Goal: Transaction & Acquisition: Purchase product/service

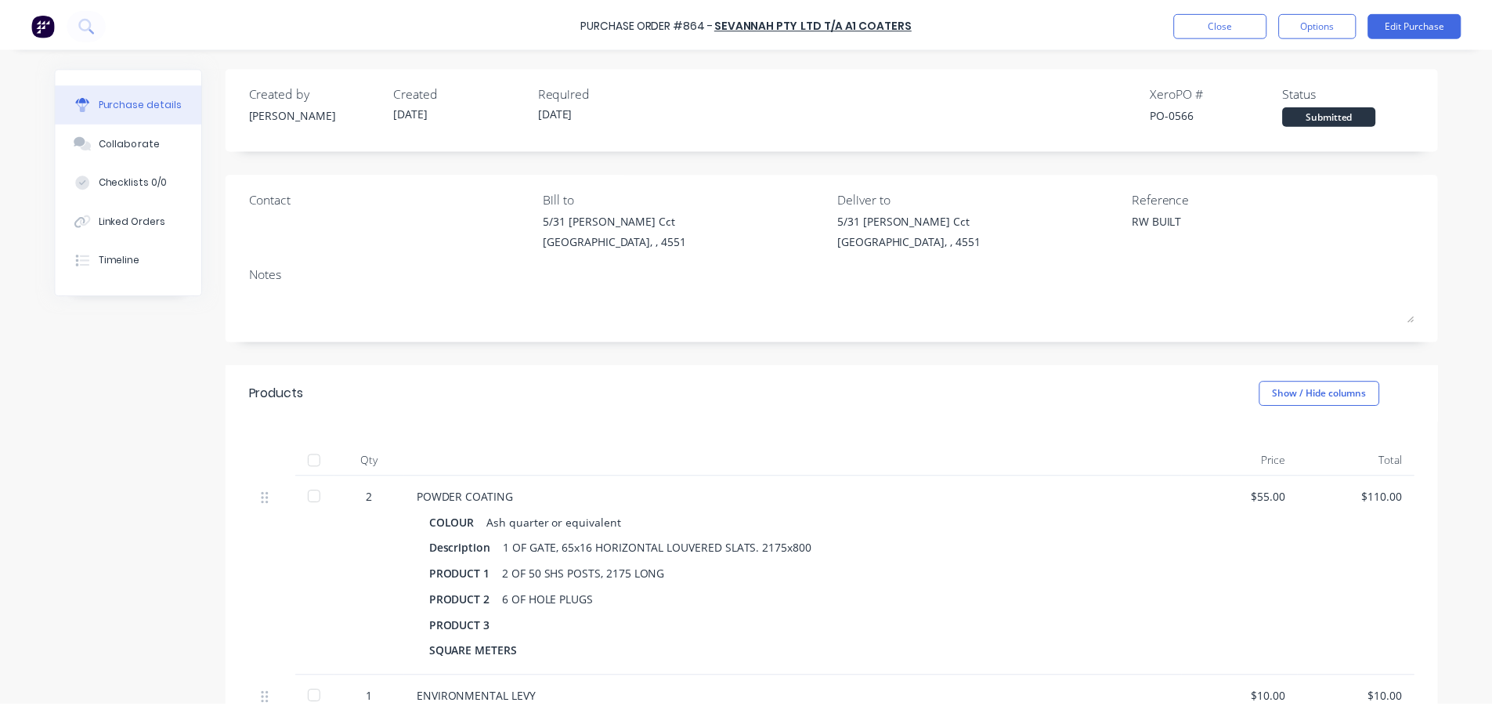
scroll to position [266, 0]
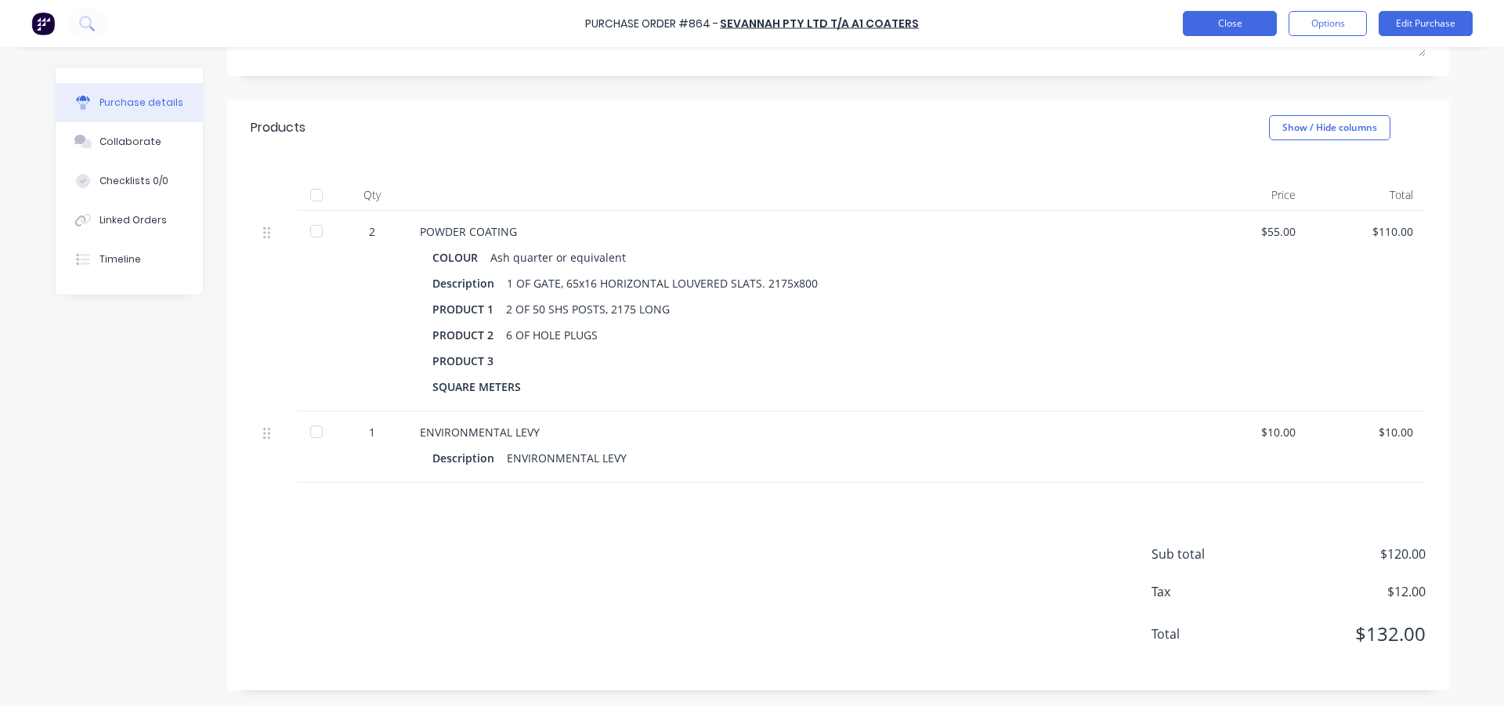
click at [1228, 29] on button "Close" at bounding box center [1230, 23] width 94 height 25
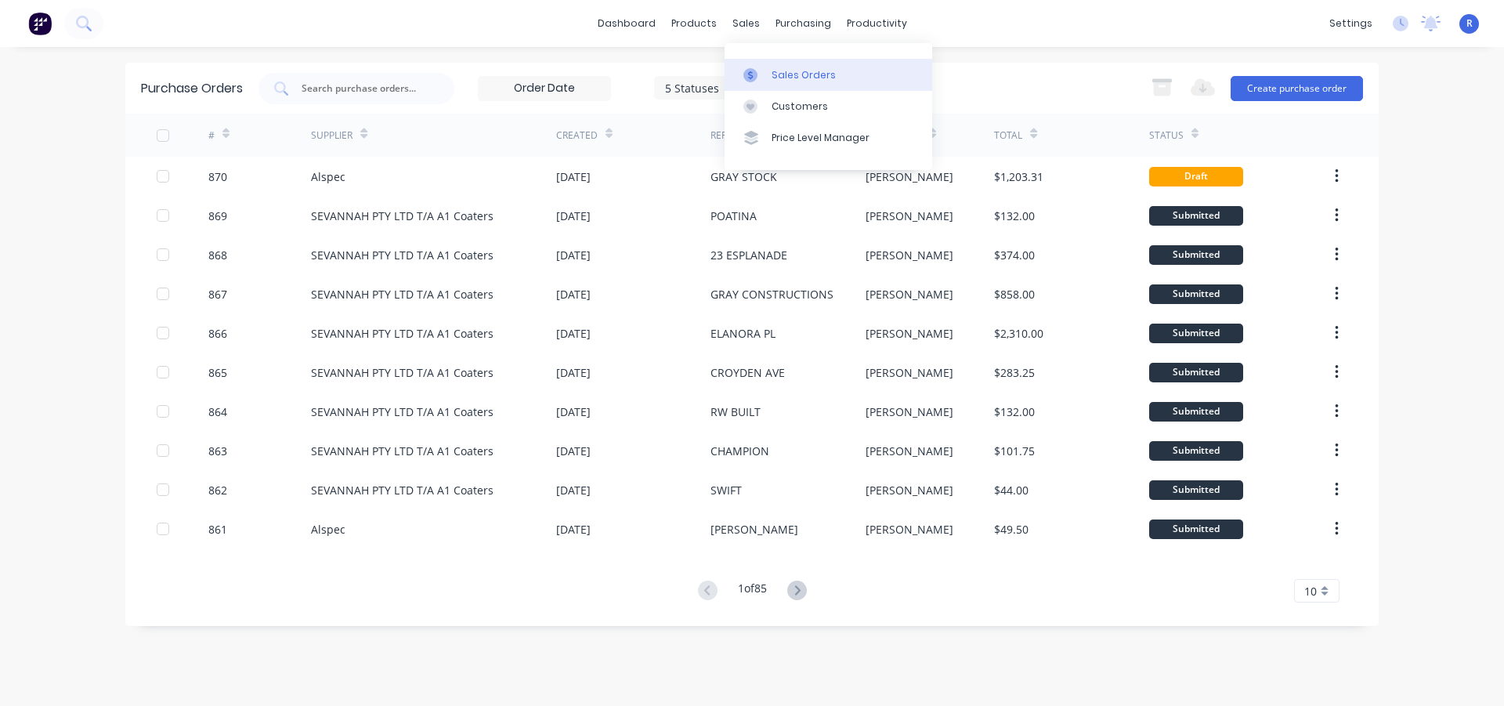
click at [776, 70] on div "Sales Orders" at bounding box center [804, 75] width 64 height 14
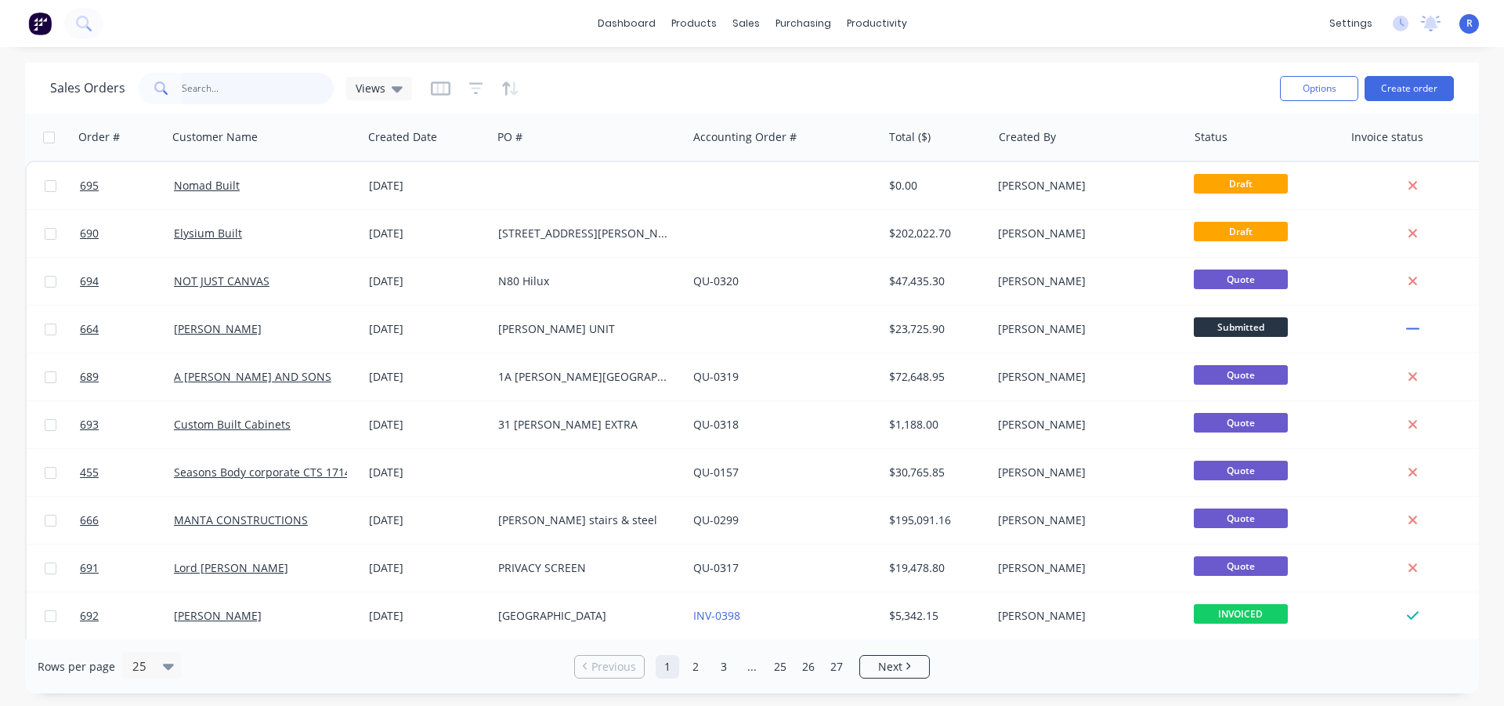
click at [215, 84] on input "text" at bounding box center [258, 88] width 153 height 31
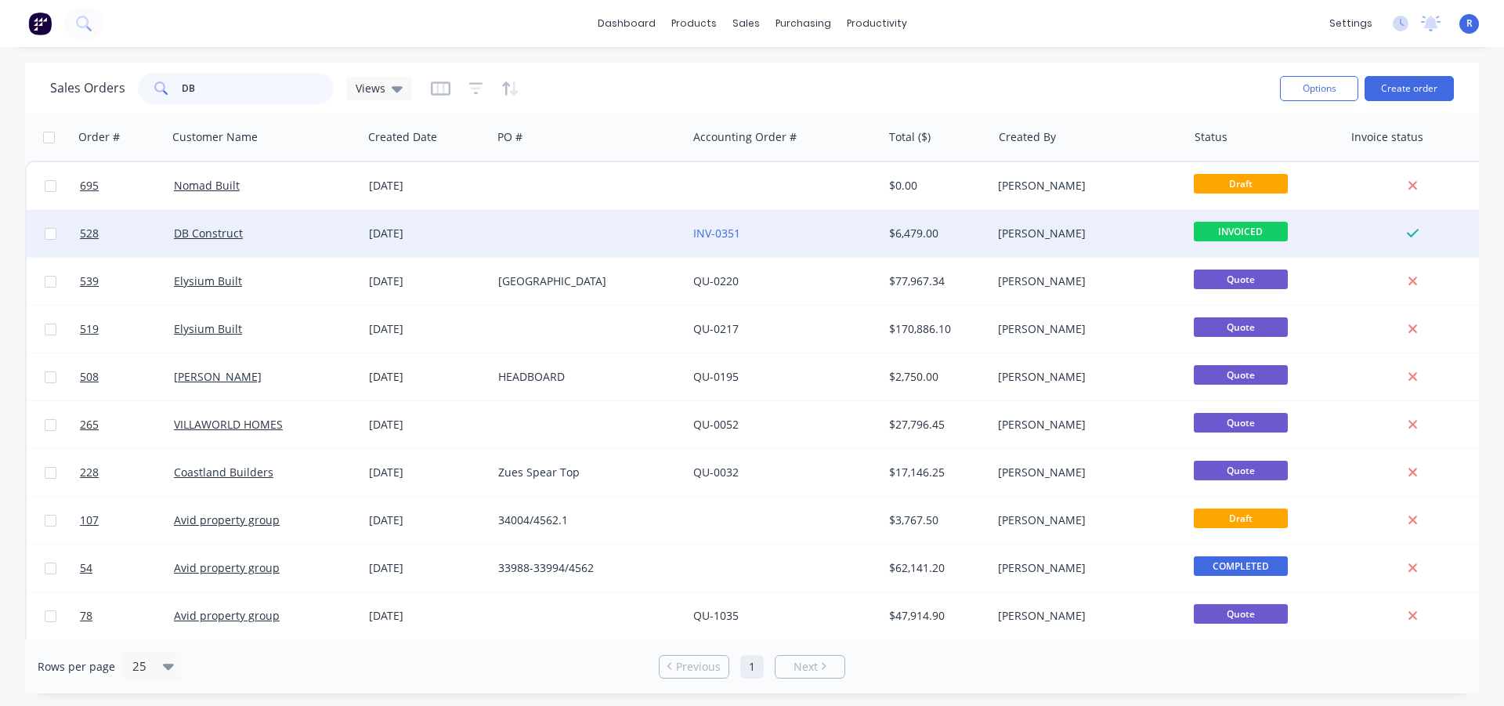
type input "DB"
click at [568, 225] on div at bounding box center [589, 233] width 195 height 47
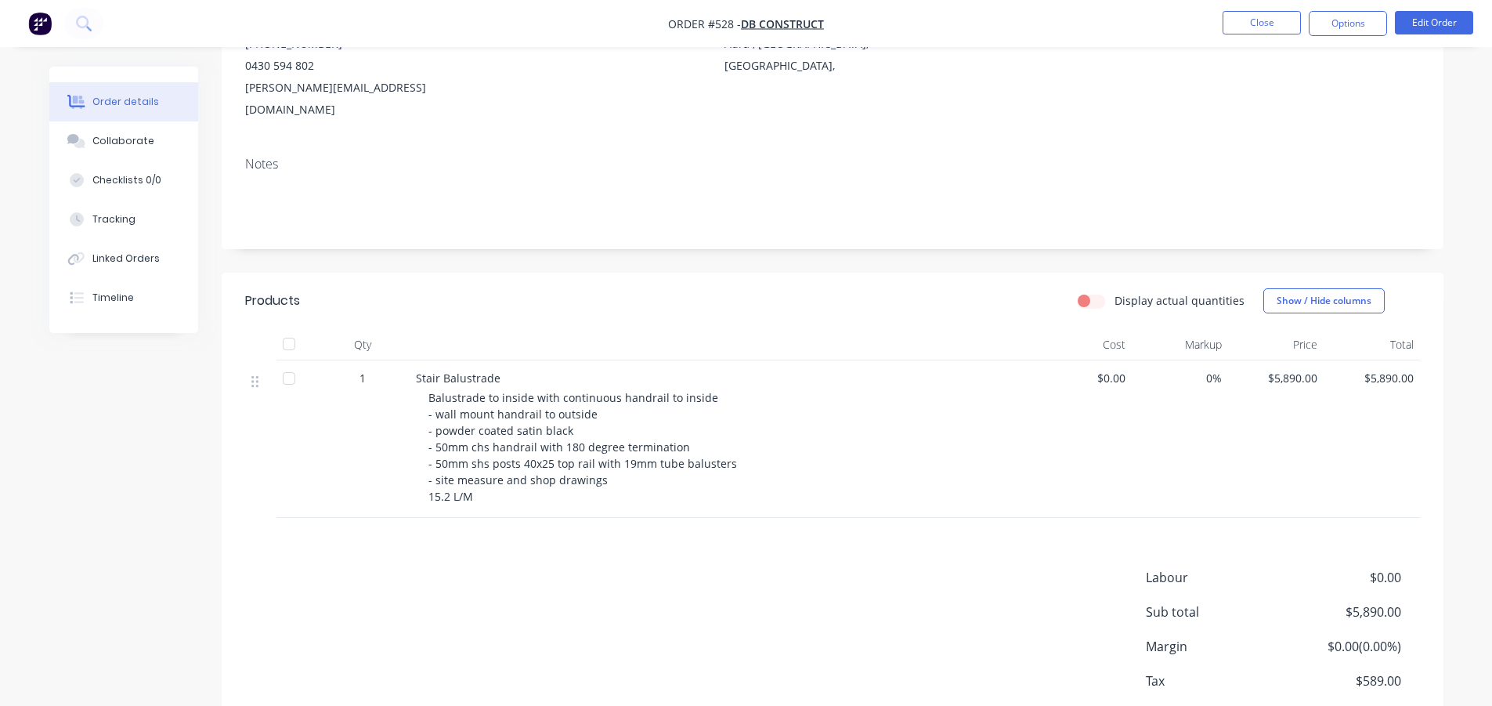
scroll to position [235, 0]
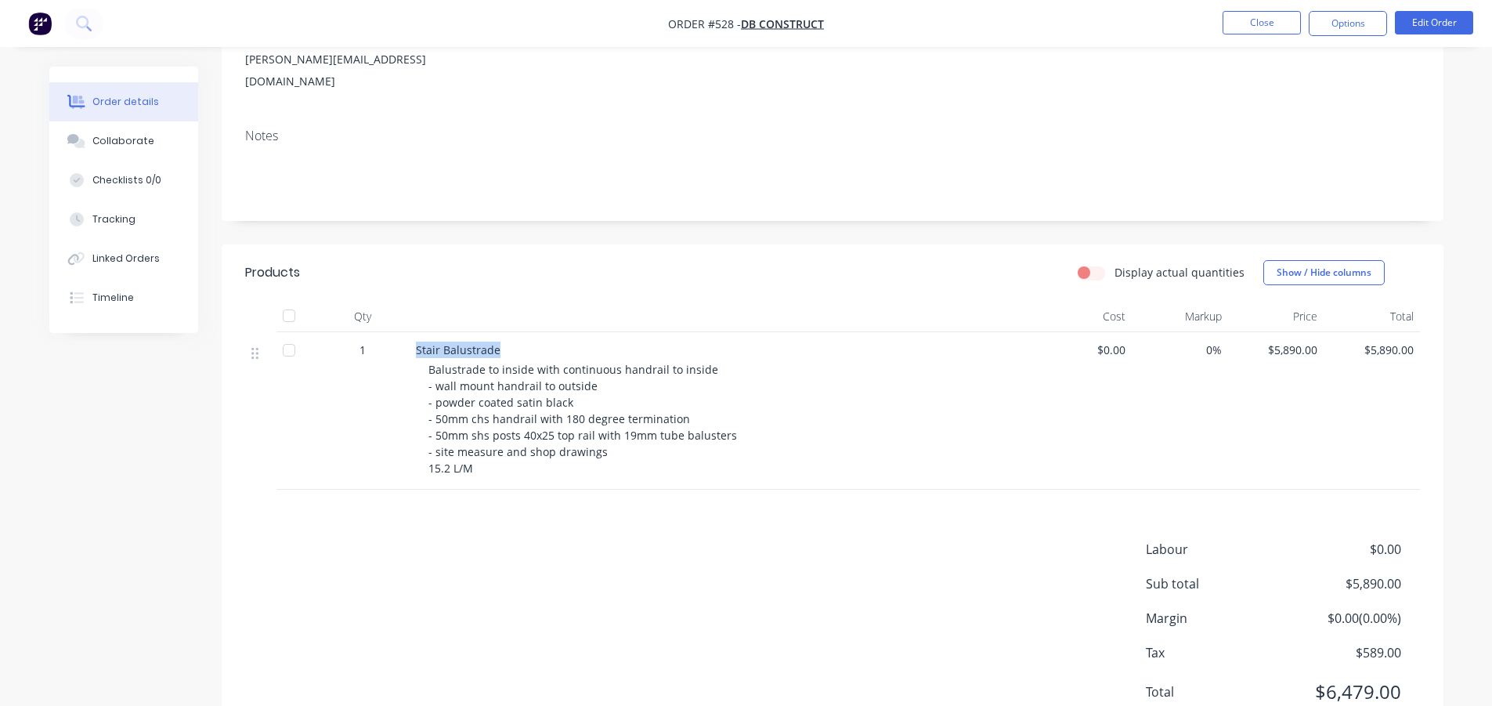
drag, startPoint x: 498, startPoint y: 328, endPoint x: 400, endPoint y: 331, distance: 98.8
click at [400, 332] on div "1 Stair Balustrade Balustrade to inside with continuous handrail to inside - wa…" at bounding box center [832, 410] width 1175 height 157
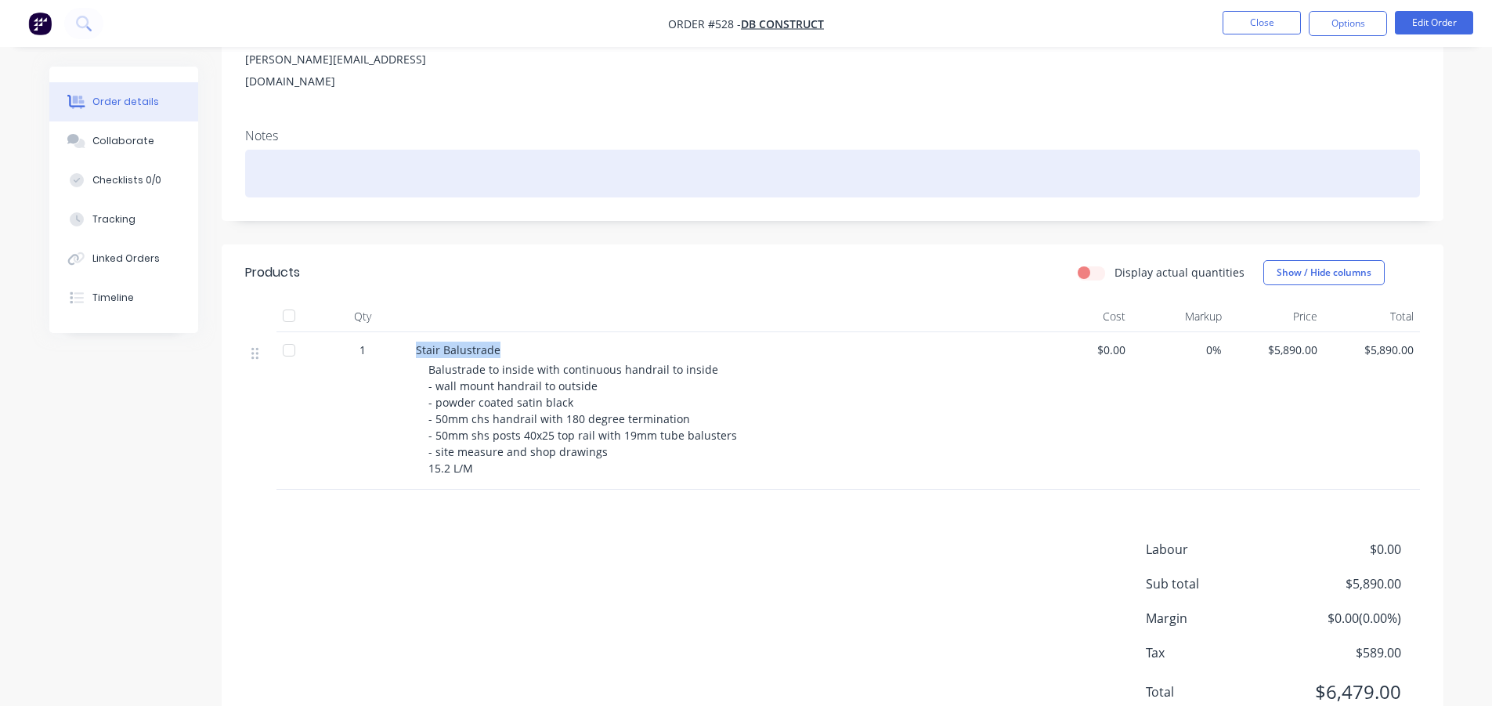
copy div "Stair Balustrade"
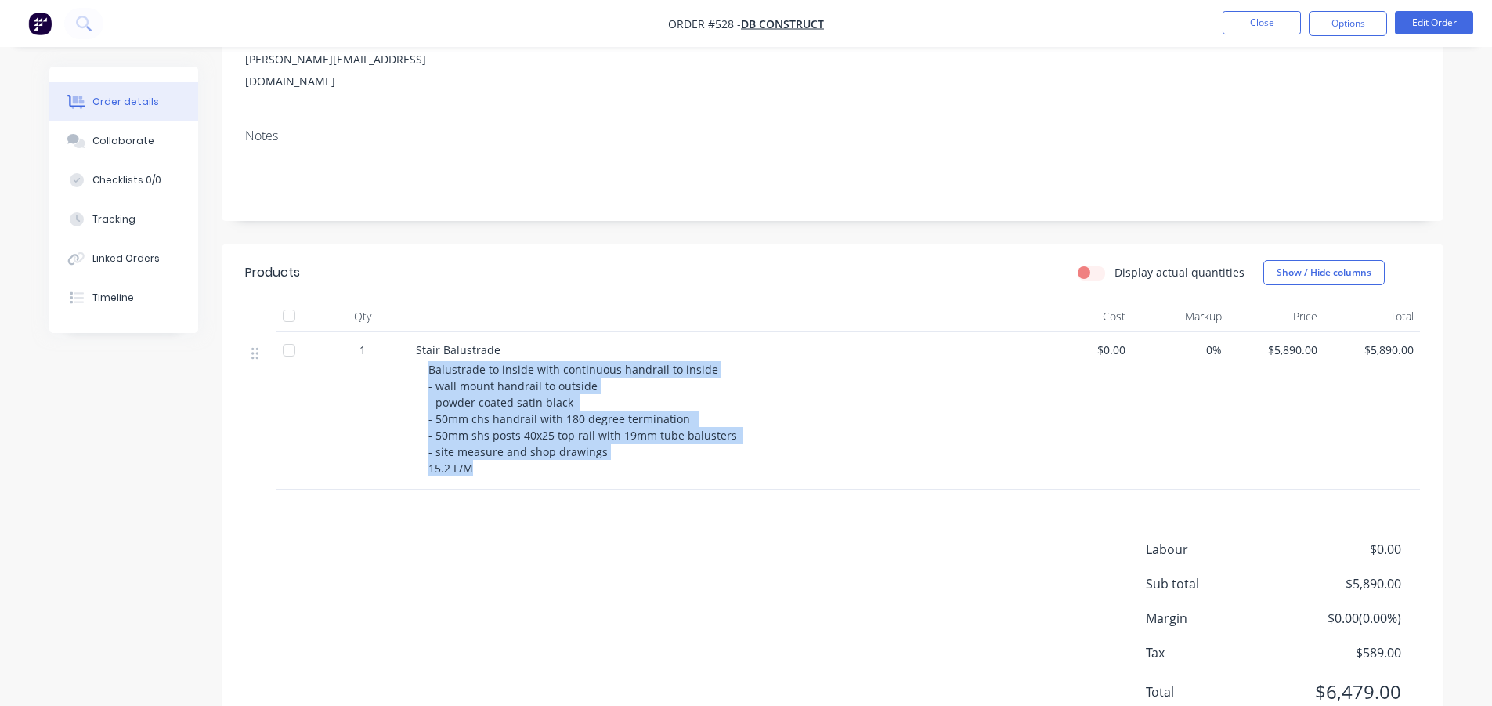
drag, startPoint x: 480, startPoint y: 445, endPoint x: 409, endPoint y: 354, distance: 115.5
click at [410, 354] on div "Stair Balustrade Balustrade to inside with continuous handrail to inside - wall…" at bounding box center [723, 410] width 627 height 157
copy span "Balustrade to inside with continuous handrail to inside - wall mount handrail t…"
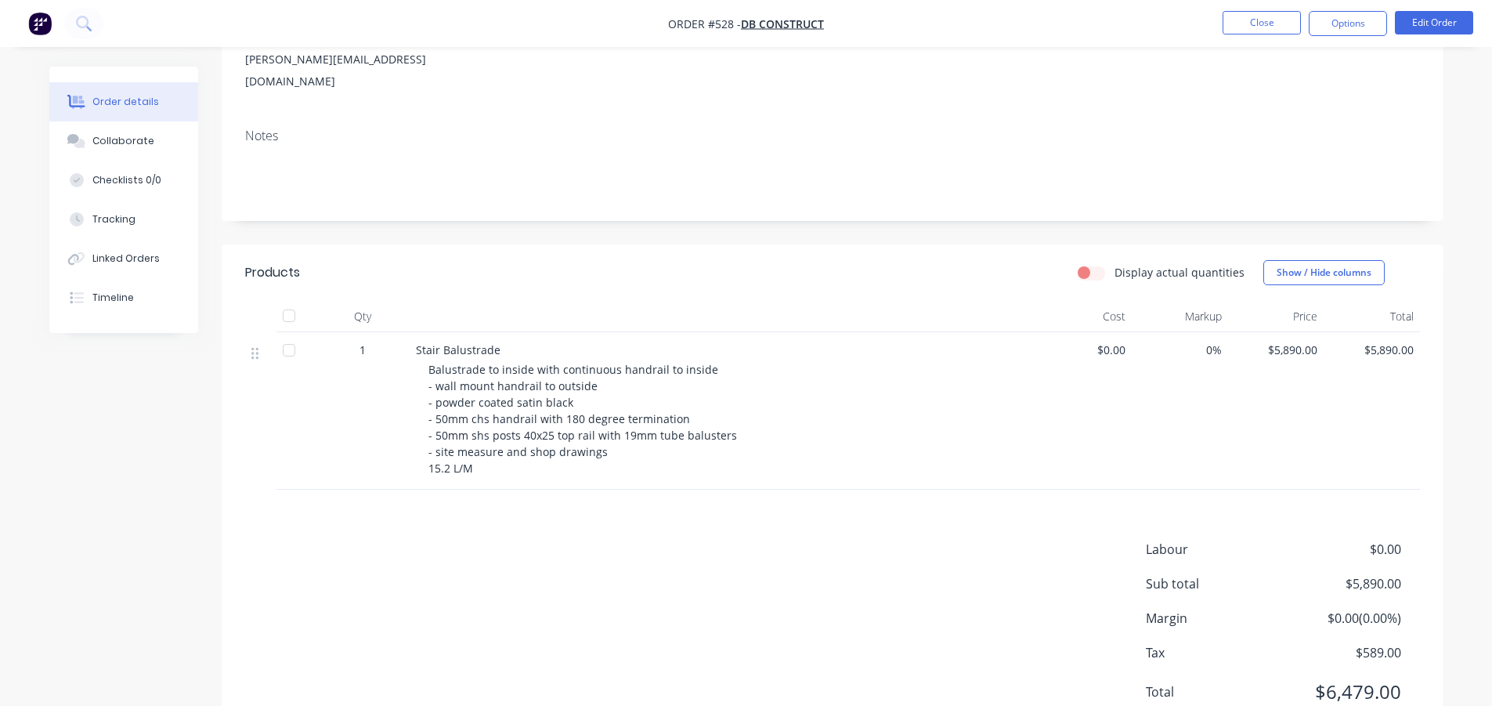
click at [551, 540] on div "Labour $0.00 Sub total $5,890.00 Margin $0.00 ( 0.00 %) Tax $589.00 Total $6,47…" at bounding box center [832, 631] width 1175 height 182
click at [1248, 17] on button "Close" at bounding box center [1262, 23] width 78 height 24
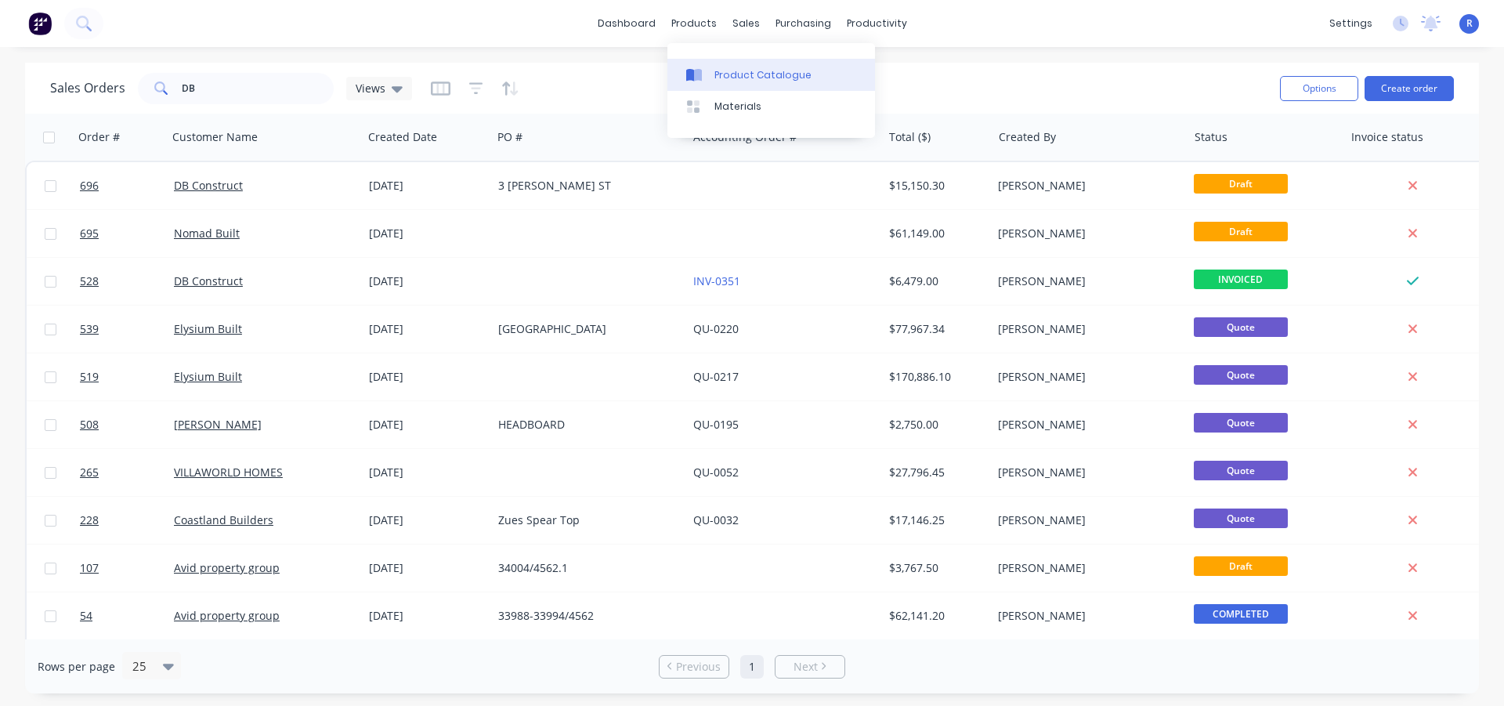
click at [755, 74] on div "Product Catalogue" at bounding box center [762, 75] width 97 height 14
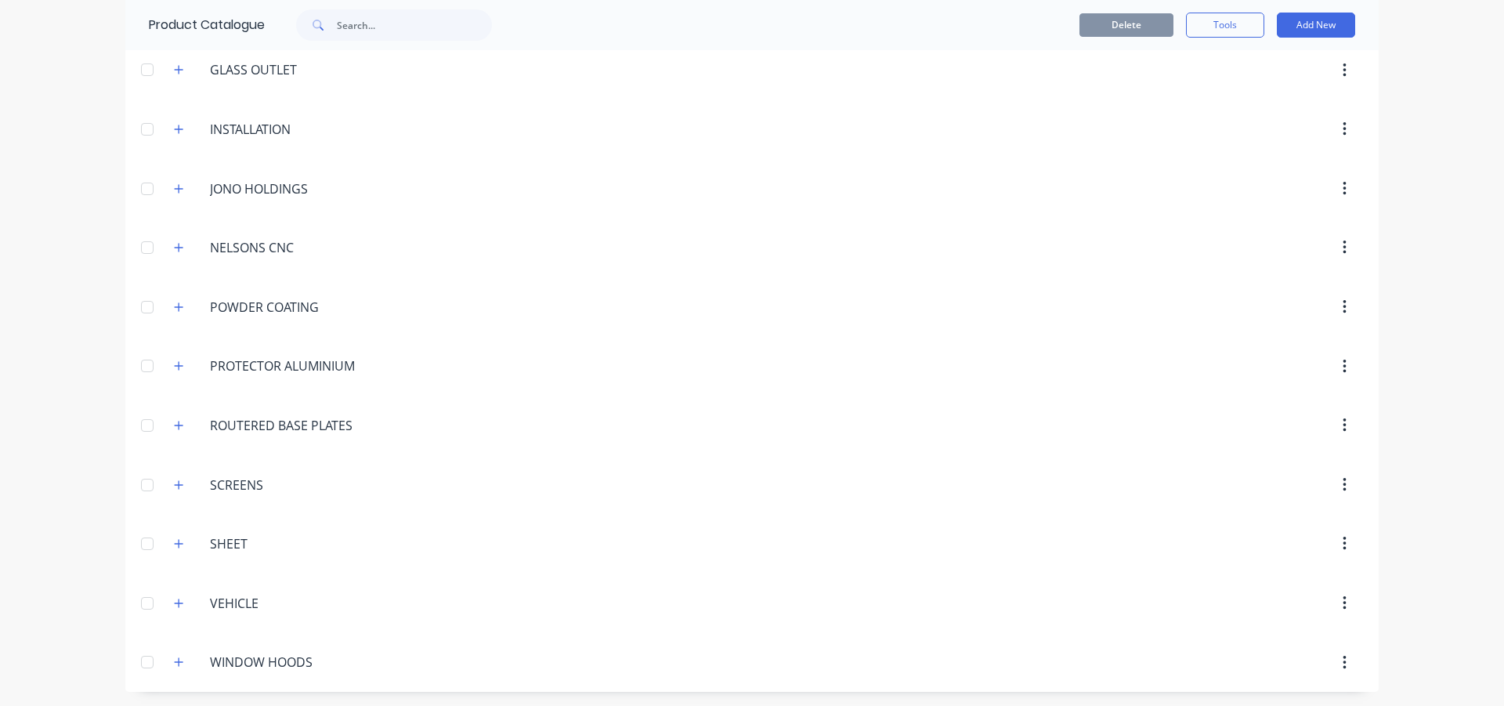
scroll to position [480, 0]
click at [177, 487] on icon "button" at bounding box center [178, 483] width 9 height 11
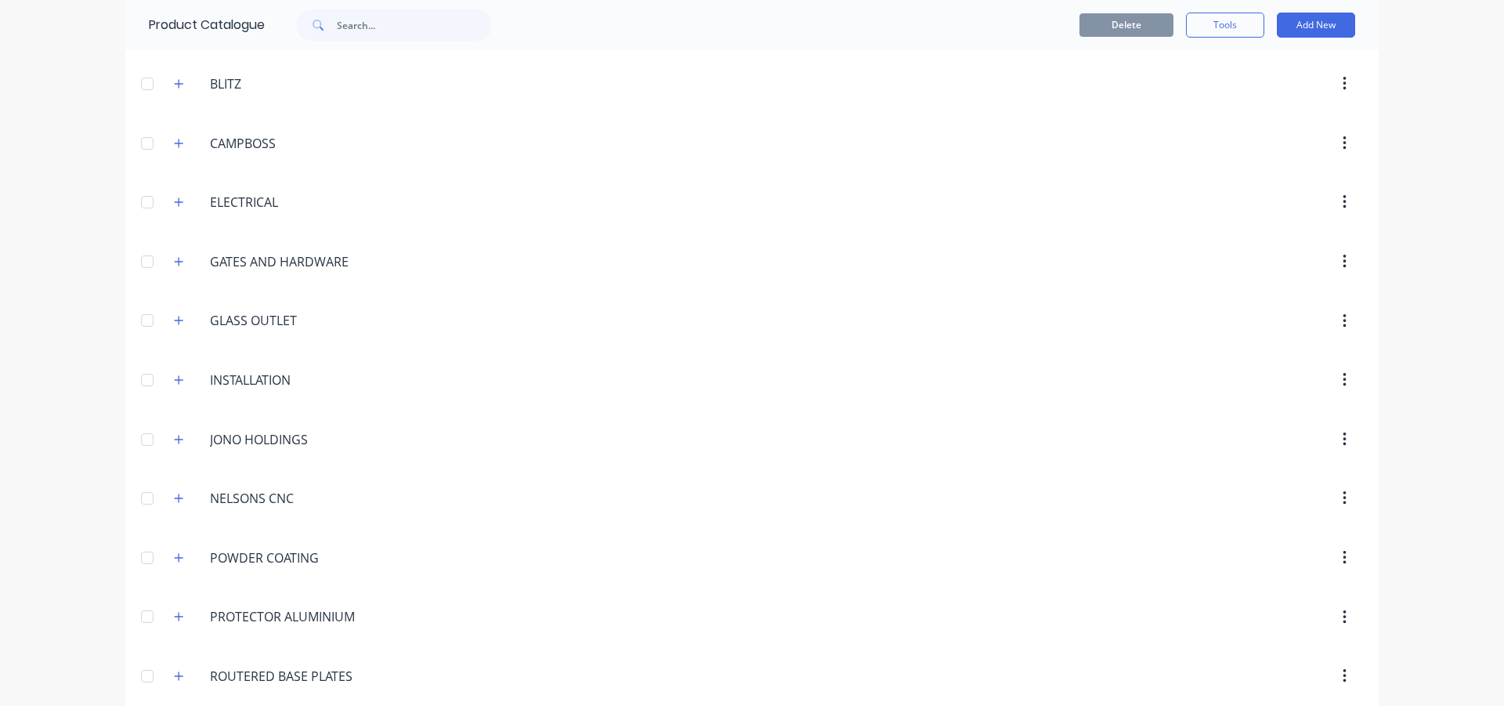
scroll to position [200, 0]
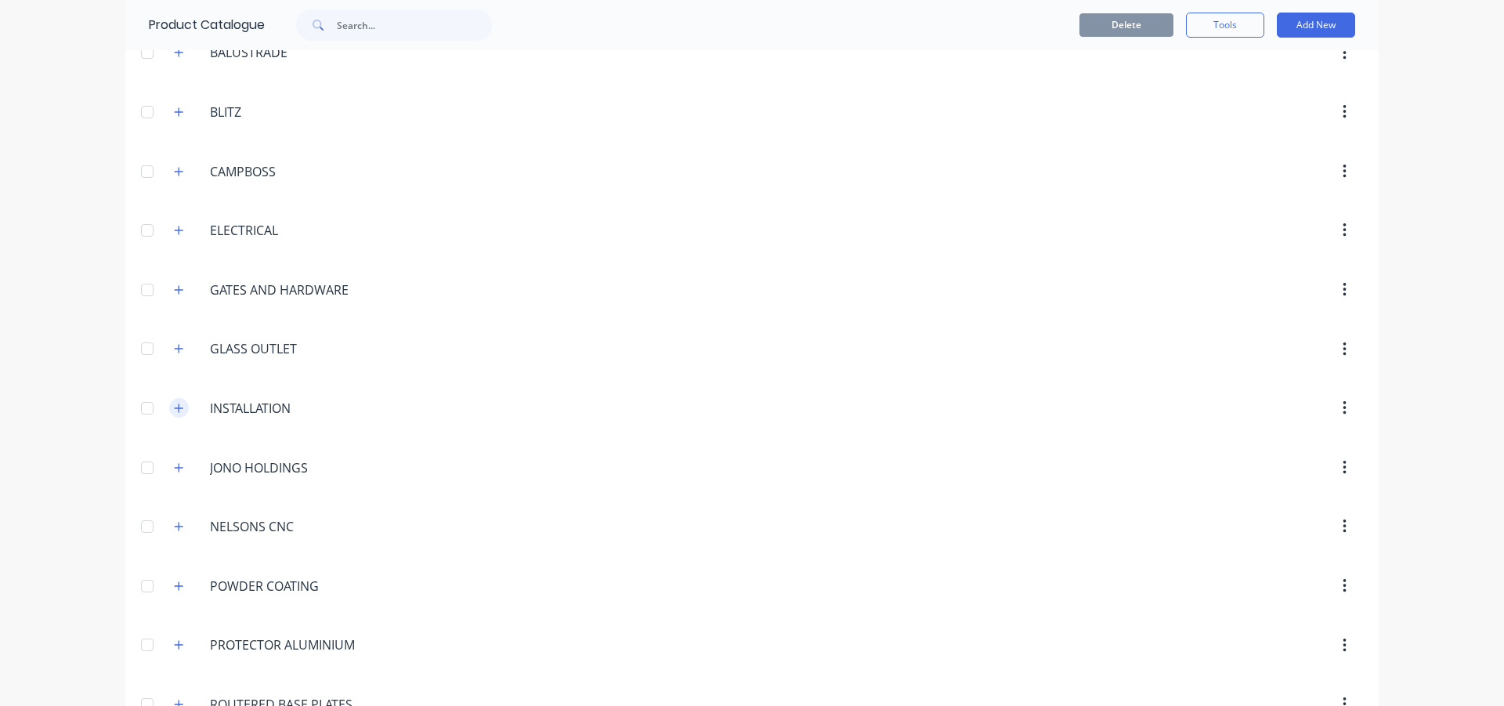
click at [174, 411] on icon "button" at bounding box center [178, 408] width 9 height 11
click at [174, 409] on icon "button" at bounding box center [178, 408] width 9 height 11
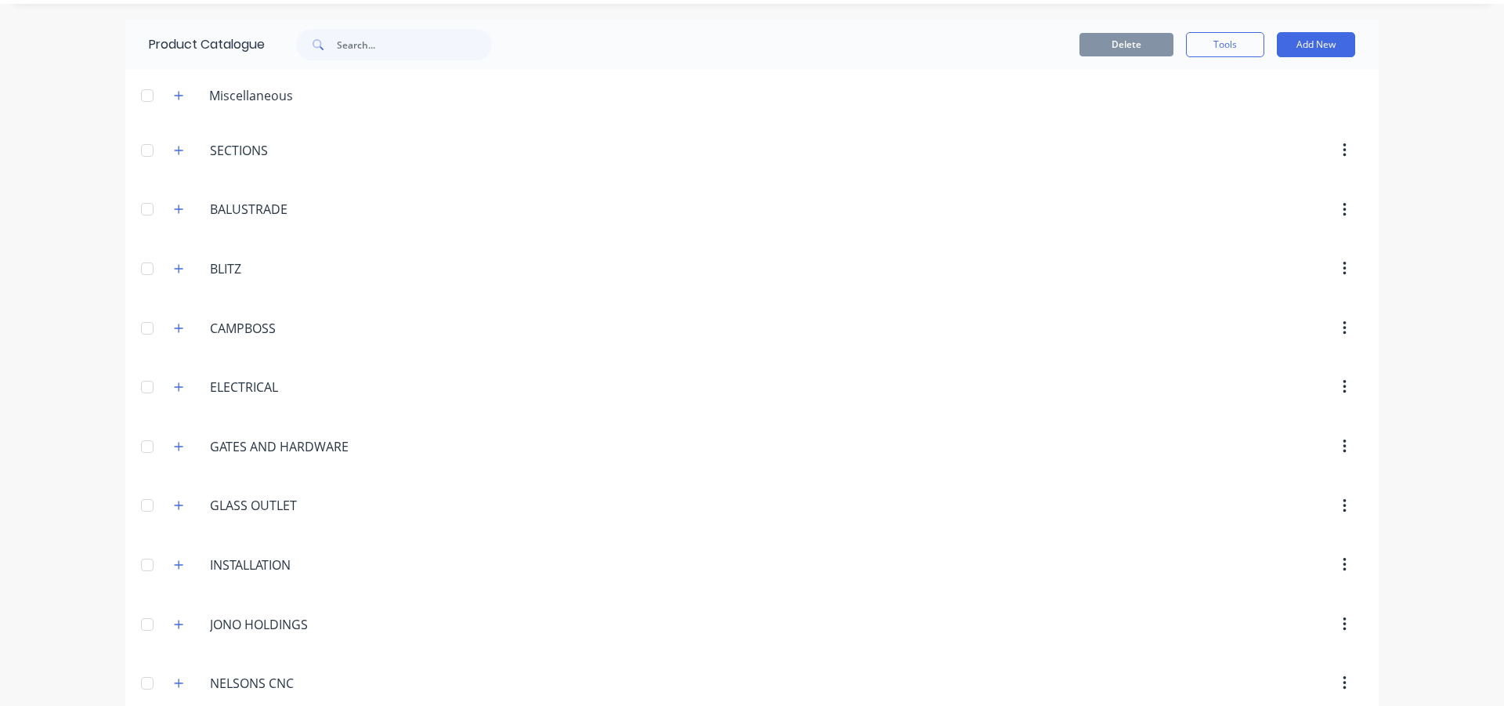
scroll to position [0, 0]
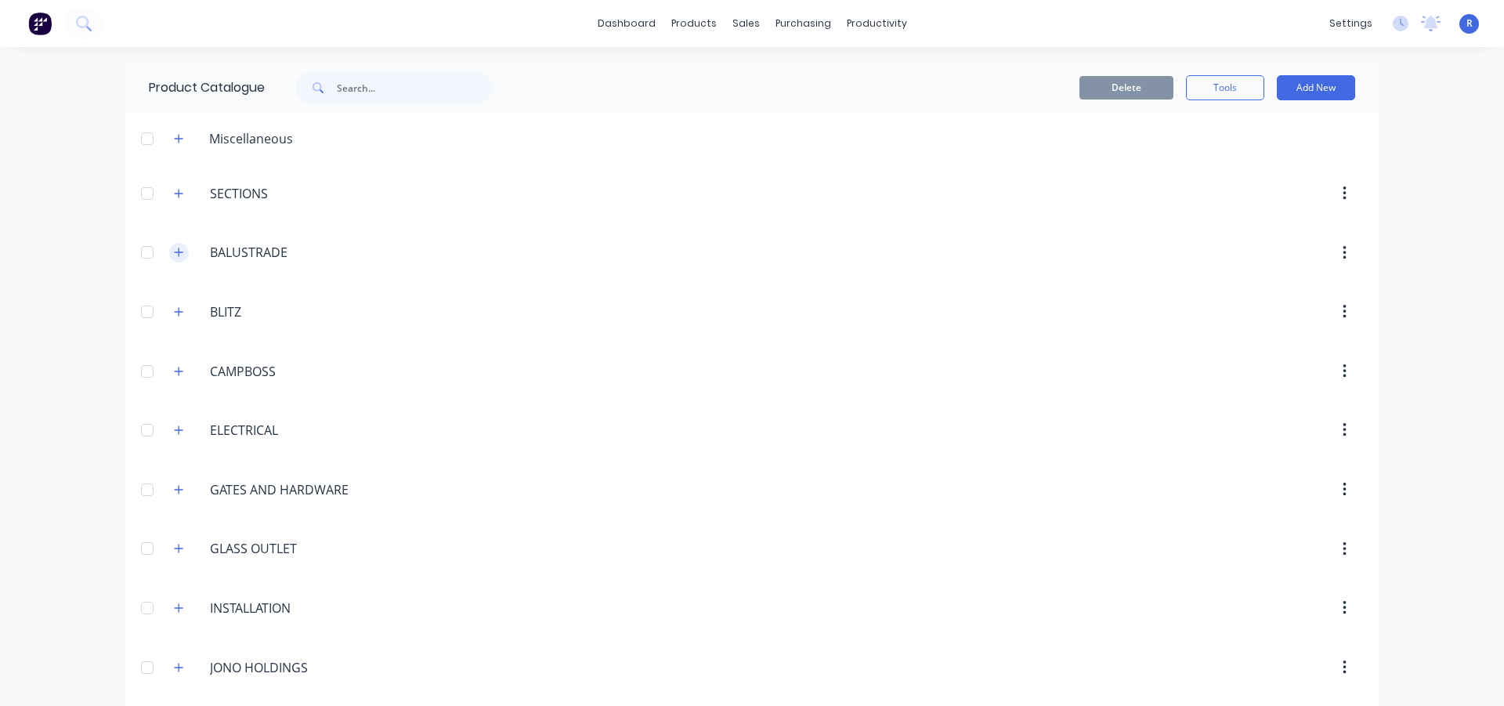
click at [175, 256] on icon "button" at bounding box center [178, 252] width 9 height 11
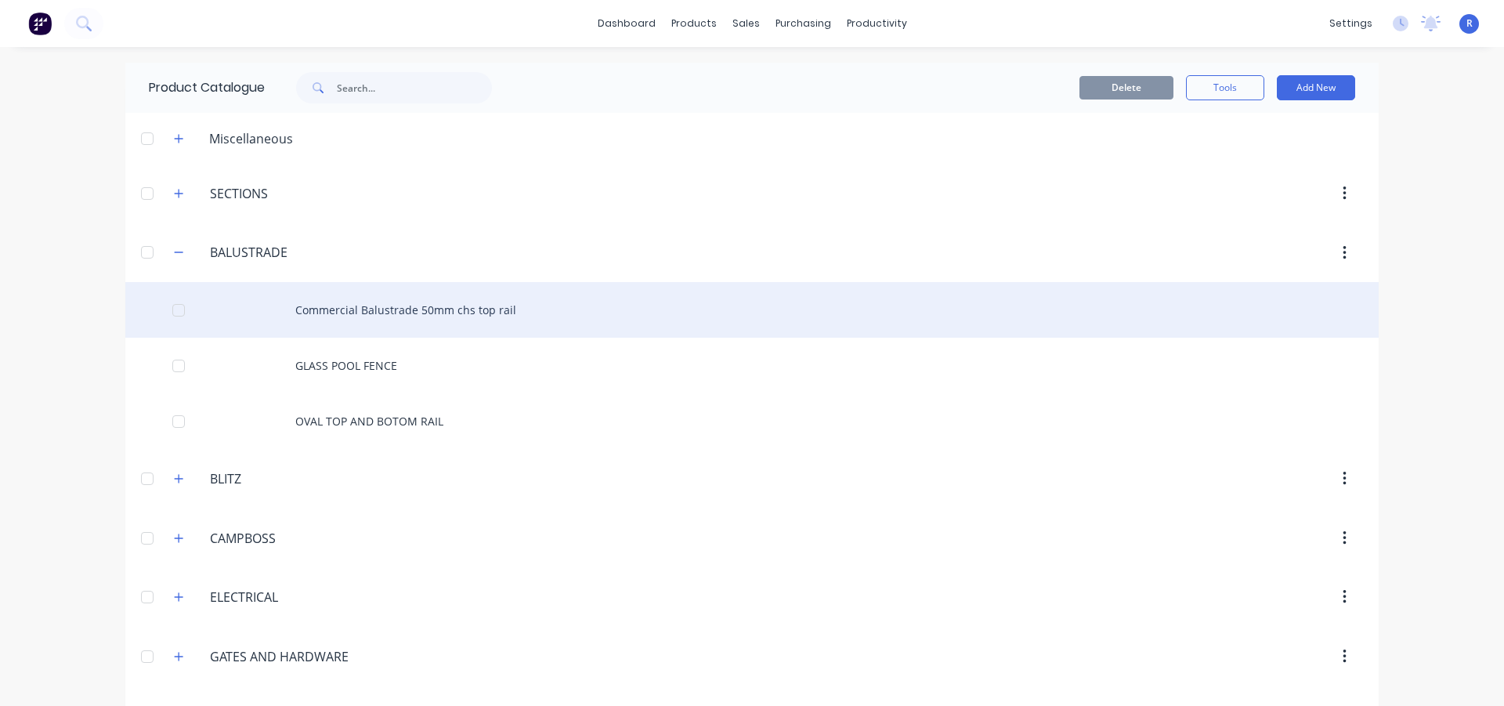
click at [538, 305] on div "Commercial Balustrade 50mm chs top rail" at bounding box center [751, 310] width 1253 height 56
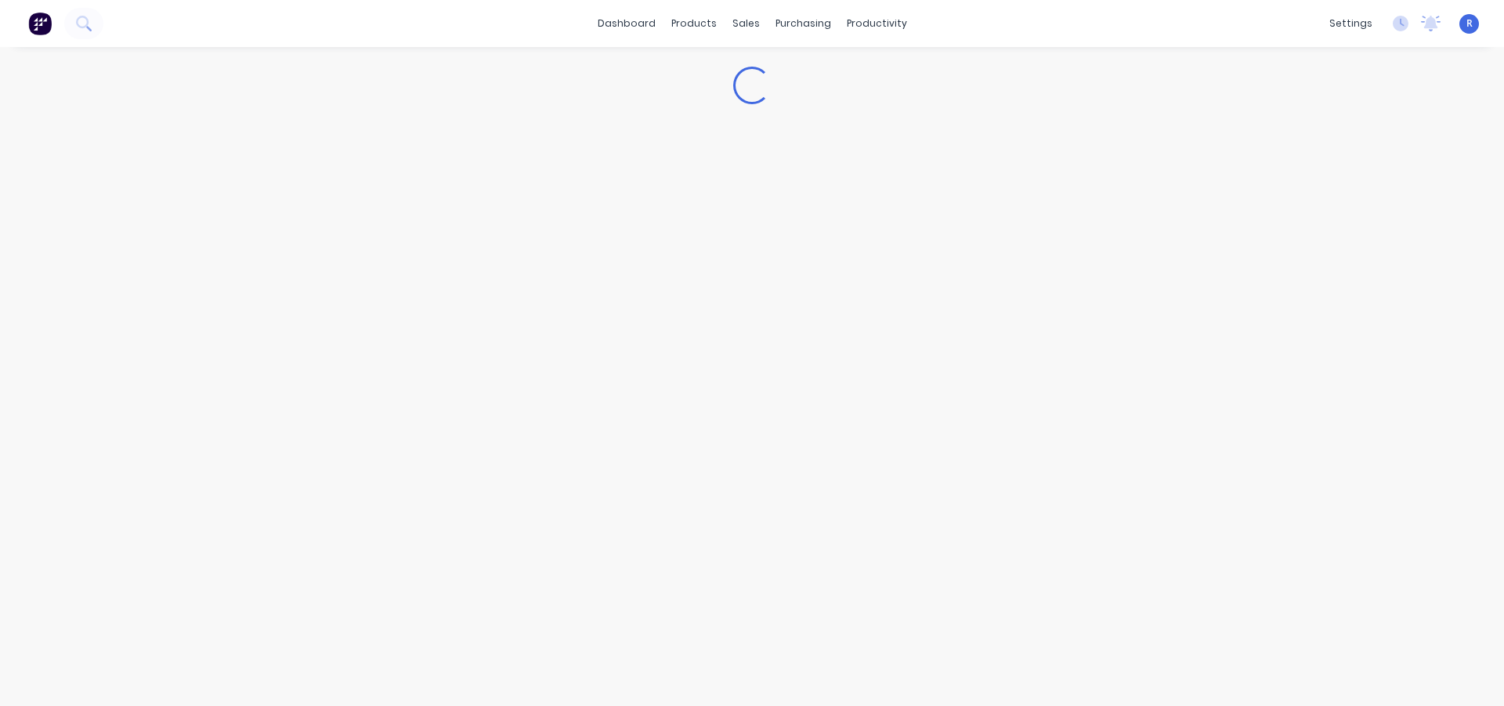
type textarea "x"
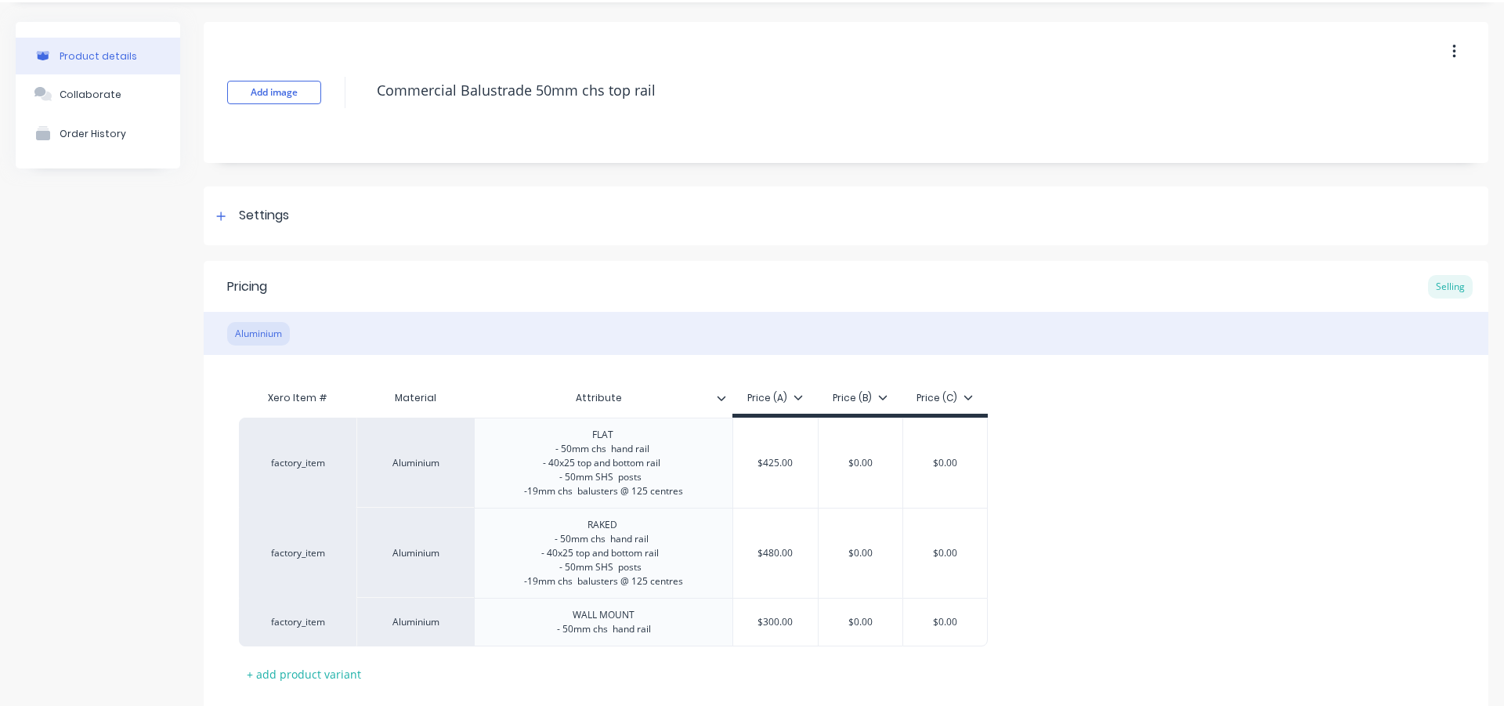
scroll to position [140, 0]
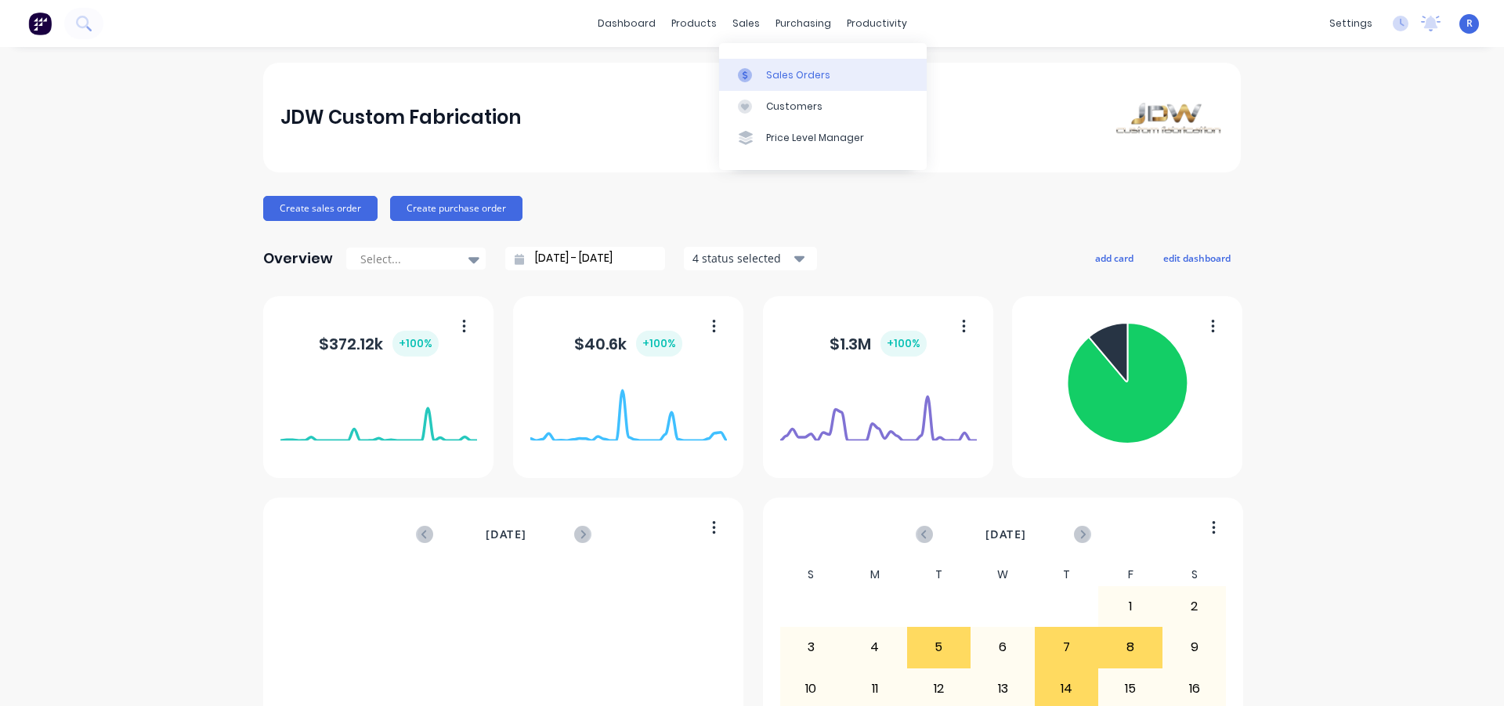
click at [784, 74] on div "Sales Orders" at bounding box center [798, 75] width 64 height 14
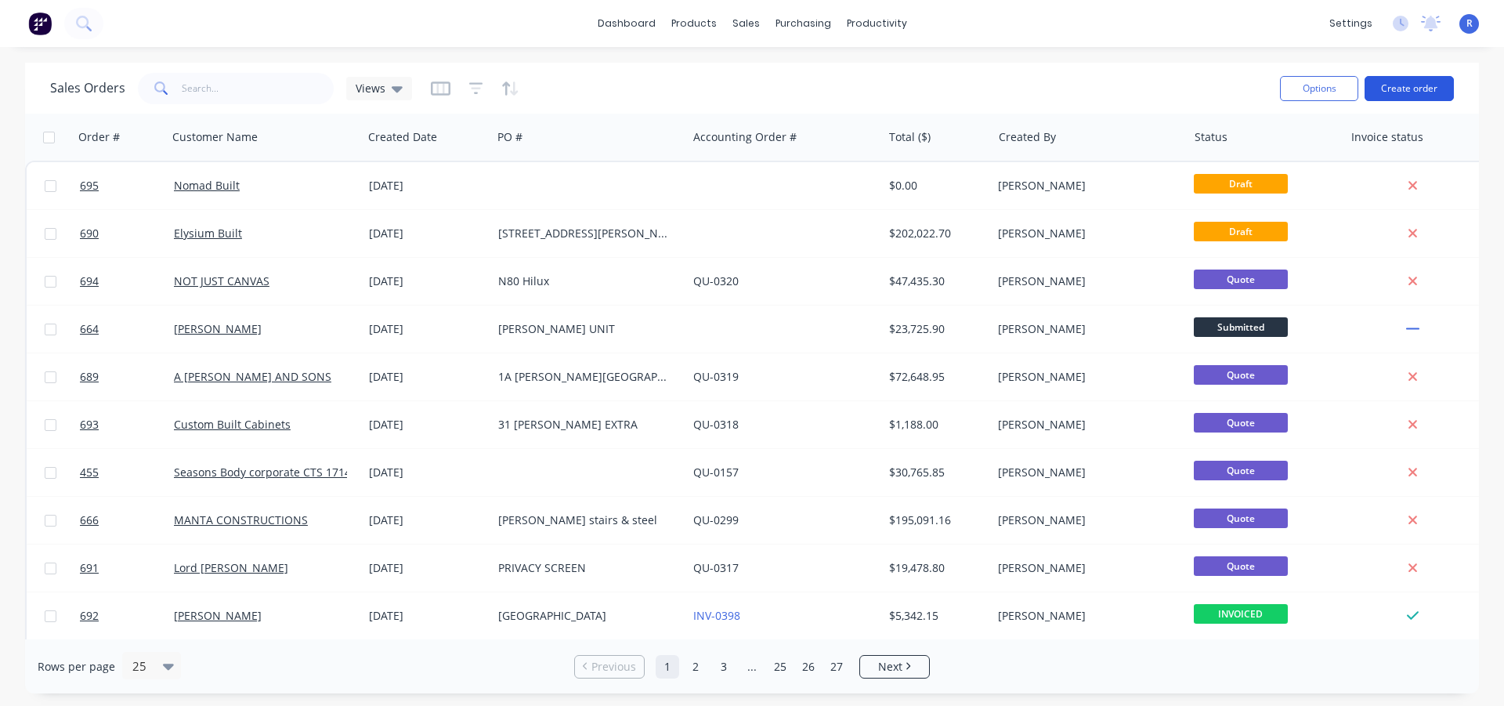
click at [1417, 89] on button "Create order" at bounding box center [1409, 88] width 89 height 25
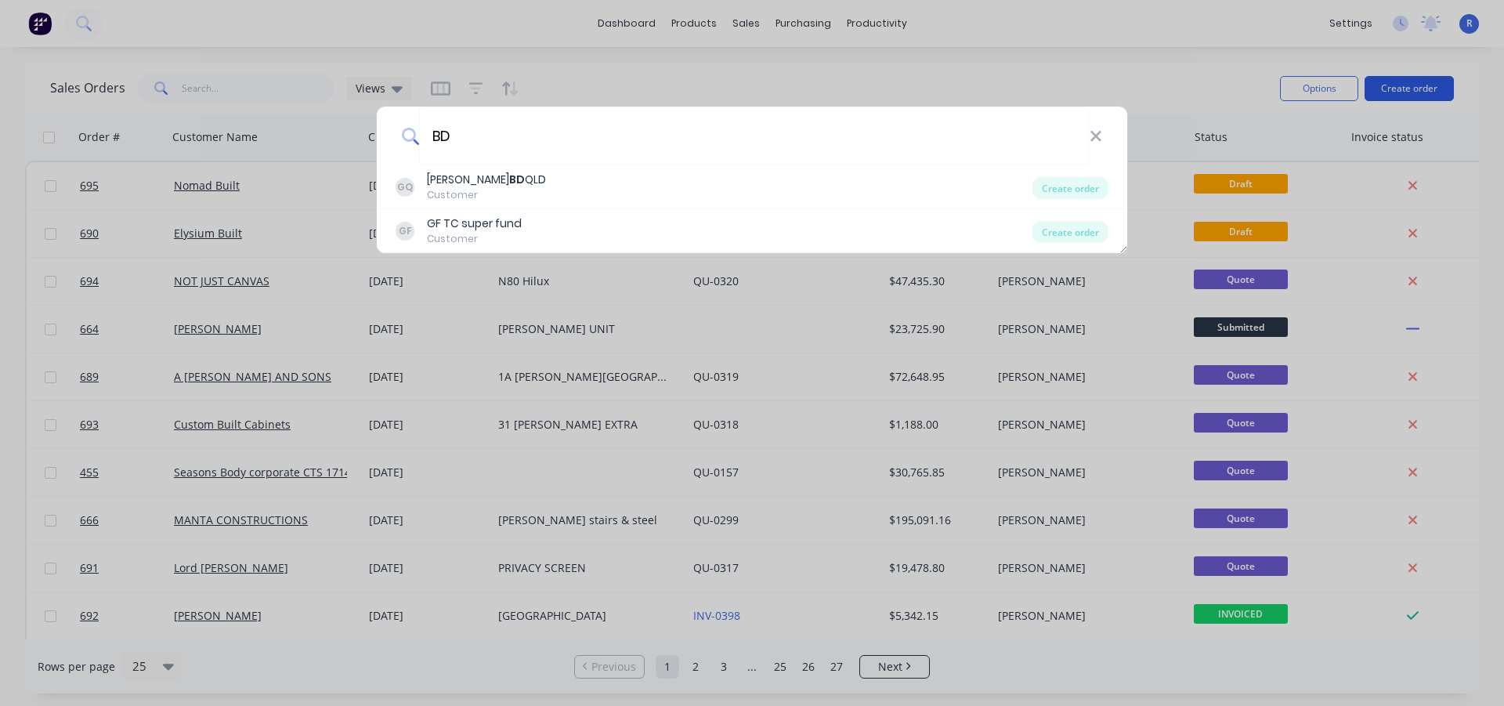
type input "B"
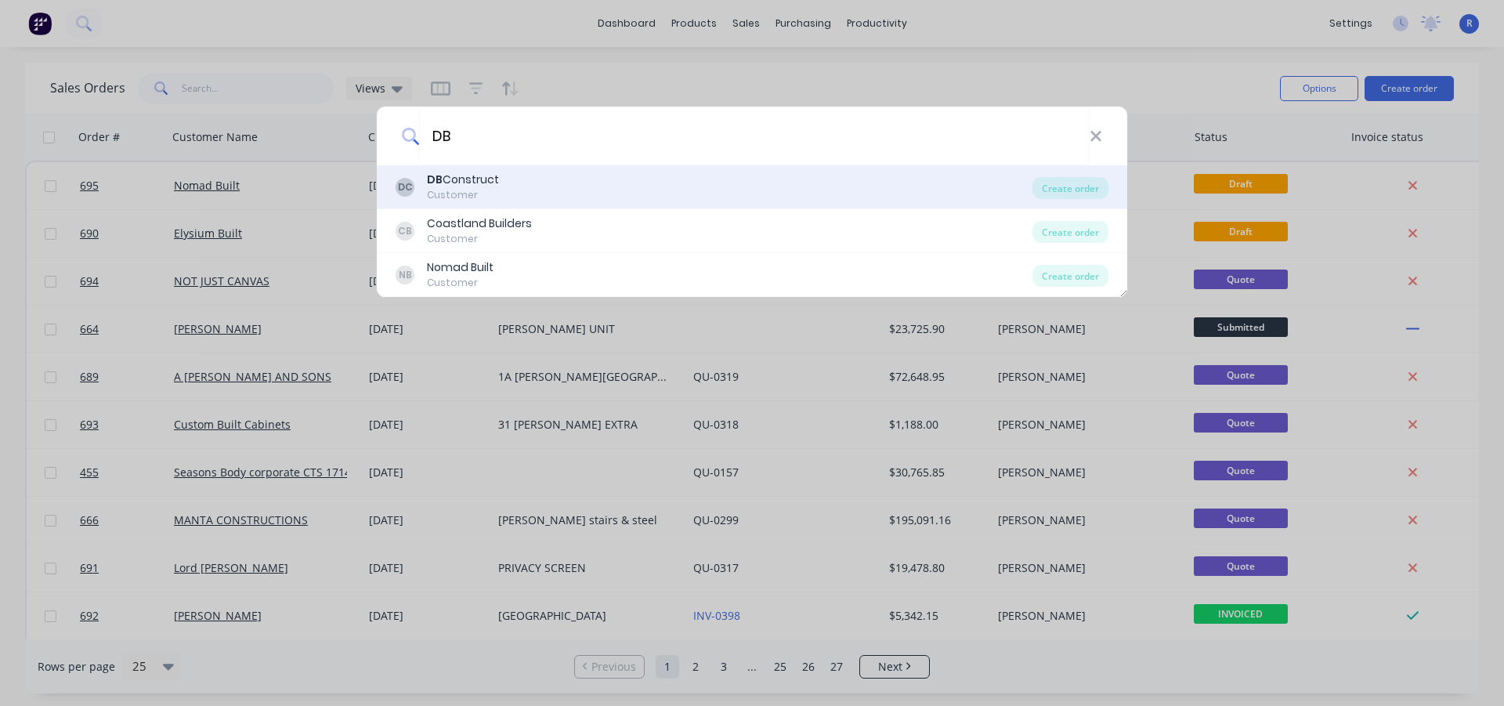
type input "DB"
click at [475, 190] on div "Customer" at bounding box center [463, 195] width 72 height 14
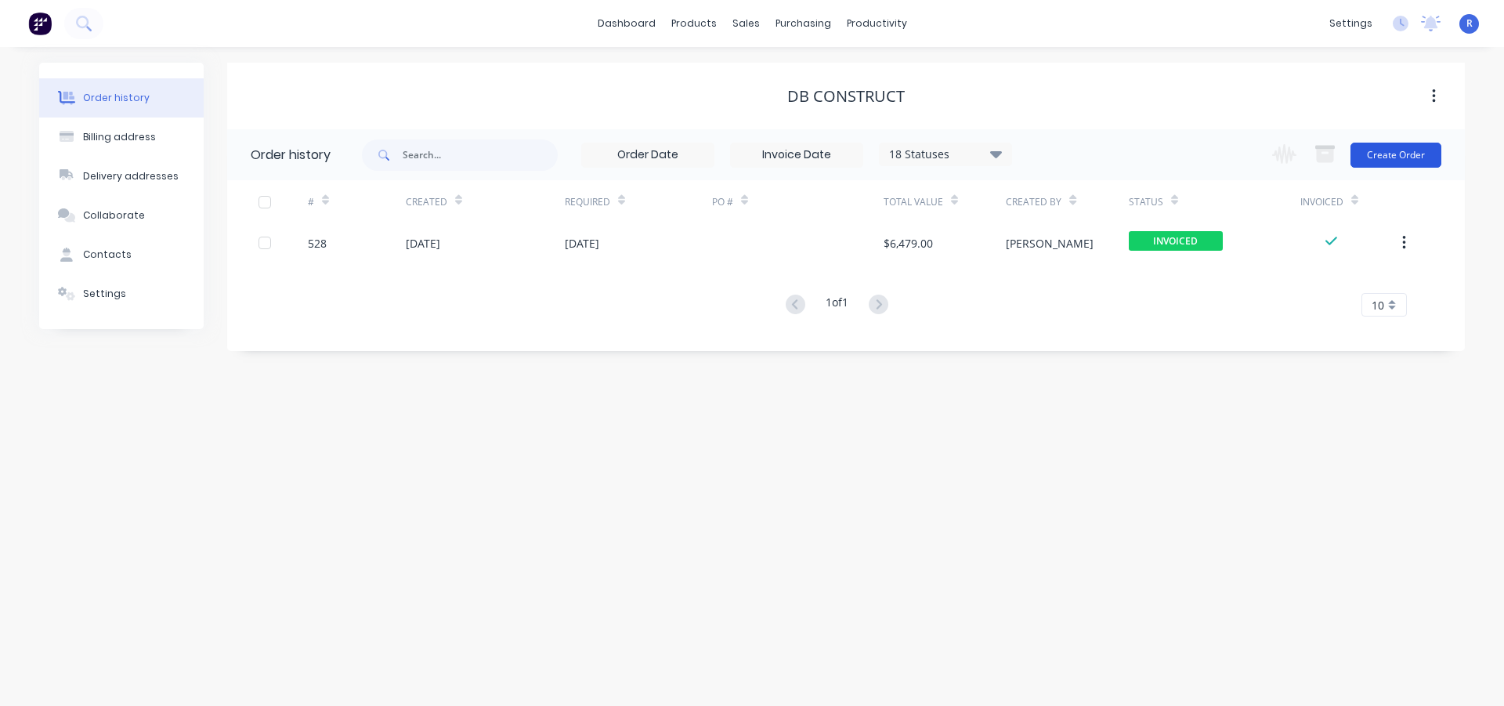
click at [1376, 152] on button "Create Order" at bounding box center [1396, 155] width 91 height 25
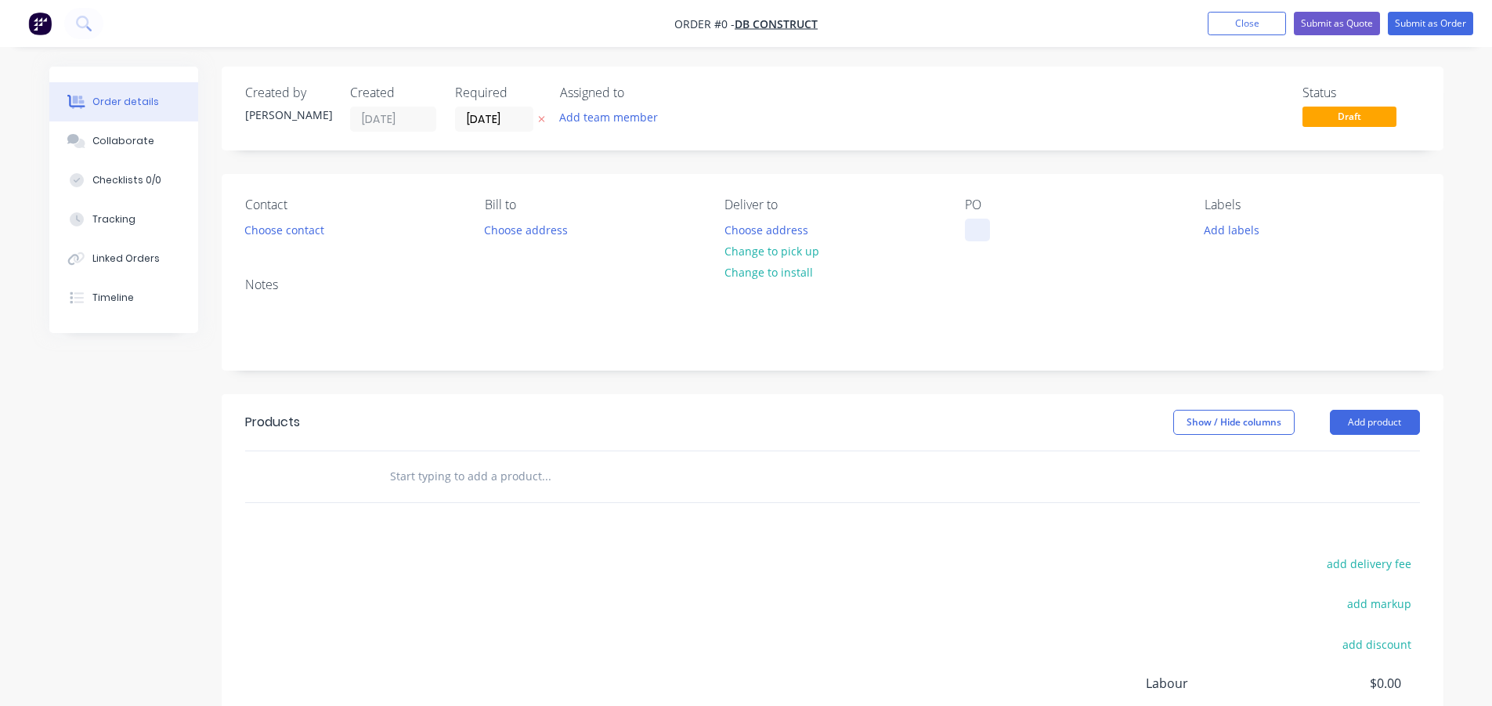
click at [979, 224] on div at bounding box center [977, 230] width 25 height 23
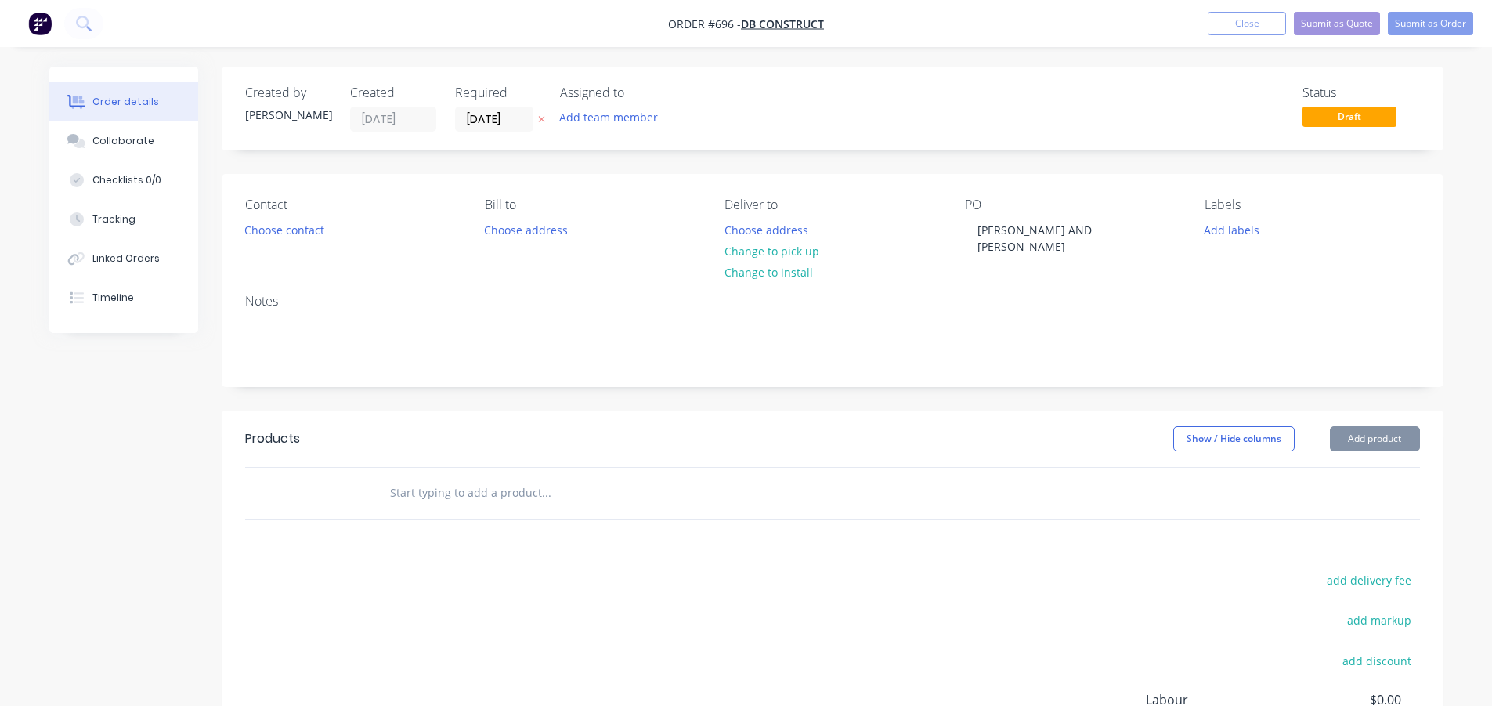
click at [973, 426] on div "Show / Hide columns Add product" at bounding box center [956, 438] width 925 height 25
click at [1369, 426] on button "Add product" at bounding box center [1375, 438] width 90 height 25
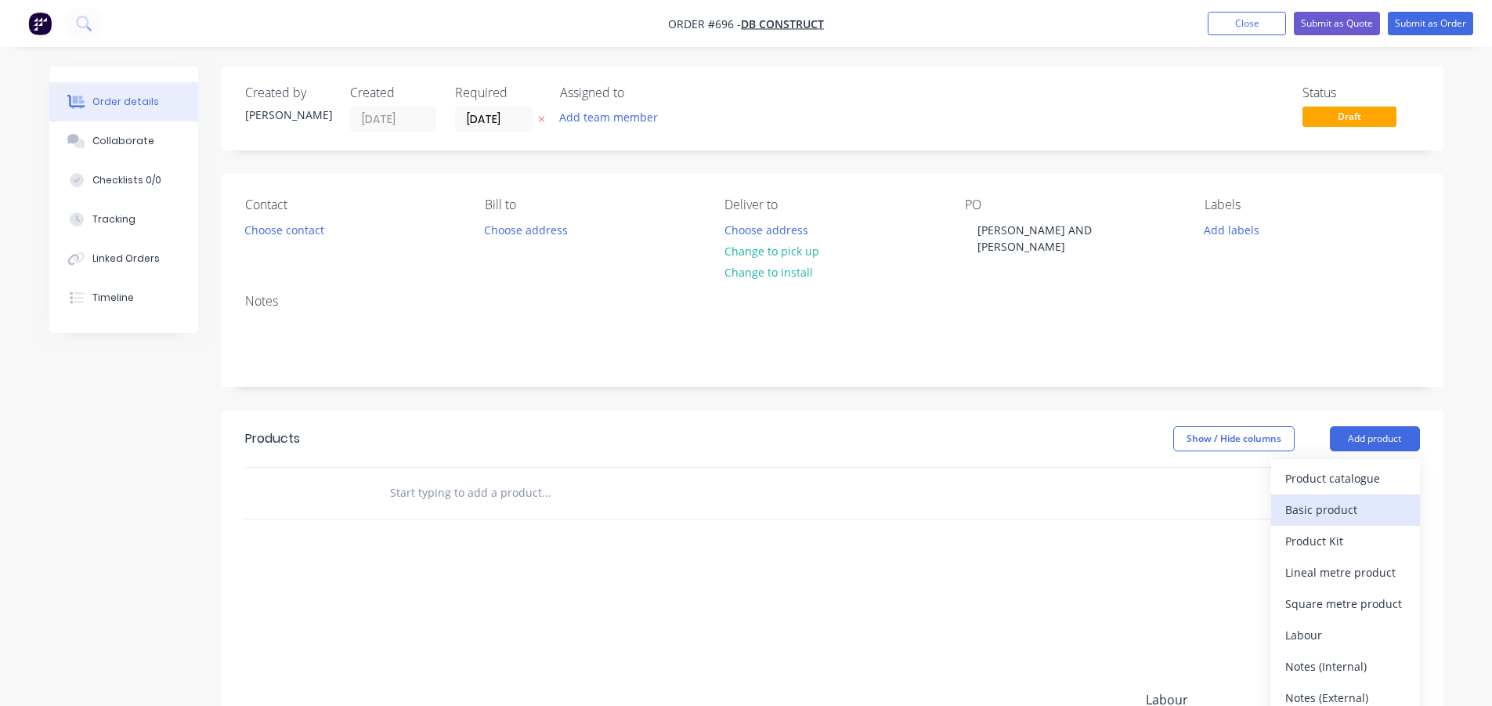
click at [1329, 498] on div "Basic product" at bounding box center [1346, 509] width 121 height 23
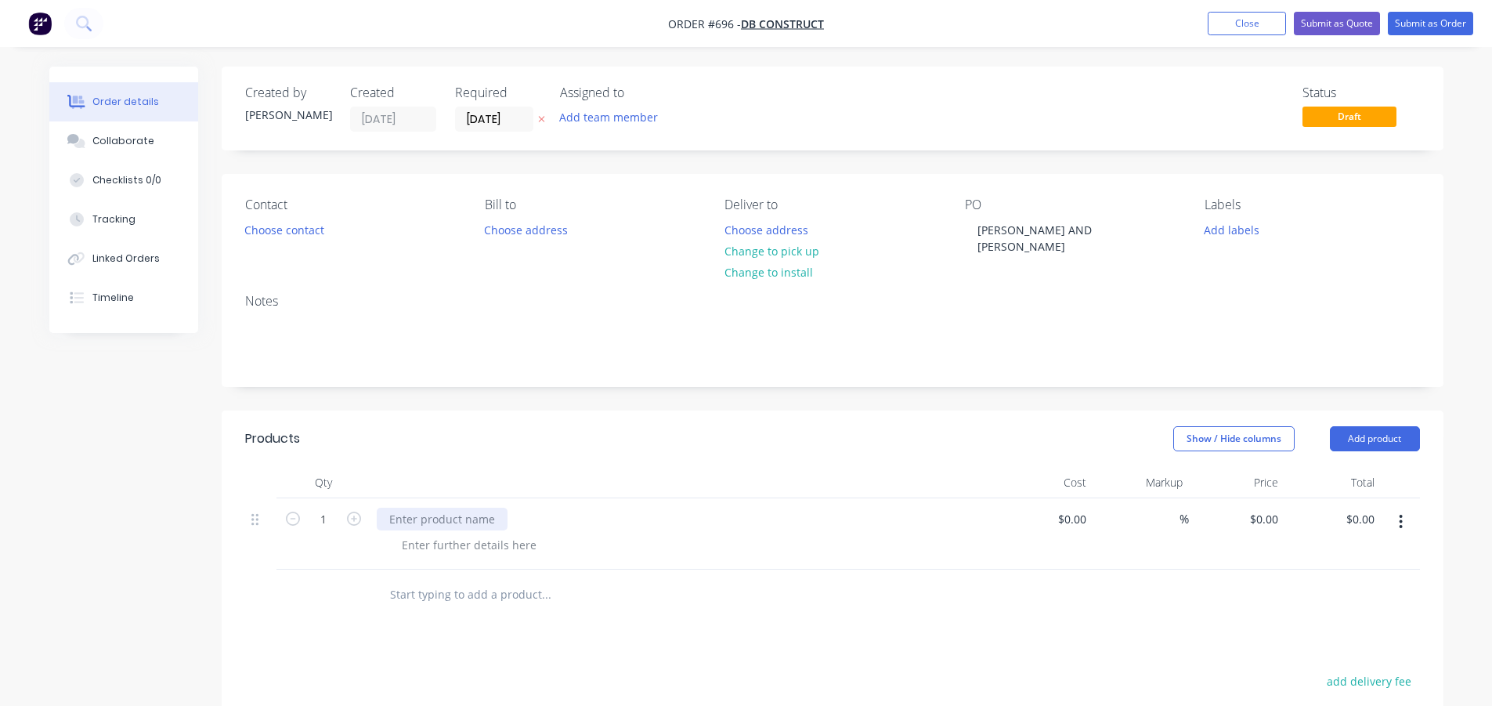
click at [451, 508] on div at bounding box center [442, 519] width 131 height 23
paste div
click at [446, 534] on div at bounding box center [469, 545] width 160 height 23
paste div
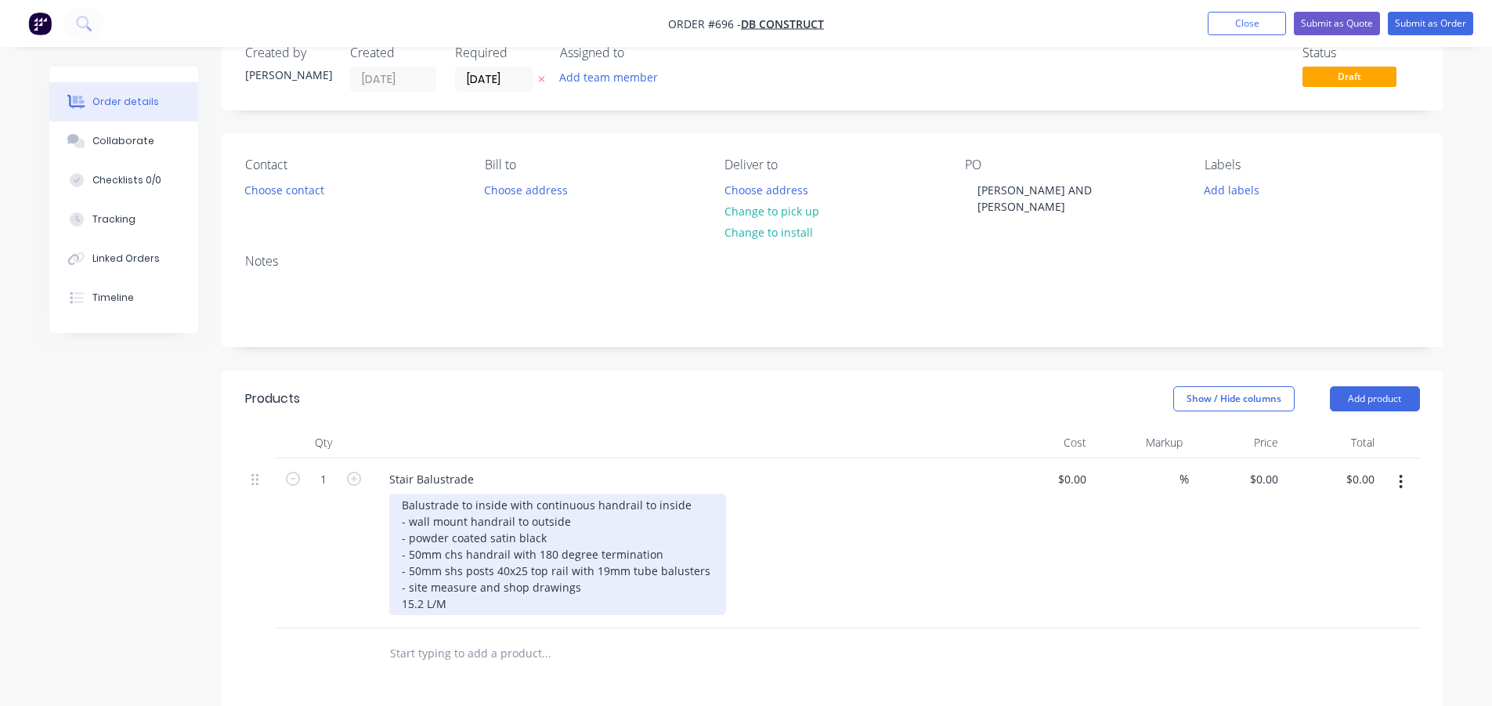
scroll to position [78, 0]
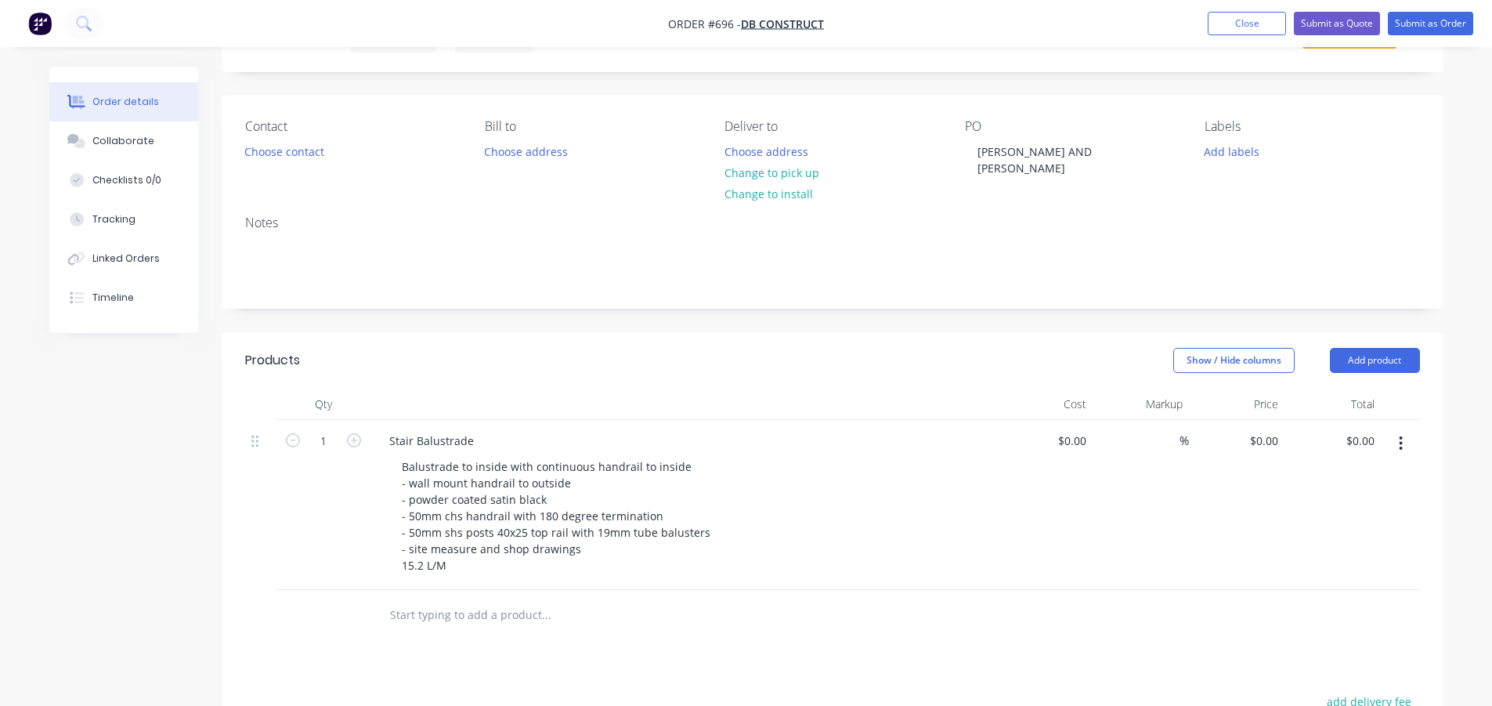
click at [785, 656] on div "Products Show / Hide columns Add product Qty Cost Markup Price Total 1 Stair Ba…" at bounding box center [833, 674] width 1222 height 685
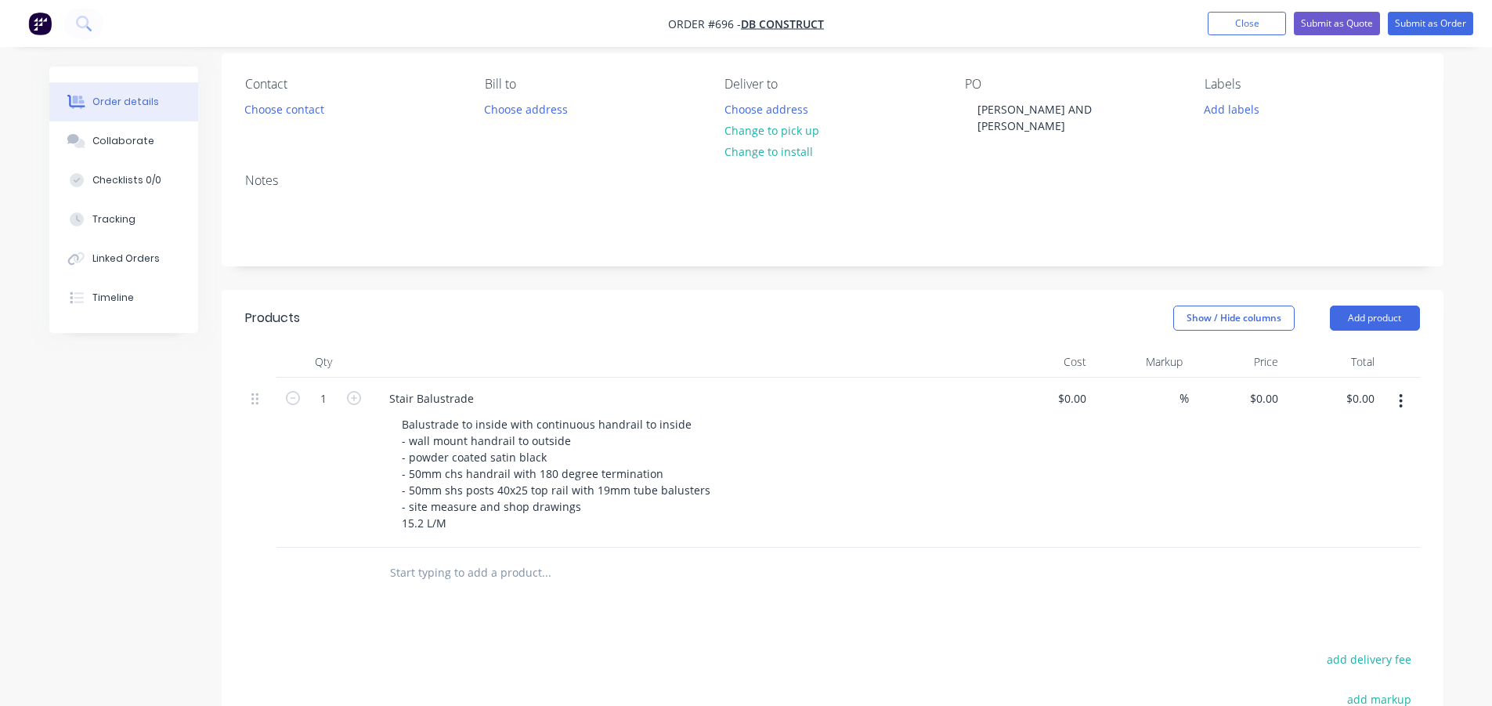
scroll to position [157, 0]
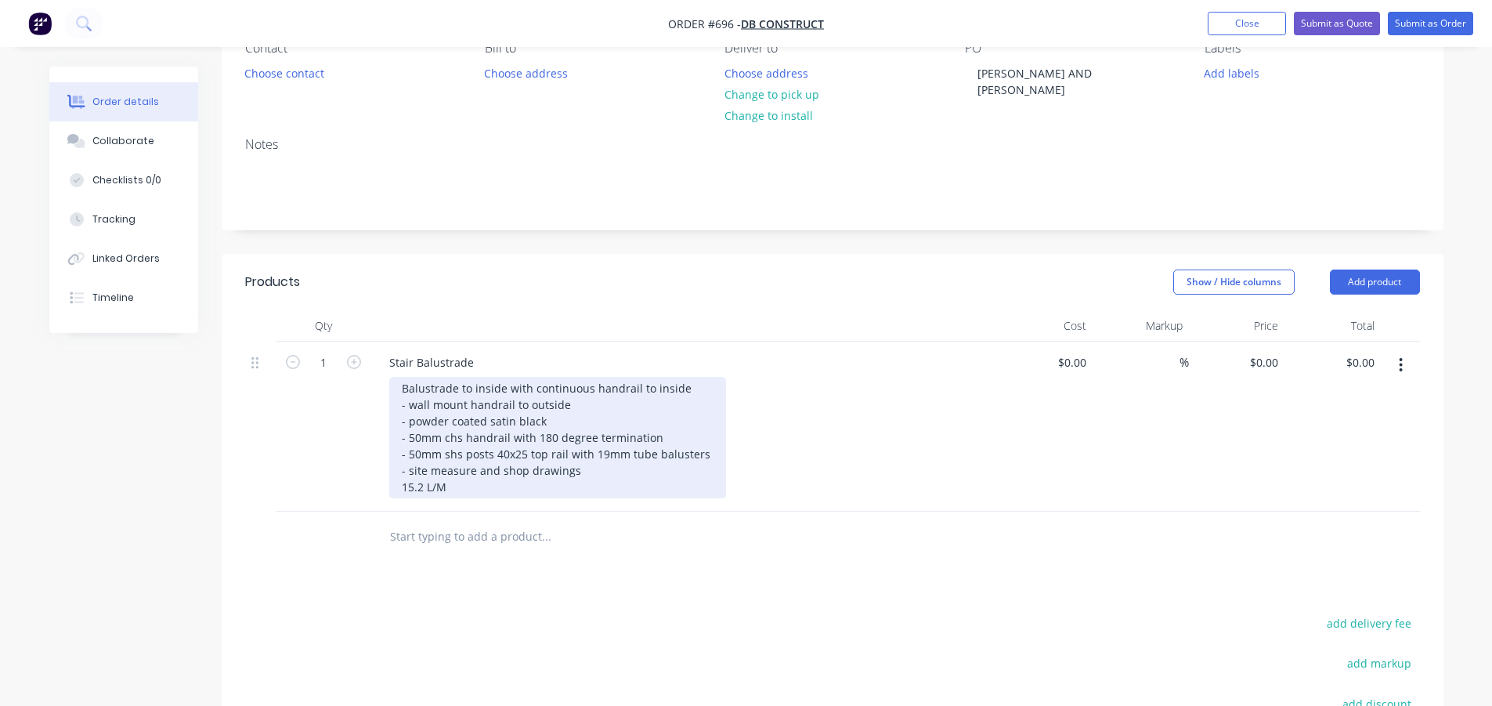
click at [570, 388] on div "Balustrade to inside with continuous handrail to inside - wall mount handrail t…" at bounding box center [557, 437] width 337 height 121
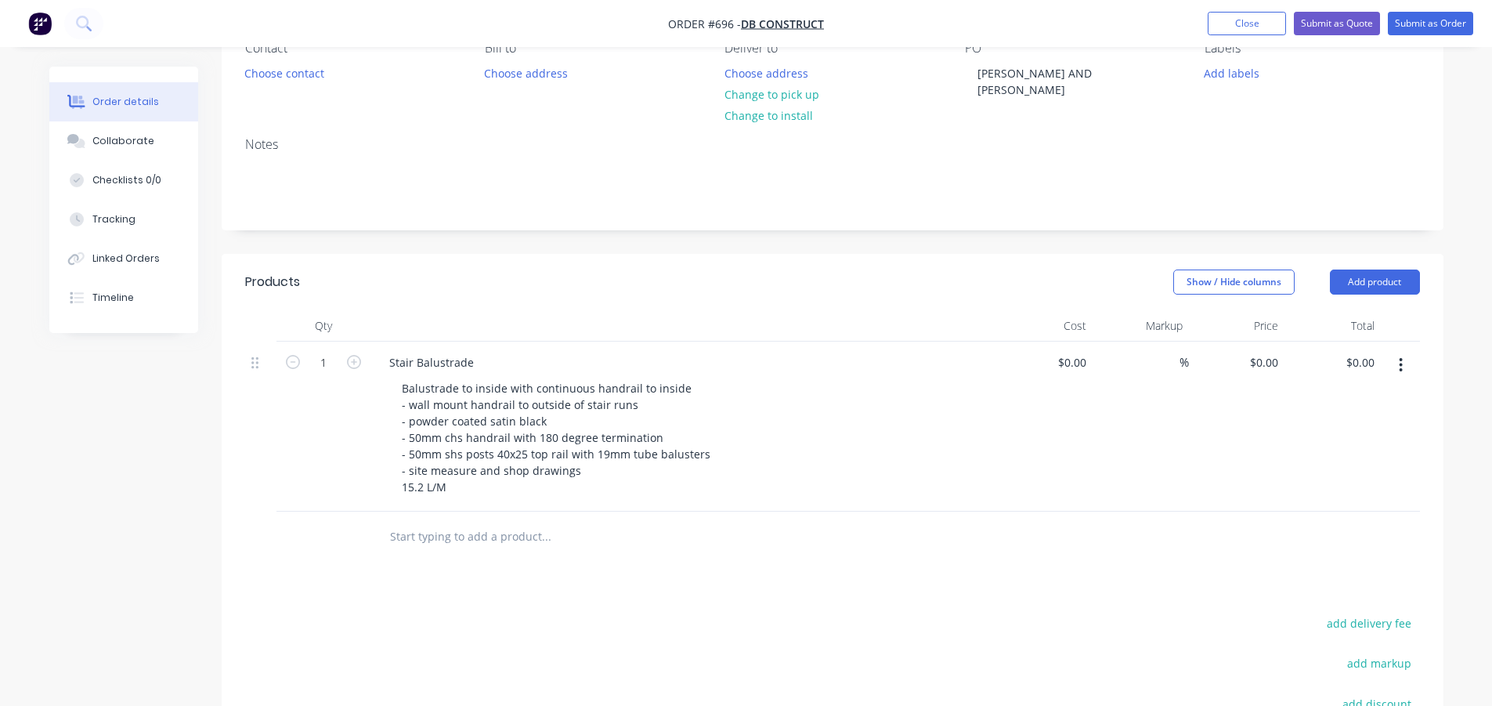
click at [808, 418] on div "Balustrade to inside with continuous handrail to inside - wall mount handrail t…" at bounding box center [690, 437] width 602 height 121
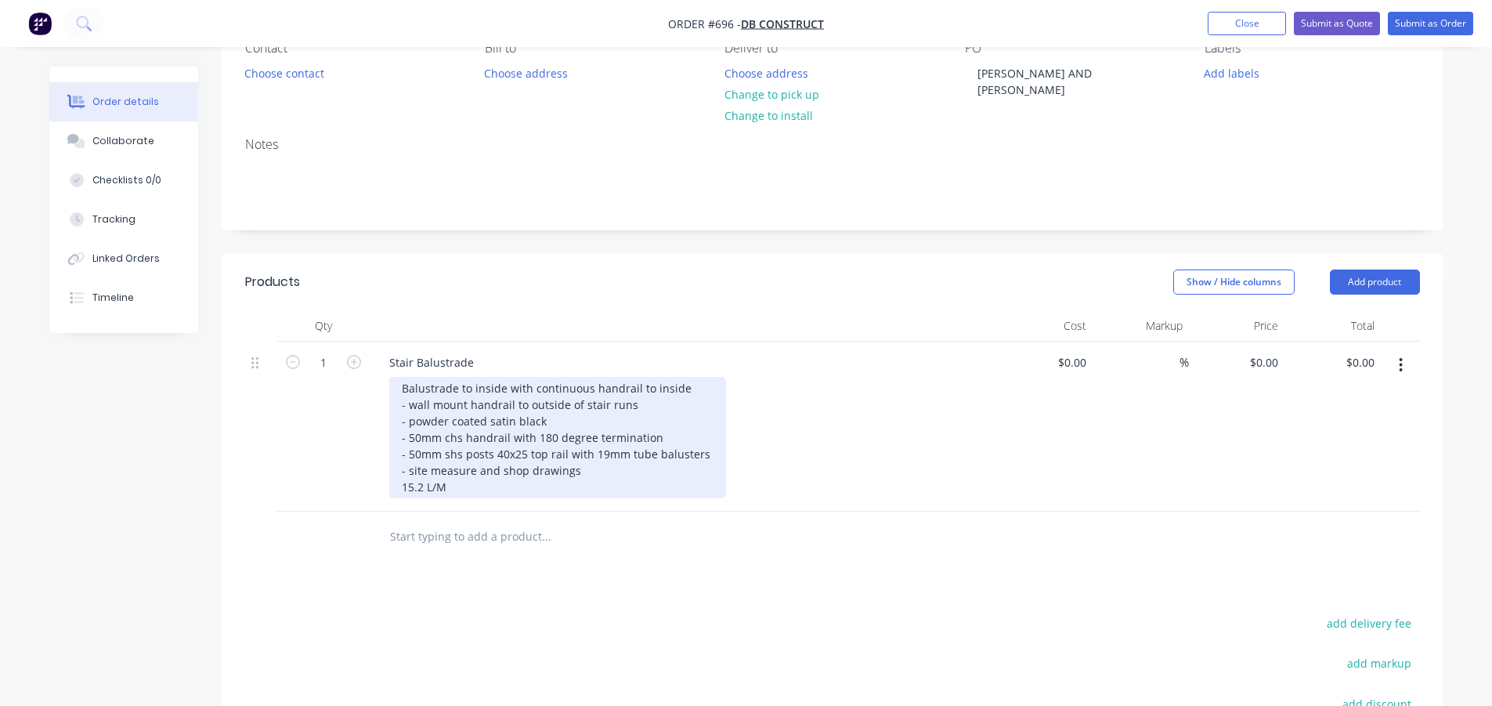
click at [631, 388] on div "Balustrade to inside with continuous handrail to inside - wall mount handrail t…" at bounding box center [557, 437] width 337 height 121
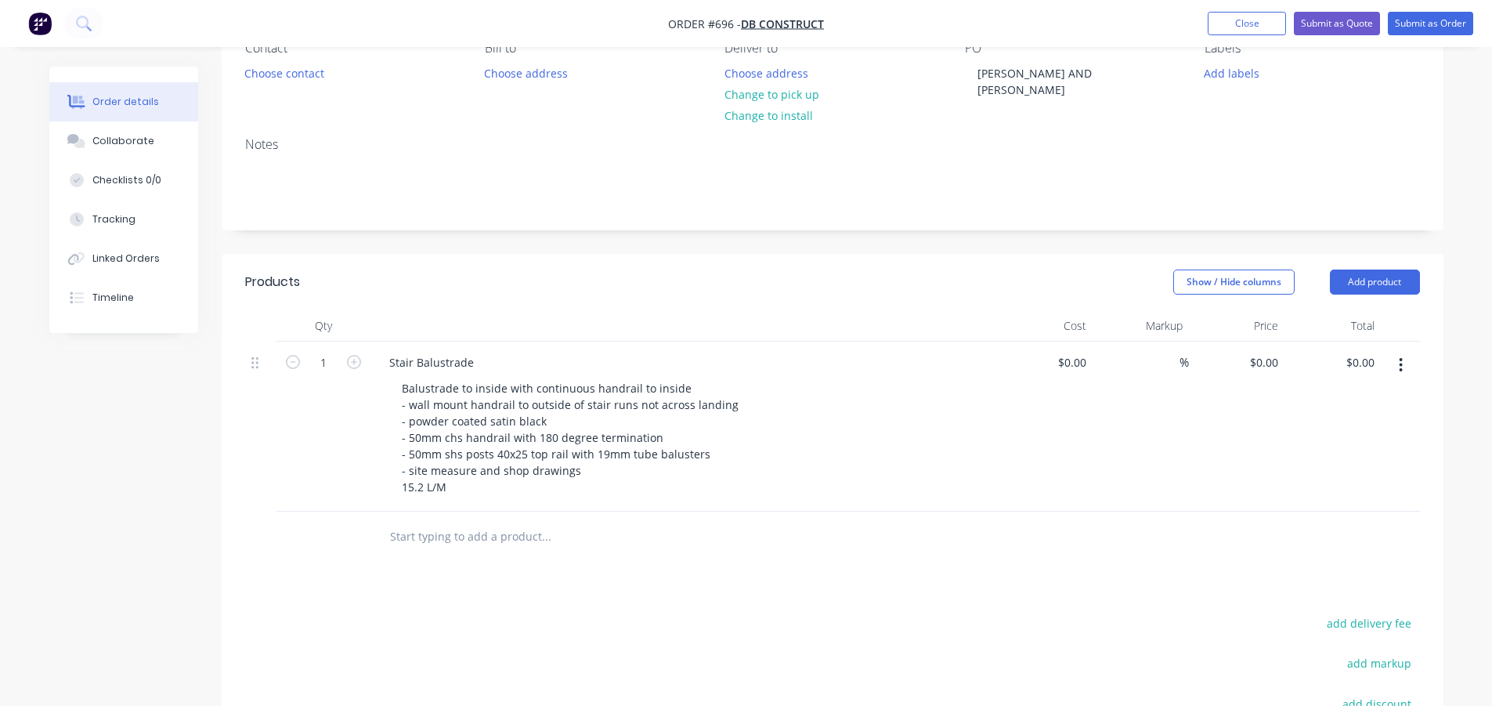
click at [887, 446] on div "Balustrade to inside with continuous handrail to inside - wall mount handrail t…" at bounding box center [690, 437] width 602 height 121
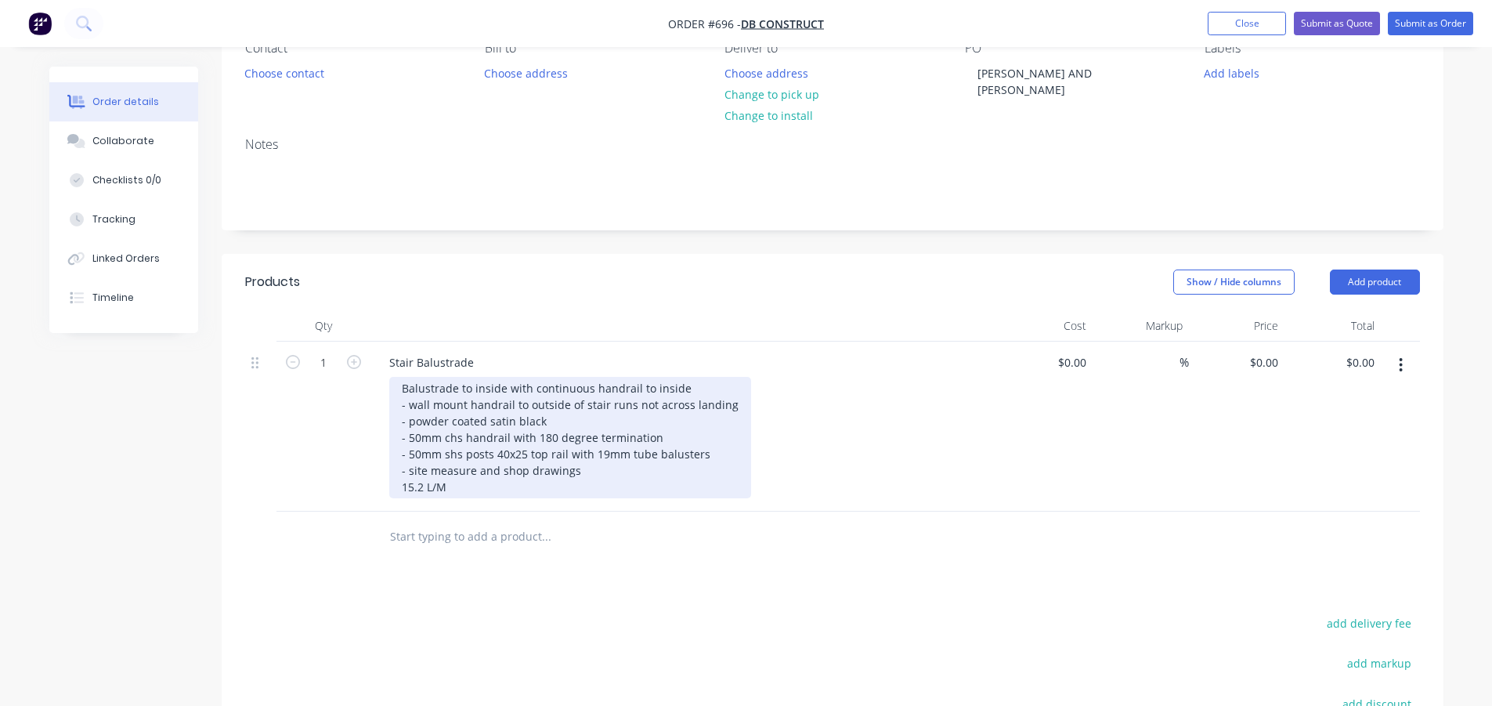
click at [601, 435] on div "Balustrade to inside with continuous handrail to inside - wall mount handrail t…" at bounding box center [570, 437] width 362 height 121
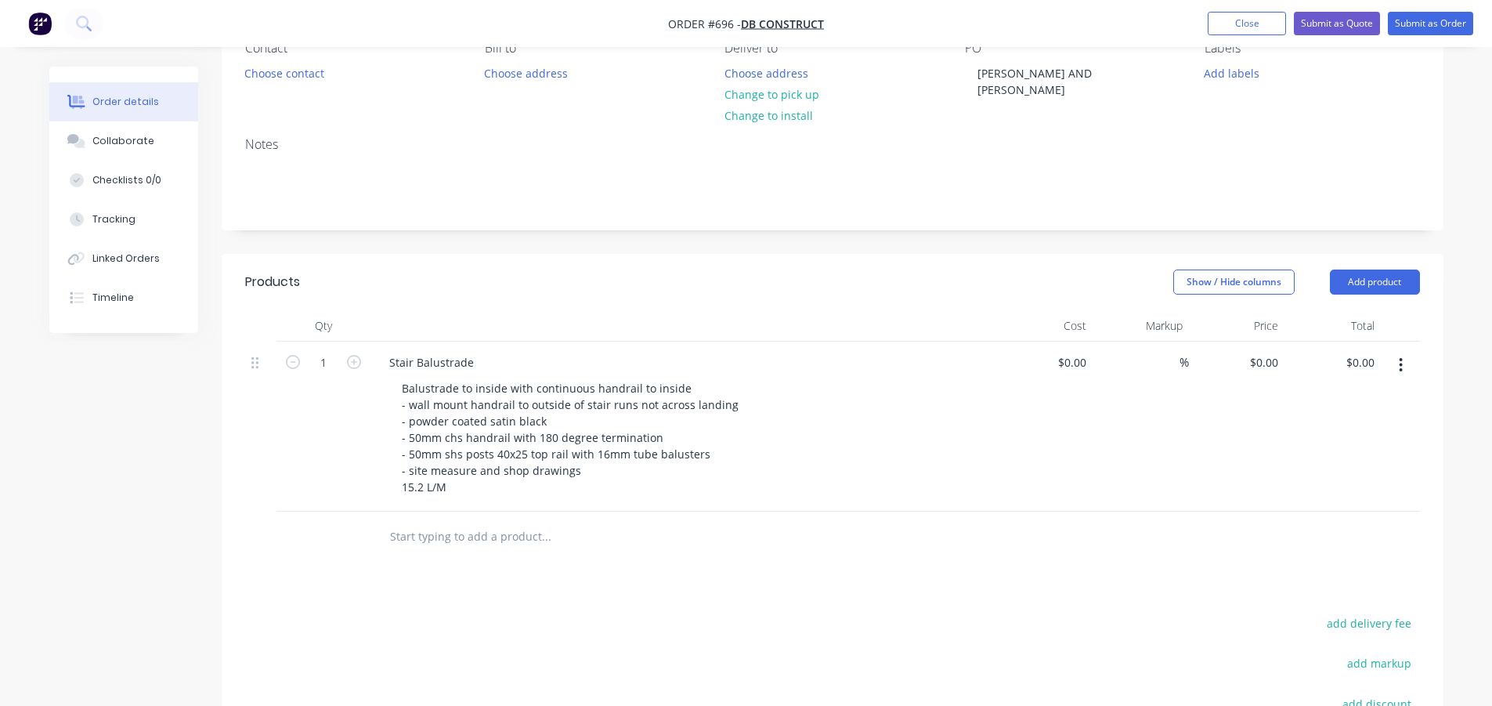
click at [689, 574] on div "Products Show / Hide columns Add product Qty Cost Markup Price Total 1 Stair Ba…" at bounding box center [833, 596] width 1222 height 685
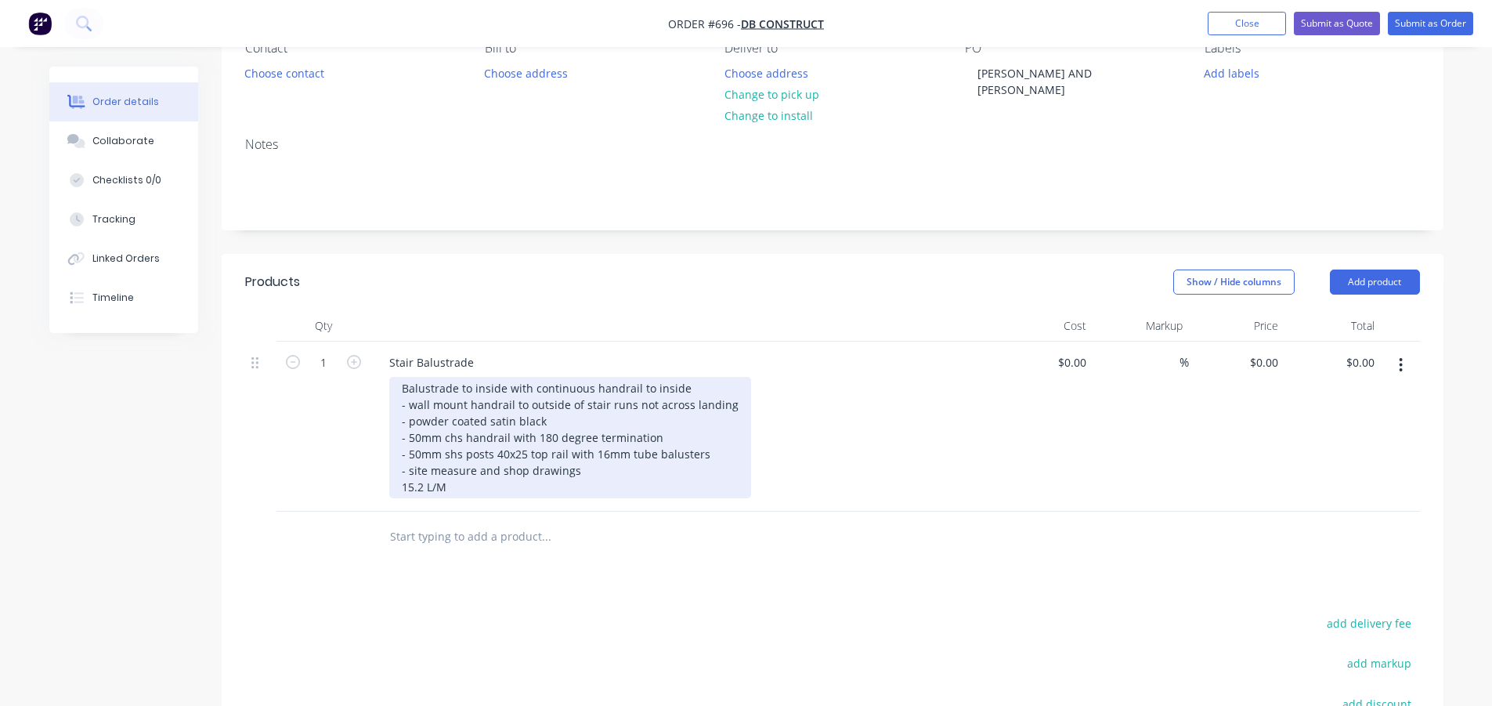
click at [402, 473] on div "Balustrade to inside with continuous handrail to inside - wall mount handrail t…" at bounding box center [570, 437] width 362 height 121
click at [720, 437] on div "Balustrade to inside with continuous handrail to inside - wall mount handrail t…" at bounding box center [570, 437] width 362 height 121
drag, startPoint x: 582, startPoint y: 457, endPoint x: 501, endPoint y: 459, distance: 81.5
click at [501, 459] on div "Balustrade to inside with continuous handrail to inside - wall mount handrail t…" at bounding box center [570, 437] width 362 height 121
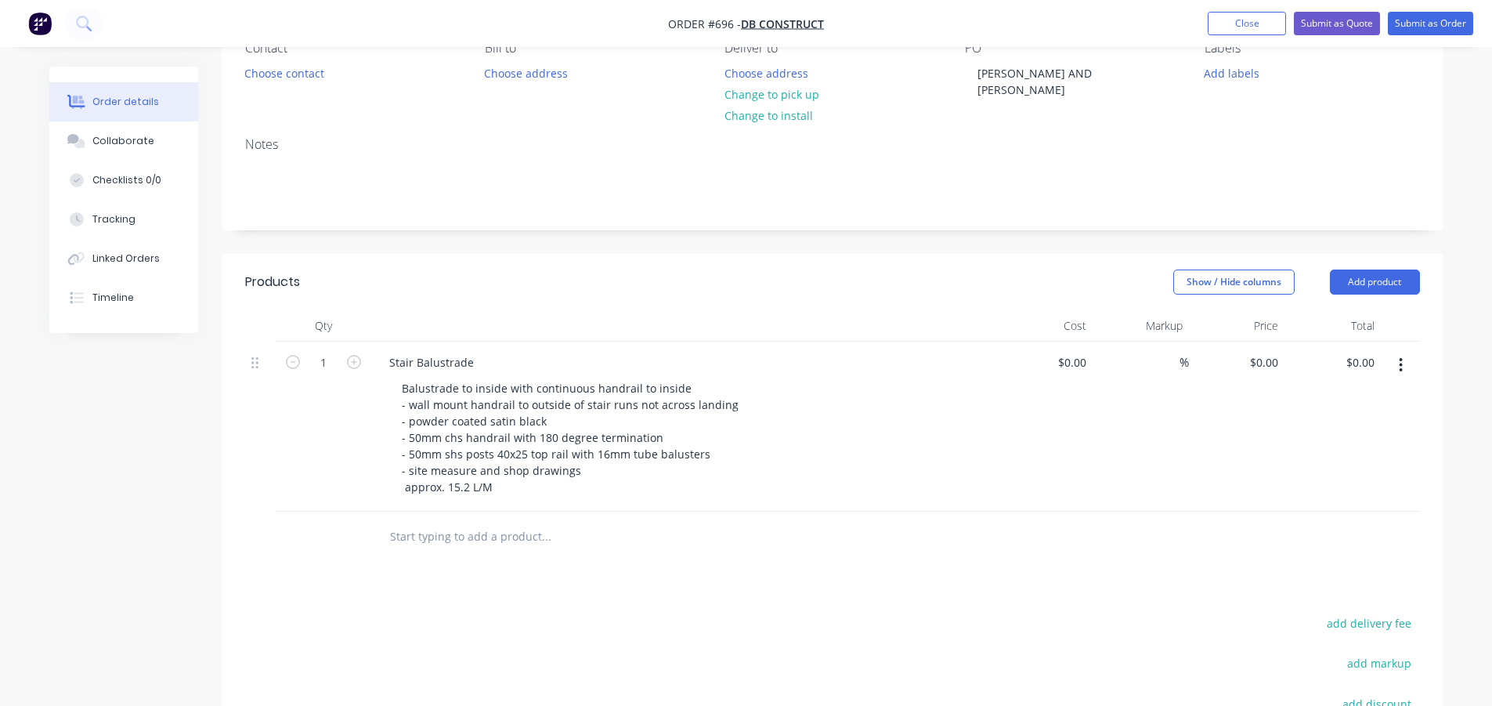
click at [680, 551] on div "Products Show / Hide columns Add product Qty Cost Markup Price Total 1 Stair Ba…" at bounding box center [833, 596] width 1222 height 685
click at [978, 79] on div "ABELES AND EDDISON" at bounding box center [1063, 81] width 196 height 39
drag, startPoint x: 1028, startPoint y: 71, endPoint x: 1036, endPoint y: 92, distance: 22.8
click at [1030, 78] on div "3 ABELES AND EDDISON" at bounding box center [1063, 81] width 196 height 39
drag, startPoint x: 1123, startPoint y: 74, endPoint x: 1043, endPoint y: 79, distance: 80.9
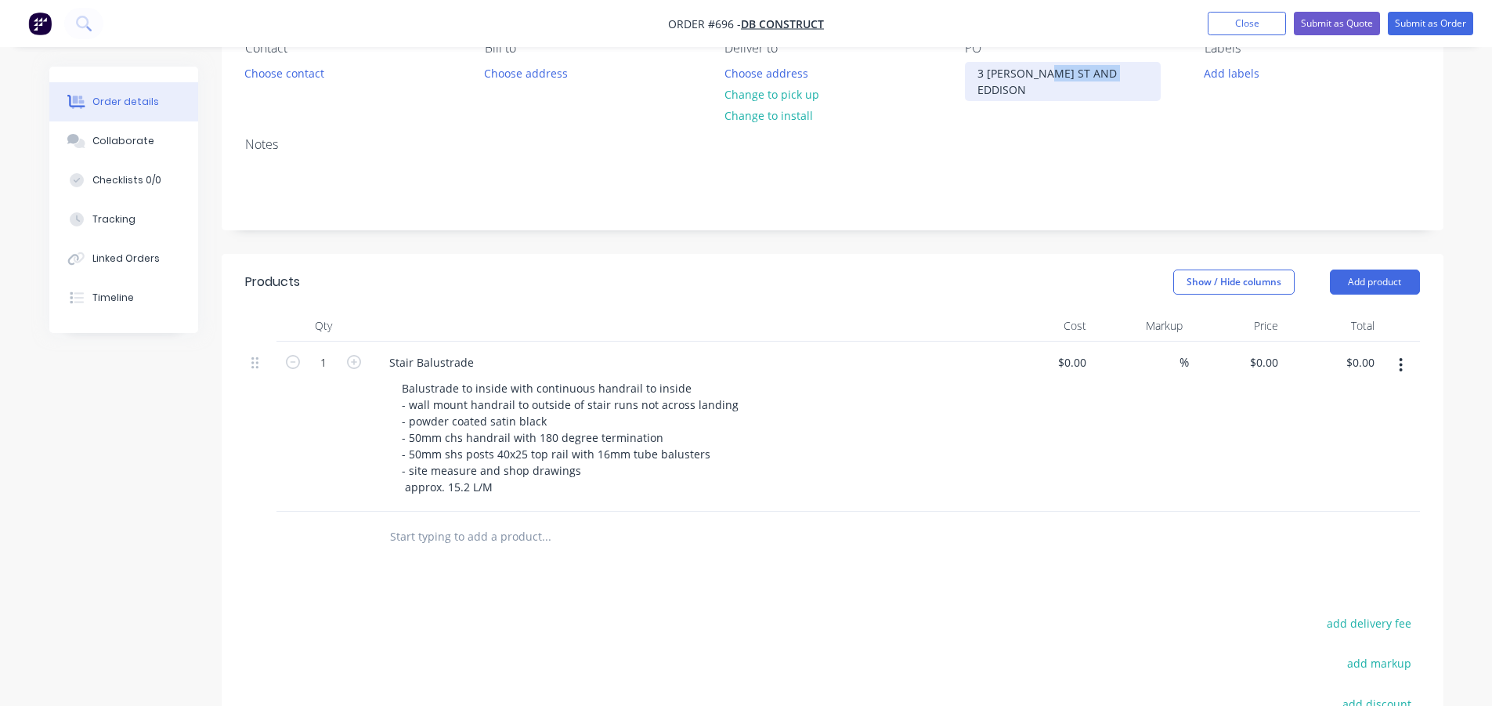
click at [1043, 79] on div "3 ABELES ST AND EDDISON" at bounding box center [1063, 81] width 196 height 39
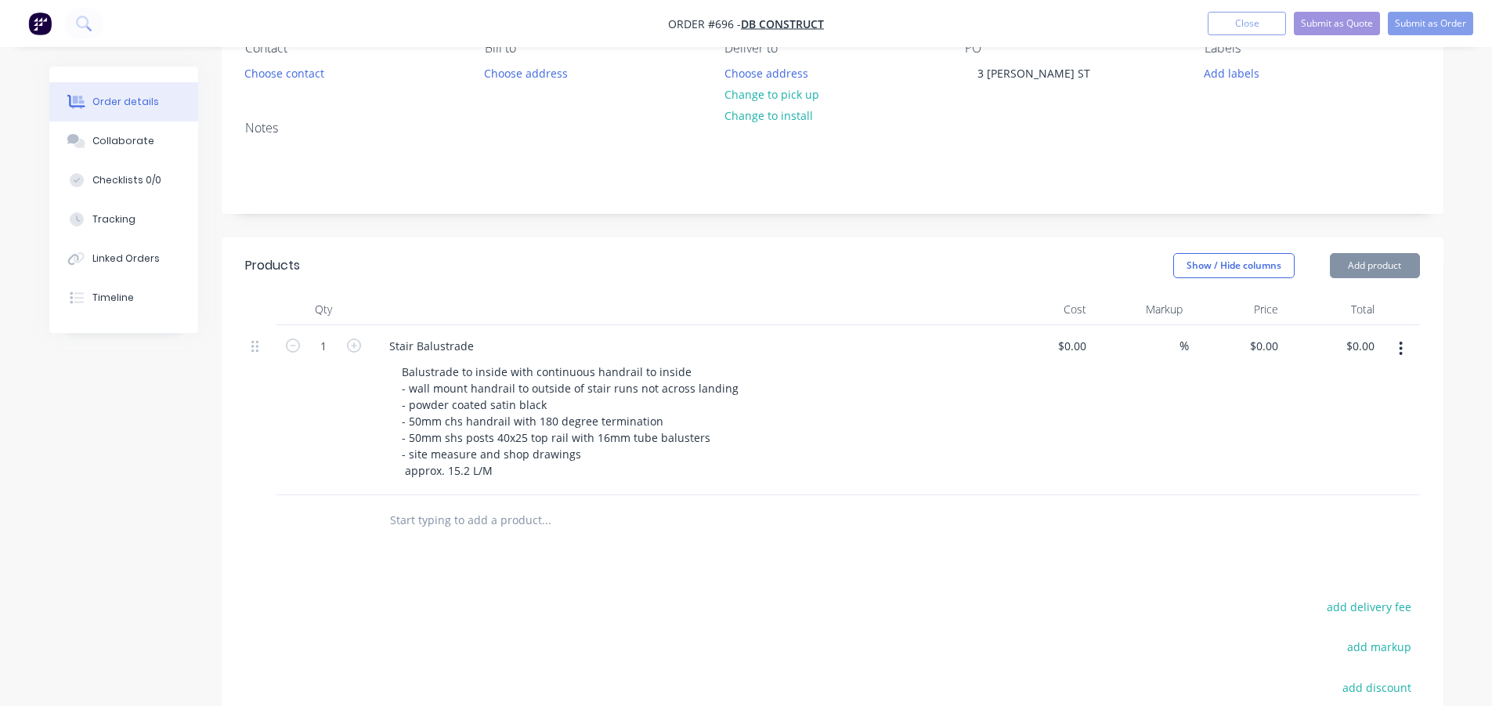
click at [781, 583] on div "Products Show / Hide columns Add product Qty Cost Markup Price Total 1 Stair Ba…" at bounding box center [833, 579] width 1222 height 685
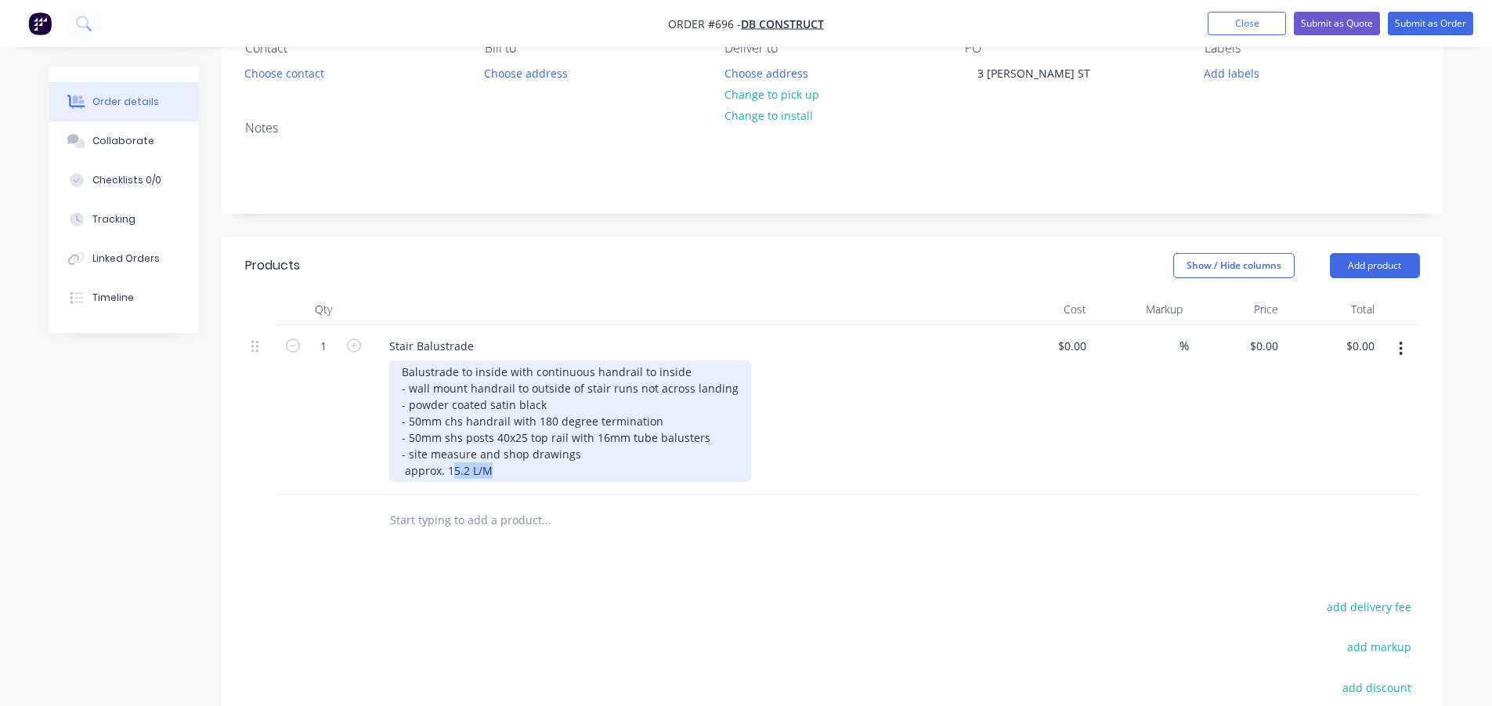
drag, startPoint x: 494, startPoint y: 474, endPoint x: 454, endPoint y: 473, distance: 40.7
click at [454, 473] on div "Balustrade to inside with continuous handrail to inside - wall mount handrail t…" at bounding box center [570, 420] width 362 height 121
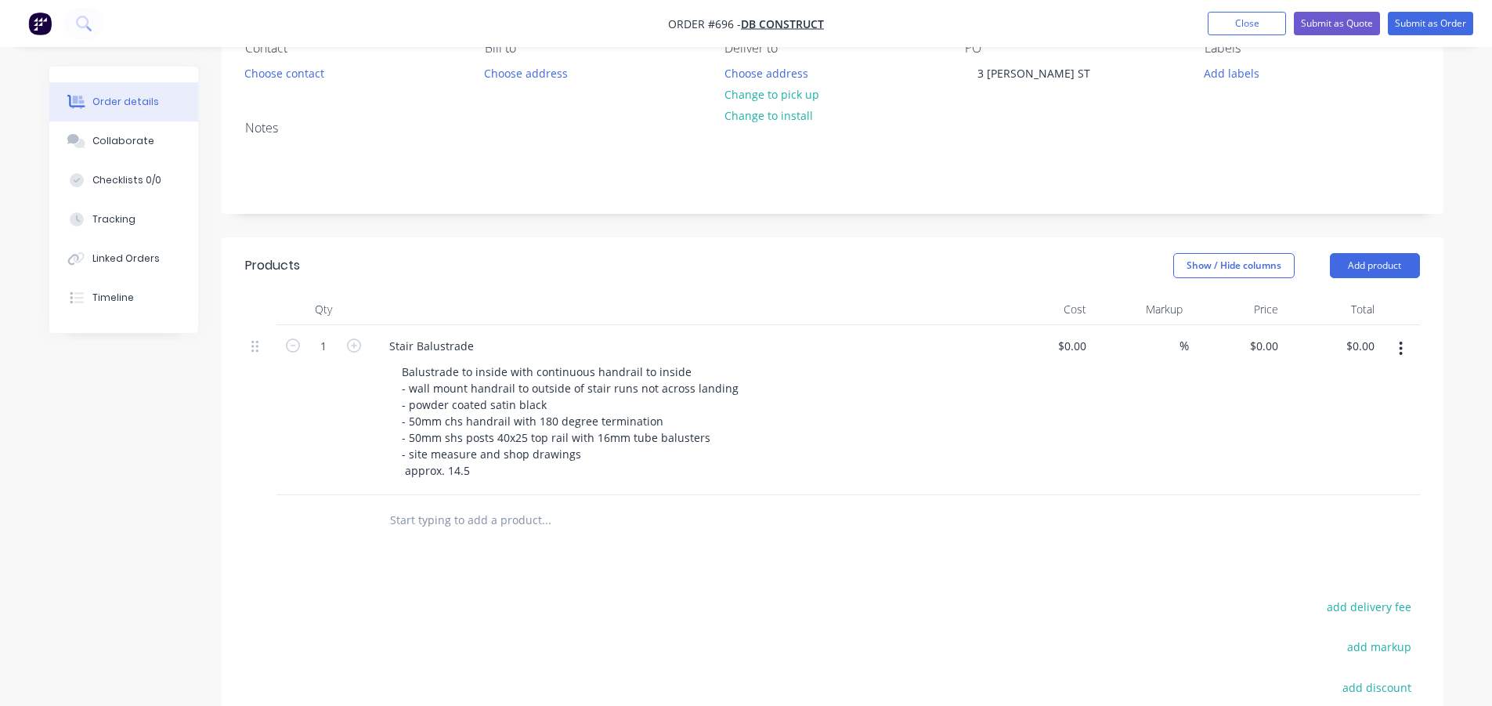
click at [725, 579] on div "Products Show / Hide columns Add product Qty Cost Markup Price Total 1 Stair Ba…" at bounding box center [833, 579] width 1222 height 685
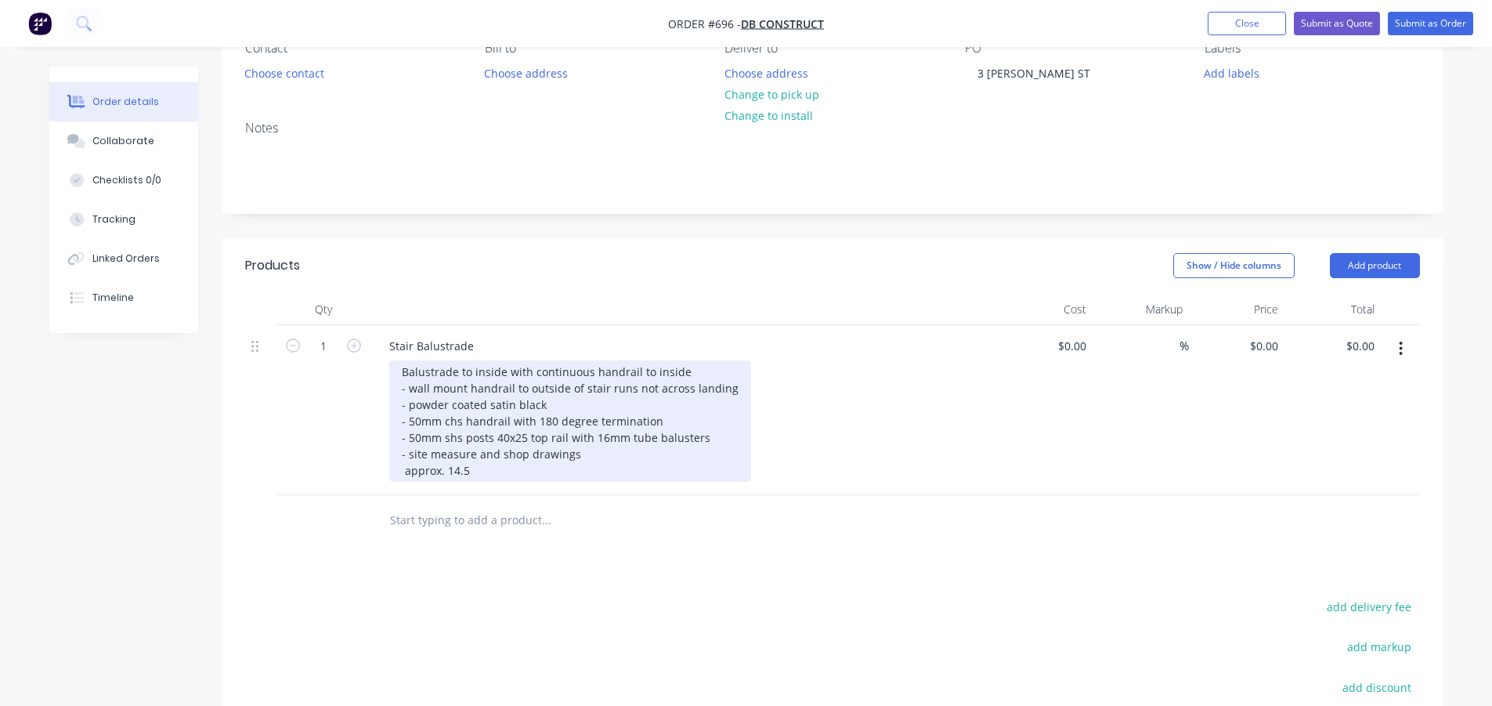
click at [715, 440] on div "Balustrade to inside with continuous handrail to inside - wall mount handrail t…" at bounding box center [570, 420] width 362 height 121
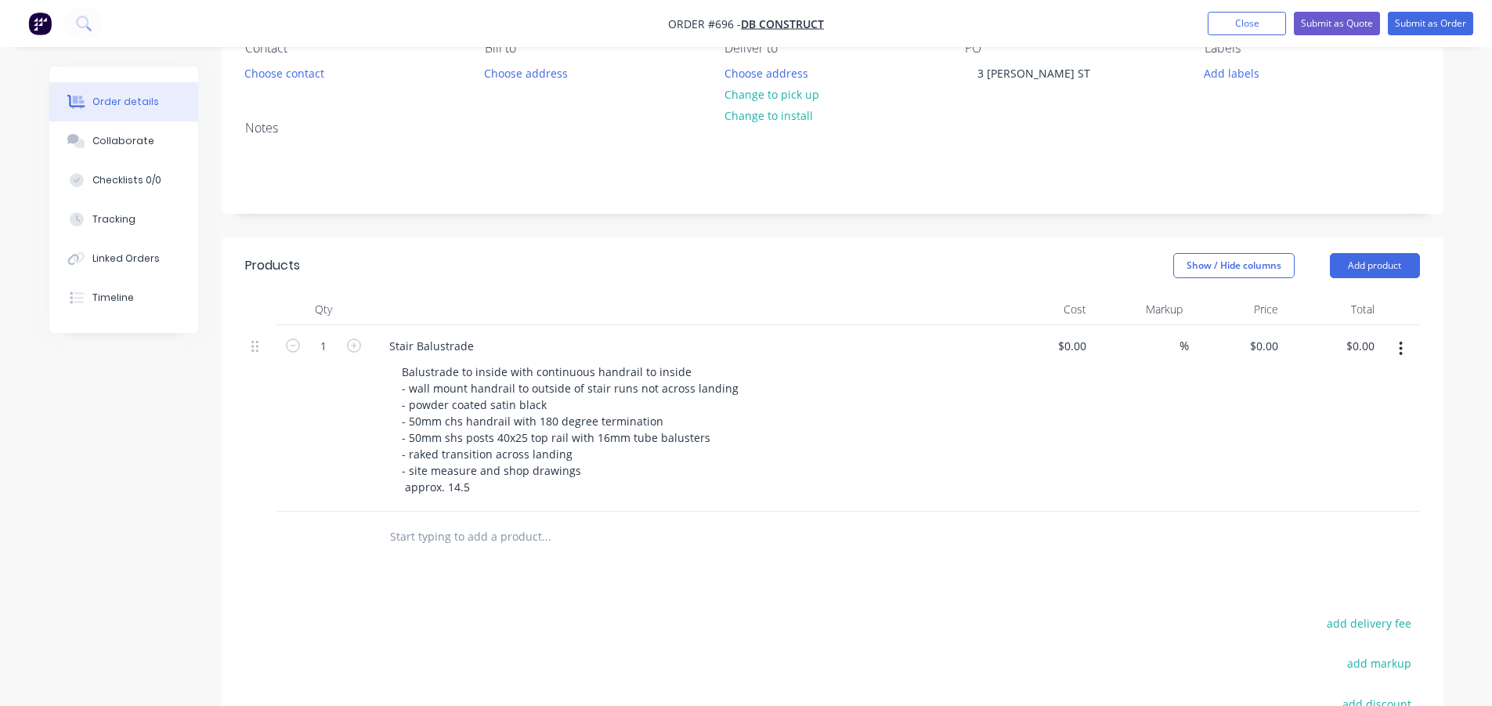
click at [818, 569] on div "Products Show / Hide columns Add product Qty Cost Markup Price Total 1 Stair Ba…" at bounding box center [833, 587] width 1222 height 701
click at [1269, 352] on input "0" at bounding box center [1276, 346] width 18 height 23
type input "$5,619.00"
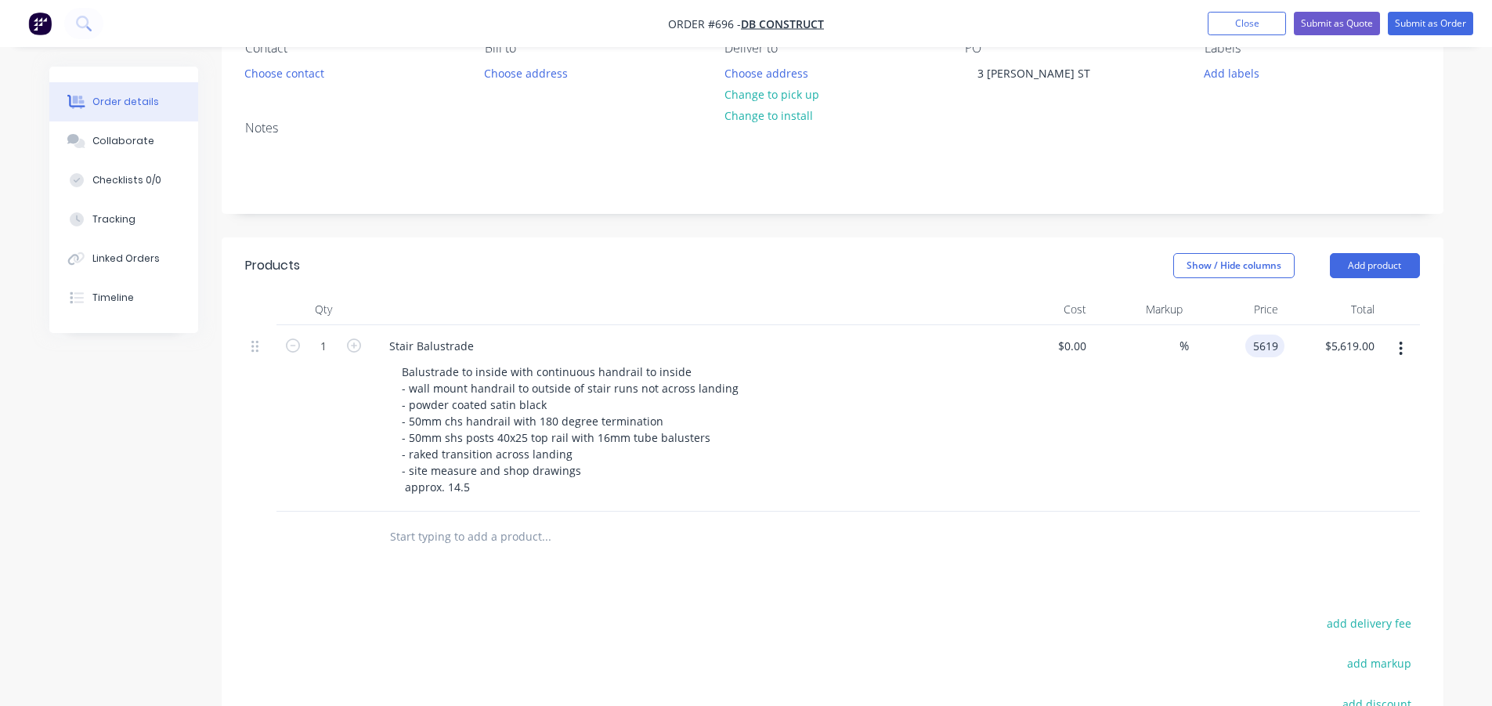
click at [1254, 350] on input "5619" at bounding box center [1268, 346] width 33 height 23
type input "$6,097.00"
click at [1197, 570] on div "Products Show / Hide columns Add product Qty Cost Markup Price Total 1 Stair Ba…" at bounding box center [833, 587] width 1222 height 701
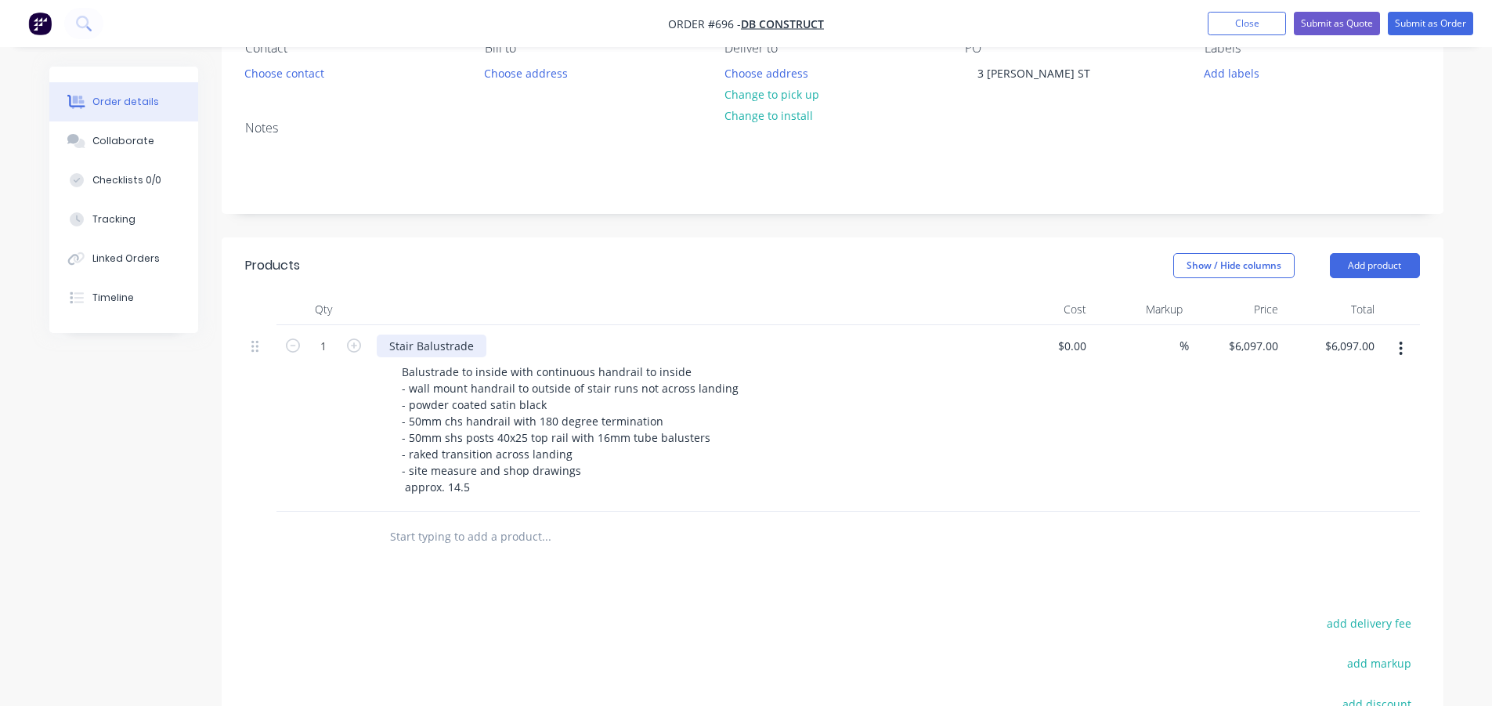
click at [479, 345] on div "Stair Balustrade" at bounding box center [432, 346] width 110 height 23
click at [523, 306] on div at bounding box center [684, 309] width 627 height 31
click at [1352, 265] on button "Add product" at bounding box center [1375, 265] width 90 height 25
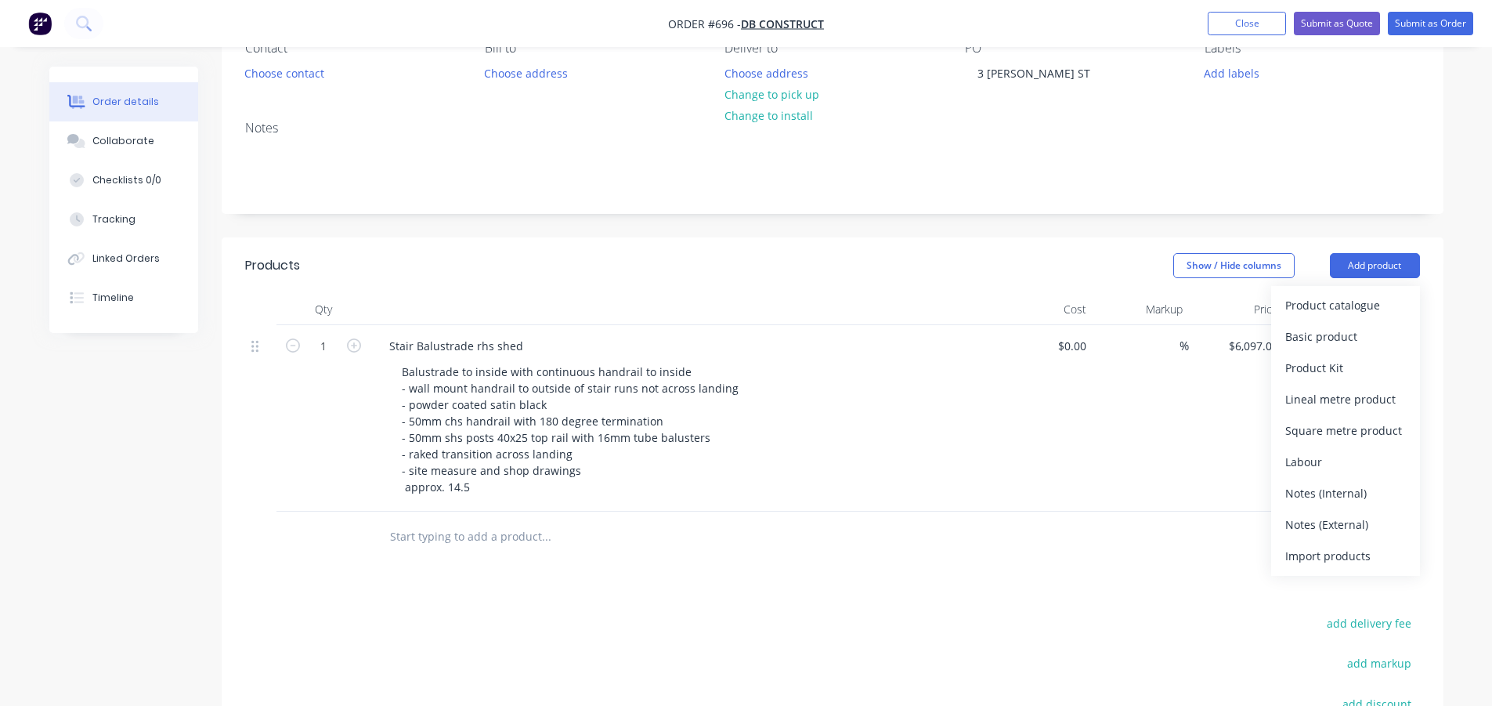
click at [934, 251] on header "Products Show / Hide columns Add product Product catalogue Basic product Produc…" at bounding box center [833, 265] width 1222 height 56
click at [1403, 349] on icon "button" at bounding box center [1401, 348] width 4 height 17
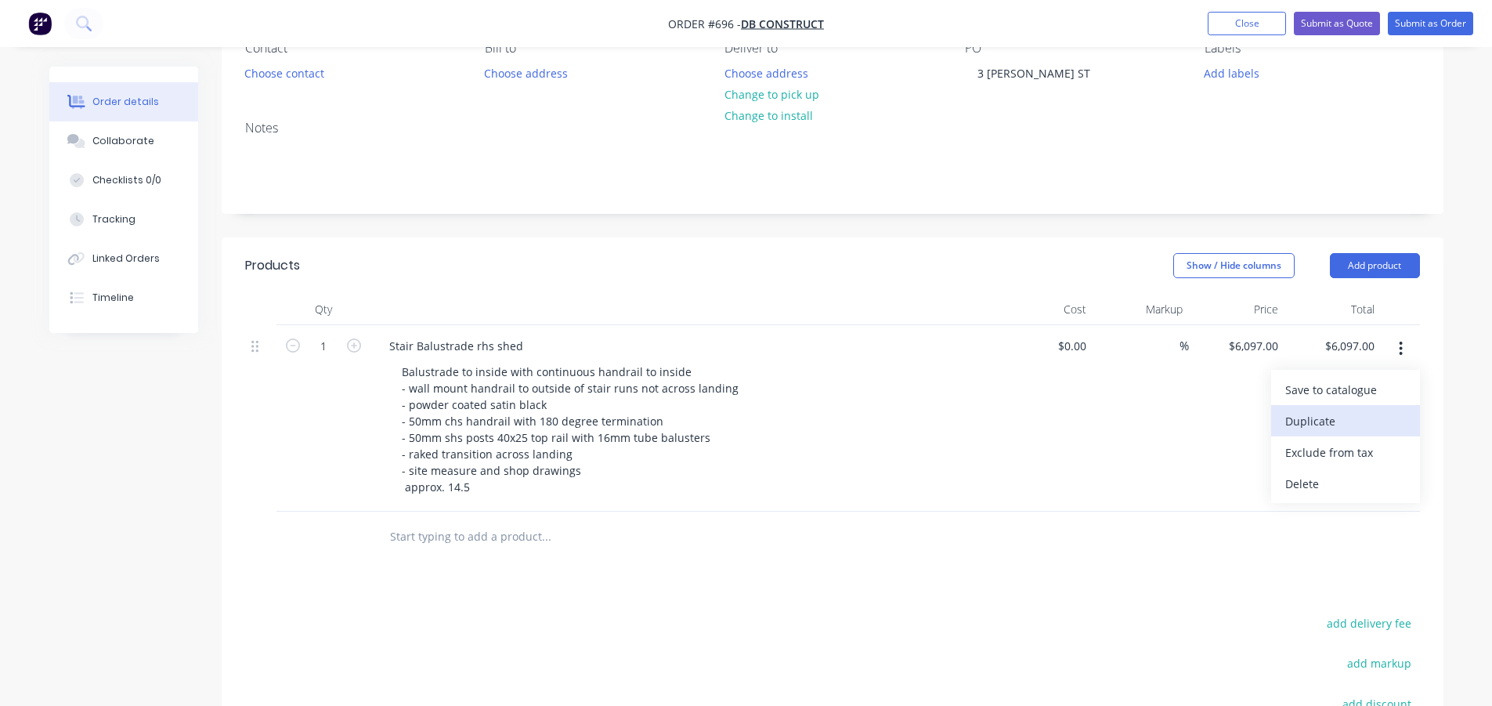
click at [1324, 418] on div "Duplicate" at bounding box center [1346, 421] width 121 height 23
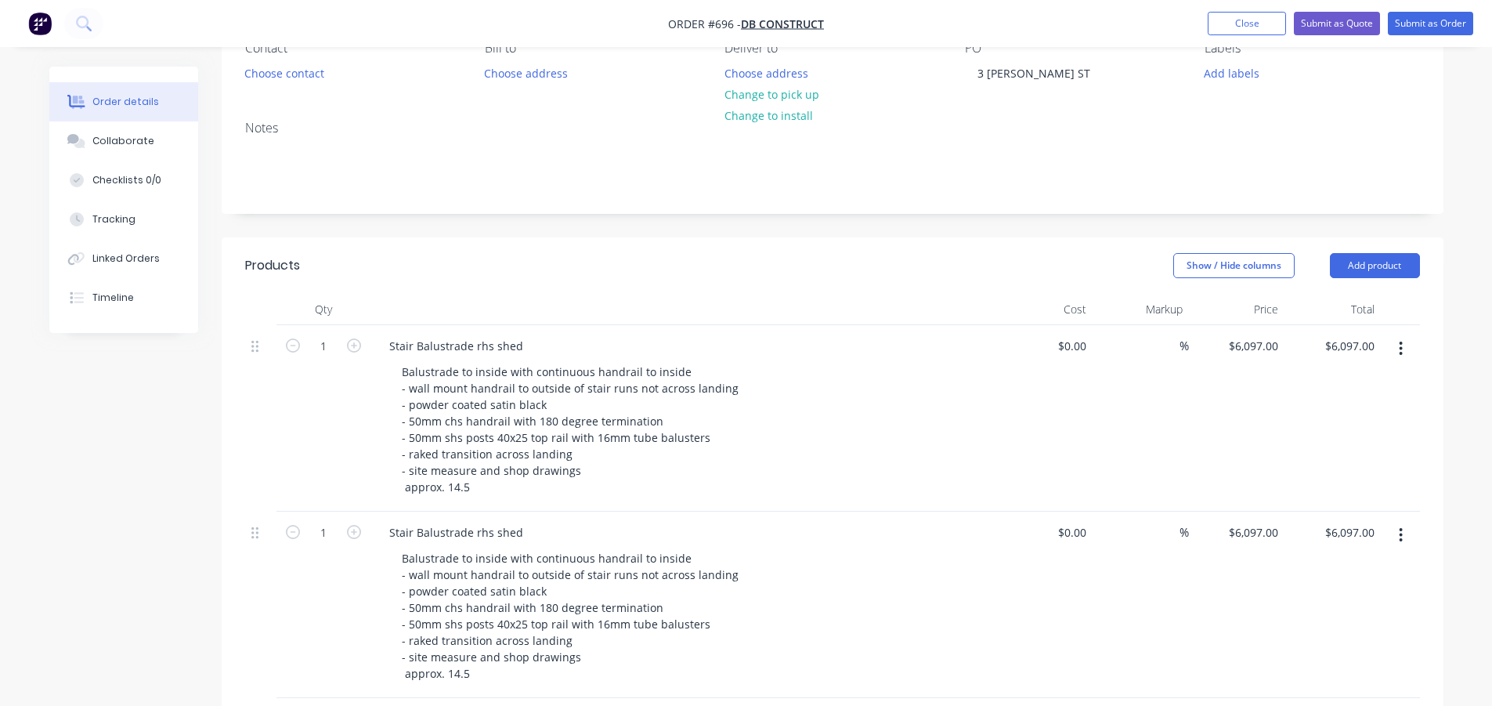
click at [894, 685] on div "Stair Balustrade rhs shed Balustrade to inside with continuous handrail to insi…" at bounding box center [684, 605] width 627 height 186
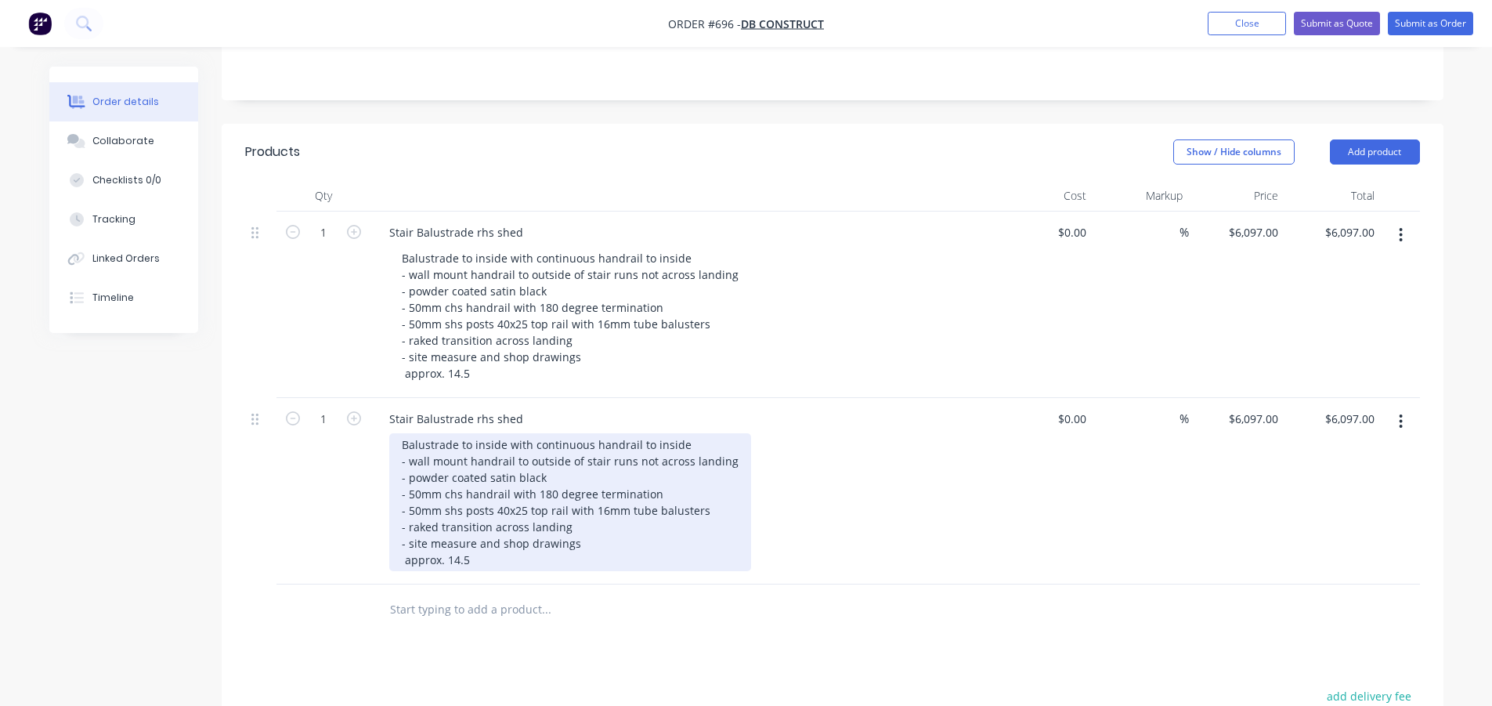
scroll to position [313, 0]
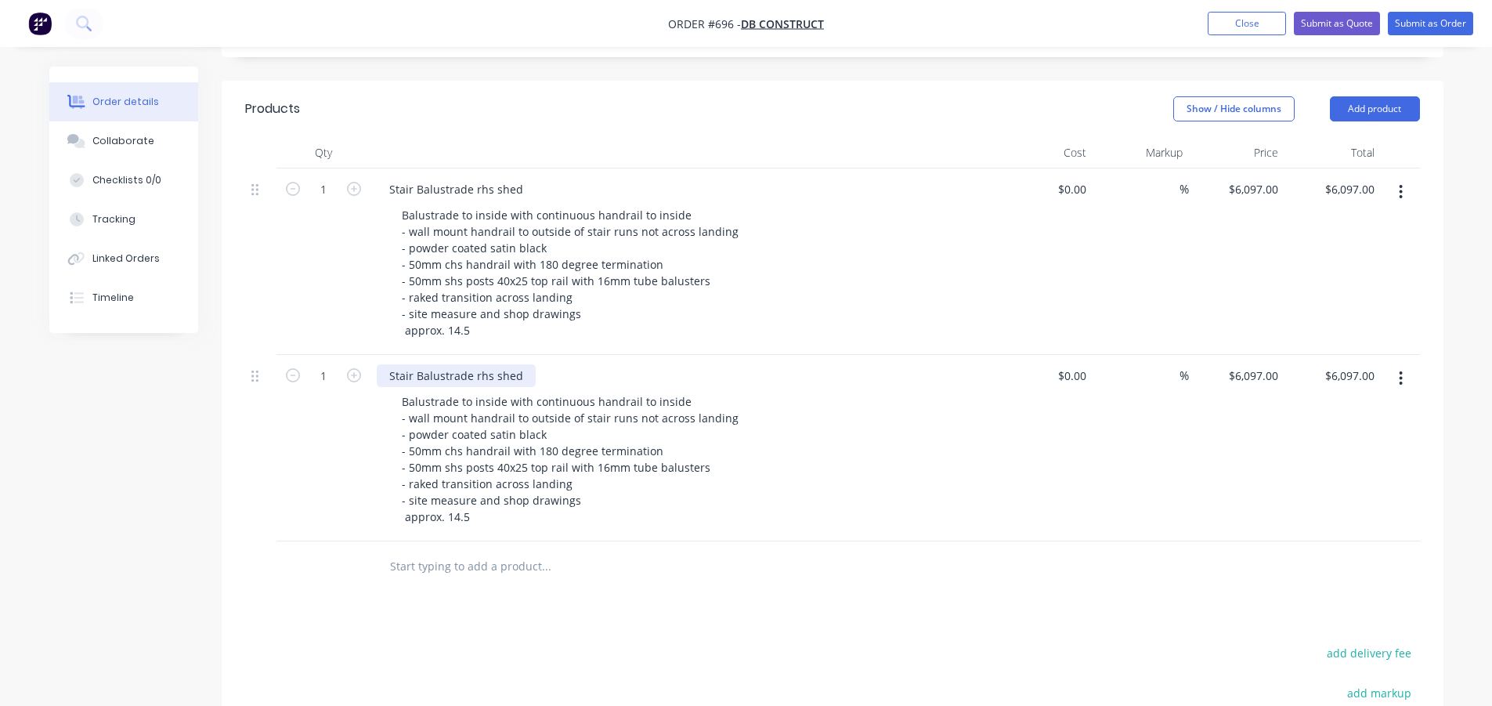
click at [476, 380] on div "Stair Balustrade rhs shed" at bounding box center [456, 375] width 159 height 23
click at [819, 635] on div "Products Show / Hide columns Add product Qty Cost Markup Price Total 1 Stair Ba…" at bounding box center [833, 525] width 1222 height 888
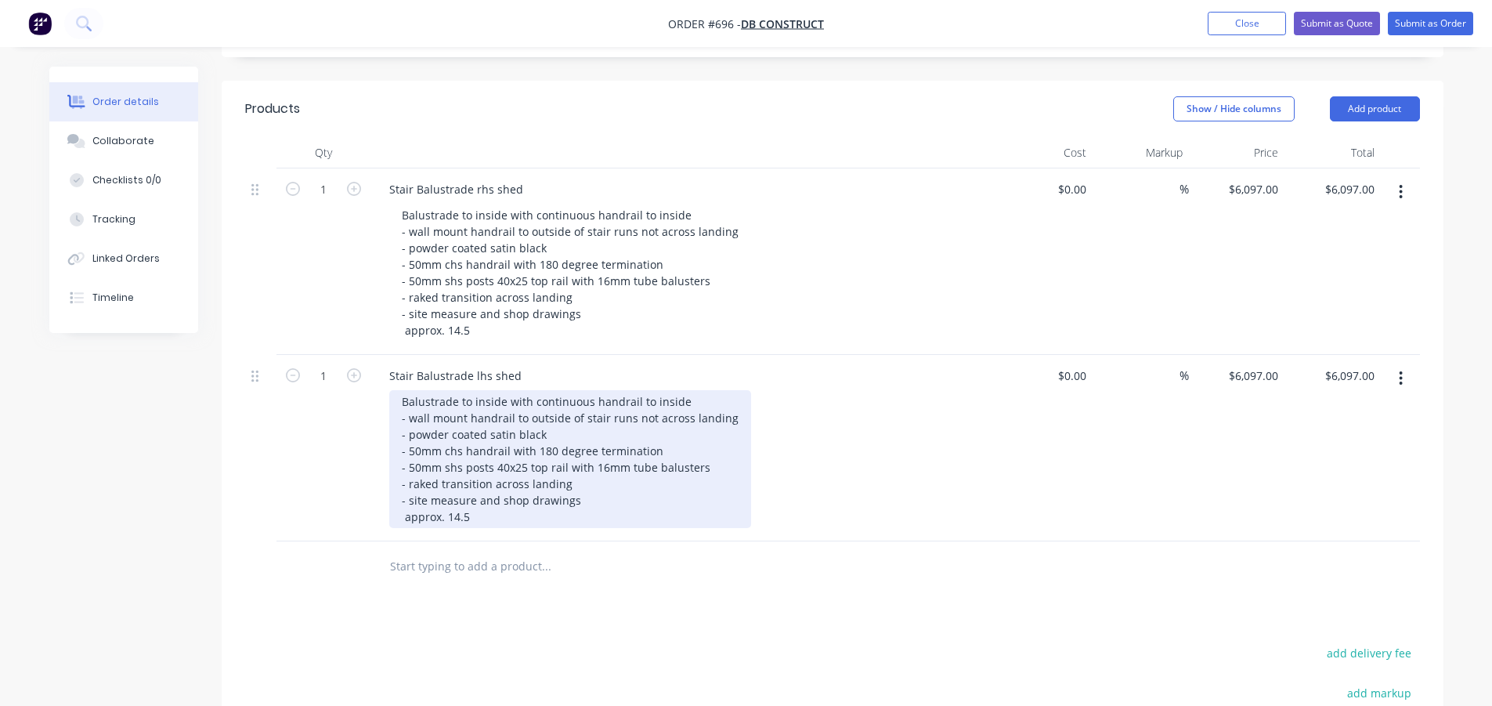
drag, startPoint x: 502, startPoint y: 401, endPoint x: 511, endPoint y: 411, distance: 13.3
click at [503, 401] on div "Balustrade to inside with continuous handrail to inside - wall mount handrail t…" at bounding box center [570, 459] width 362 height 138
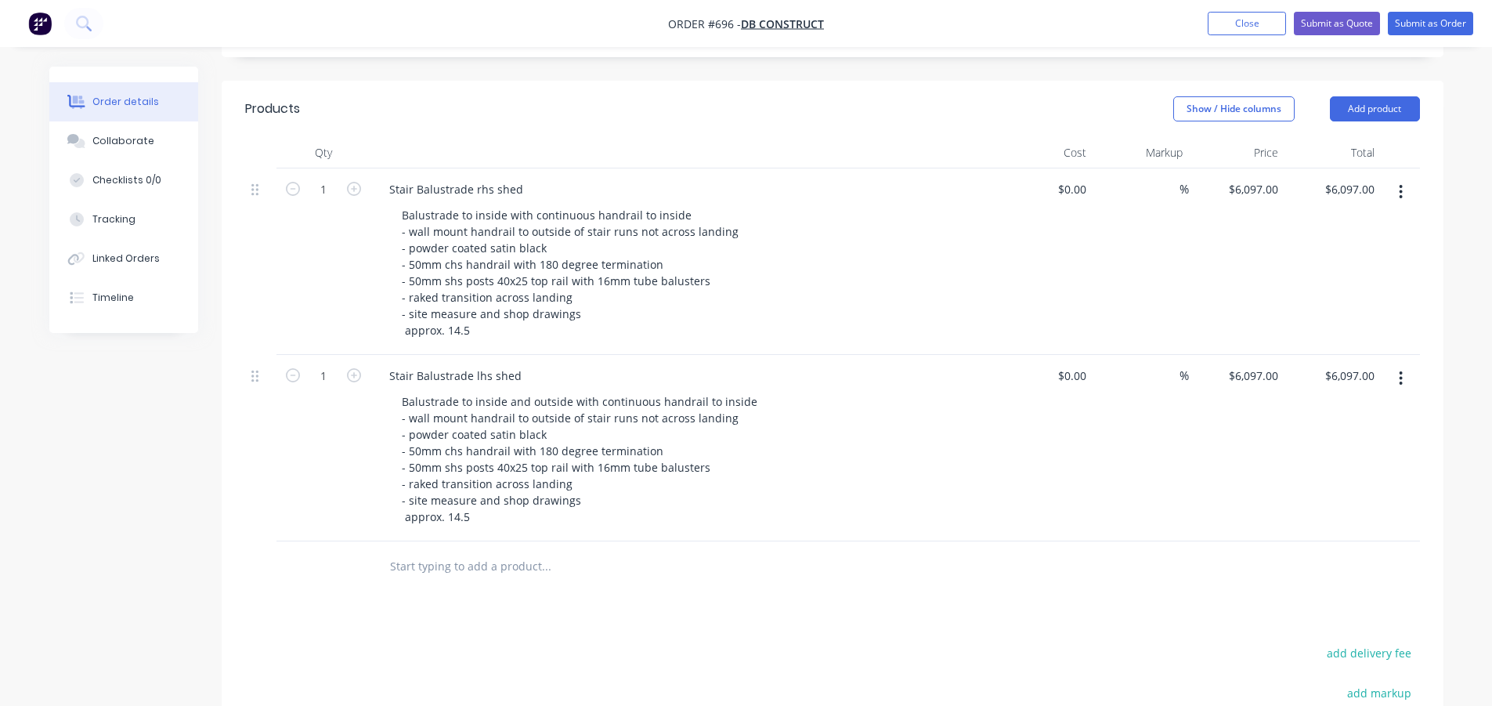
click at [863, 606] on div "Products Show / Hide columns Add product Qty Cost Markup Price Total 1 Stair Ba…" at bounding box center [833, 525] width 1222 height 888
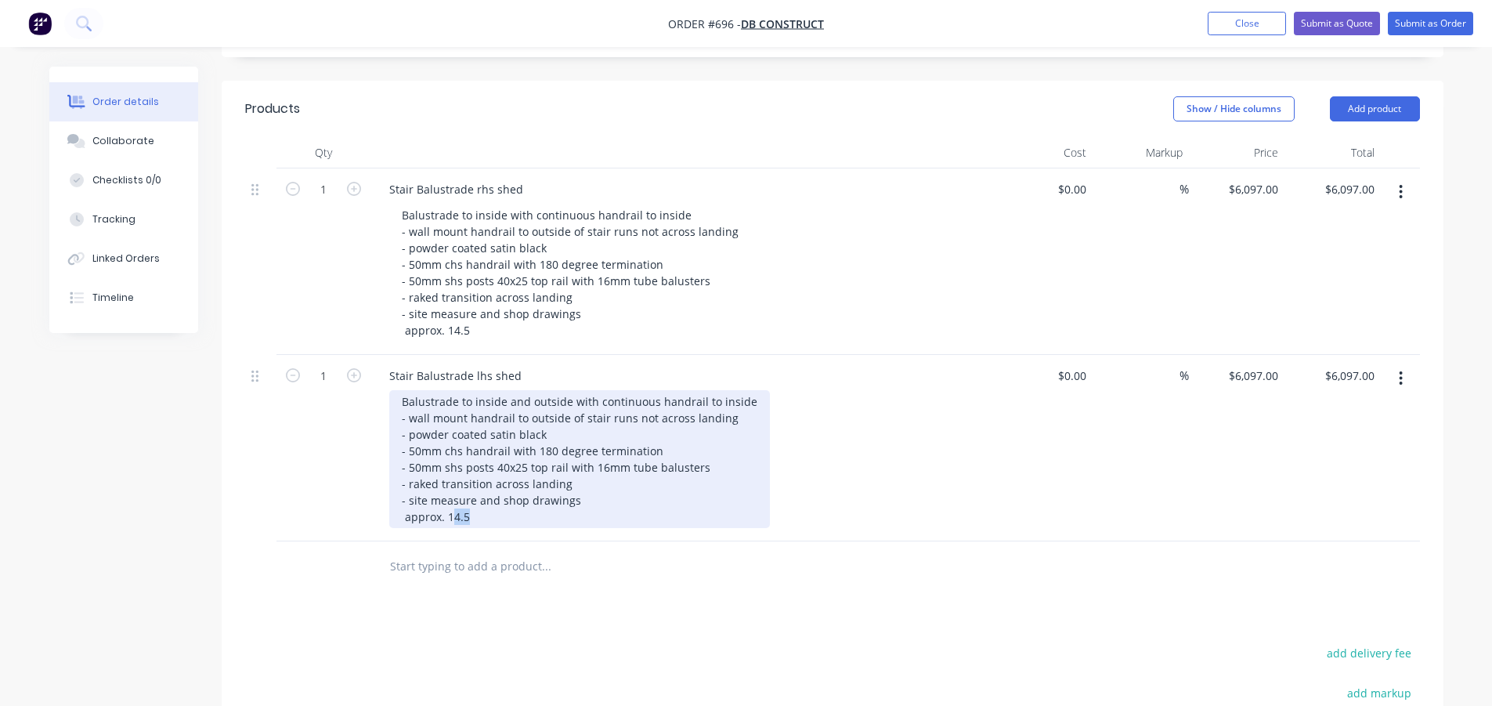
drag, startPoint x: 473, startPoint y: 518, endPoint x: 450, endPoint y: 518, distance: 22.7
click at [450, 518] on div "Balustrade to inside and outside with continuous handrail to inside - wall moun…" at bounding box center [579, 459] width 381 height 138
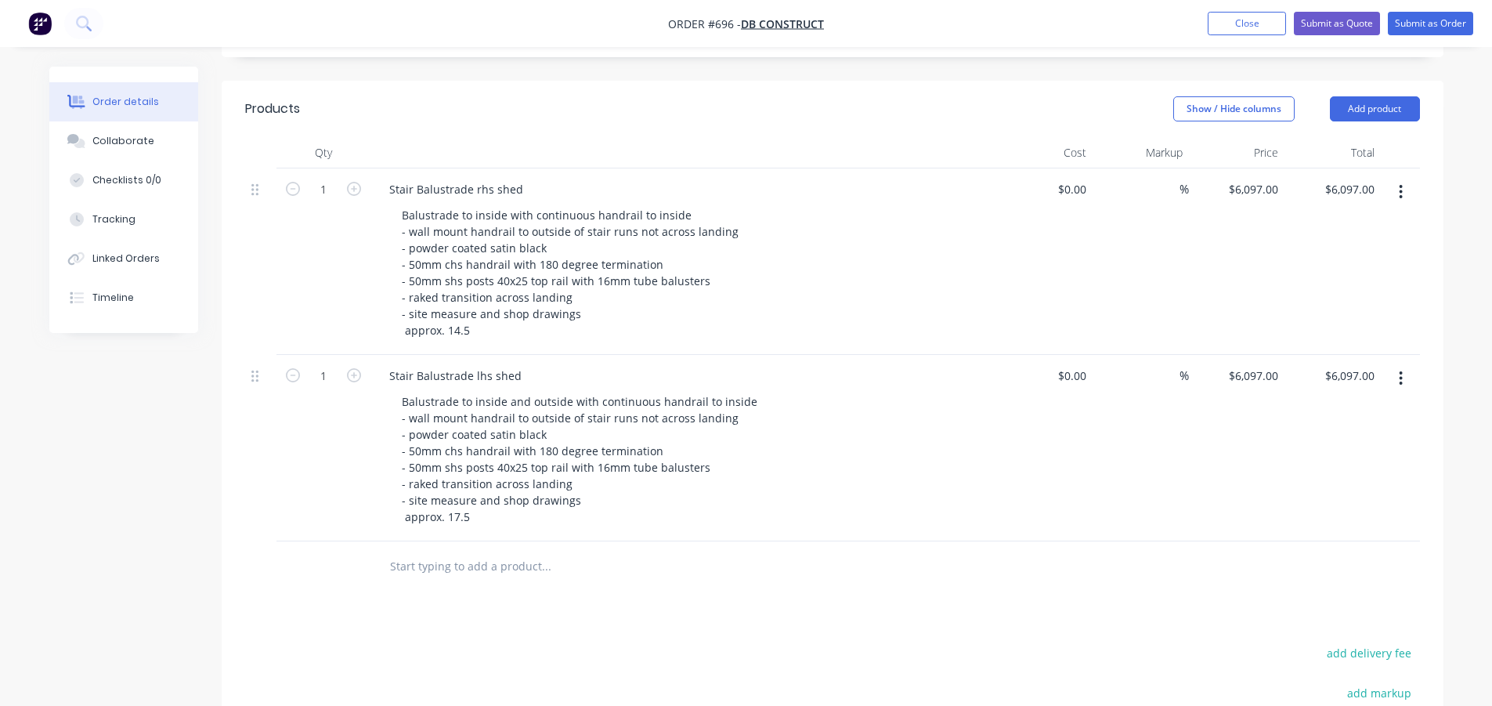
click at [1279, 377] on input "6097" at bounding box center [1256, 375] width 57 height 23
type input "$6,781.00"
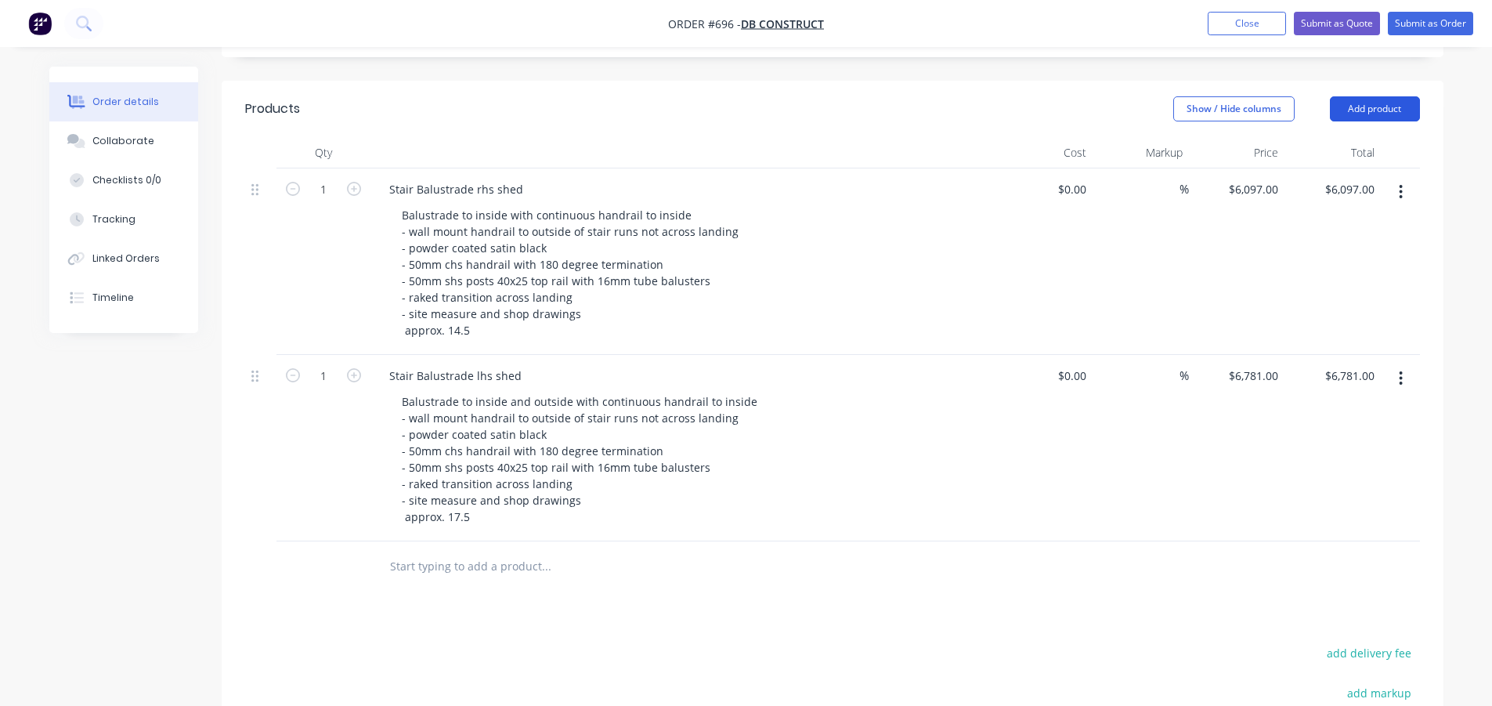
click at [1367, 110] on button "Add product" at bounding box center [1375, 108] width 90 height 25
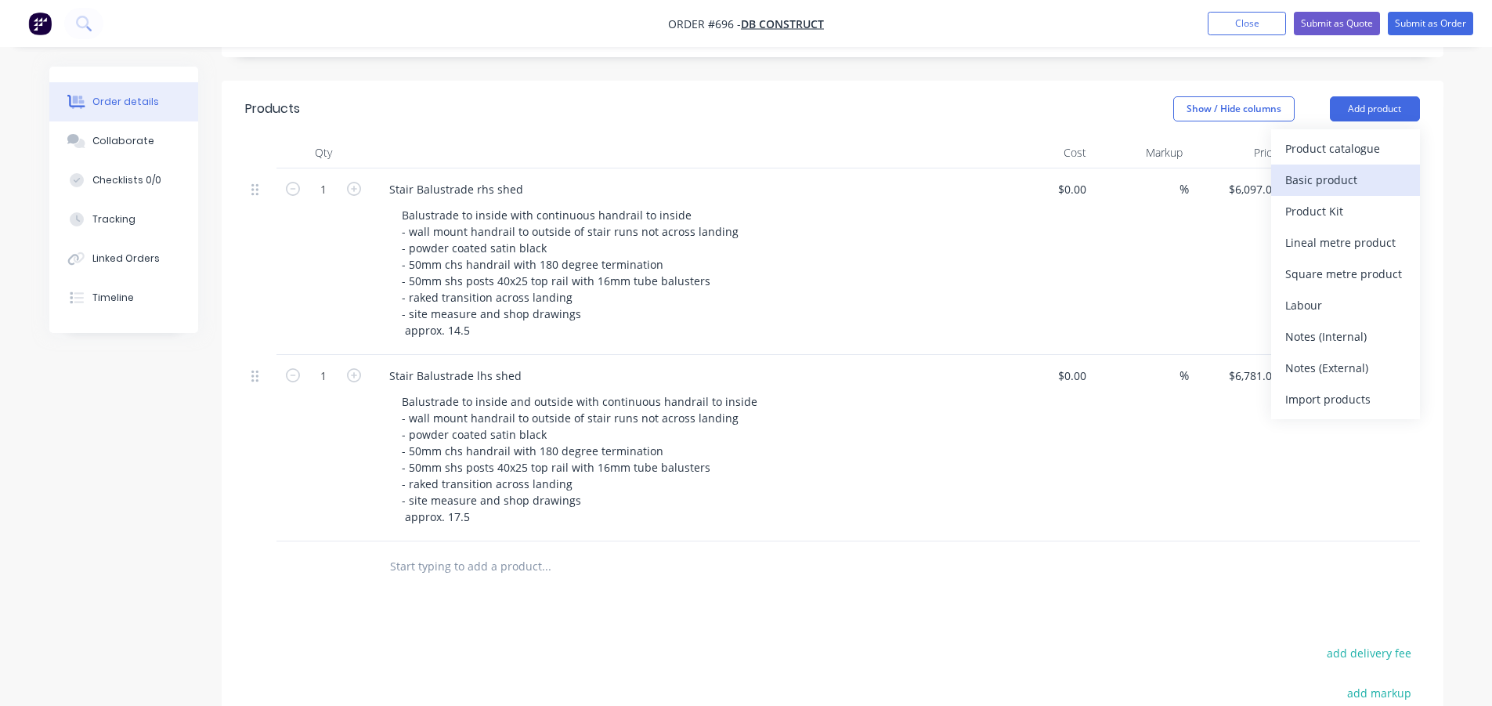
click at [1331, 183] on div "Basic product" at bounding box center [1346, 179] width 121 height 23
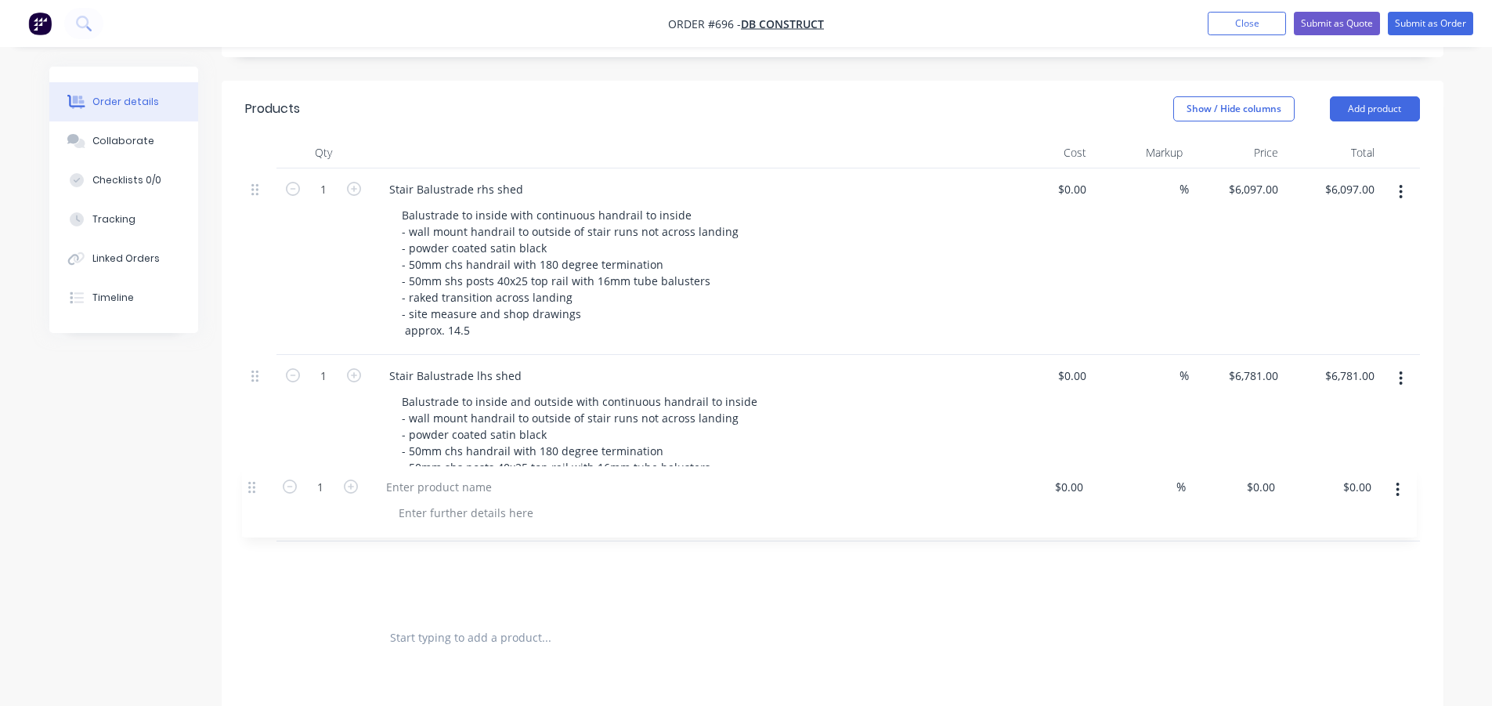
scroll to position [316, 0]
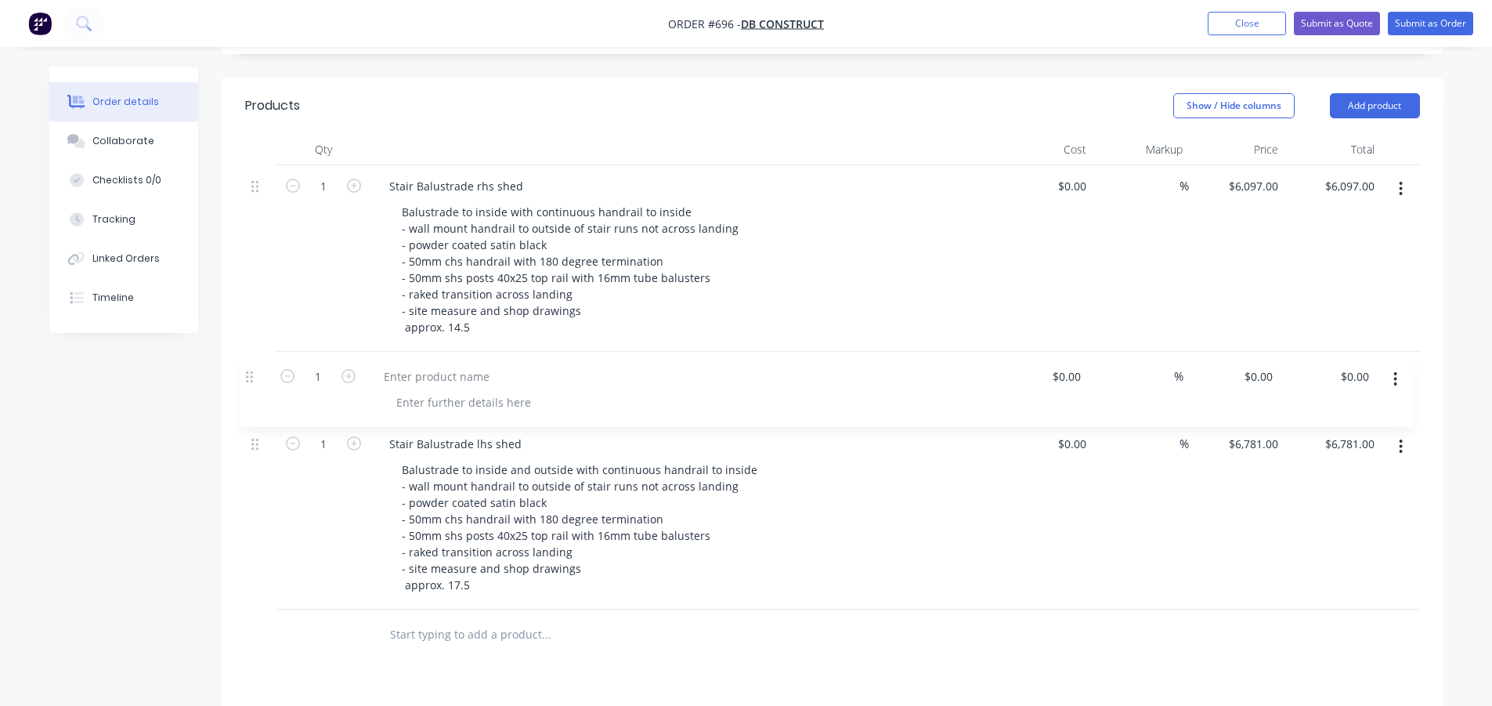
drag, startPoint x: 255, startPoint y: 562, endPoint x: 249, endPoint y: 371, distance: 191.3
click at [249, 371] on div "1 Stair Balustrade rhs shed Balustrade to inside with continuous handrail to in…" at bounding box center [832, 387] width 1175 height 444
click at [432, 367] on div at bounding box center [442, 372] width 131 height 23
click at [413, 375] on div "Infill" at bounding box center [401, 372] width 48 height 23
click at [447, 394] on div at bounding box center [469, 398] width 160 height 23
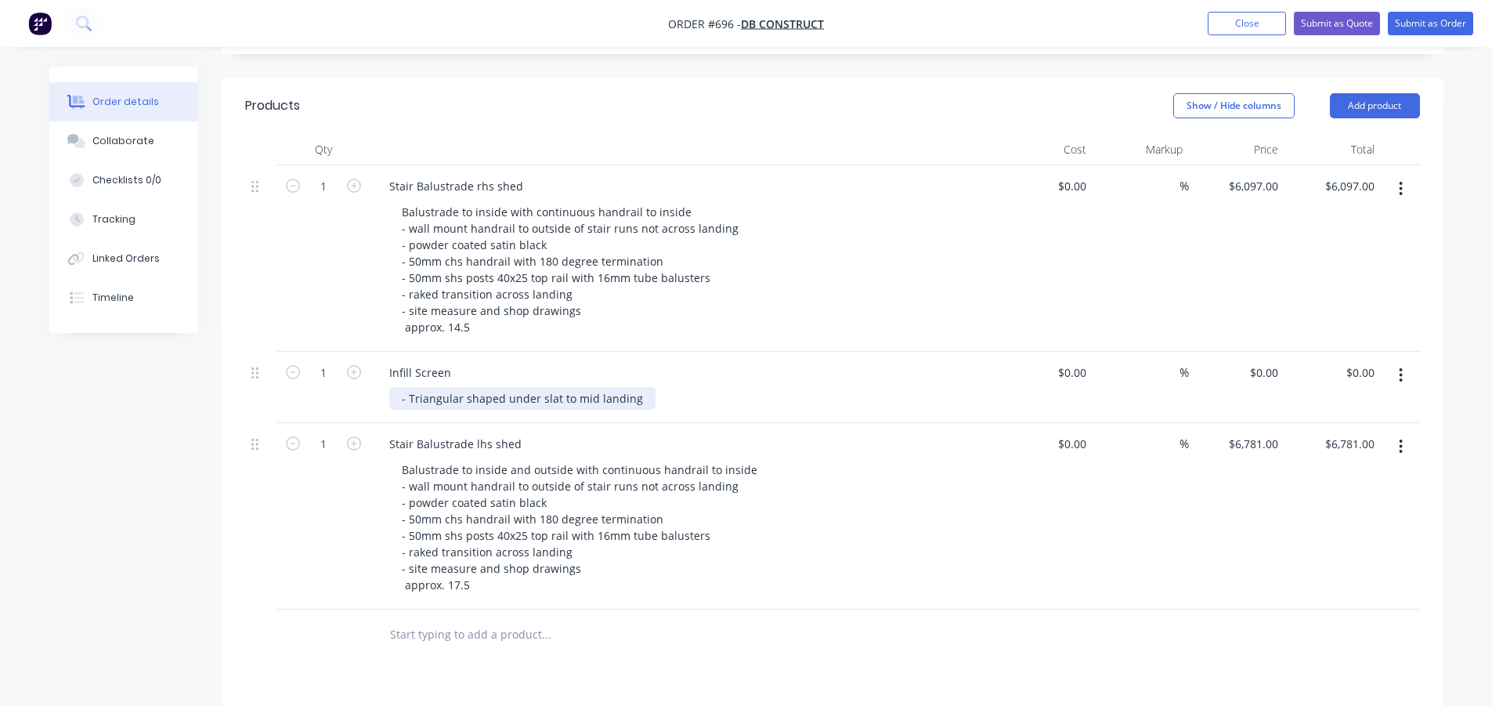
click at [554, 398] on div "- Triangular shaped under slat to mid landing" at bounding box center [522, 398] width 266 height 23
click at [639, 400] on div "- Triangular shaped under slab to mid landing" at bounding box center [523, 398] width 269 height 23
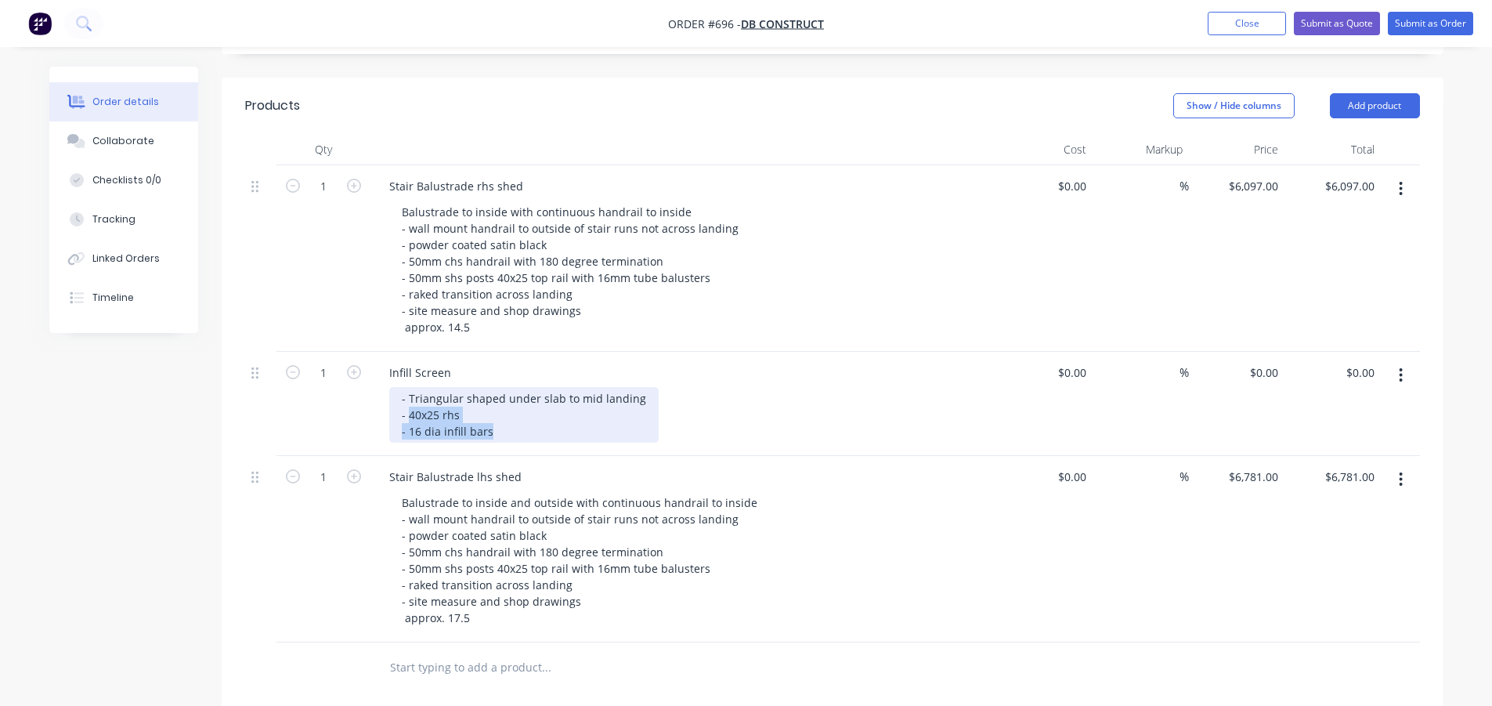
drag, startPoint x: 496, startPoint y: 431, endPoint x: 411, endPoint y: 419, distance: 86.2
click at [411, 419] on div "- Triangular shaped under slab to mid landing - 40x25 rhs - 16 dia infill bars" at bounding box center [523, 415] width 269 height 56
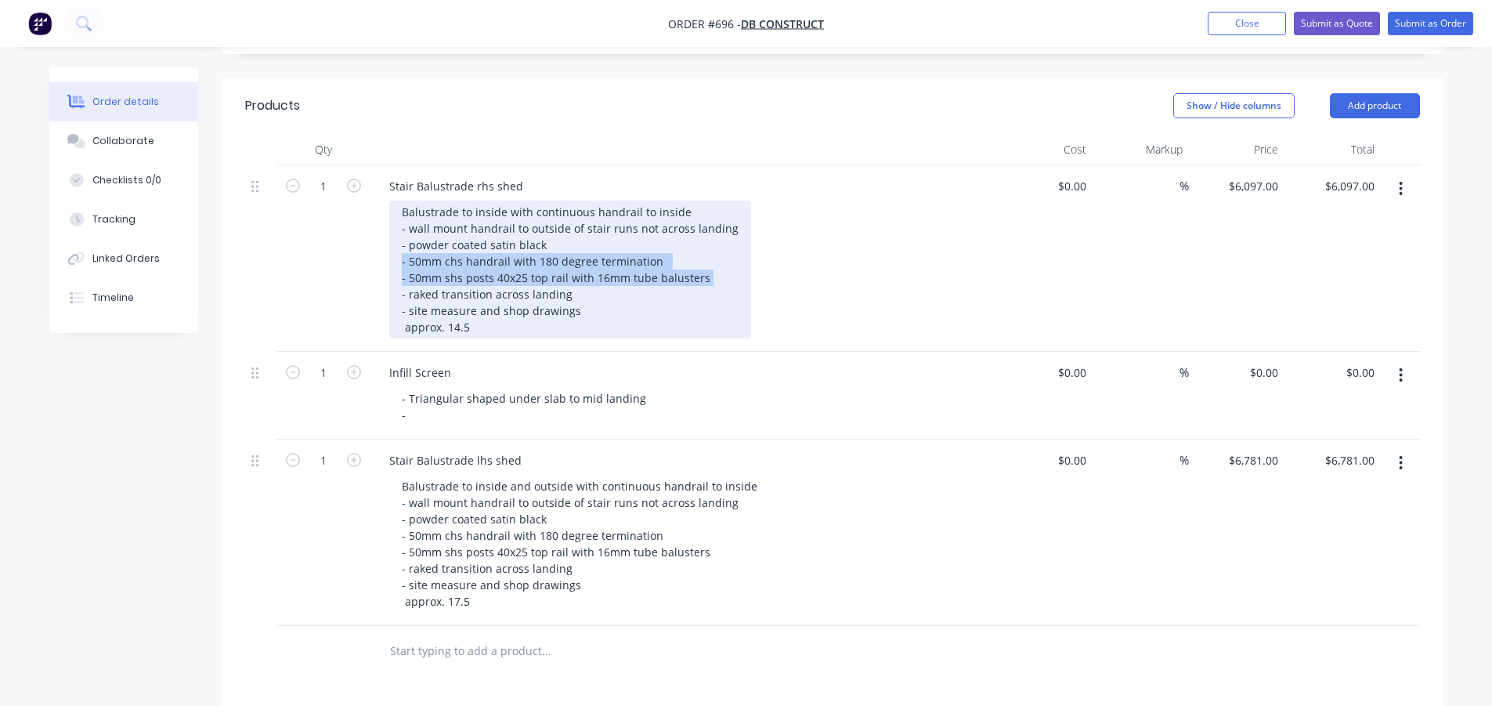
drag, startPoint x: 696, startPoint y: 280, endPoint x: 394, endPoint y: 262, distance: 302.9
click at [394, 262] on div "Balustrade to inside with continuous handrail to inside - wall mount handrail t…" at bounding box center [570, 270] width 362 height 138
copy div "- 50mm chs handrail with 180 degree termination - 50mm shs posts 40x25 top rail…"
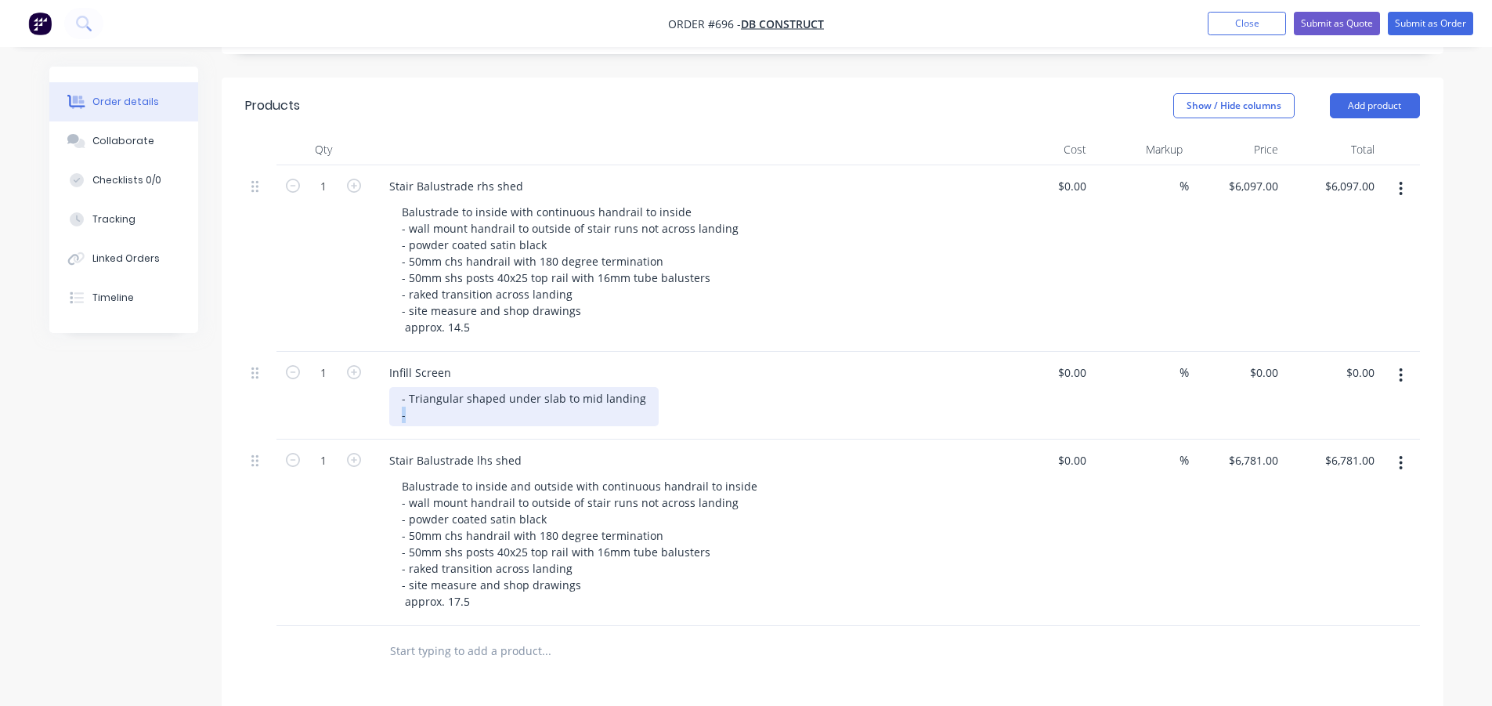
drag, startPoint x: 414, startPoint y: 416, endPoint x: 386, endPoint y: 417, distance: 27.4
click at [386, 417] on div "Infill Screen - Triangular shaped under slab to mid landing -" at bounding box center [684, 396] width 627 height 88
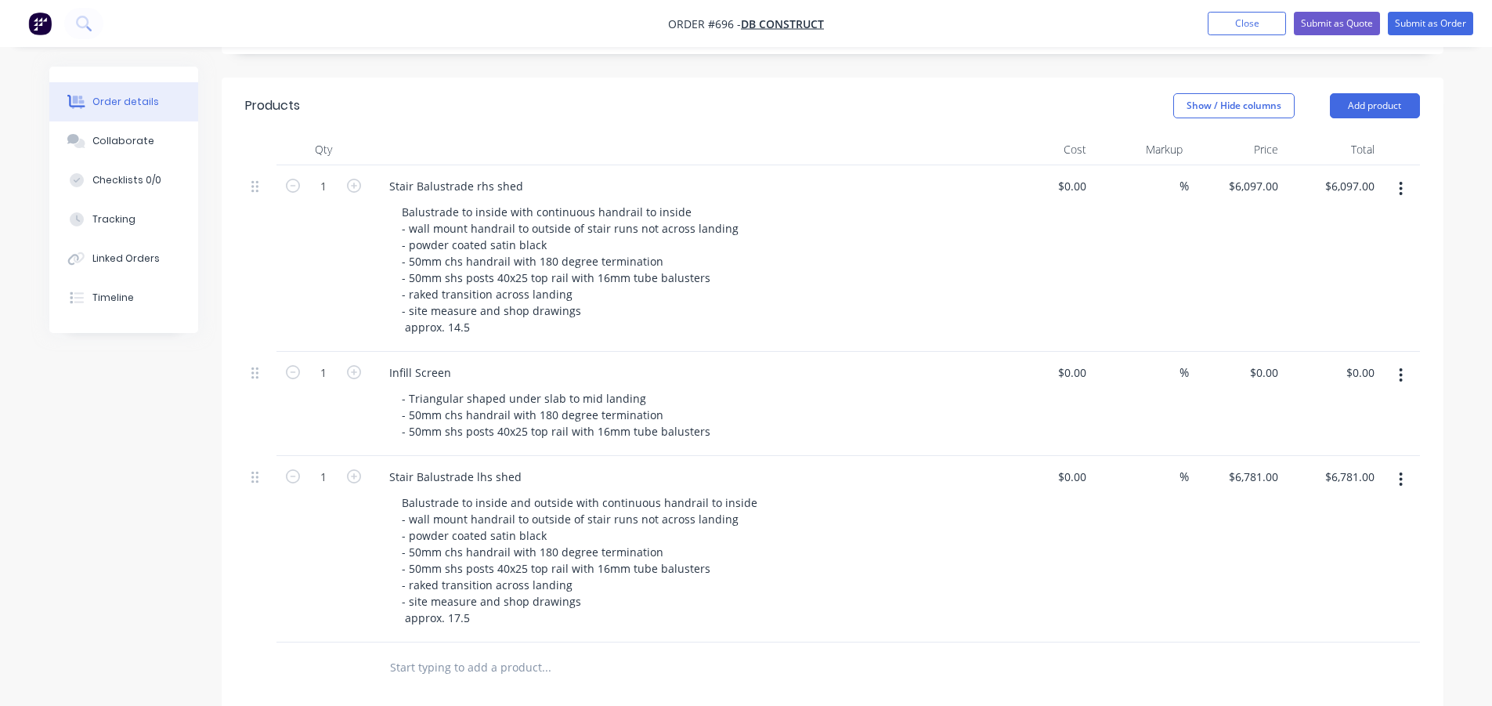
click at [801, 405] on div "- Triangular shaped under slab to mid landing - 50mm chs handrail with 180 degr…" at bounding box center [690, 415] width 602 height 56
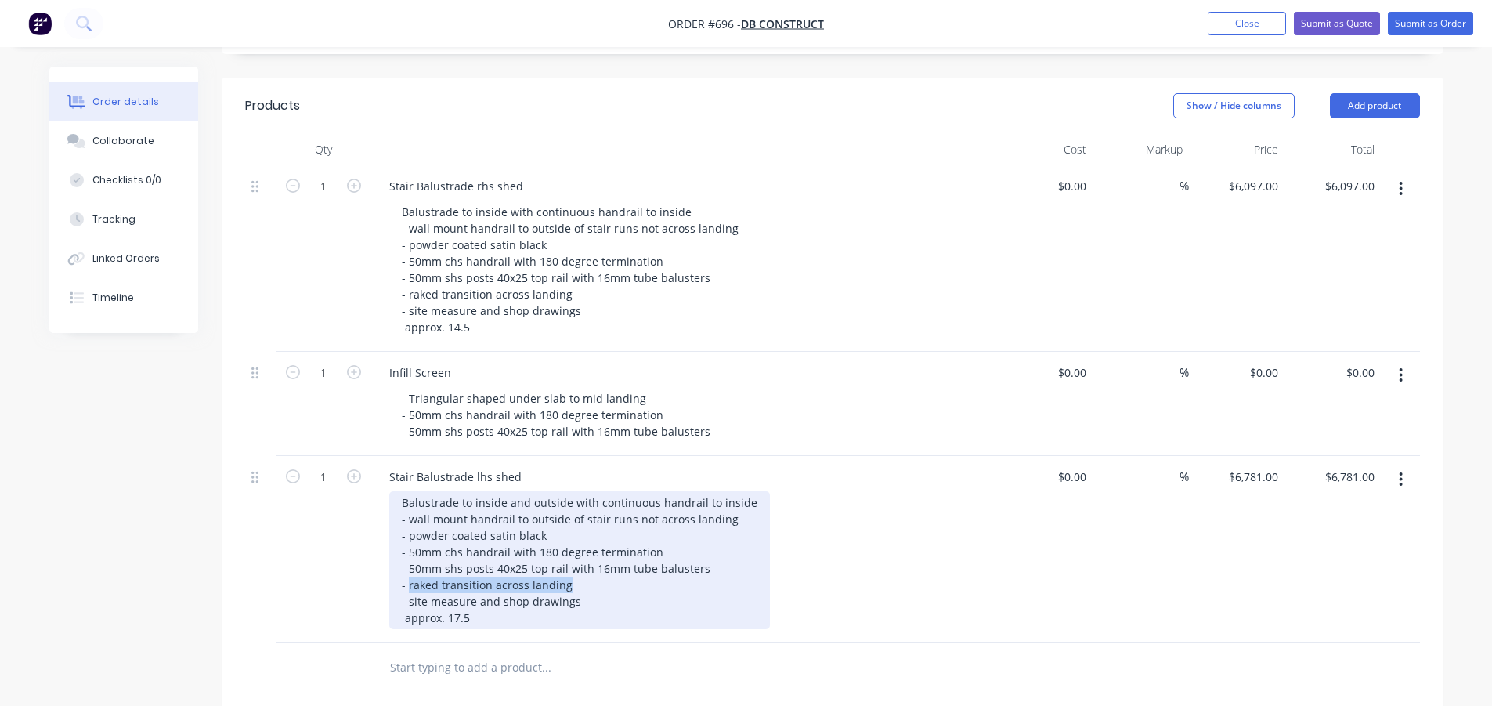
drag, startPoint x: 573, startPoint y: 588, endPoint x: 408, endPoint y: 586, distance: 164.5
click at [408, 586] on div "Balustrade to inside and outside with continuous handrail to inside - wall moun…" at bounding box center [579, 560] width 381 height 138
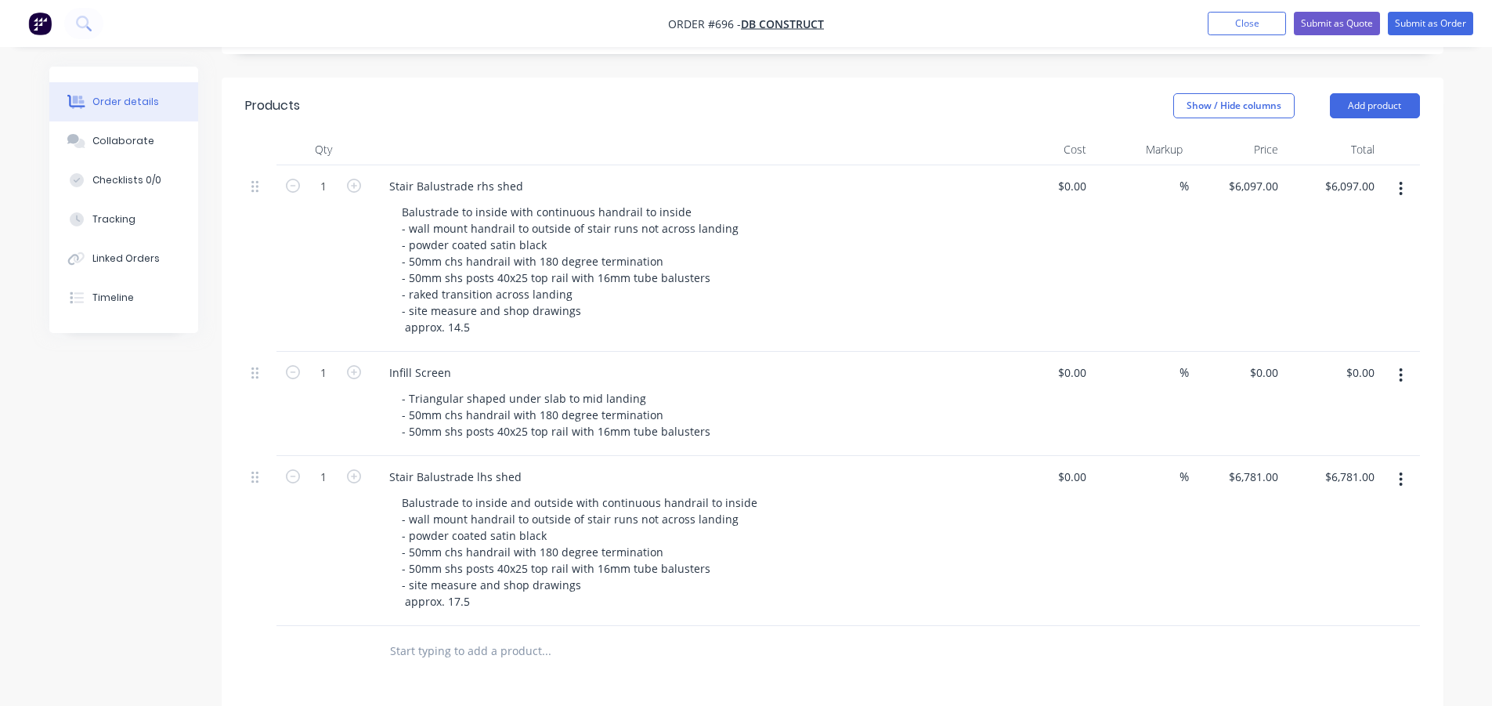
click at [798, 530] on div "Balustrade to inside and outside with continuous handrail to inside - wall moun…" at bounding box center [690, 551] width 602 height 121
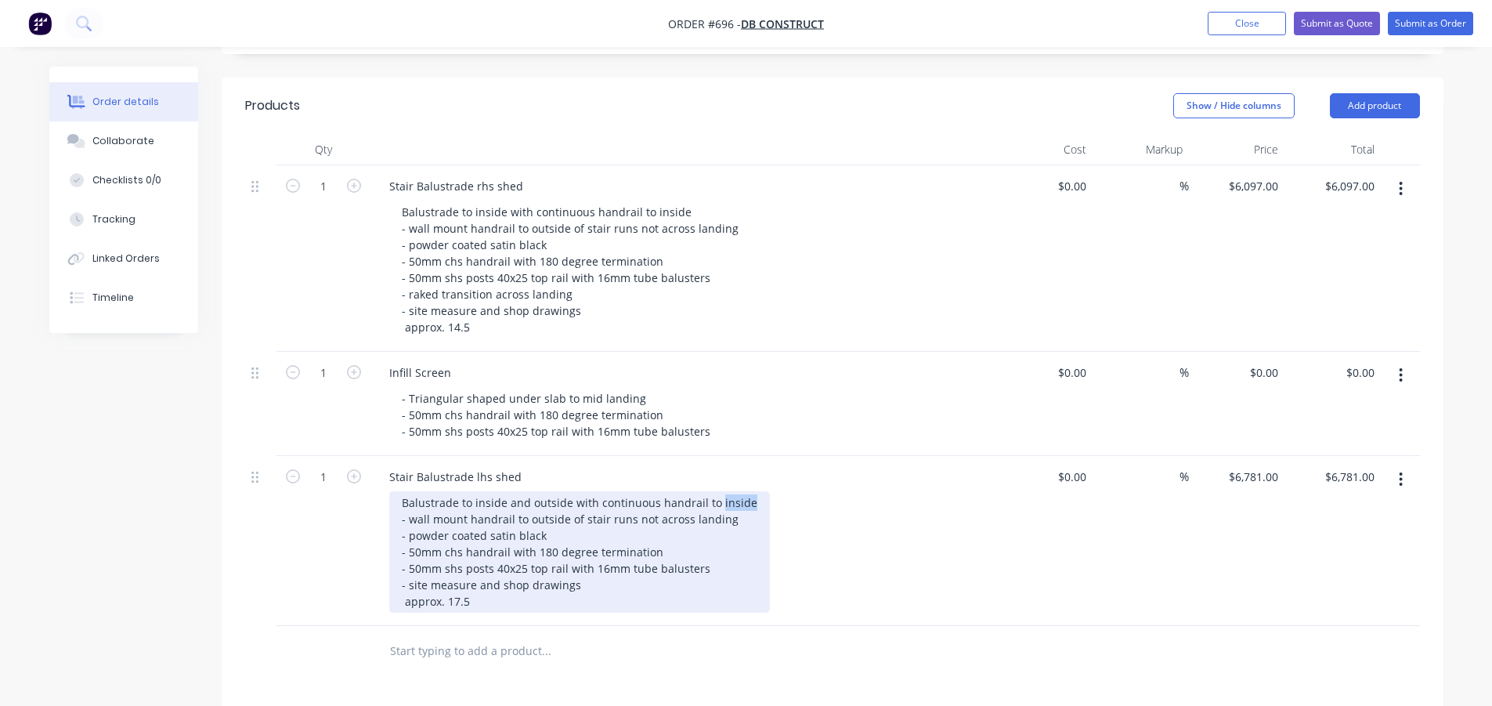
drag, startPoint x: 745, startPoint y: 503, endPoint x: 713, endPoint y: 502, distance: 32.1
click at [713, 502] on div "Balustrade to inside and outside with continuous handrail to inside - wall moun…" at bounding box center [579, 551] width 381 height 121
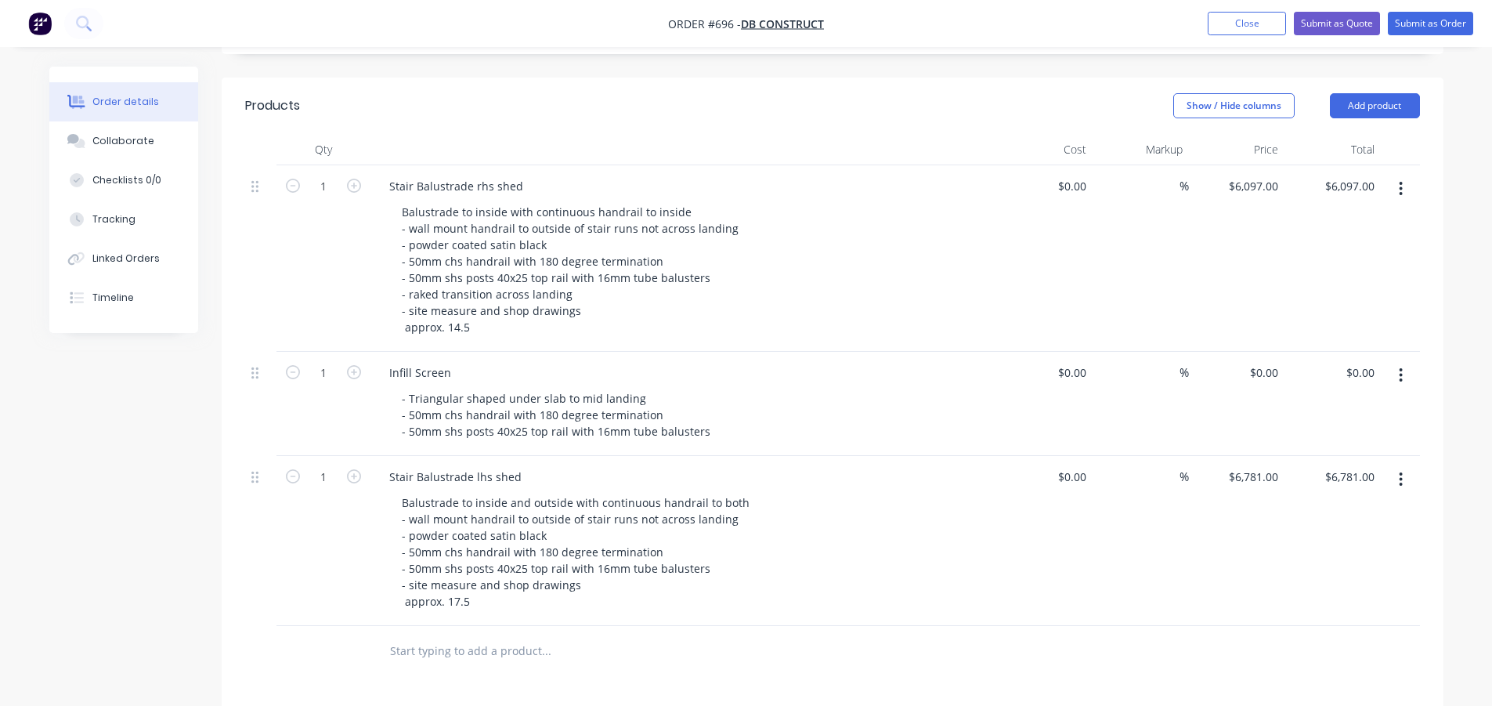
click at [920, 562] on div "Balustrade to inside and outside with continuous handrail to both - wall mount …" at bounding box center [690, 551] width 602 height 121
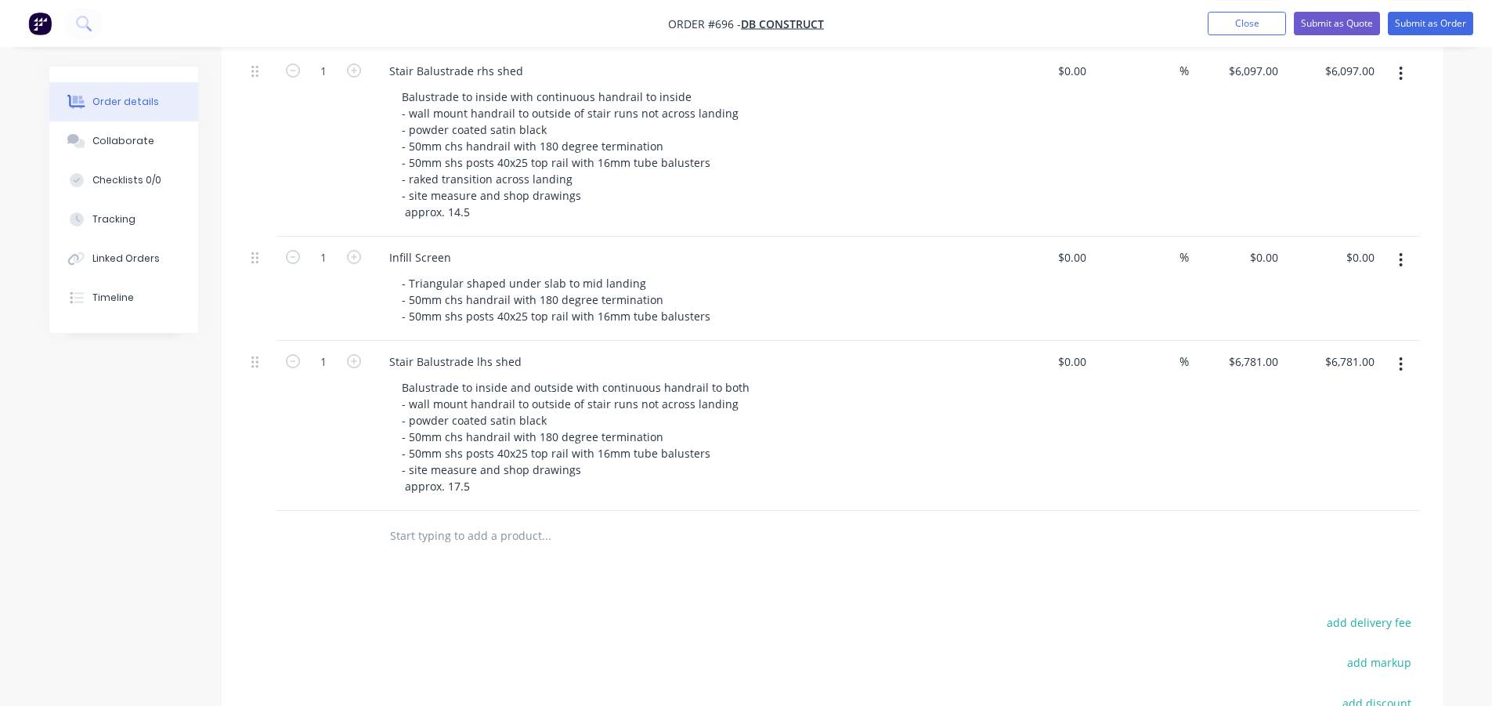
scroll to position [473, 0]
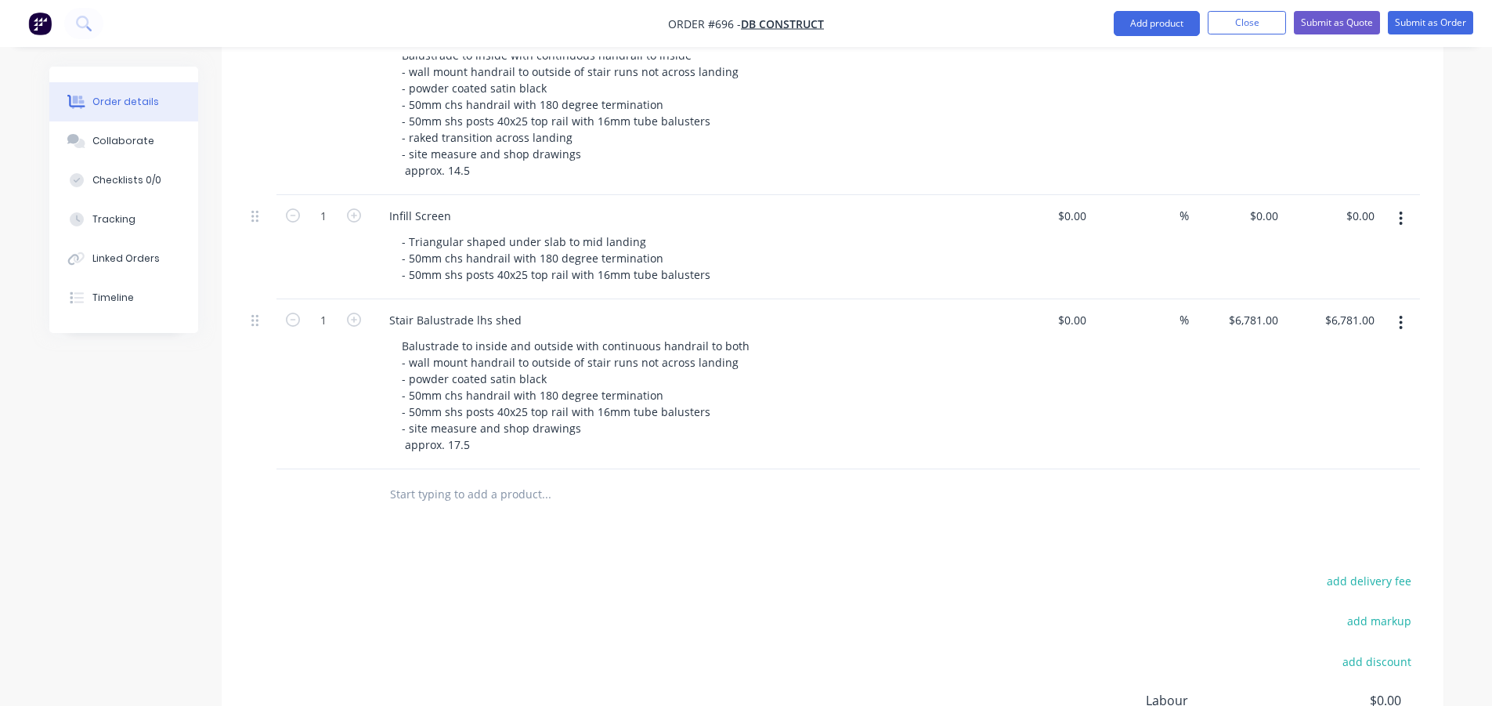
click at [828, 546] on div "Products Show / Hide columns Add product Qty Cost Markup Price Total 1 Stair Ba…" at bounding box center [833, 408] width 1222 height 975
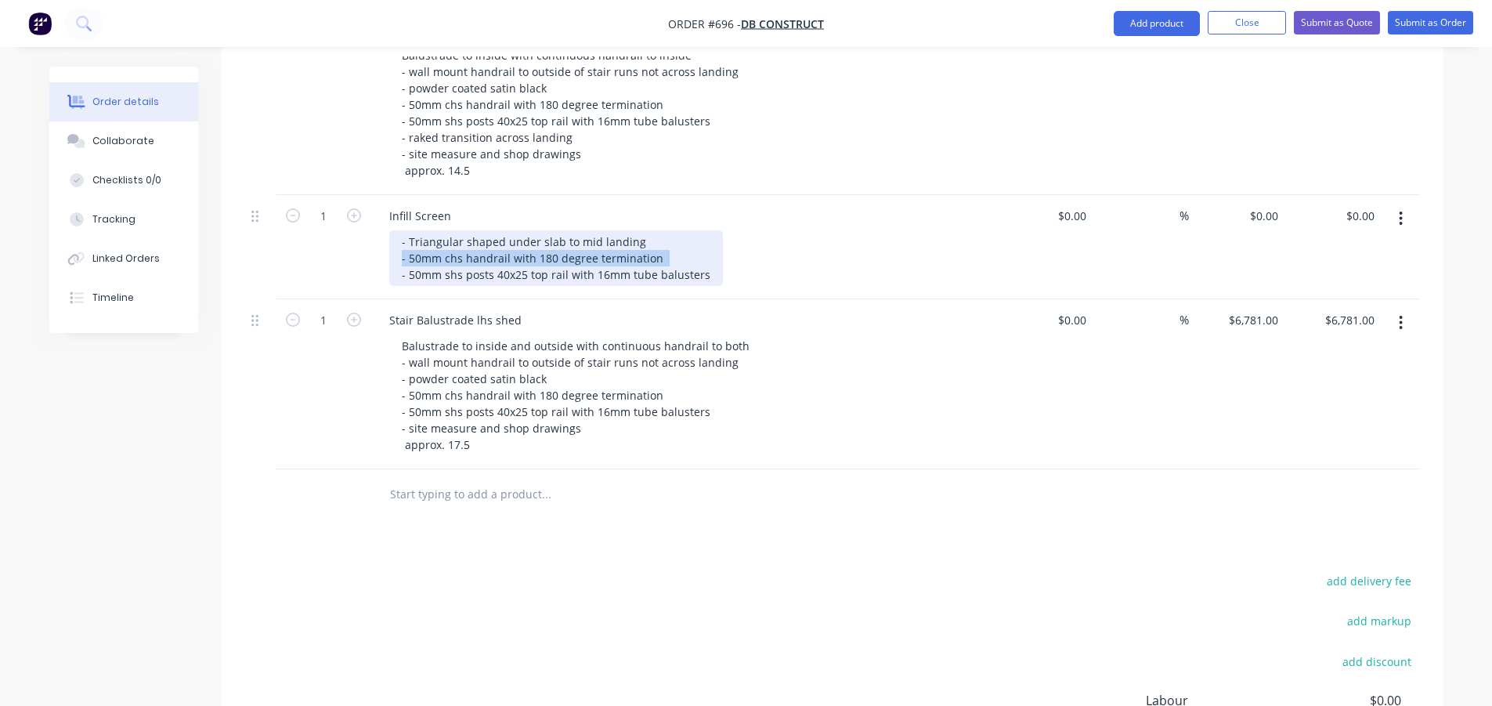
drag, startPoint x: 662, startPoint y: 256, endPoint x: 396, endPoint y: 266, distance: 266.5
click at [396, 266] on div "- Triangular shaped under slab to mid landing - 50mm chs handrail with 180 degr…" at bounding box center [556, 258] width 334 height 56
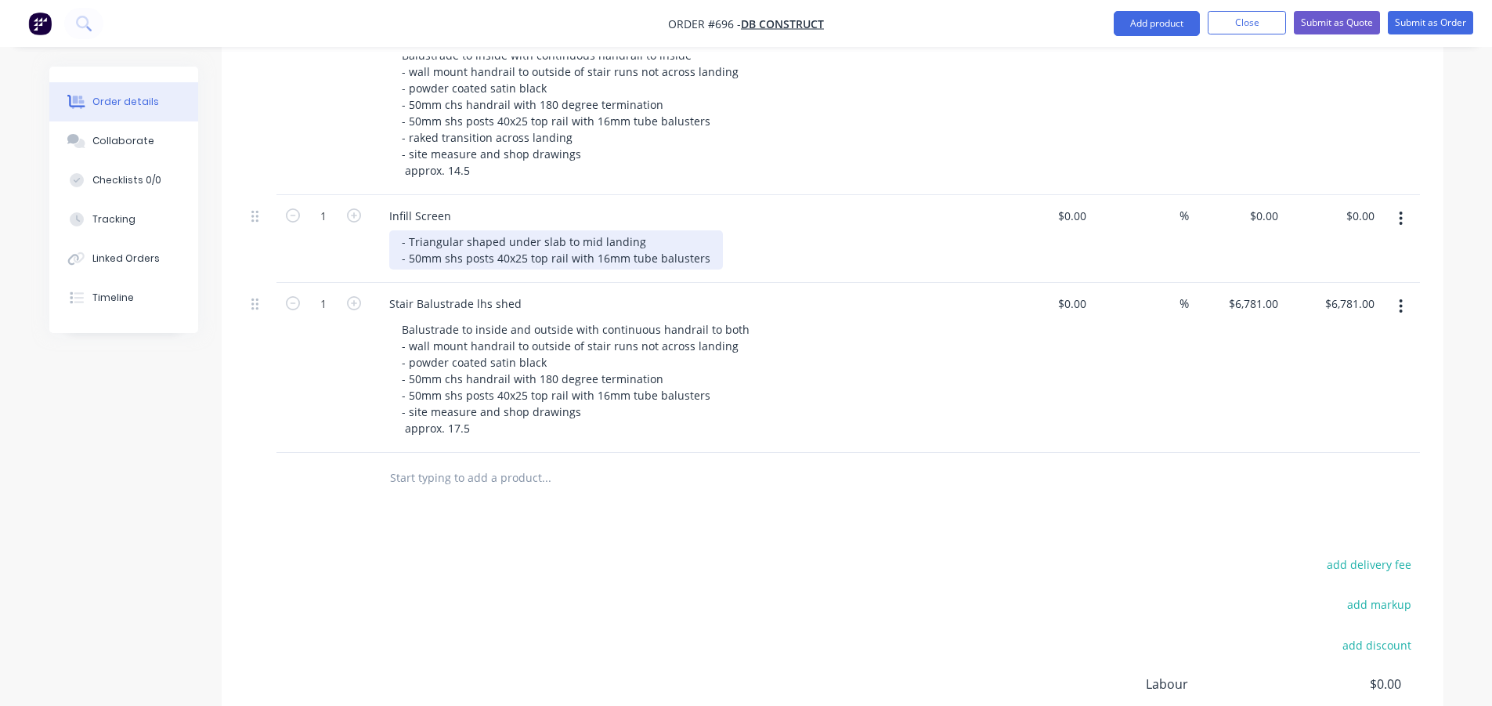
click at [707, 258] on div "- Triangular shaped under slab to mid landing - 50mm shs posts 40x25 top rail w…" at bounding box center [556, 249] width 334 height 39
drag, startPoint x: 492, startPoint y: 259, endPoint x: 408, endPoint y: 260, distance: 83.8
click at [408, 260] on div "- Triangular shaped under slab to mid landing - 50mm shs posts 40x25 top rail w…" at bounding box center [556, 249] width 334 height 39
drag, startPoint x: 479, startPoint y: 262, endPoint x: 463, endPoint y: 262, distance: 15.7
click at [463, 262] on div "- Triangular shaped under slab to mid landing - 40x25 top rail with 16mm tube b…" at bounding box center [523, 249] width 269 height 39
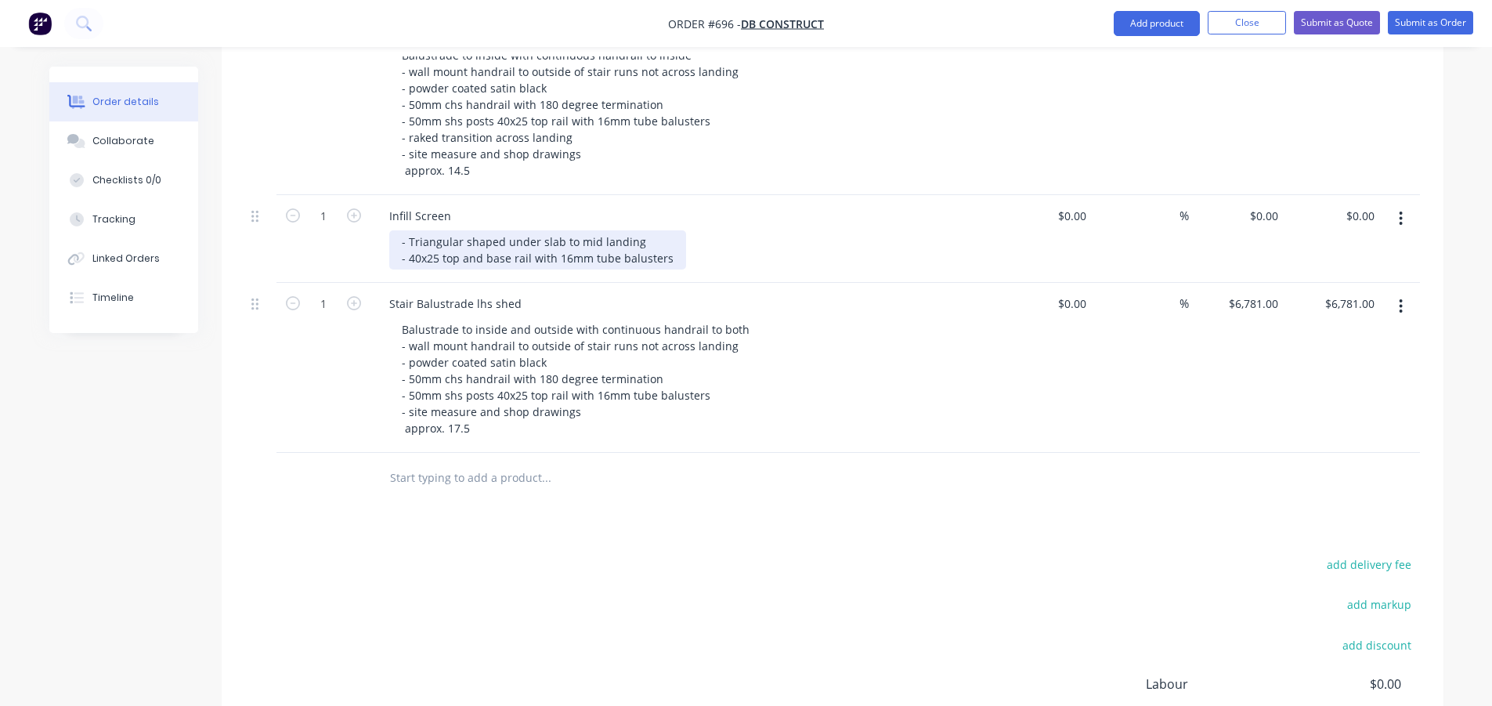
click at [669, 258] on div "- Triangular shaped under slab to mid landing - 40x25 top and base rail with 16…" at bounding box center [537, 249] width 297 height 39
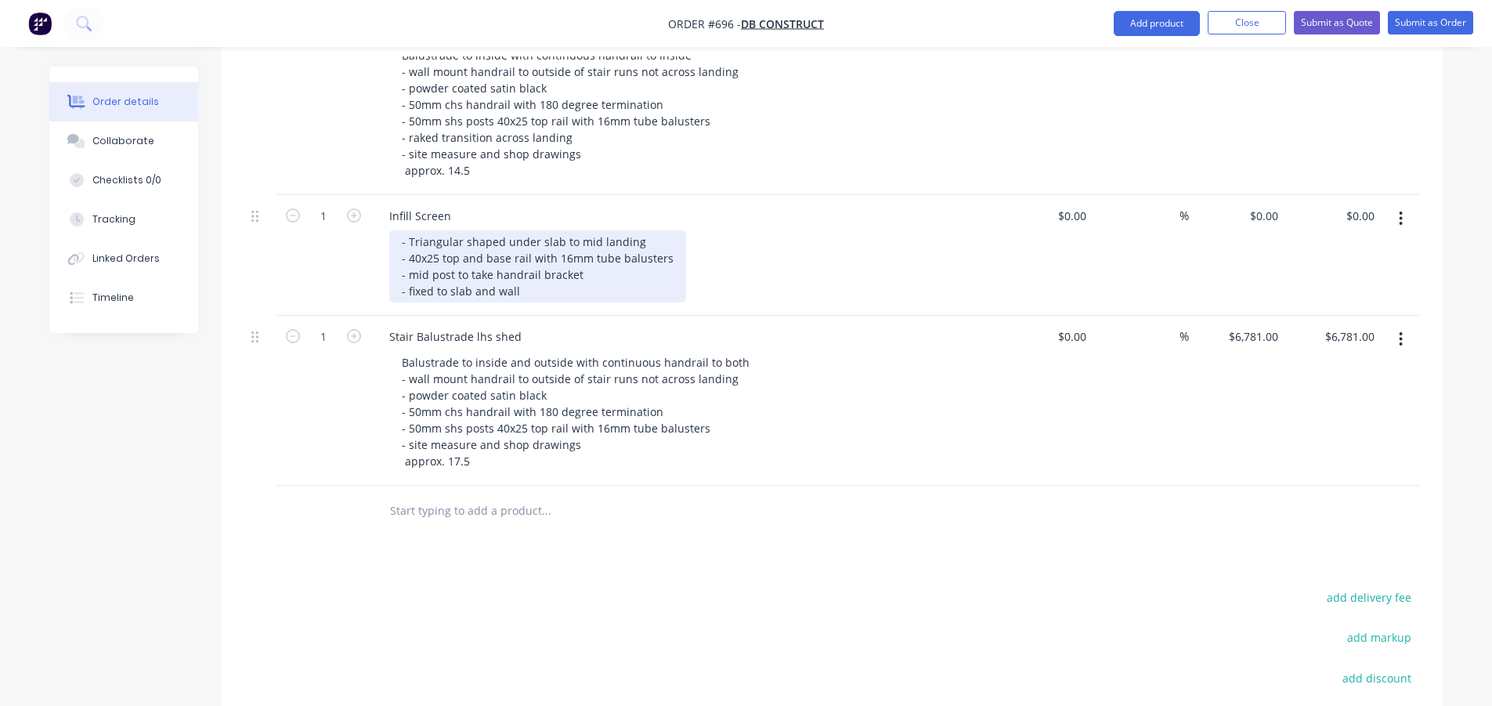
click at [470, 291] on div "- Triangular shaped under slab to mid landing - 40x25 top and base rail with 16…" at bounding box center [537, 266] width 297 height 72
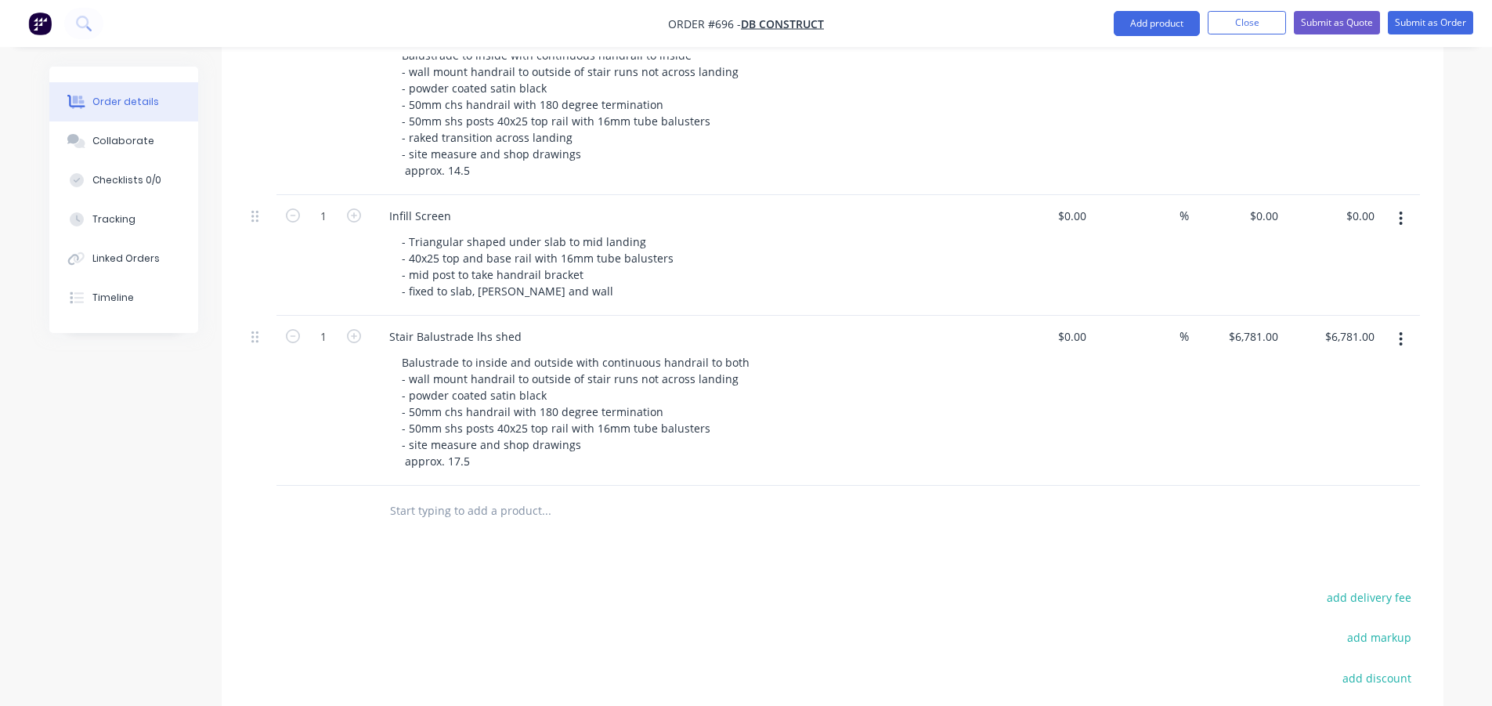
click at [1284, 208] on div "0 $0.00" at bounding box center [1267, 215] width 36 height 23
type input "$895.00"
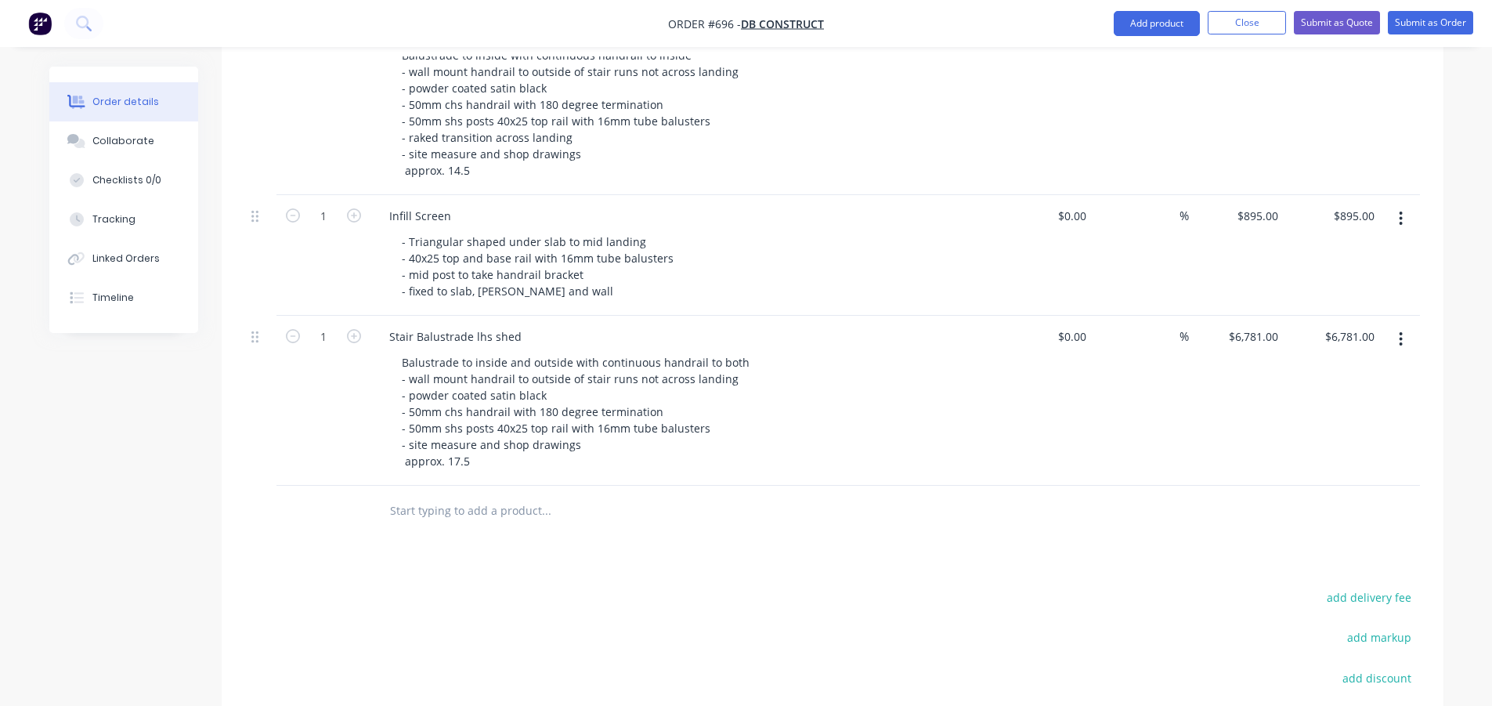
click at [1249, 336] on div "6781 $6,781.00" at bounding box center [1252, 336] width 63 height 23
drag, startPoint x: 1261, startPoint y: 335, endPoint x: 1263, endPoint y: 349, distance: 14.2
click at [1261, 336] on input "6781" at bounding box center [1268, 336] width 33 height 23
type input "$7,781.00"
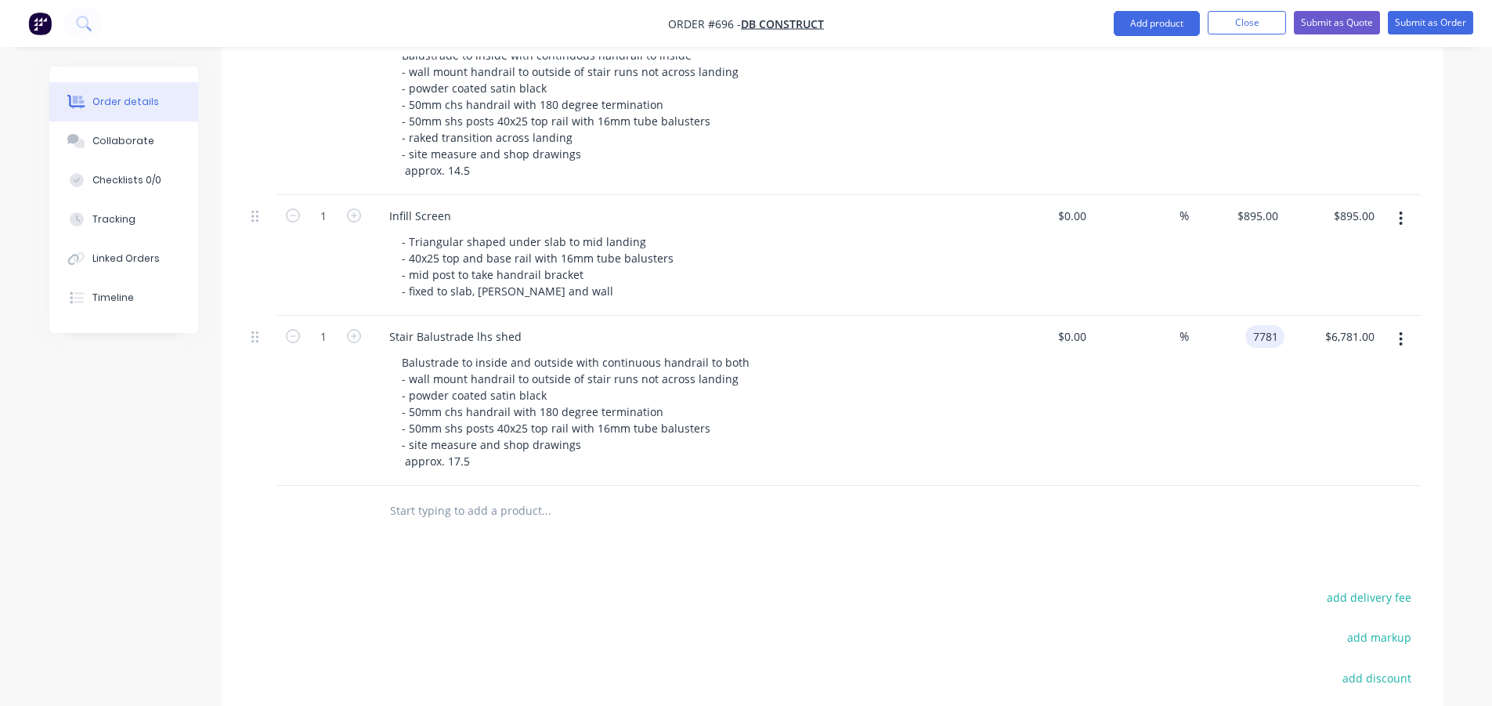
type input "$7,781.00"
click at [1265, 337] on input "7781" at bounding box center [1256, 336] width 57 height 23
click at [1283, 337] on input "7781" at bounding box center [1268, 336] width 33 height 23
click at [1279, 337] on input "7781" at bounding box center [1268, 336] width 33 height 23
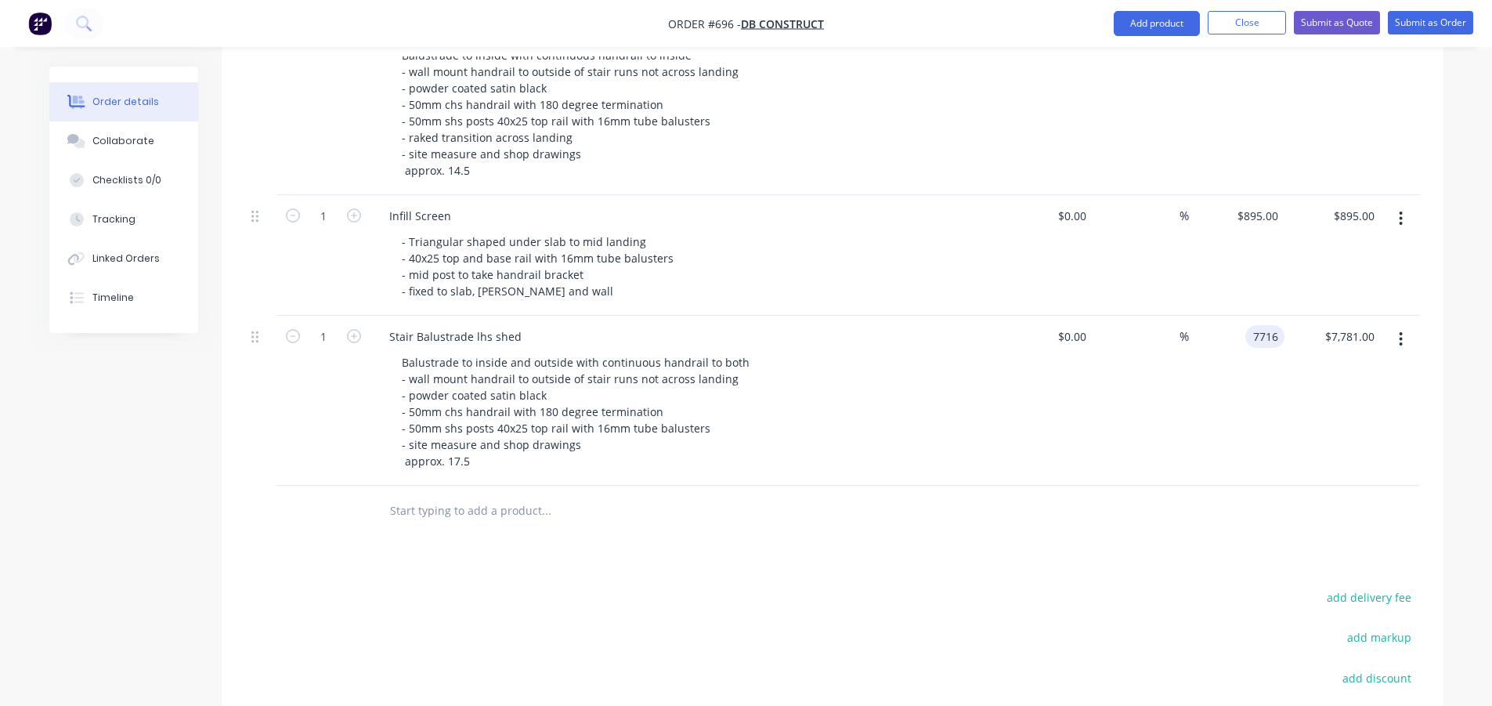
type input "$7,716.00"
click at [684, 558] on div "Products Show / Hide columns Add product Qty Cost Markup Price Total 1 Stair Ba…" at bounding box center [833, 417] width 1222 height 992
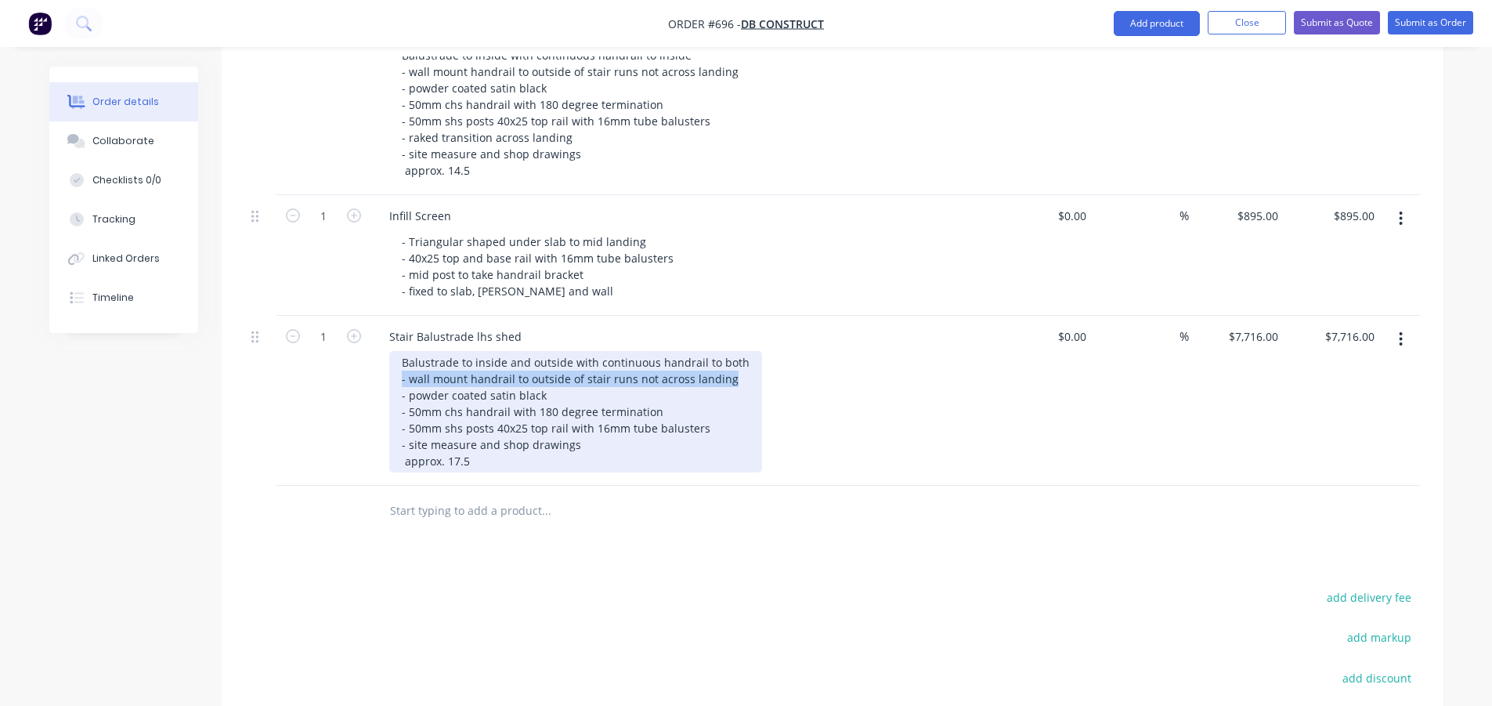
drag, startPoint x: 729, startPoint y: 379, endPoint x: 402, endPoint y: 375, distance: 327.5
click at [402, 375] on div "Balustrade to inside and outside with continuous handrail to both - wall mount …" at bounding box center [575, 411] width 373 height 121
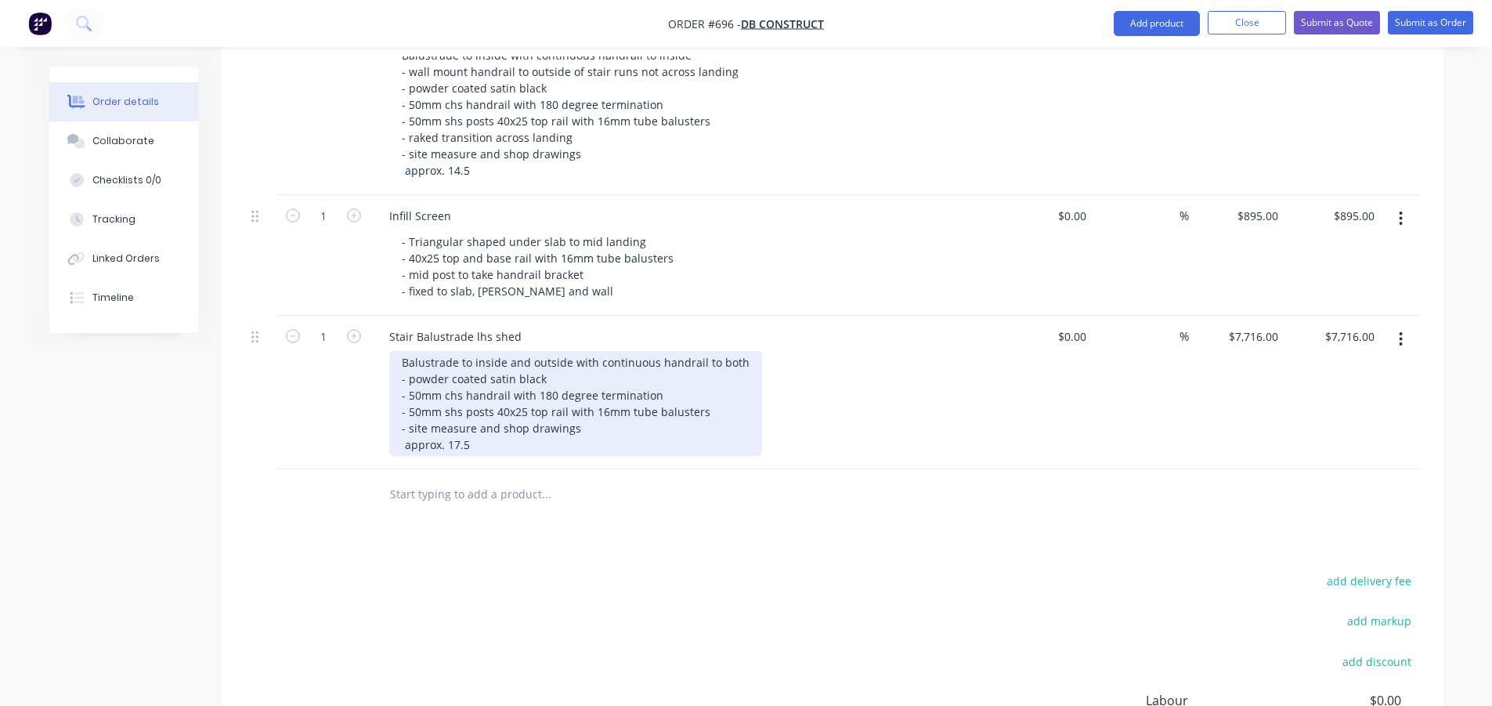
click at [401, 363] on div "Balustrade to inside and outside with continuous handrail to both - powder coat…" at bounding box center [575, 403] width 373 height 105
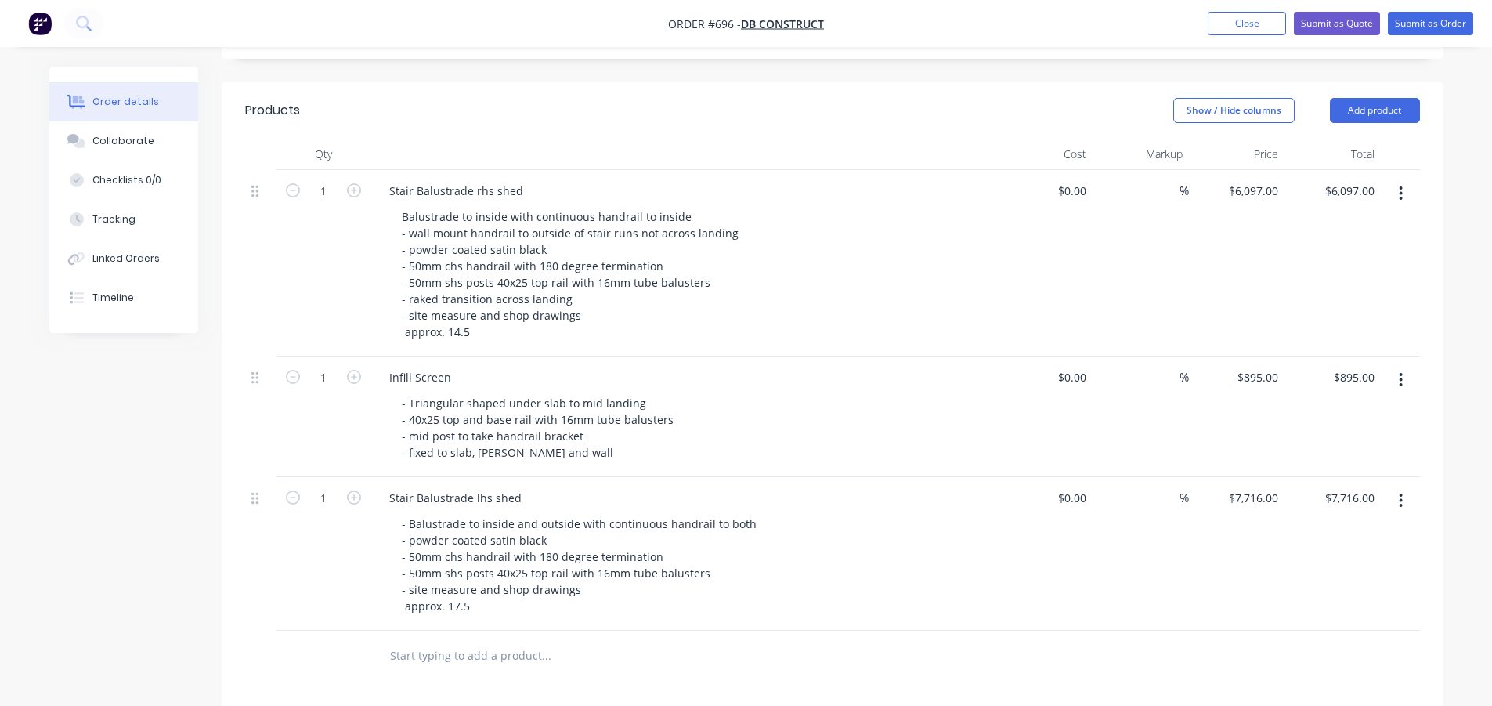
scroll to position [295, 0]
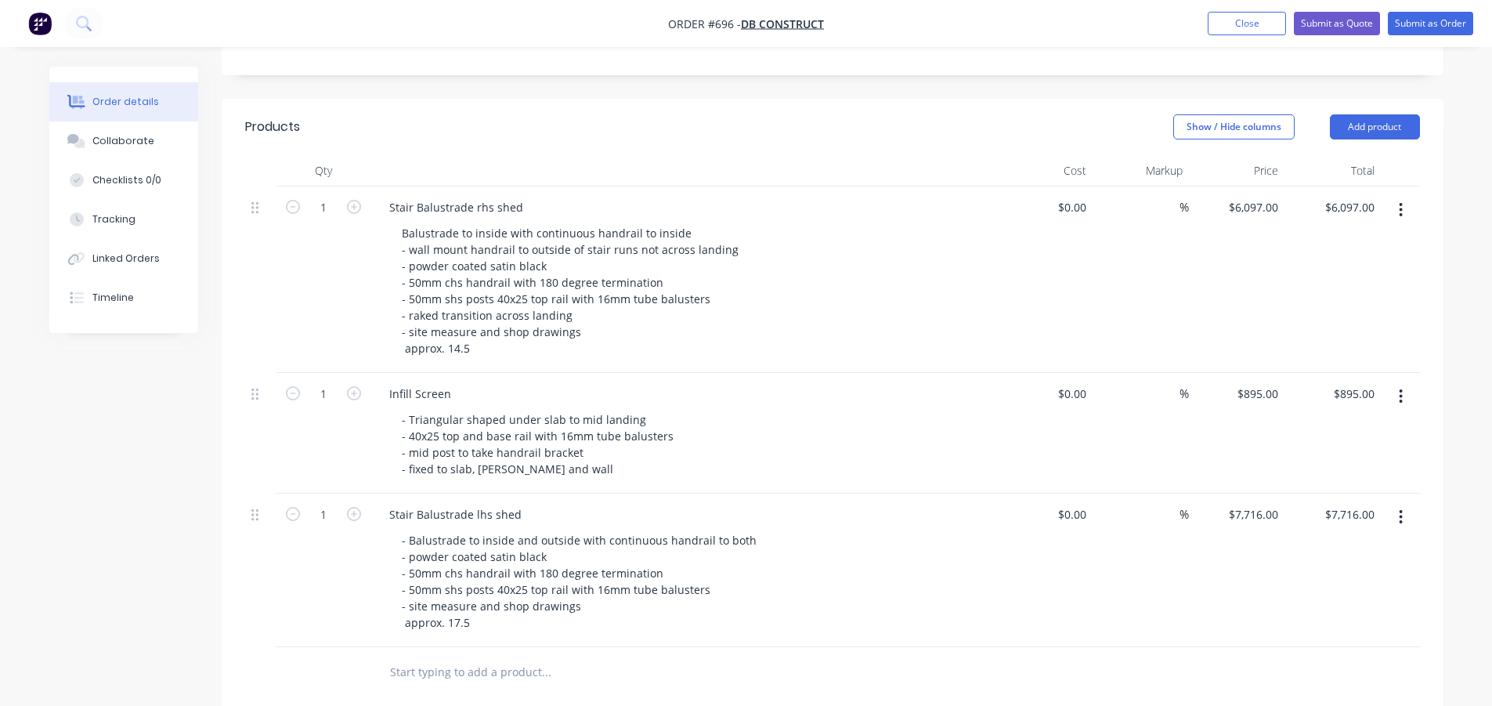
click at [965, 669] on div at bounding box center [832, 672] width 1175 height 51
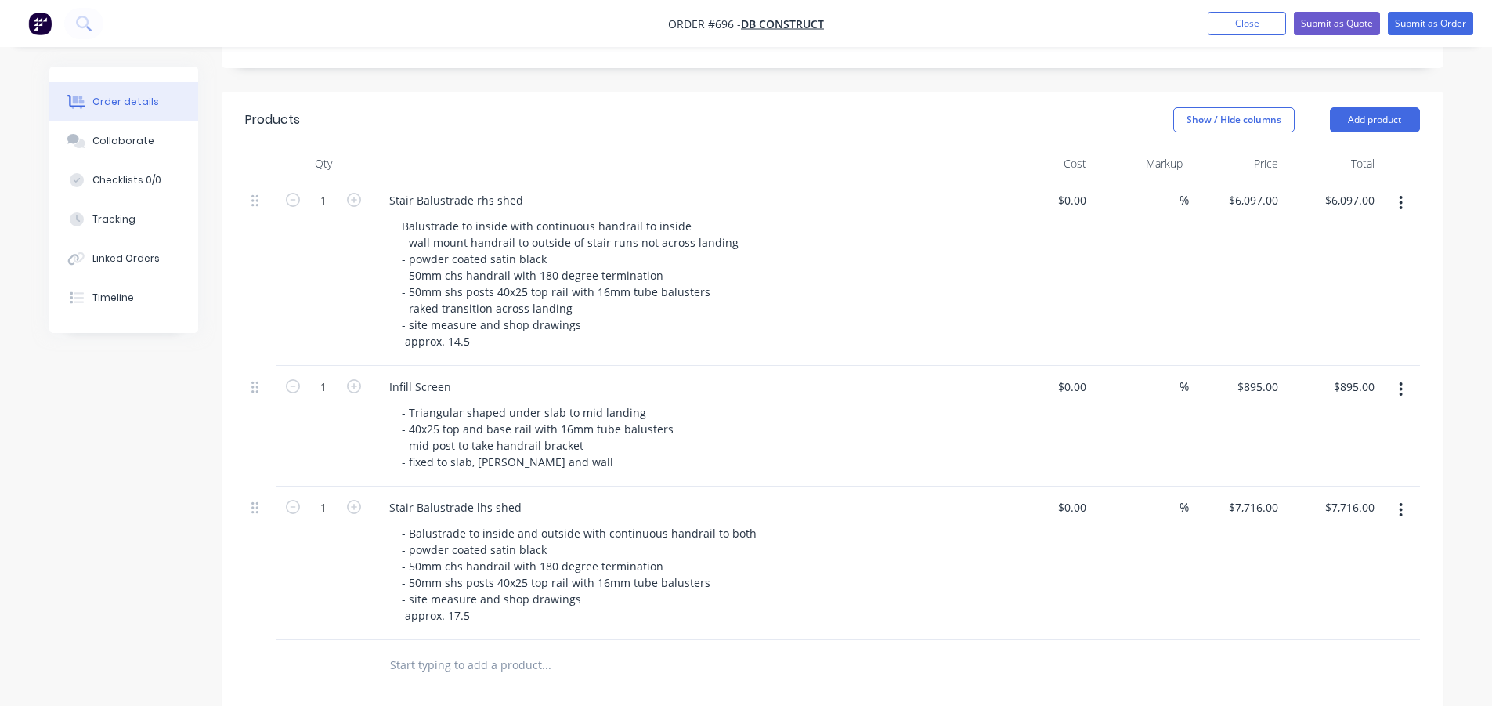
scroll to position [313, 0]
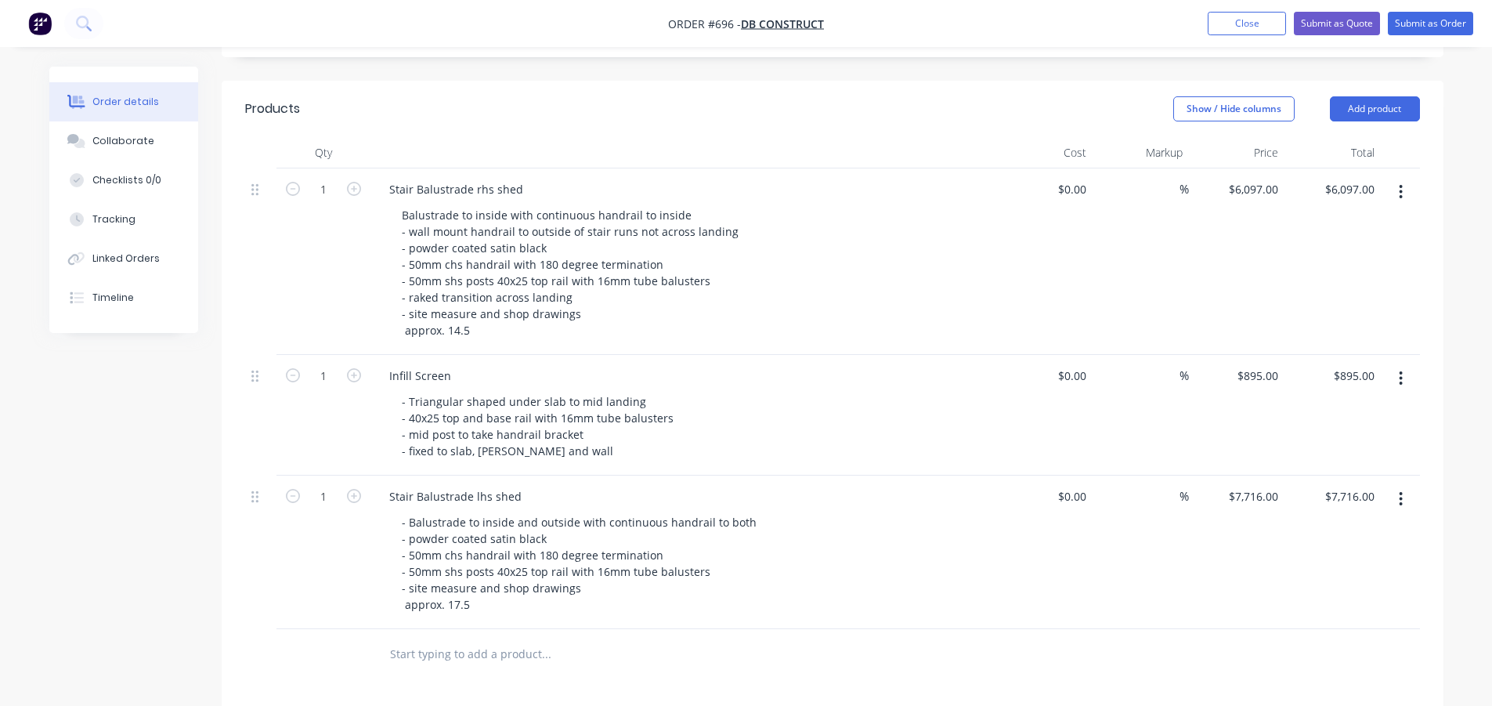
click at [89, 526] on div "Created by Rob Created 14/08/25 Required 14/08/25 Assigned to Add team member S…" at bounding box center [746, 416] width 1394 height 1326
drag, startPoint x: 487, startPoint y: 190, endPoint x: 475, endPoint y: 192, distance: 12.8
click at [475, 192] on div "Stair Balustrade rhs shed" at bounding box center [456, 189] width 159 height 23
drag, startPoint x: 487, startPoint y: 500, endPoint x: 473, endPoint y: 497, distance: 13.5
click at [472, 498] on div "Stair Balustrade lhs shed" at bounding box center [455, 496] width 157 height 23
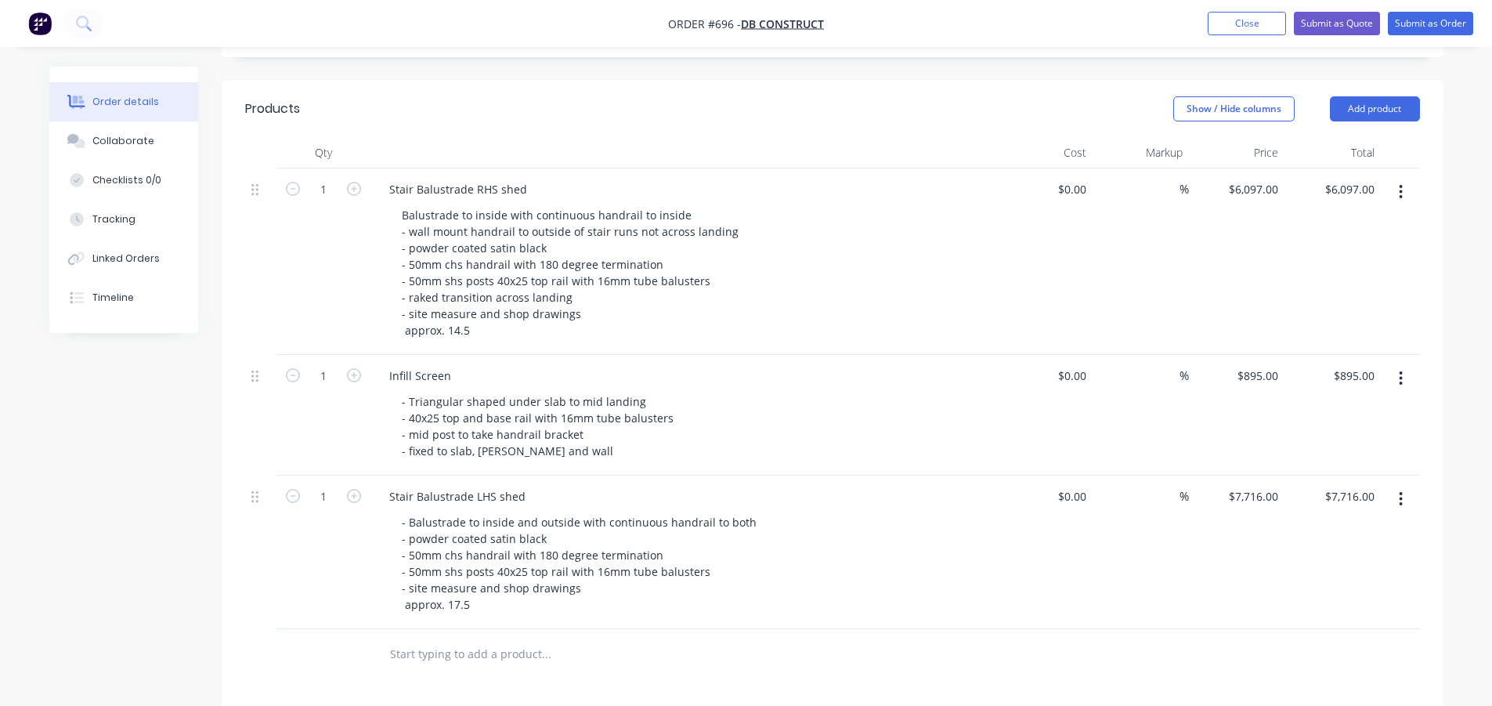
click at [314, 555] on div "1" at bounding box center [324, 553] width 94 height 154
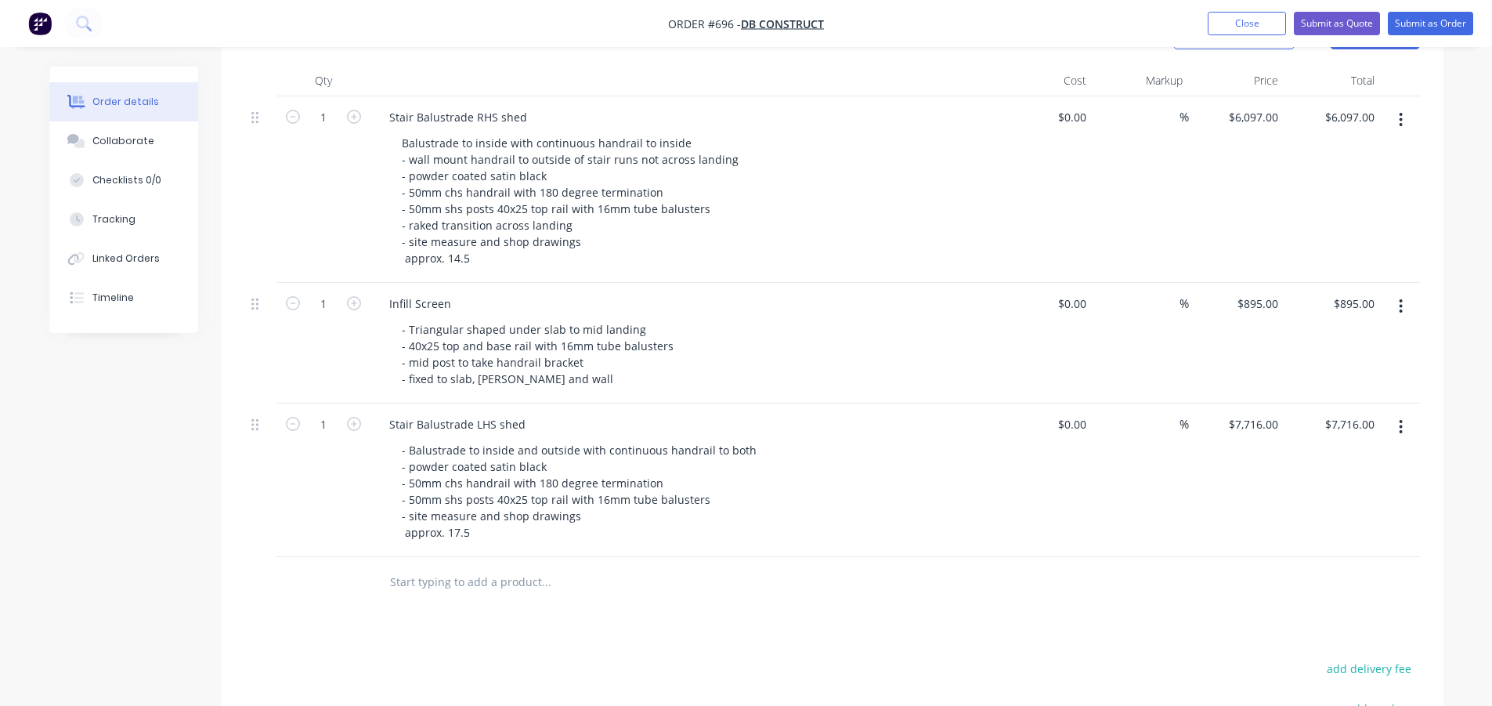
scroll to position [392, 0]
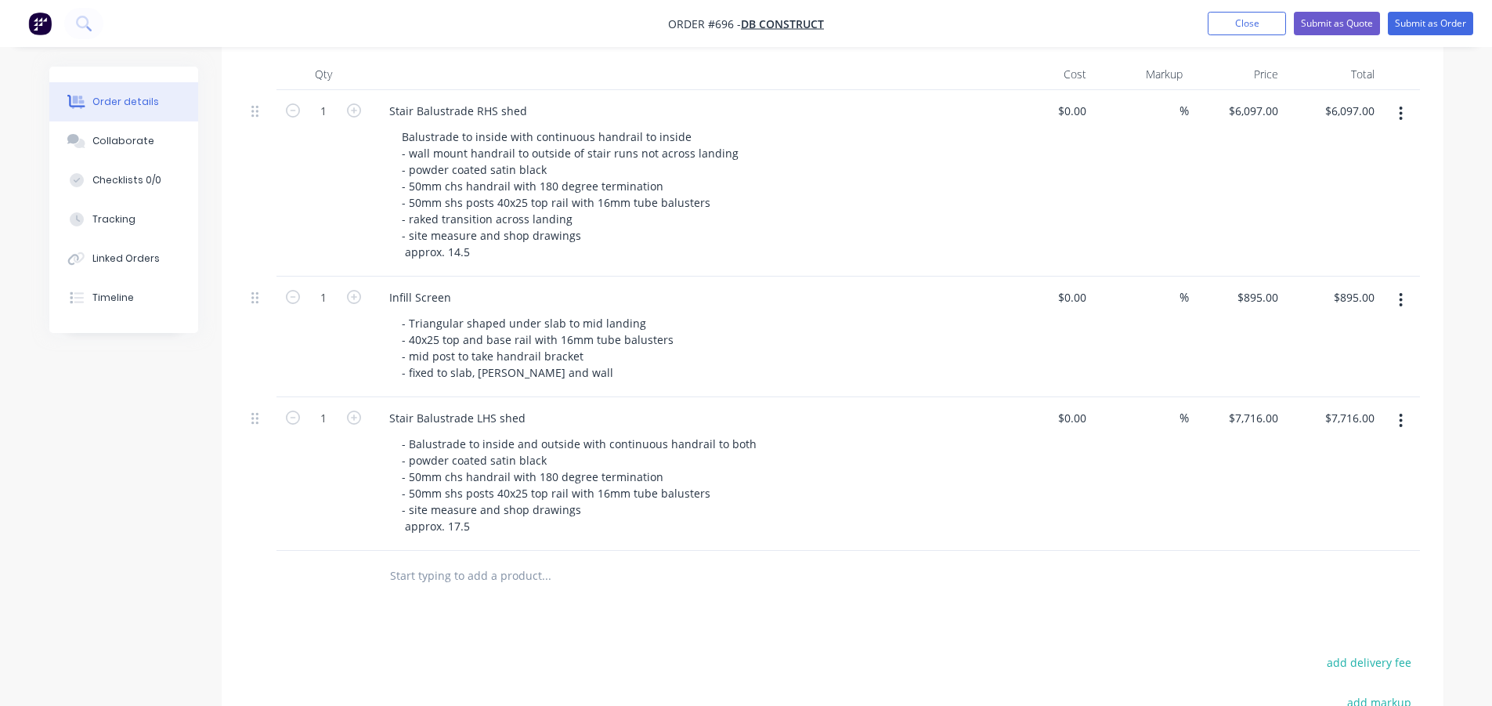
click at [891, 607] on div "Products Show / Hide columns Add product Qty Cost Markup Price Total 1 Stair Ba…" at bounding box center [833, 489] width 1222 height 975
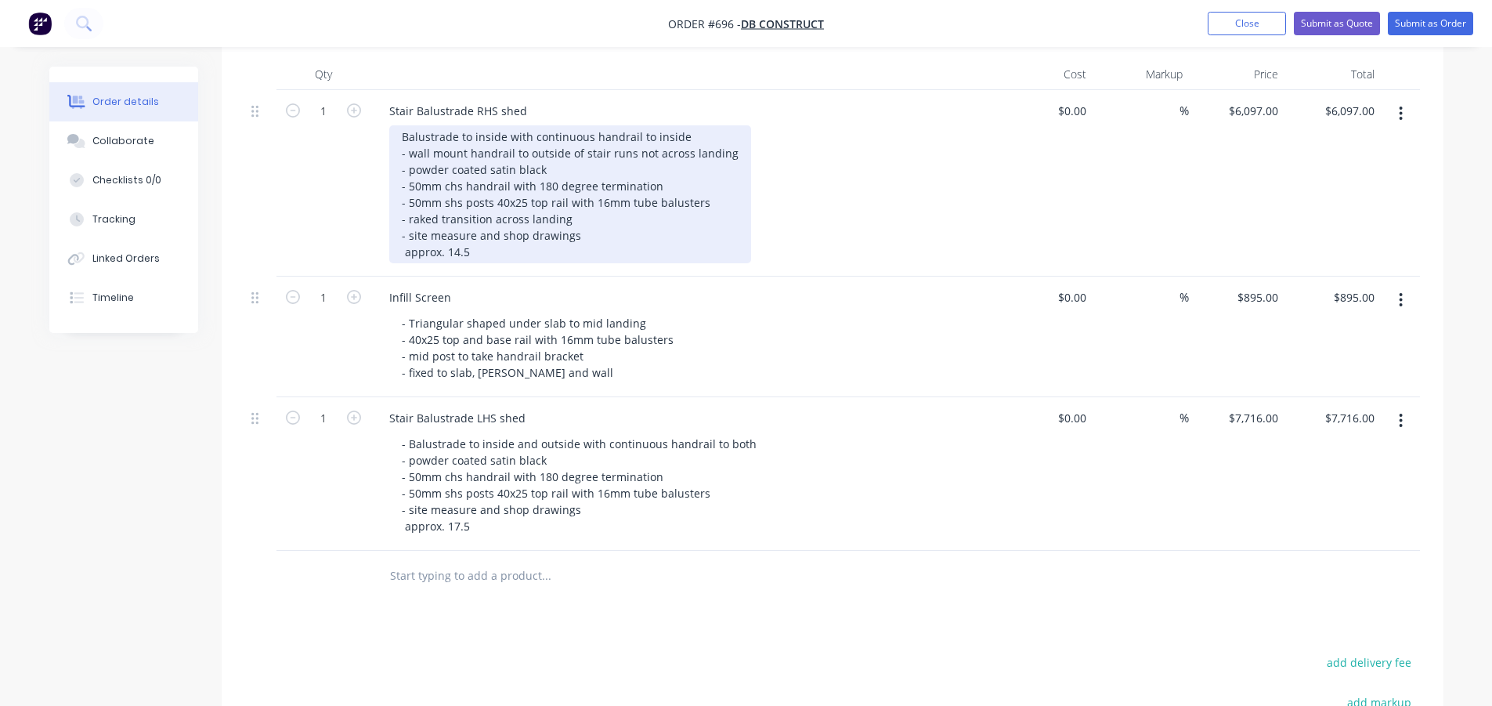
drag, startPoint x: 438, startPoint y: 221, endPoint x: 459, endPoint y: 243, distance: 30.5
click at [439, 221] on div "Balustrade to inside with continuous handrail to inside - wall mount handrail t…" at bounding box center [570, 194] width 362 height 138
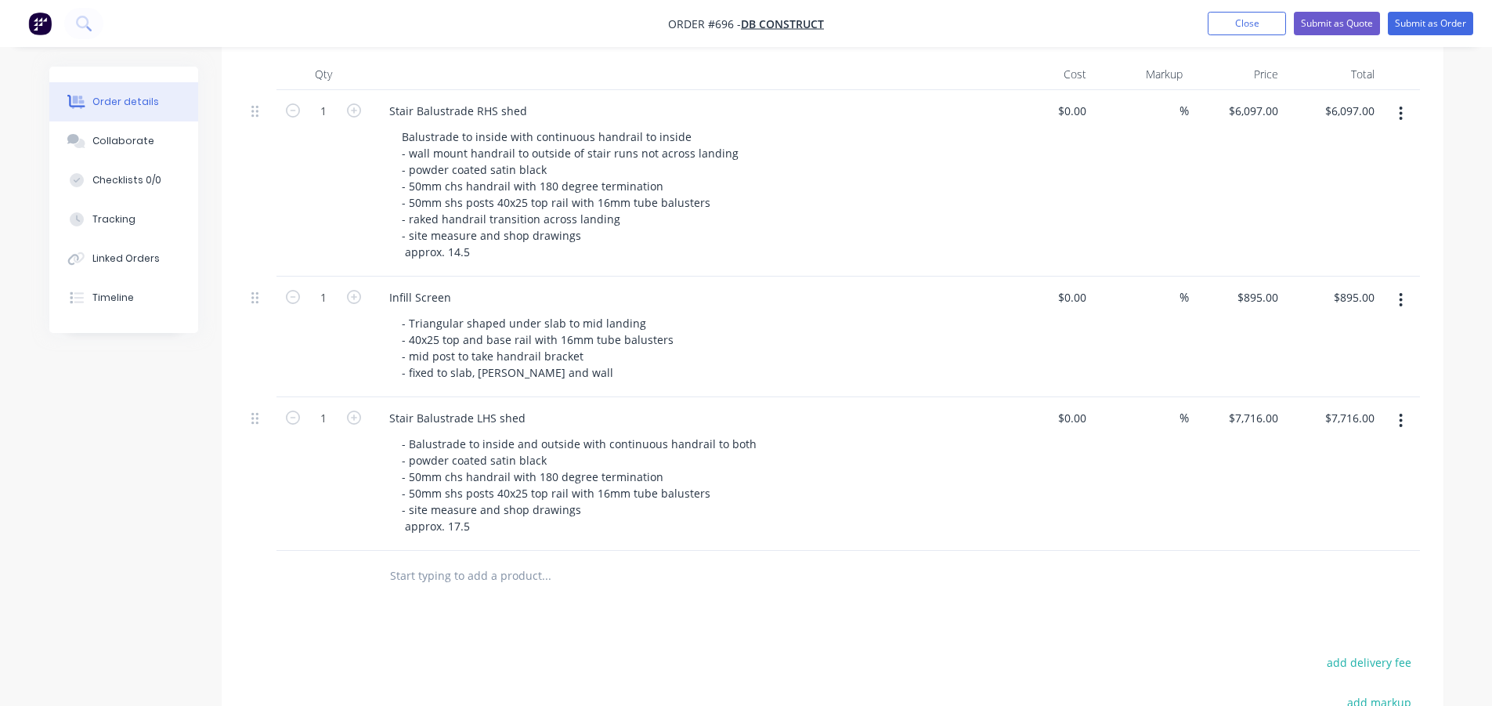
click at [1195, 558] on div at bounding box center [832, 576] width 1175 height 51
click at [1251, 417] on div "7716 $7,716.00" at bounding box center [1252, 418] width 63 height 23
click at [1265, 416] on input "7716" at bounding box center [1268, 418] width 33 height 23
type input "$7,716.00"
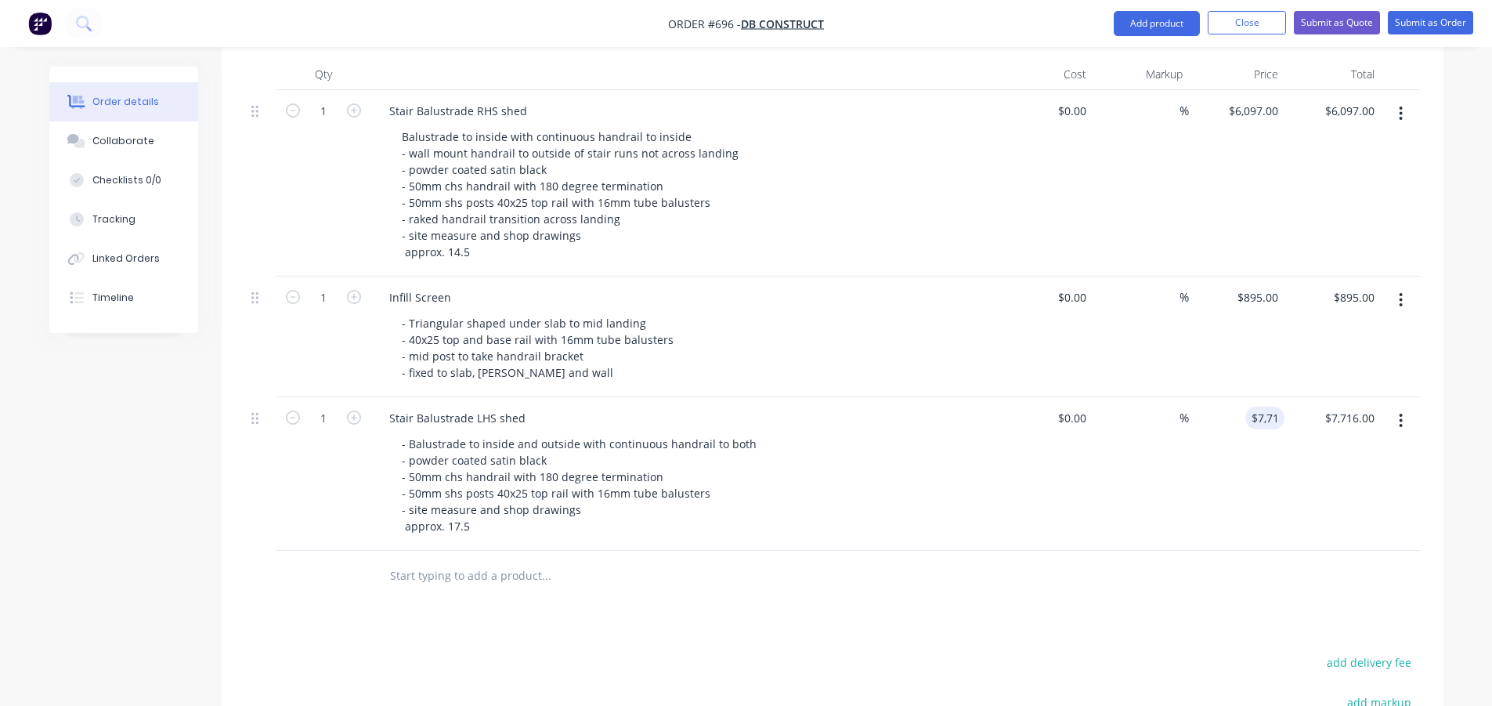
click at [933, 638] on div "Products Show / Hide columns Add product Qty Cost Markup Price Total 1 Stair Ba…" at bounding box center [833, 489] width 1222 height 975
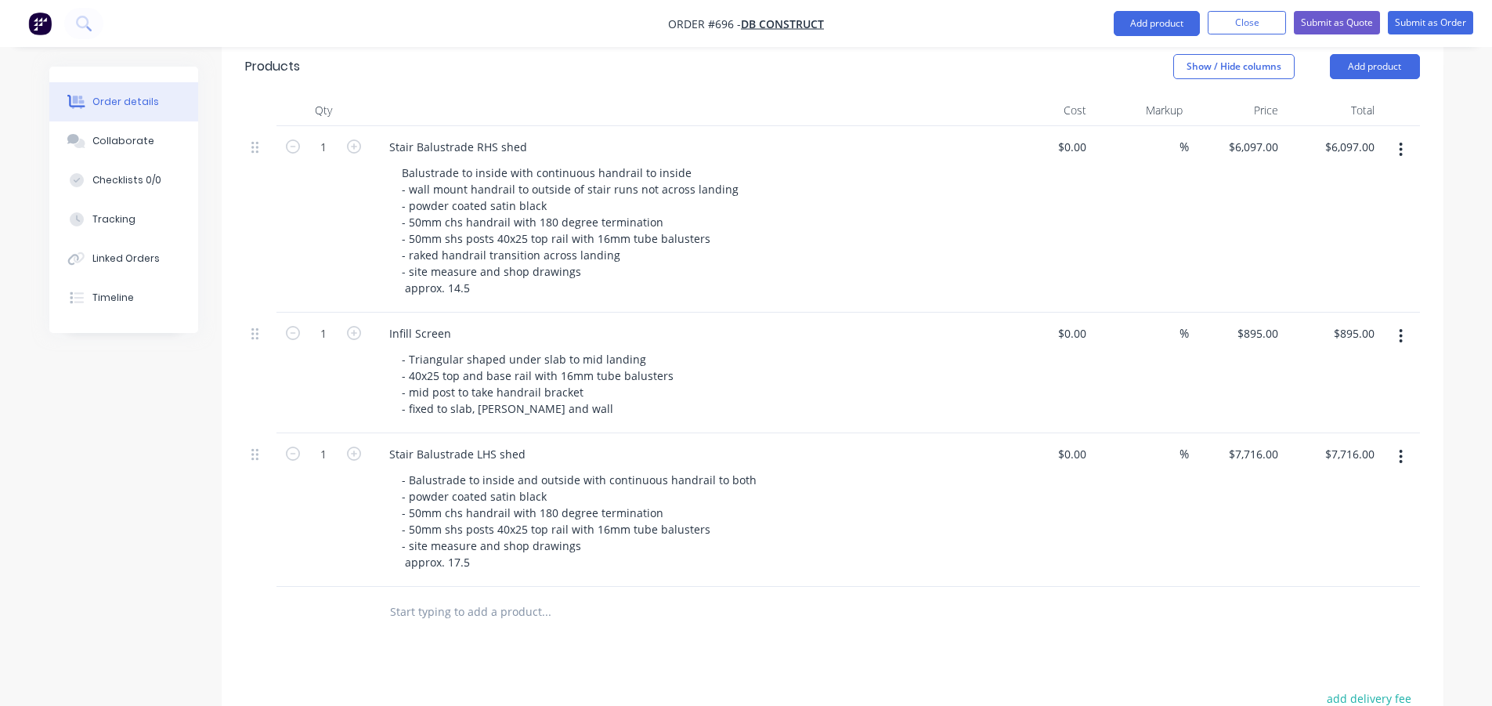
scroll to position [0, 0]
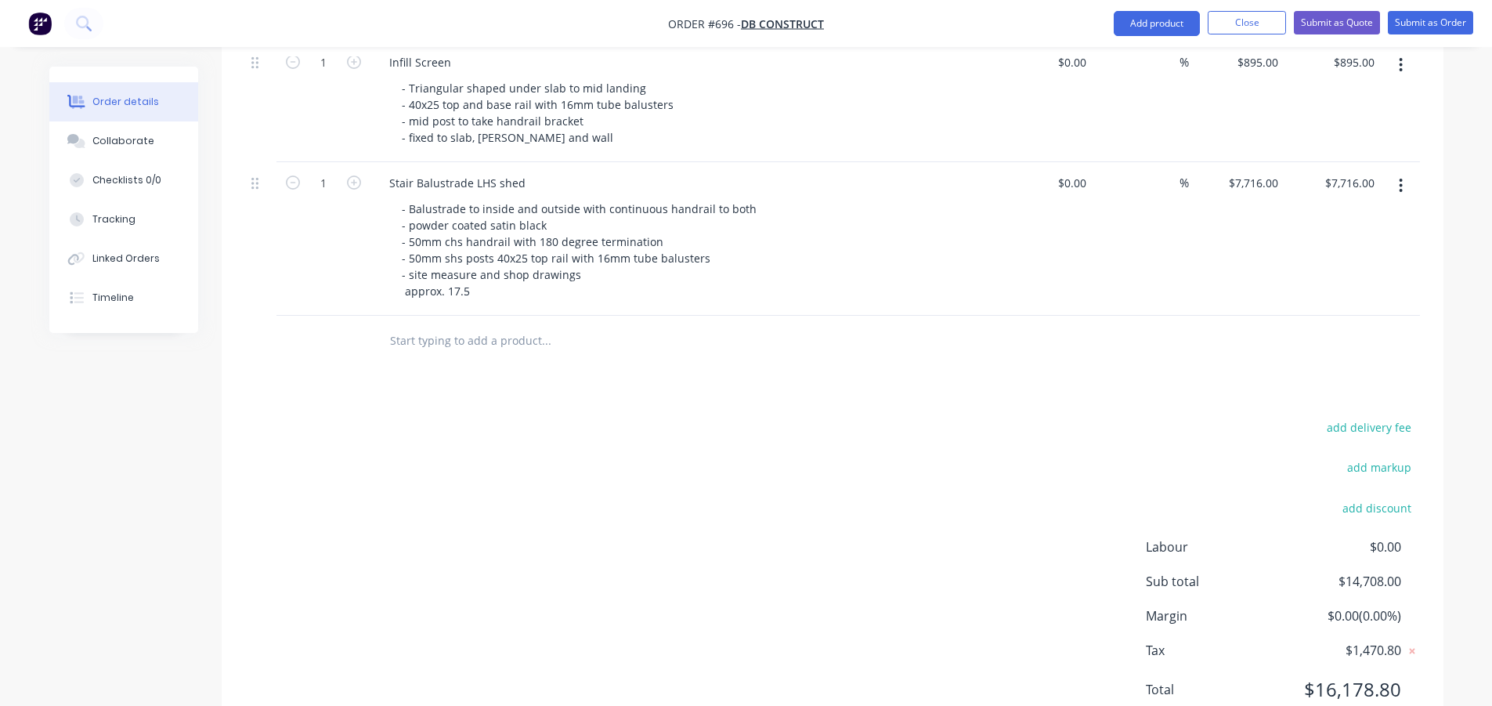
click at [855, 535] on div "add delivery fee add markup add discount Labour $0.00 Sub total $14,708.00 Marg…" at bounding box center [832, 568] width 1175 height 302
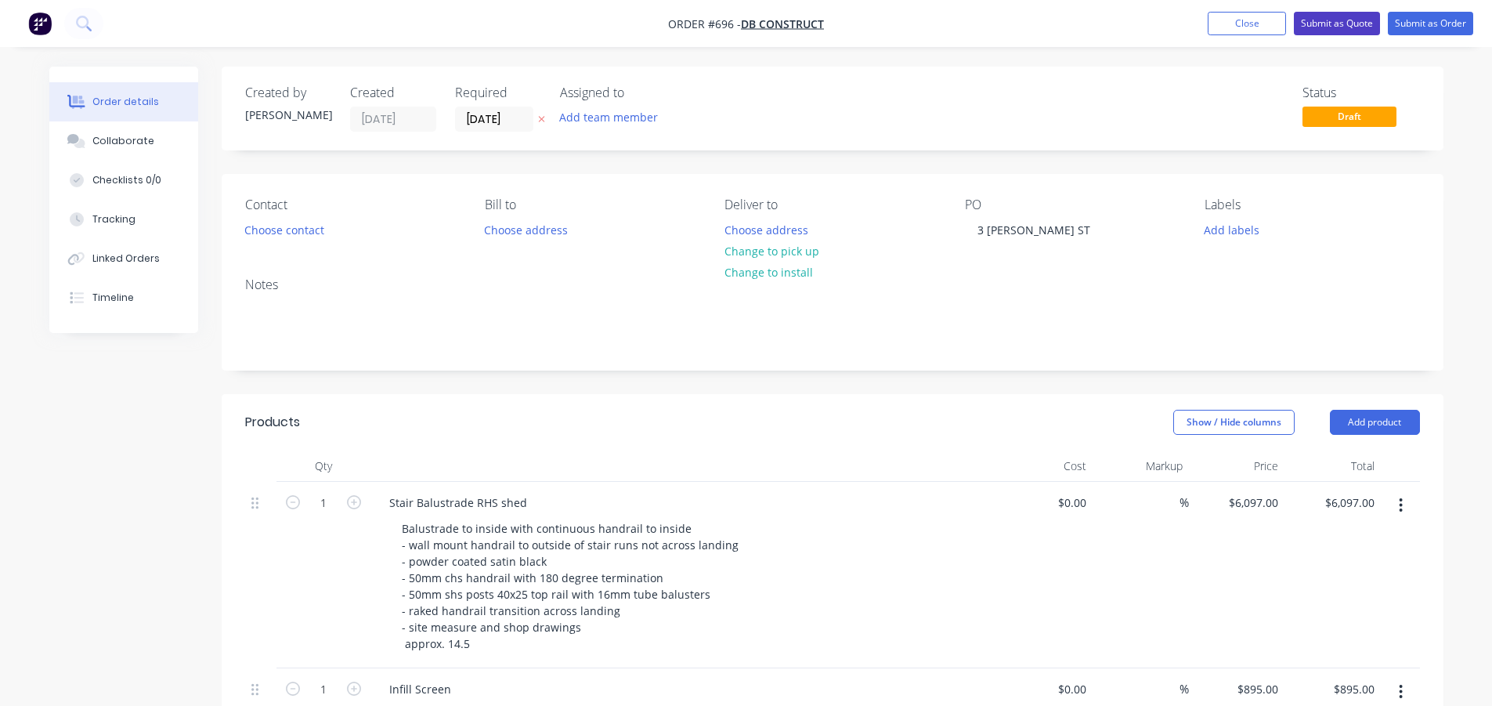
click at [1348, 22] on button "Submit as Quote" at bounding box center [1337, 24] width 86 height 24
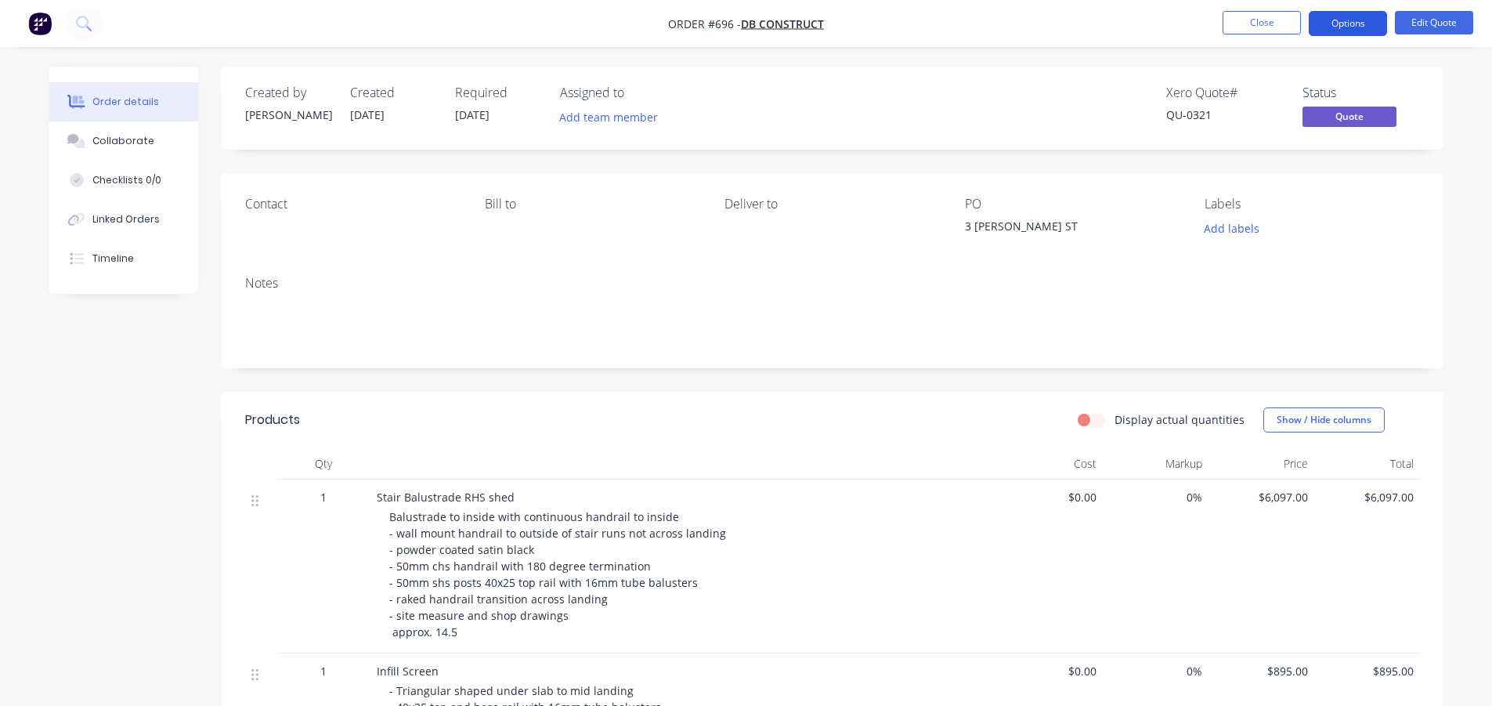
click at [1327, 26] on button "Options" at bounding box center [1348, 23] width 78 height 25
click at [1012, 385] on div "Created by Rob Created 14/08/25 Required 14/08/25 Assigned to Add team member X…" at bounding box center [833, 612] width 1222 height 1091
click at [1427, 27] on button "Edit Quote" at bounding box center [1434, 23] width 78 height 24
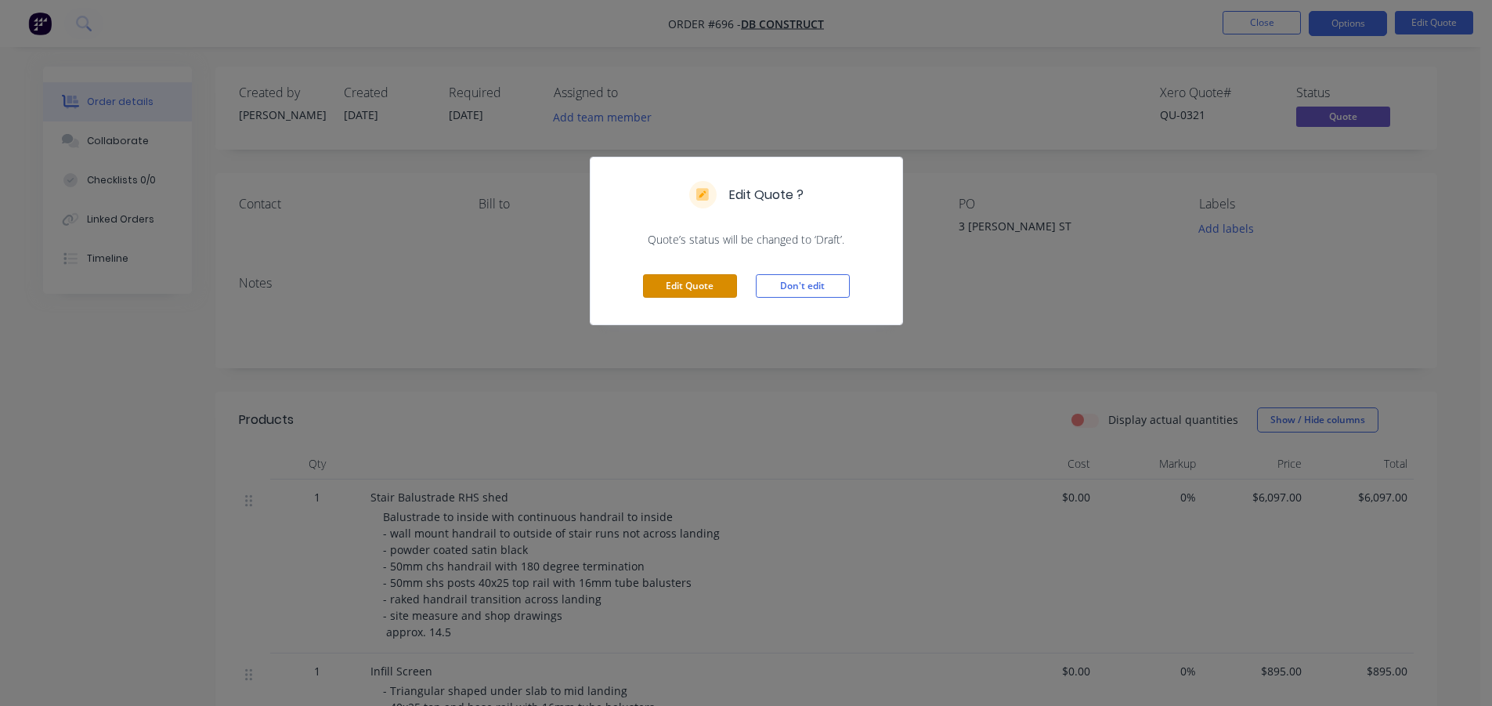
click at [715, 280] on button "Edit Quote" at bounding box center [690, 286] width 94 height 24
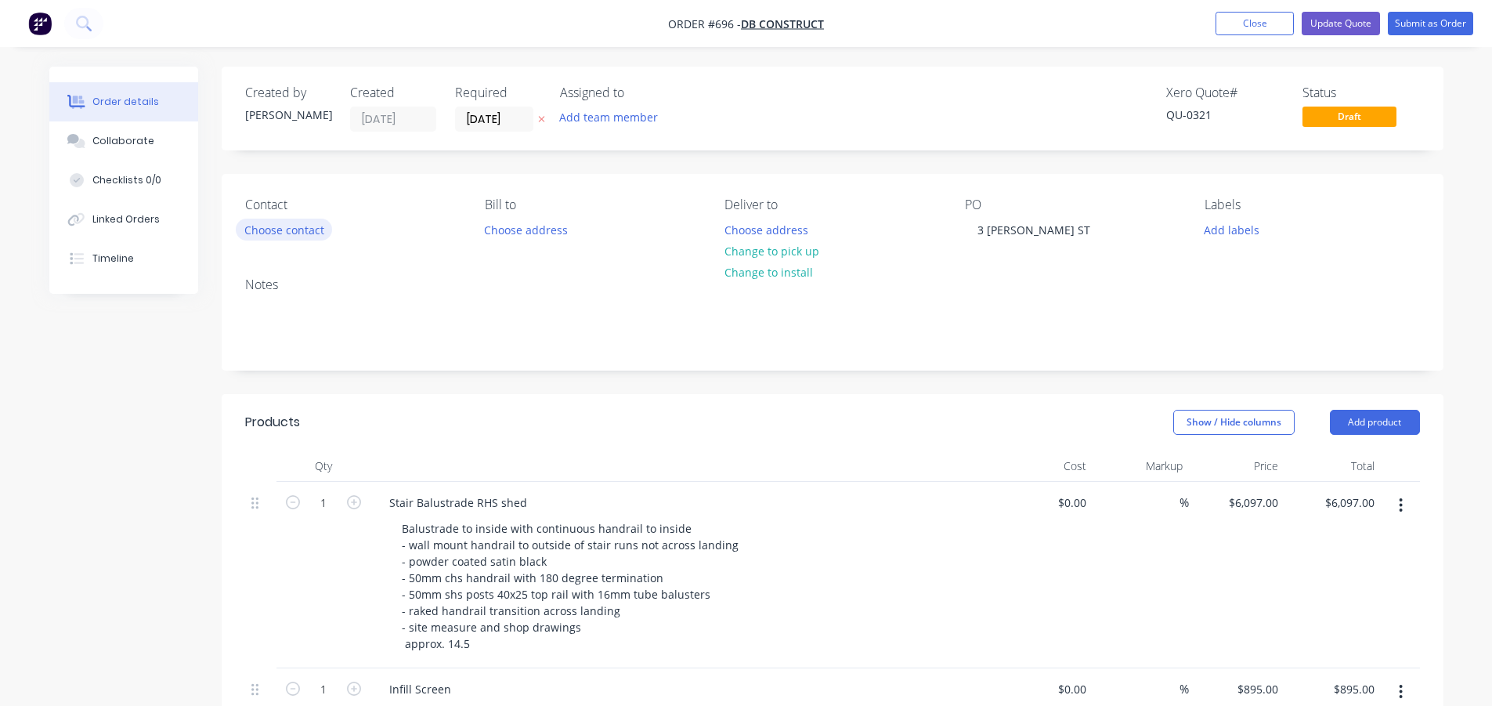
click at [276, 228] on button "Choose contact" at bounding box center [284, 229] width 96 height 21
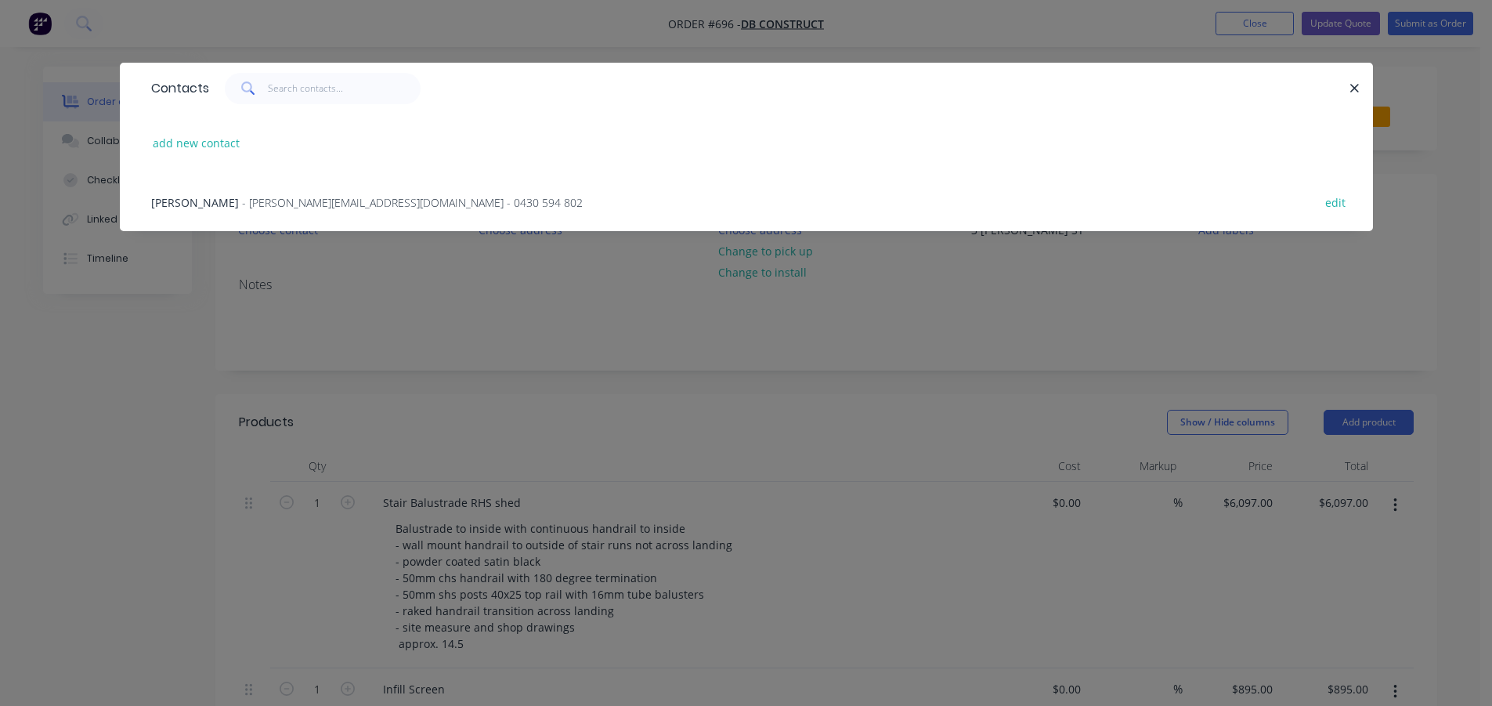
click at [197, 201] on span "[PERSON_NAME]" at bounding box center [195, 202] width 88 height 15
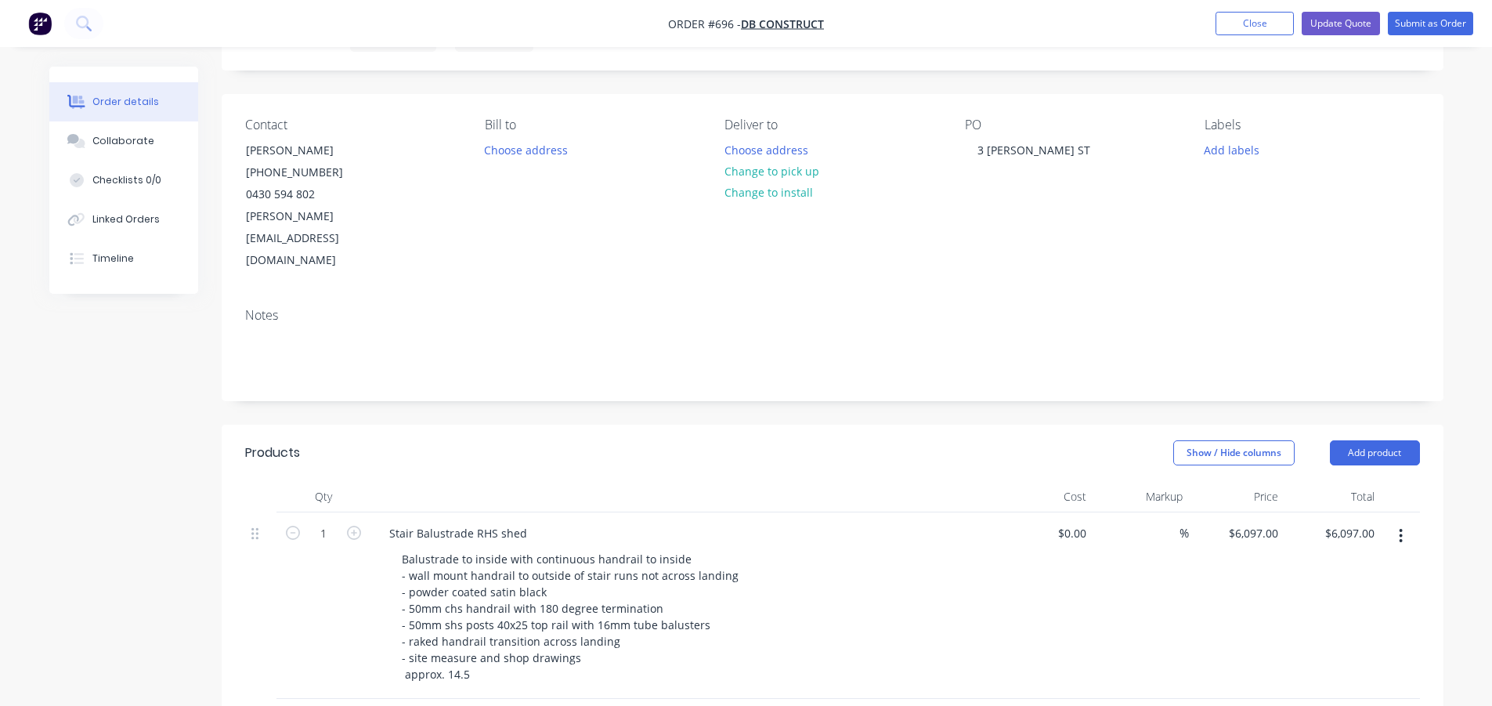
scroll to position [235, 0]
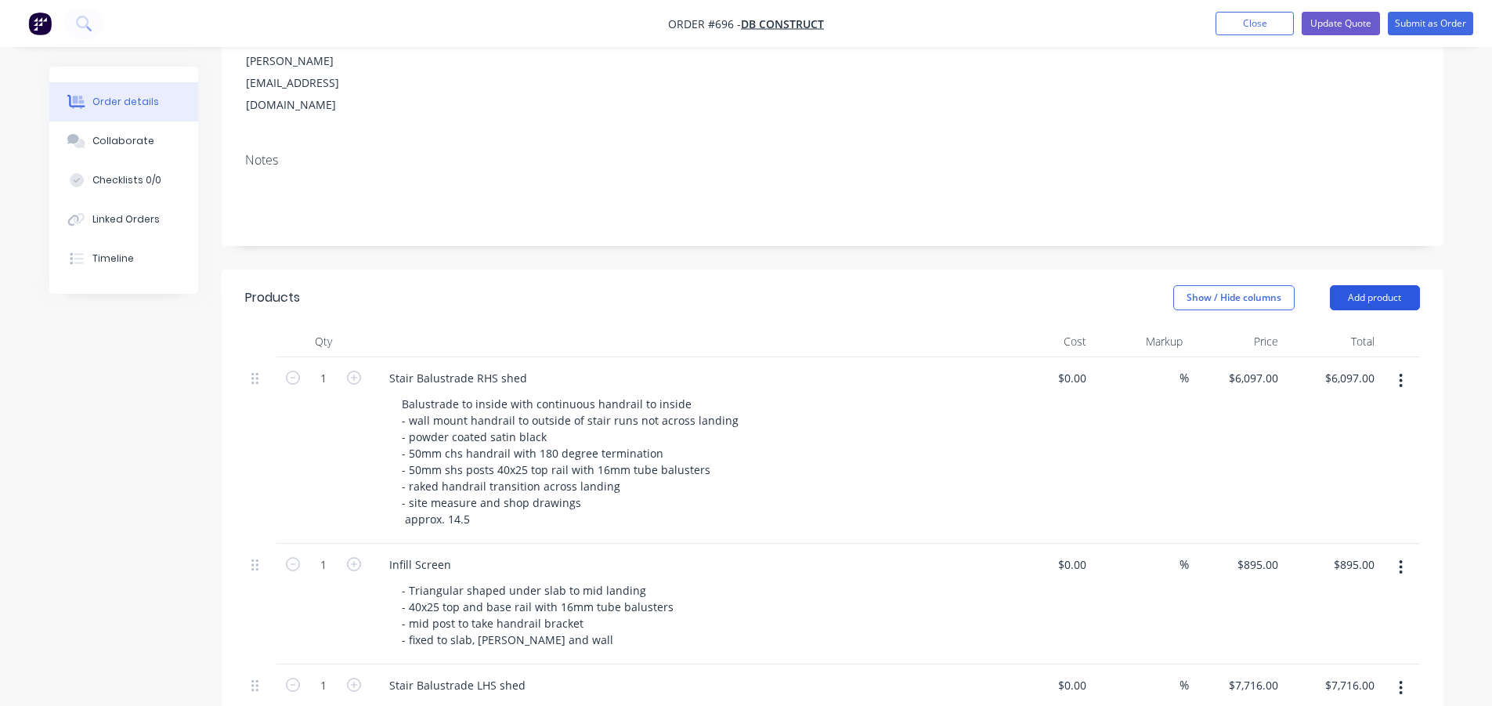
click at [1359, 285] on button "Add product" at bounding box center [1375, 297] width 90 height 25
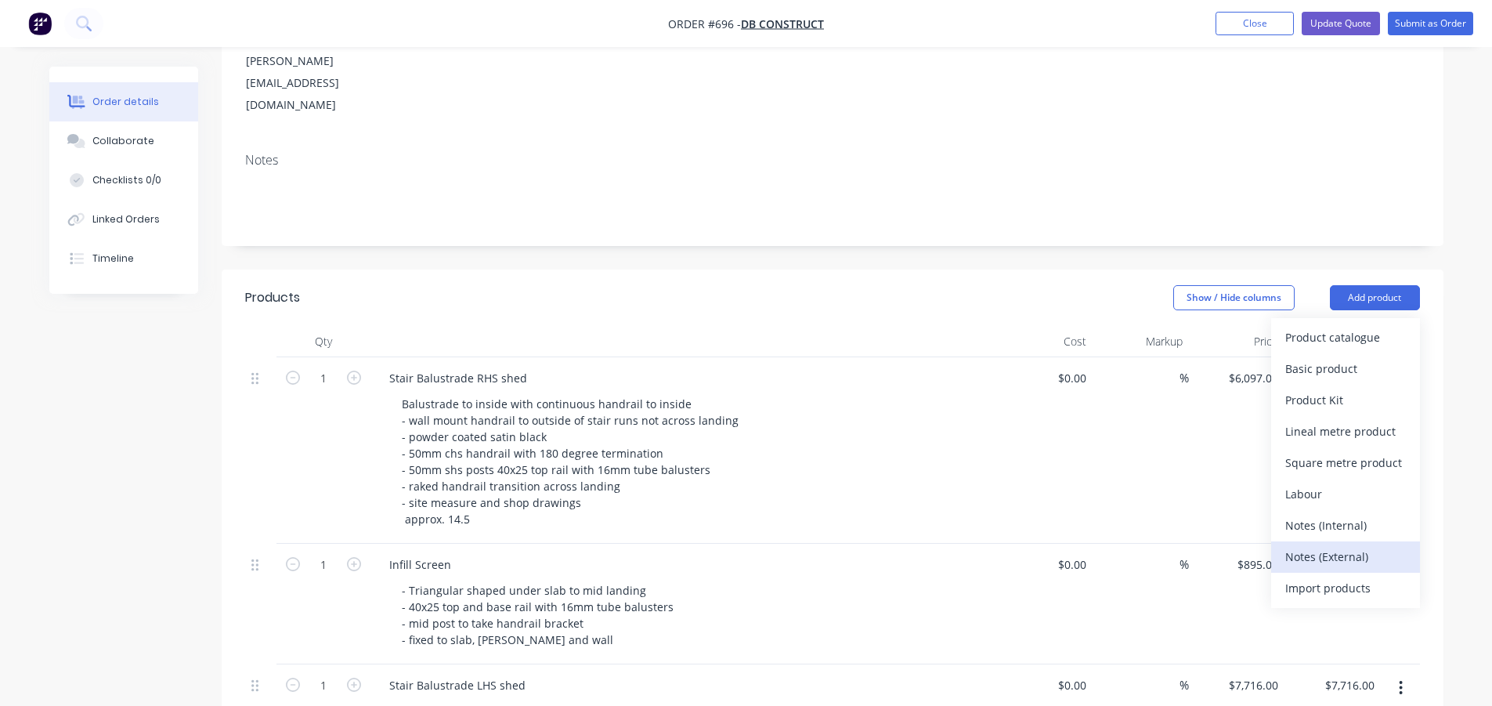
click at [1343, 545] on div "Notes (External)" at bounding box center [1346, 556] width 121 height 23
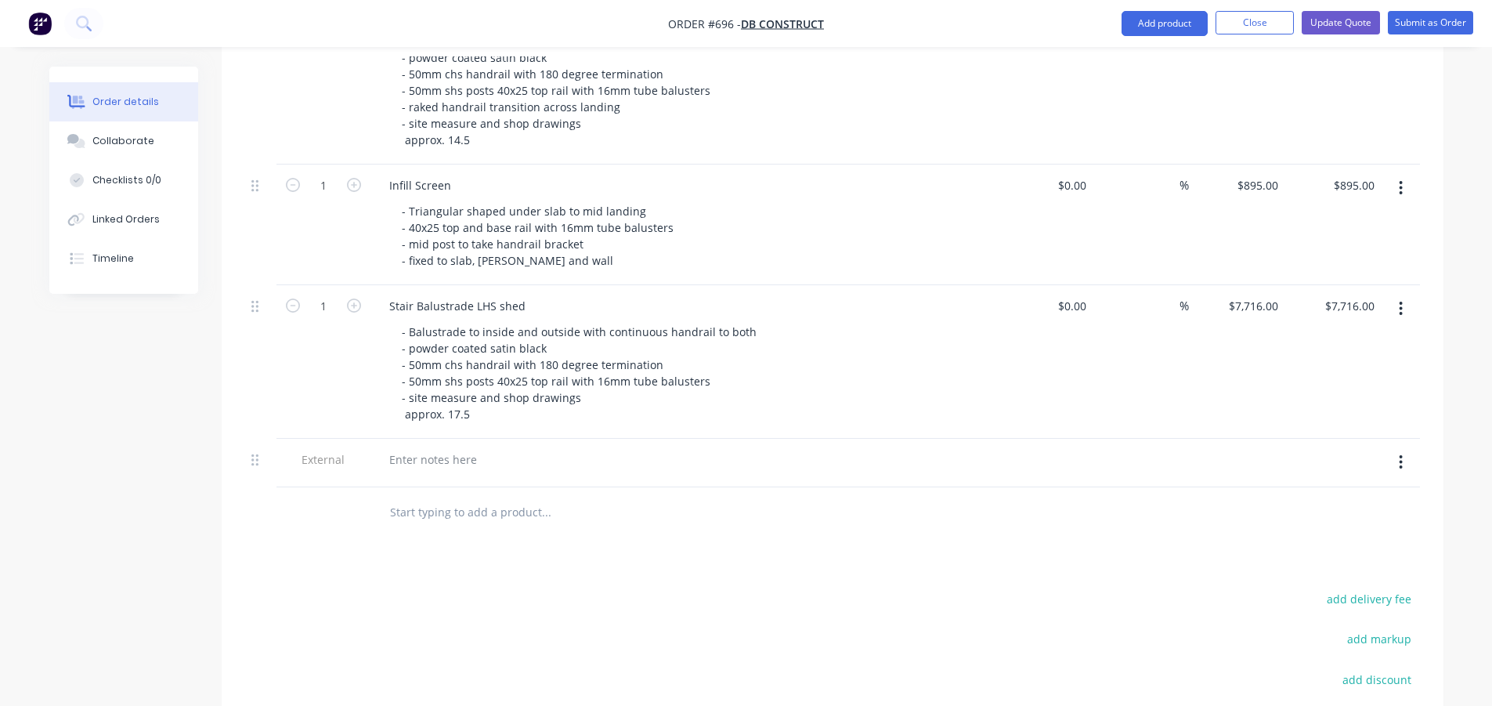
scroll to position [627, 0]
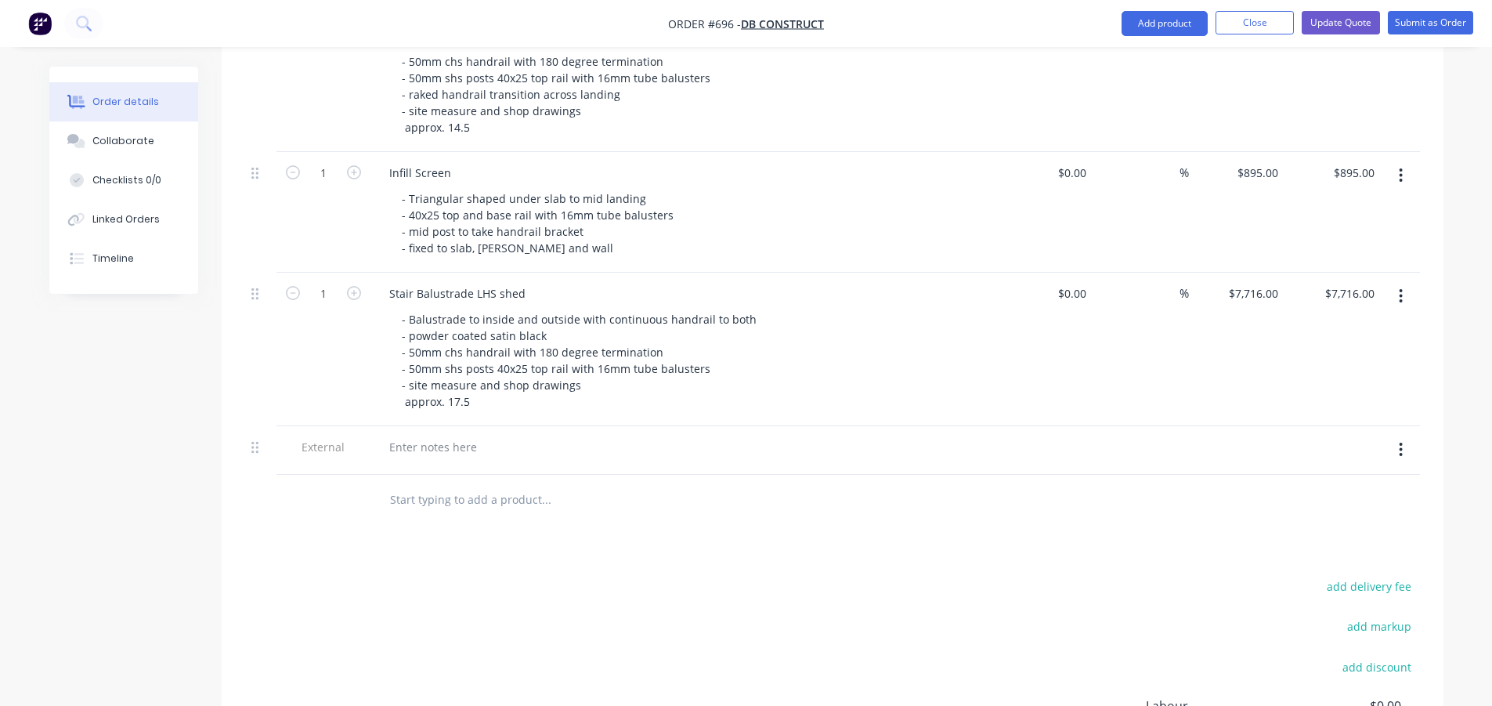
click at [1398, 436] on button "button" at bounding box center [1401, 450] width 37 height 28
click at [1317, 511] on div "Delete" at bounding box center [1346, 522] width 121 height 23
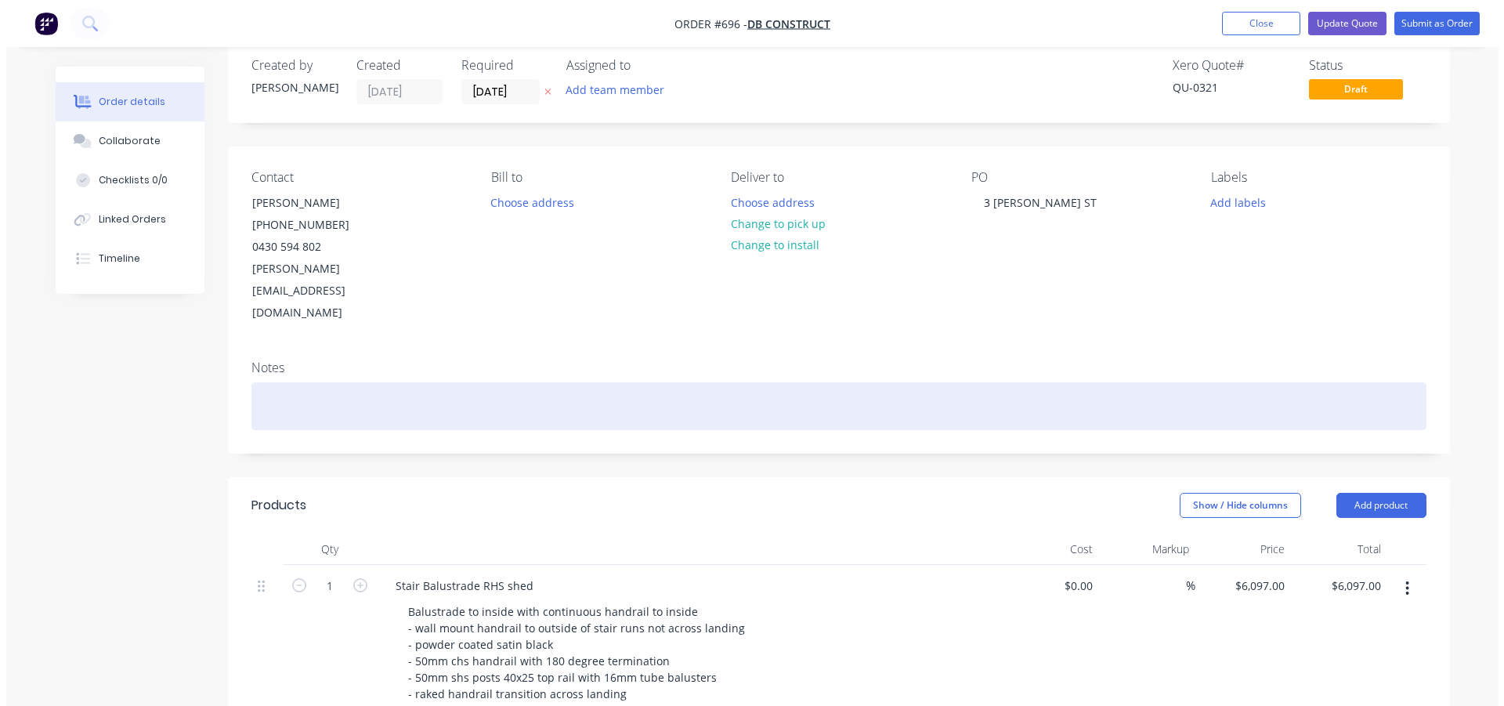
scroll to position [0, 0]
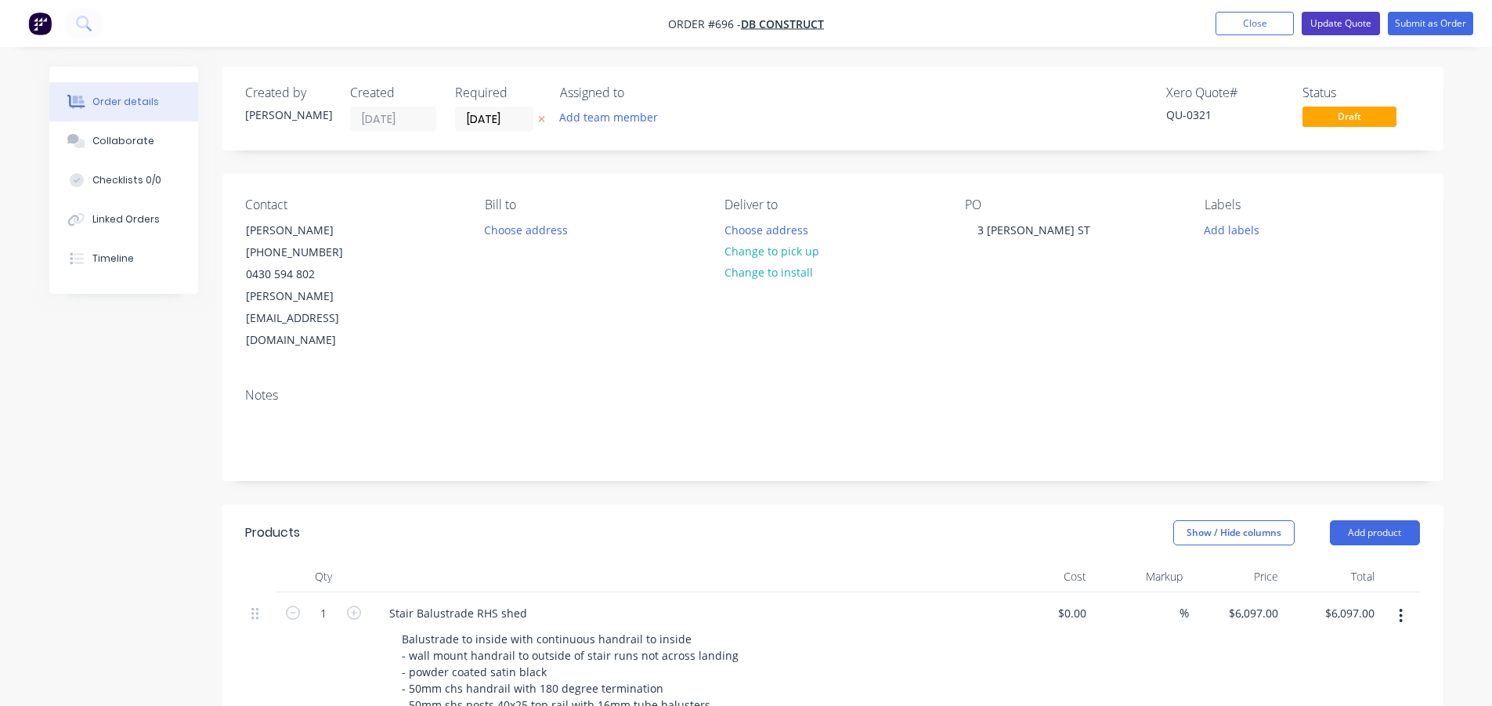
click at [1349, 22] on button "Update Quote" at bounding box center [1341, 24] width 78 height 24
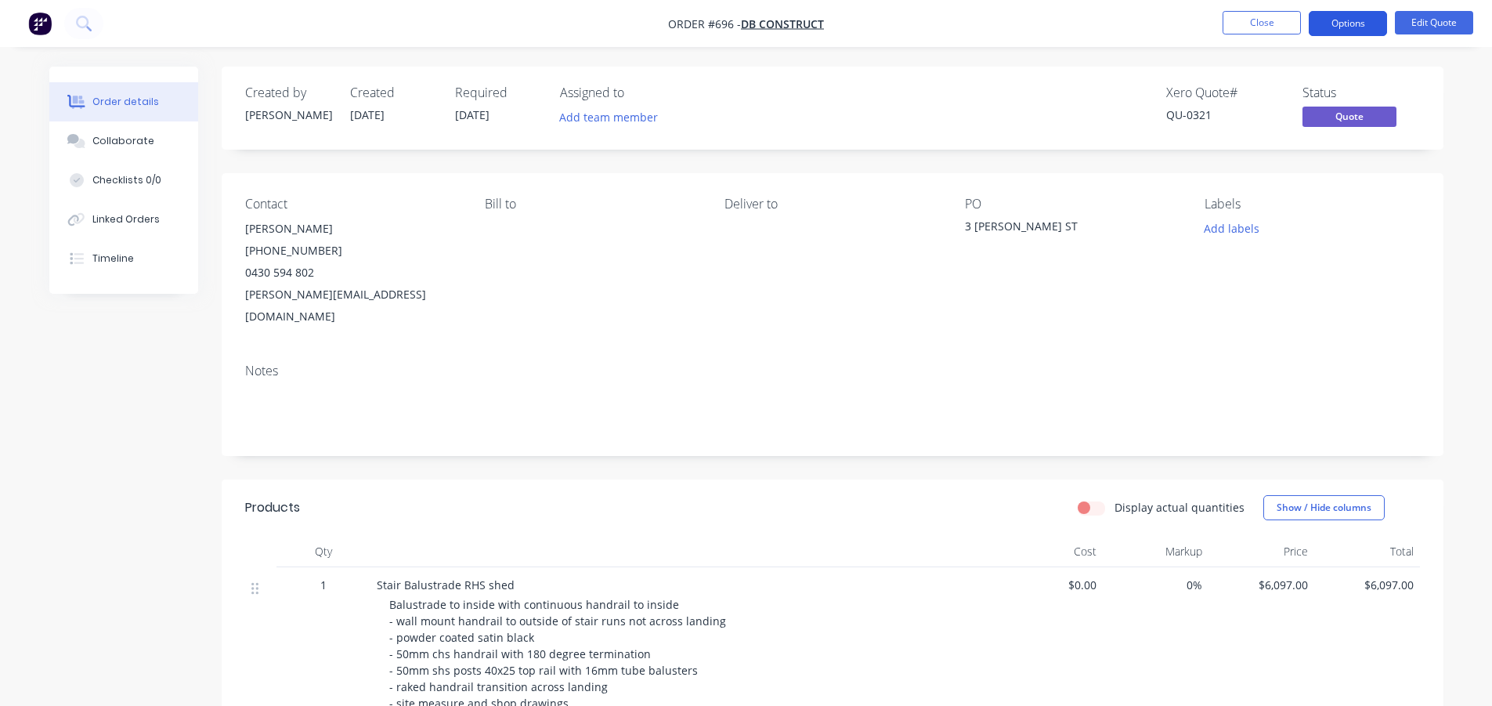
click at [1336, 14] on button "Options" at bounding box center [1348, 23] width 78 height 25
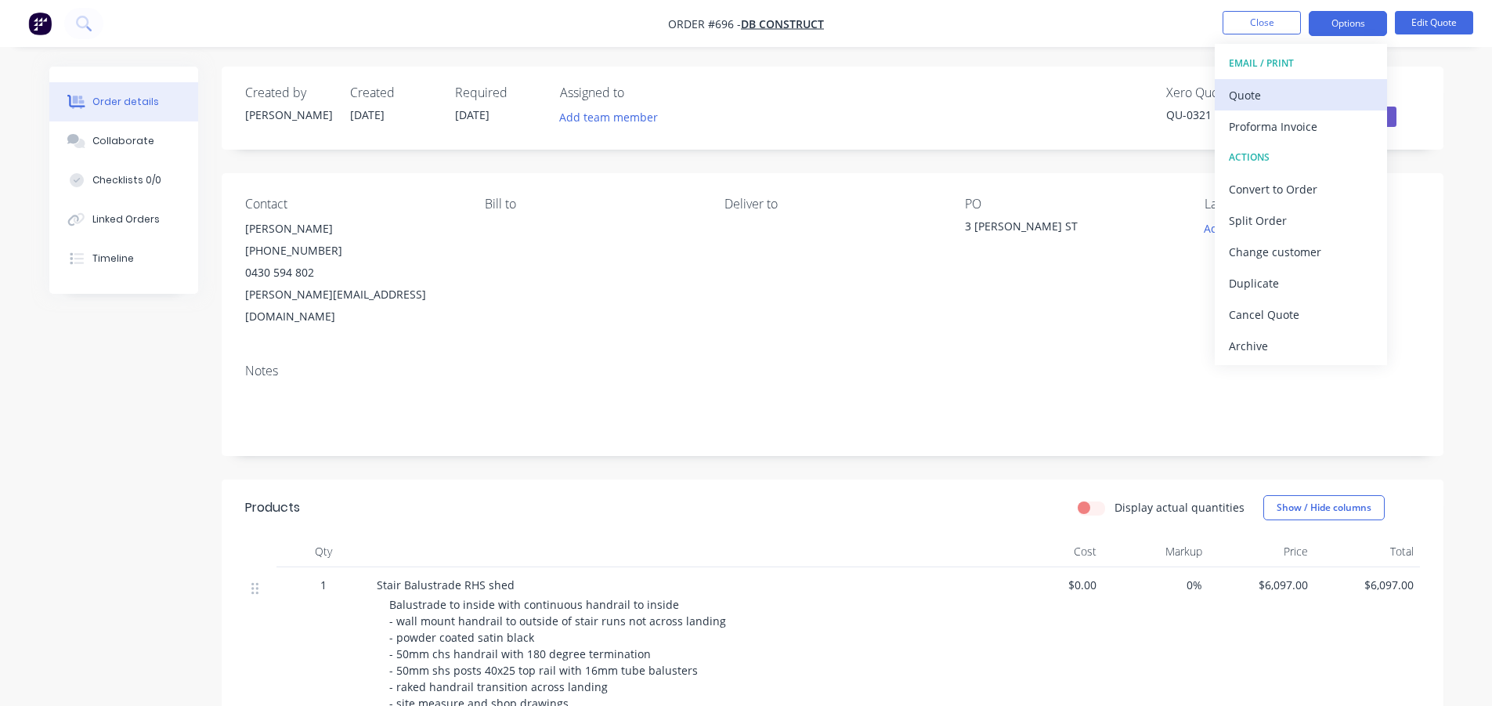
click at [1297, 92] on div "Quote" at bounding box center [1301, 95] width 144 height 23
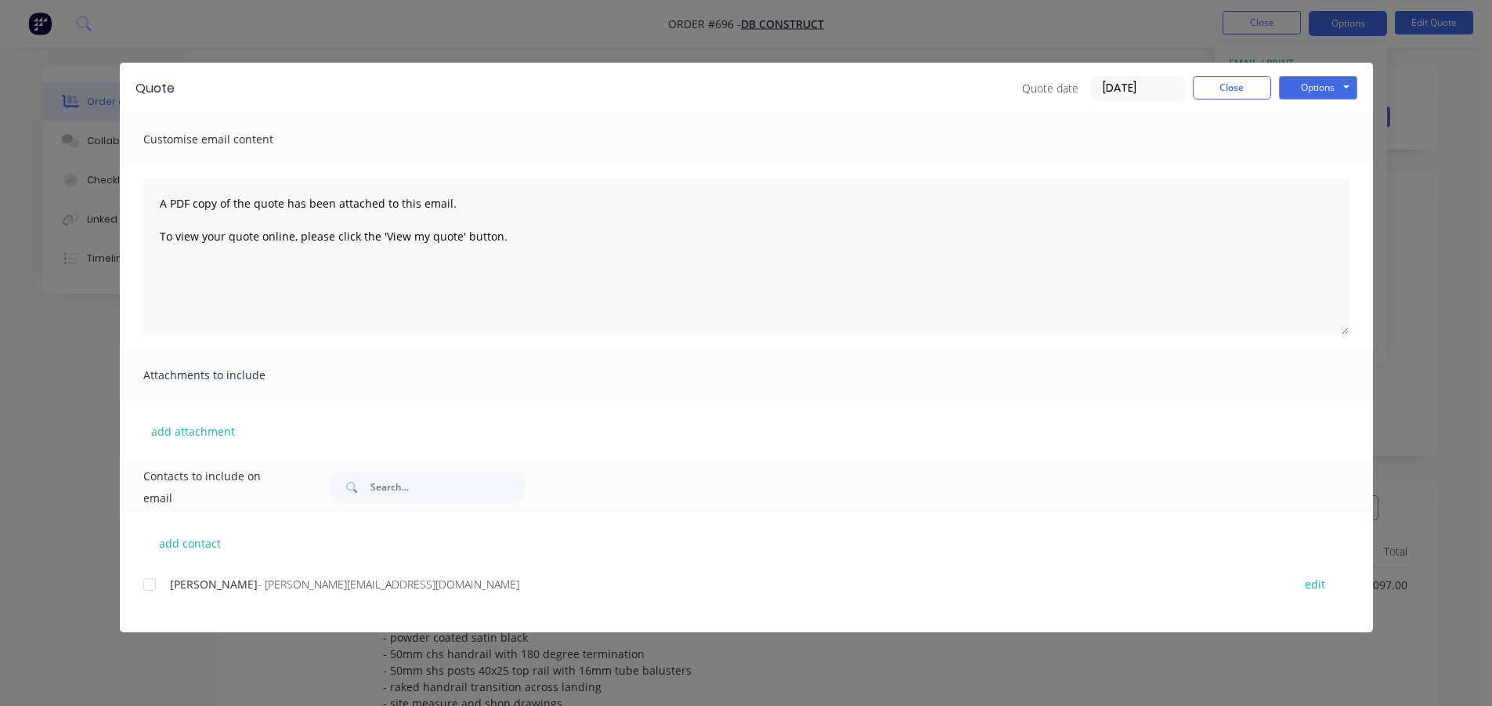
click at [152, 583] on div at bounding box center [149, 584] width 31 height 31
click at [1320, 85] on button "Options" at bounding box center [1318, 88] width 78 height 24
click at [1315, 168] on button "Email" at bounding box center [1329, 167] width 100 height 26
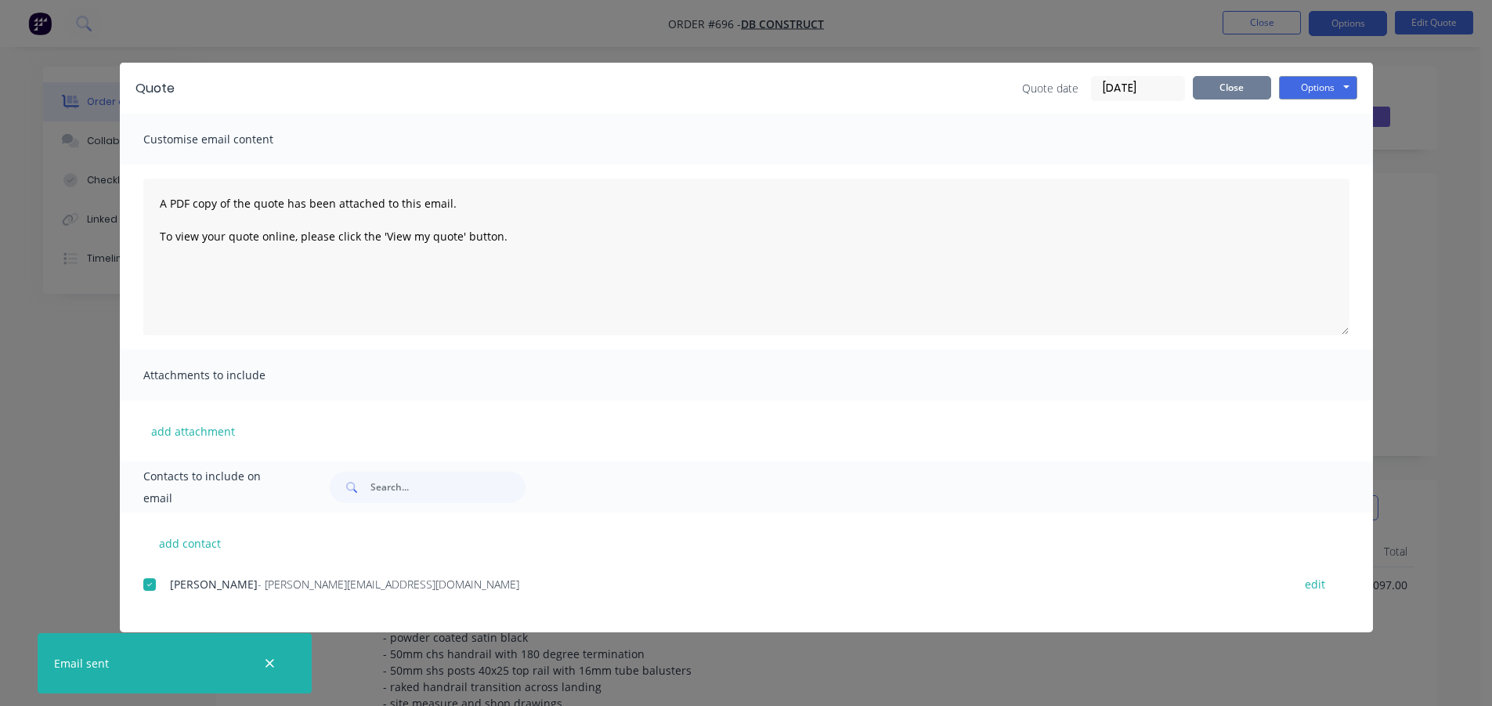
click at [1228, 82] on button "Close" at bounding box center [1232, 88] width 78 height 24
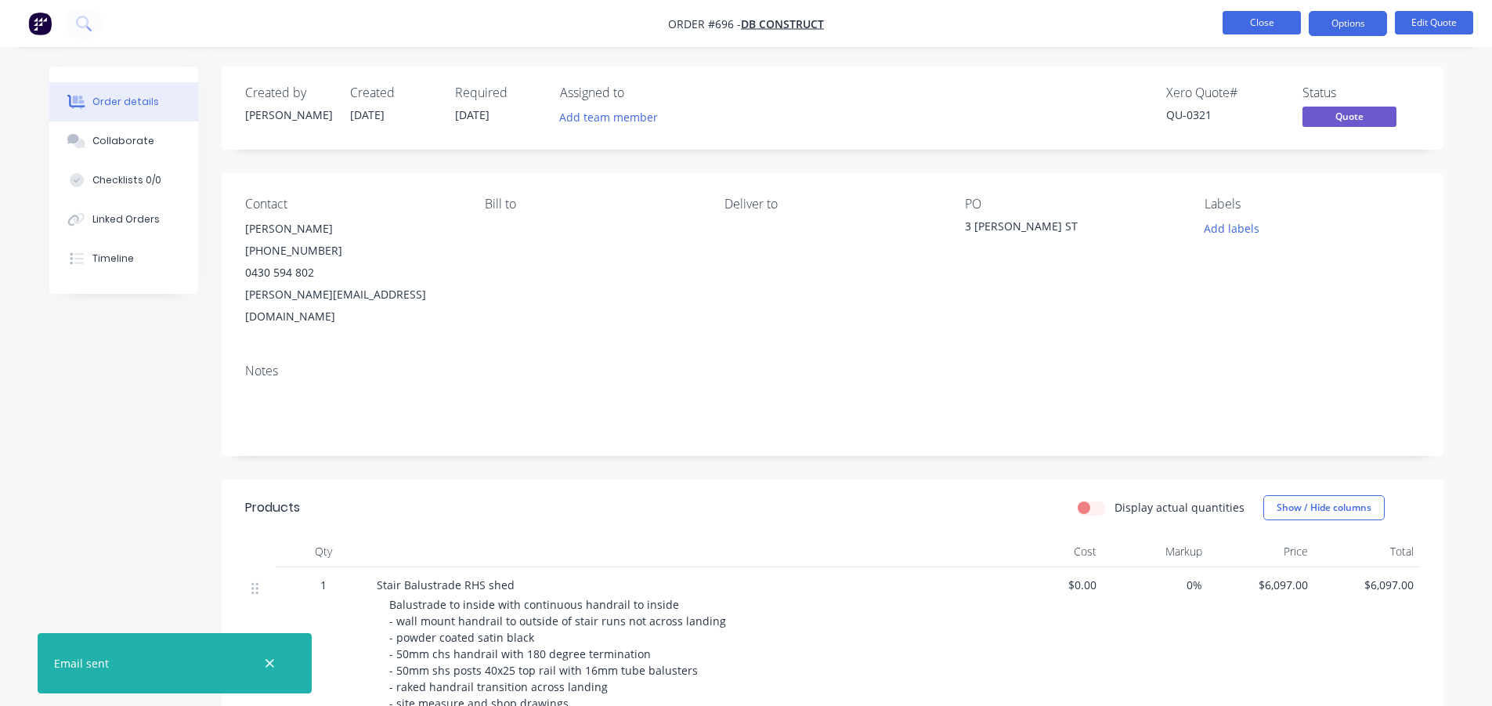
click at [1264, 22] on button "Close" at bounding box center [1262, 23] width 78 height 24
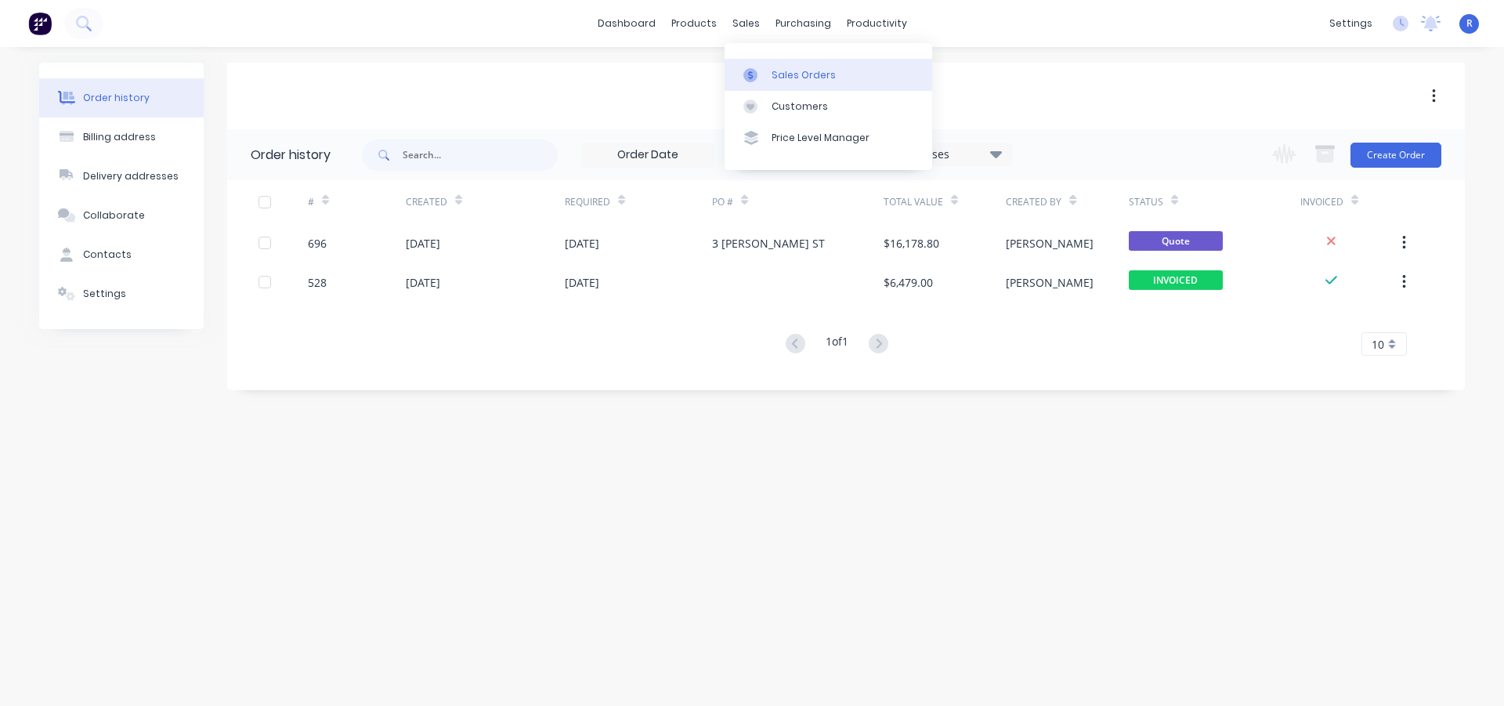
click at [776, 68] on div "Sales Orders" at bounding box center [804, 75] width 64 height 14
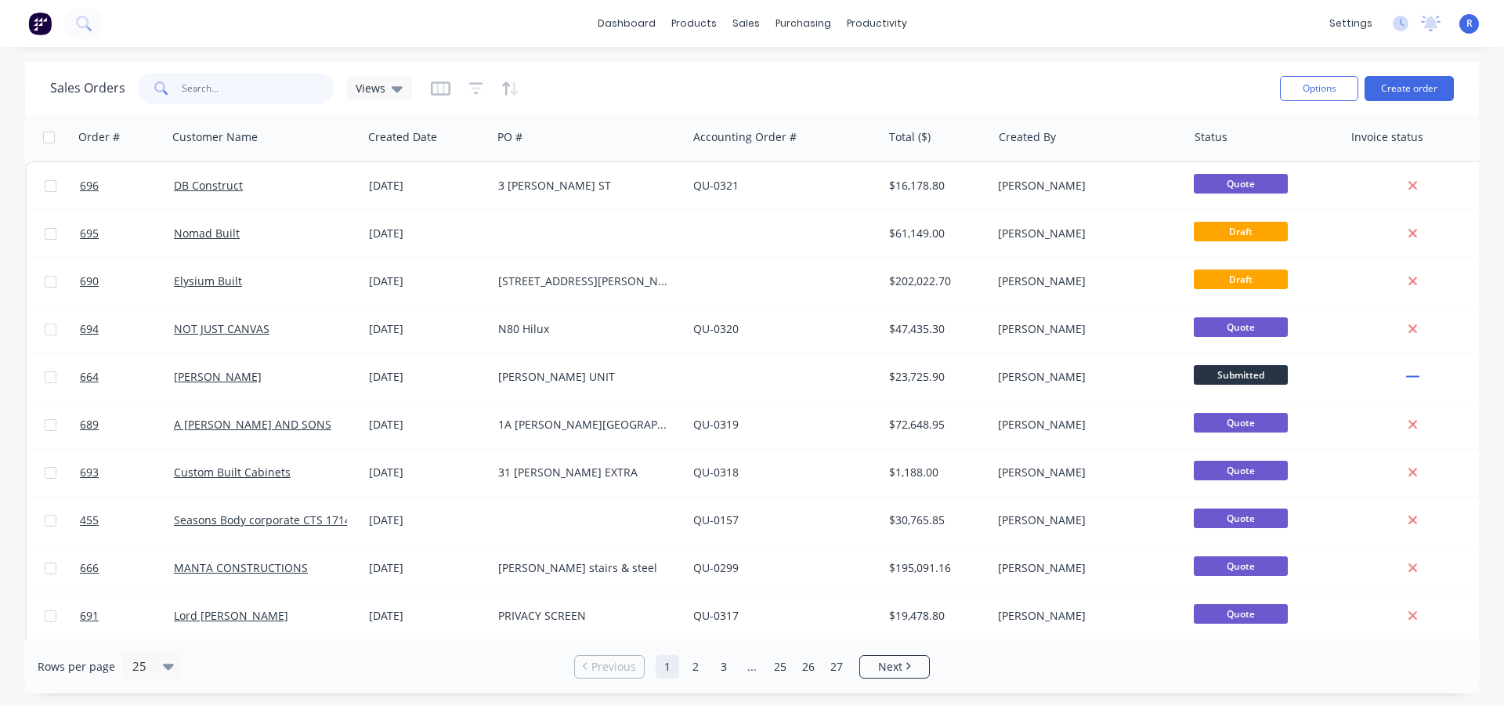
click at [251, 88] on input "text" at bounding box center [258, 88] width 153 height 31
type input "rod"
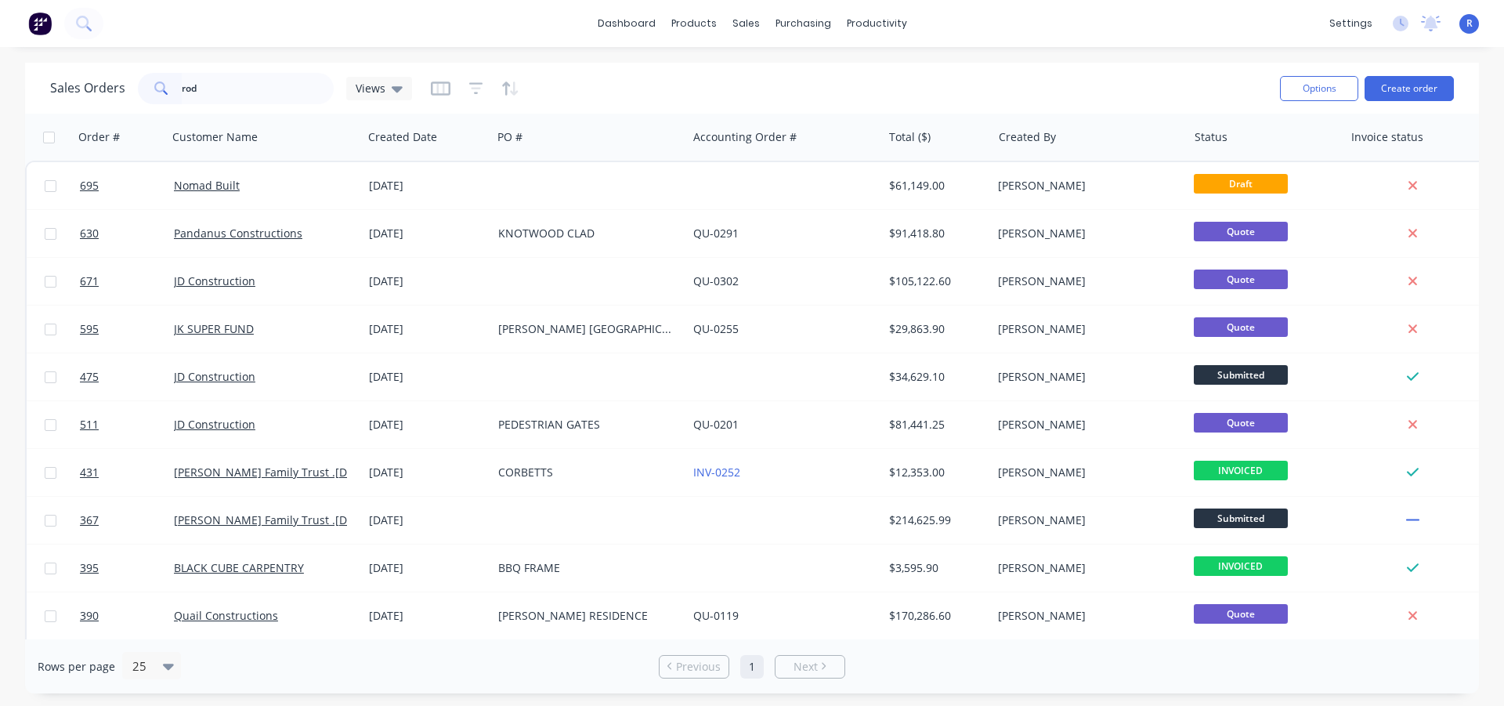
click at [434, 18] on div "dashboard products sales purchasing productivity dashboard products Product Cat…" at bounding box center [752, 23] width 1504 height 47
drag, startPoint x: 249, startPoint y: 87, endPoint x: 142, endPoint y: 96, distance: 107.7
click at [142, 96] on div "rod" at bounding box center [236, 88] width 196 height 31
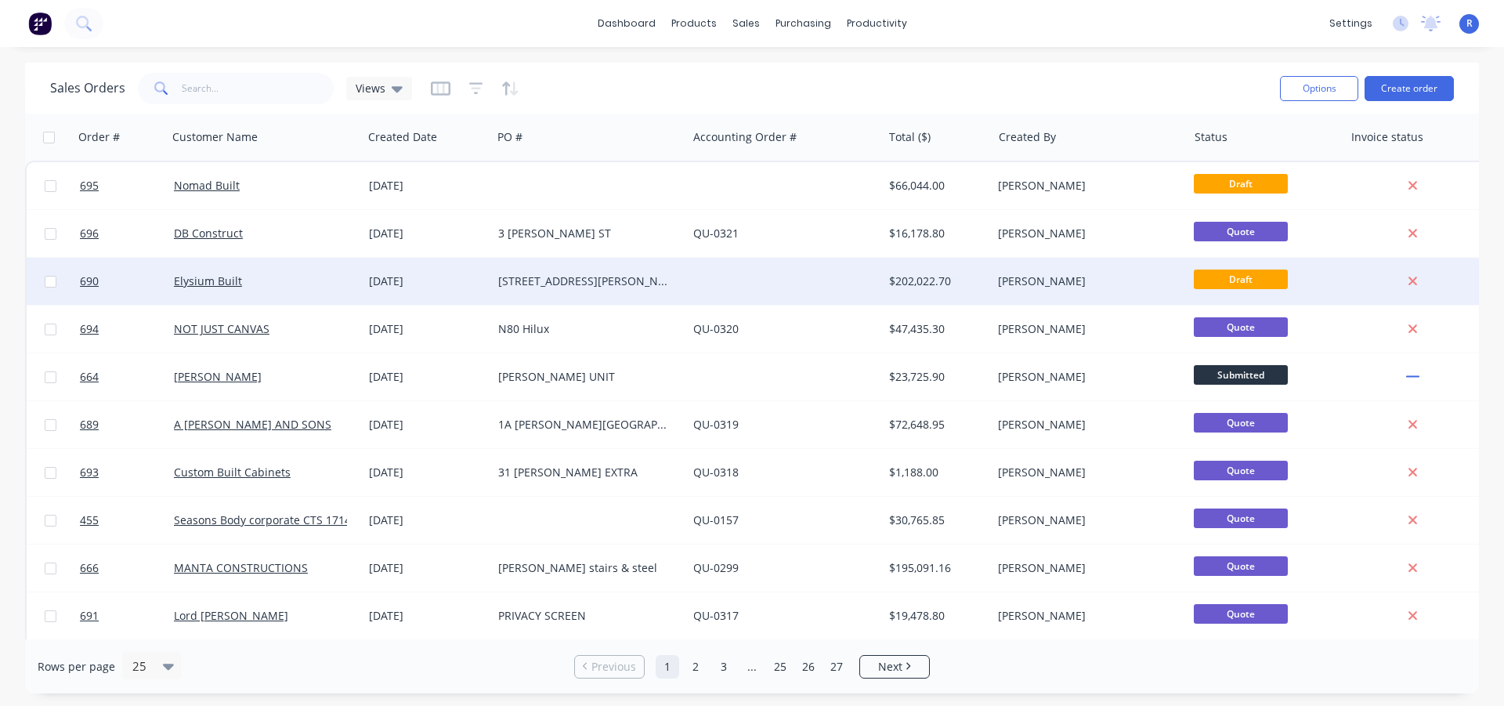
click at [227, 271] on div "Elysium Built" at bounding box center [265, 281] width 195 height 47
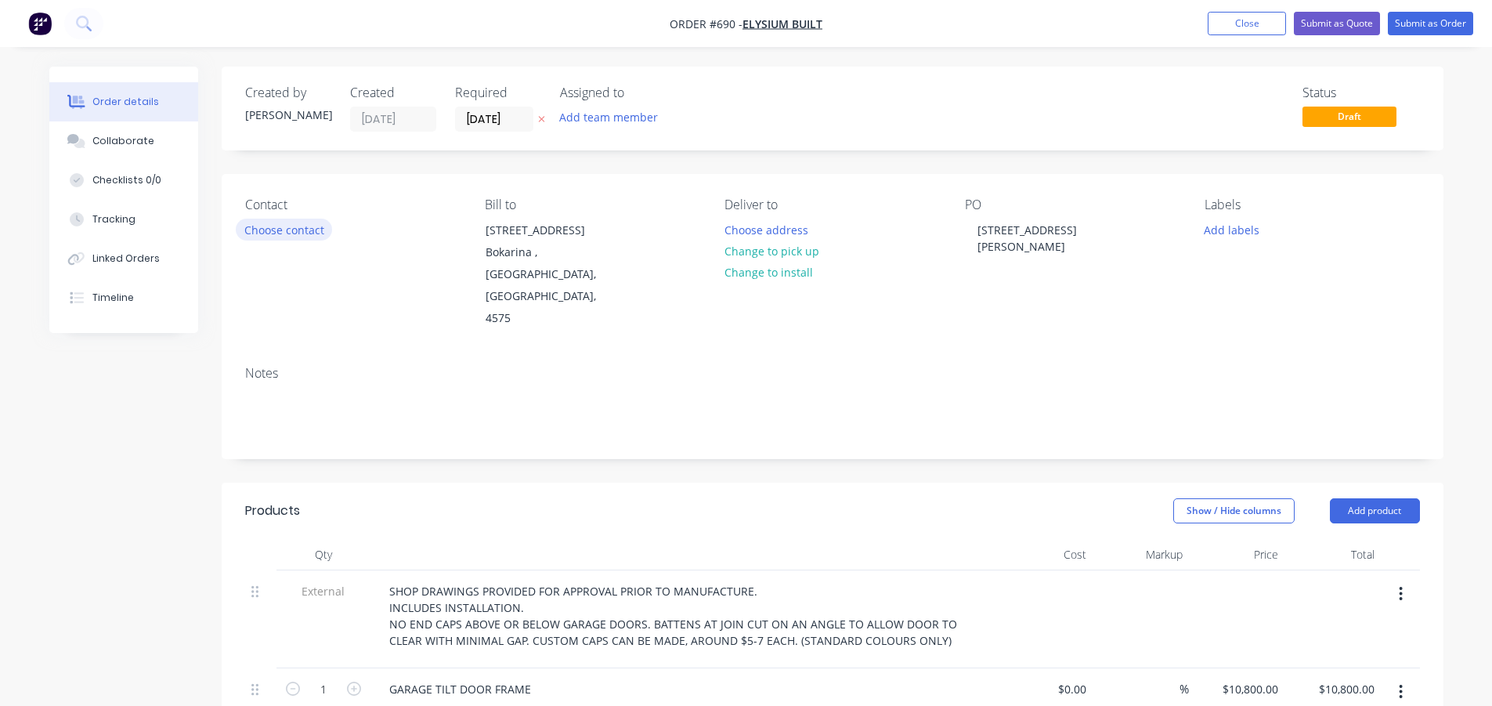
click at [284, 230] on button "Choose contact" at bounding box center [284, 229] width 96 height 21
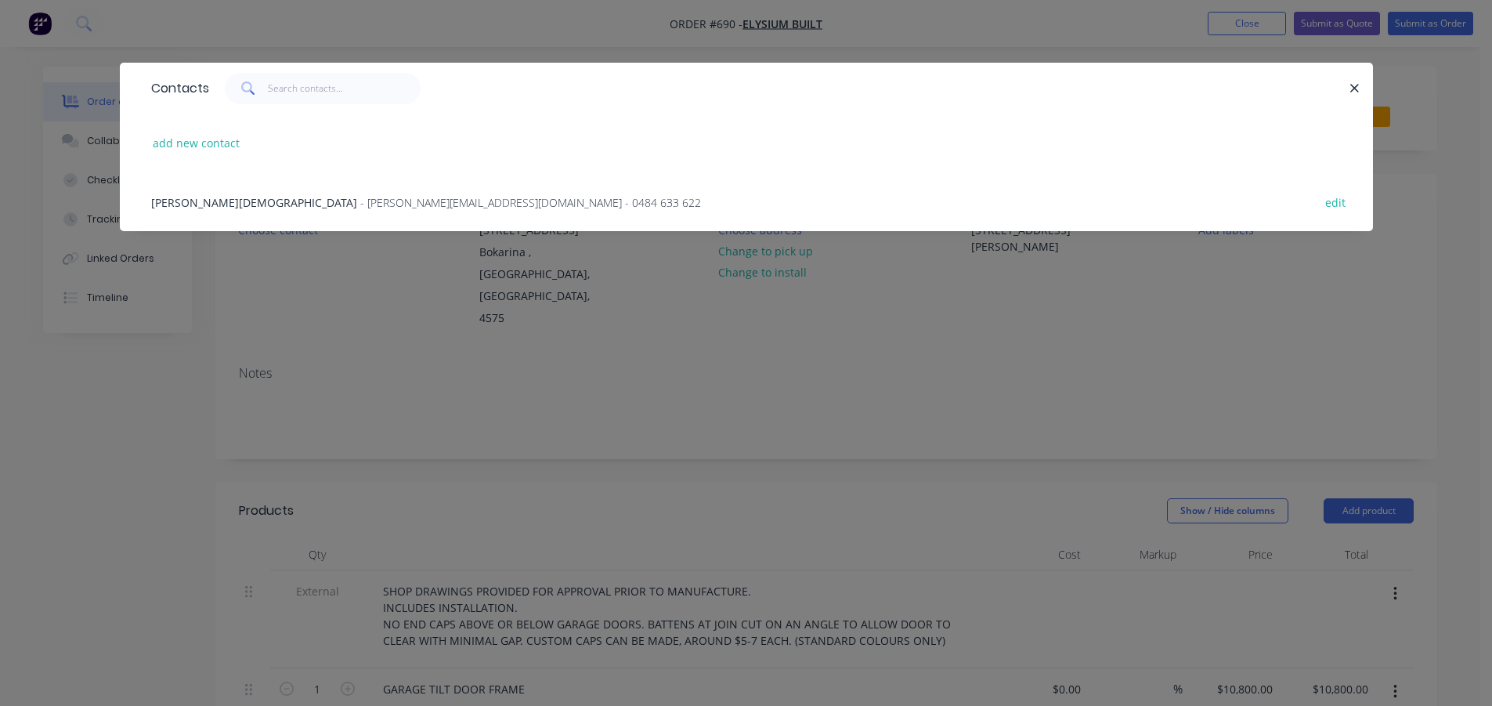
click at [360, 199] on span "- paul@elysiumbuilt.com.au - 0484 633 622" at bounding box center [530, 202] width 341 height 15
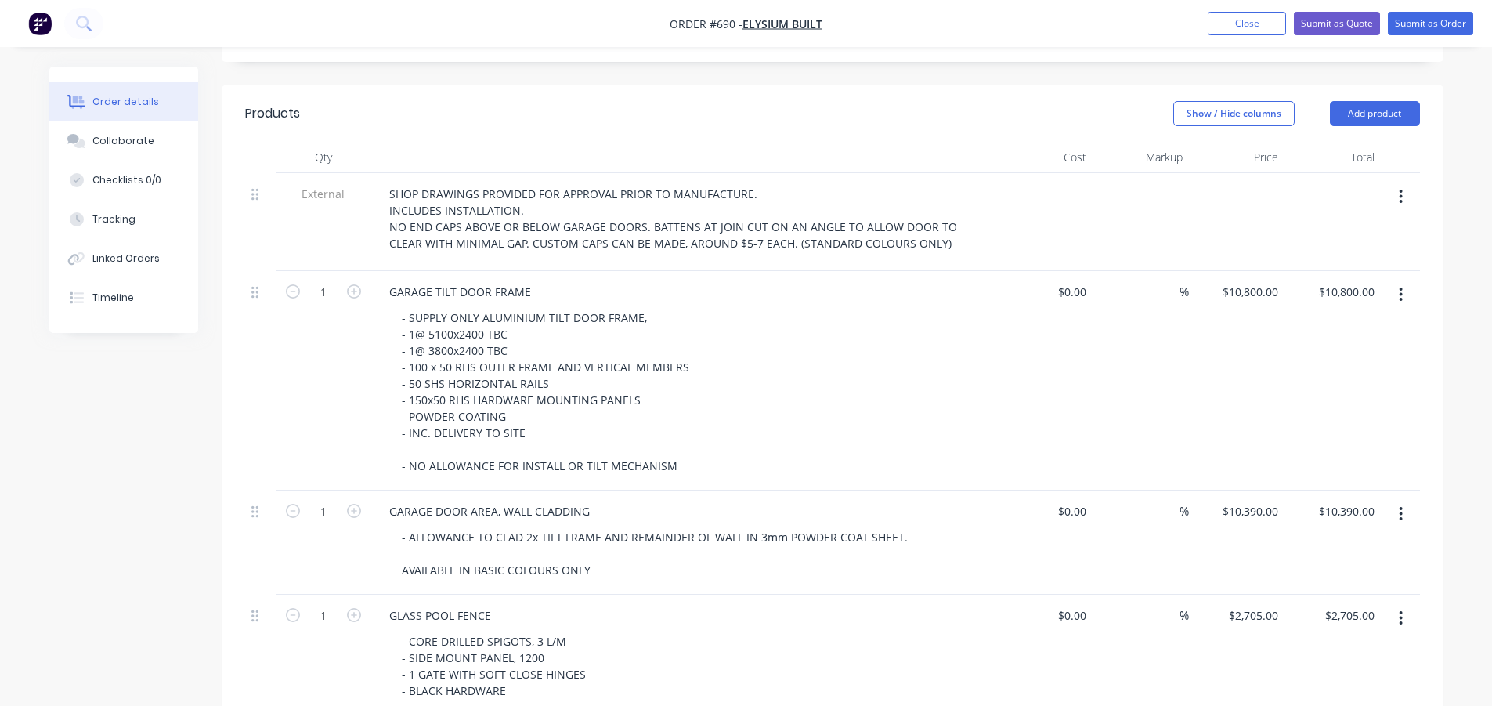
scroll to position [392, 0]
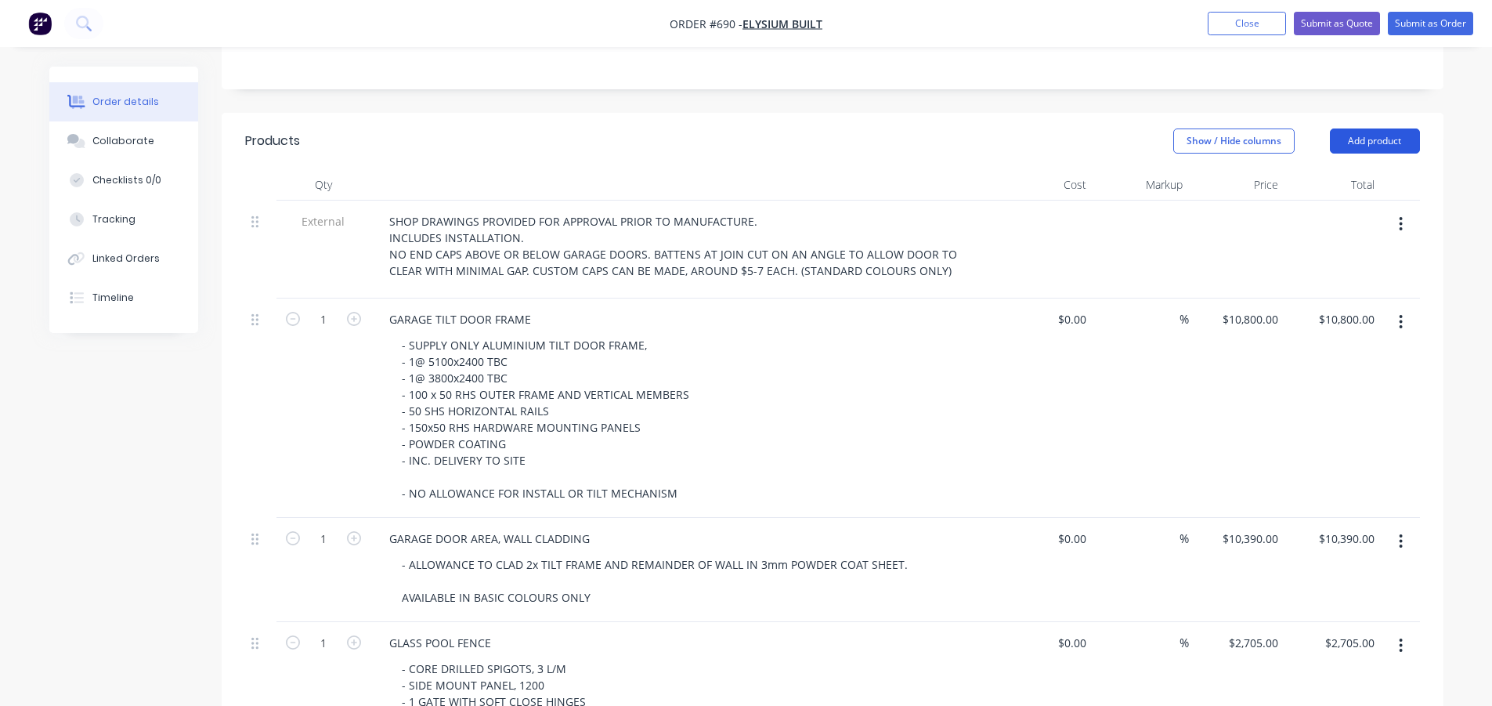
click at [1361, 128] on button "Add product" at bounding box center [1375, 140] width 90 height 25
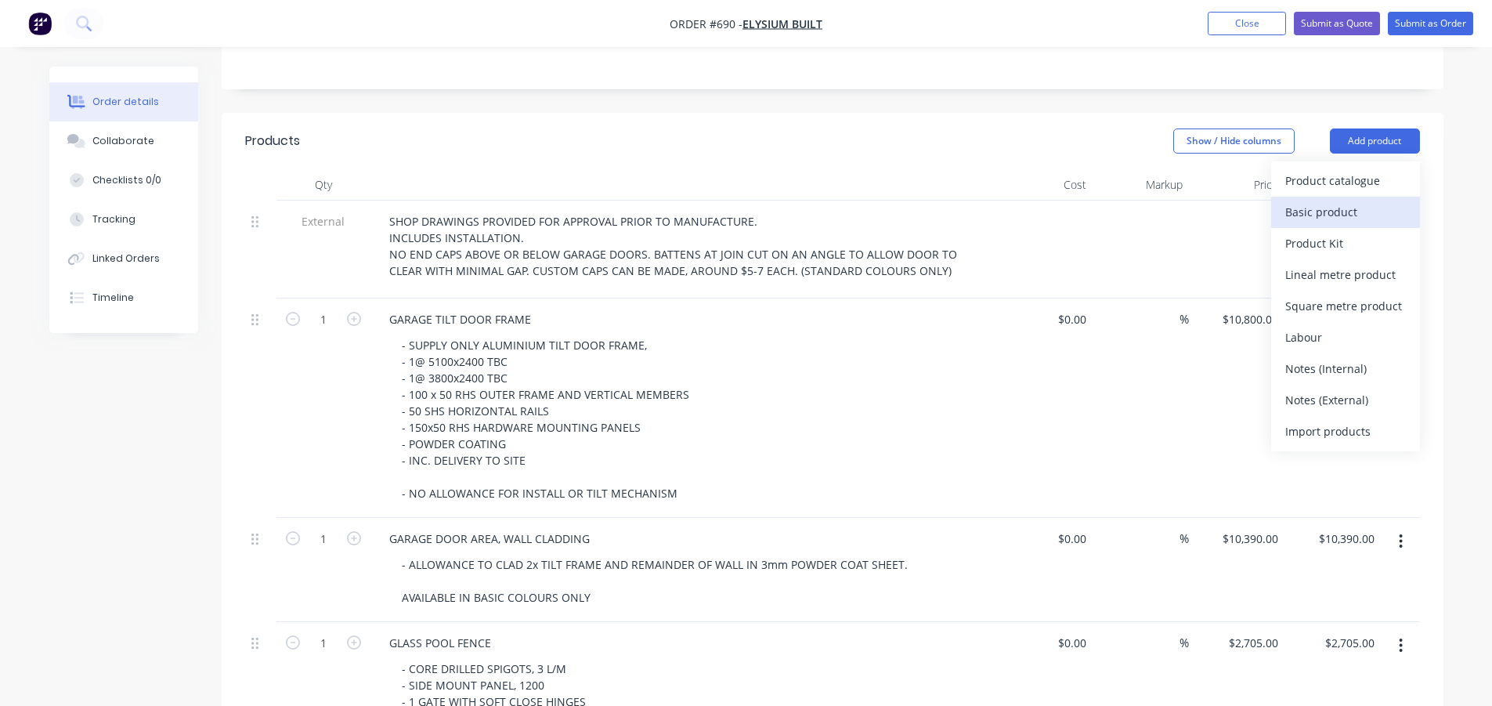
click at [1317, 201] on div "Basic product" at bounding box center [1346, 212] width 121 height 23
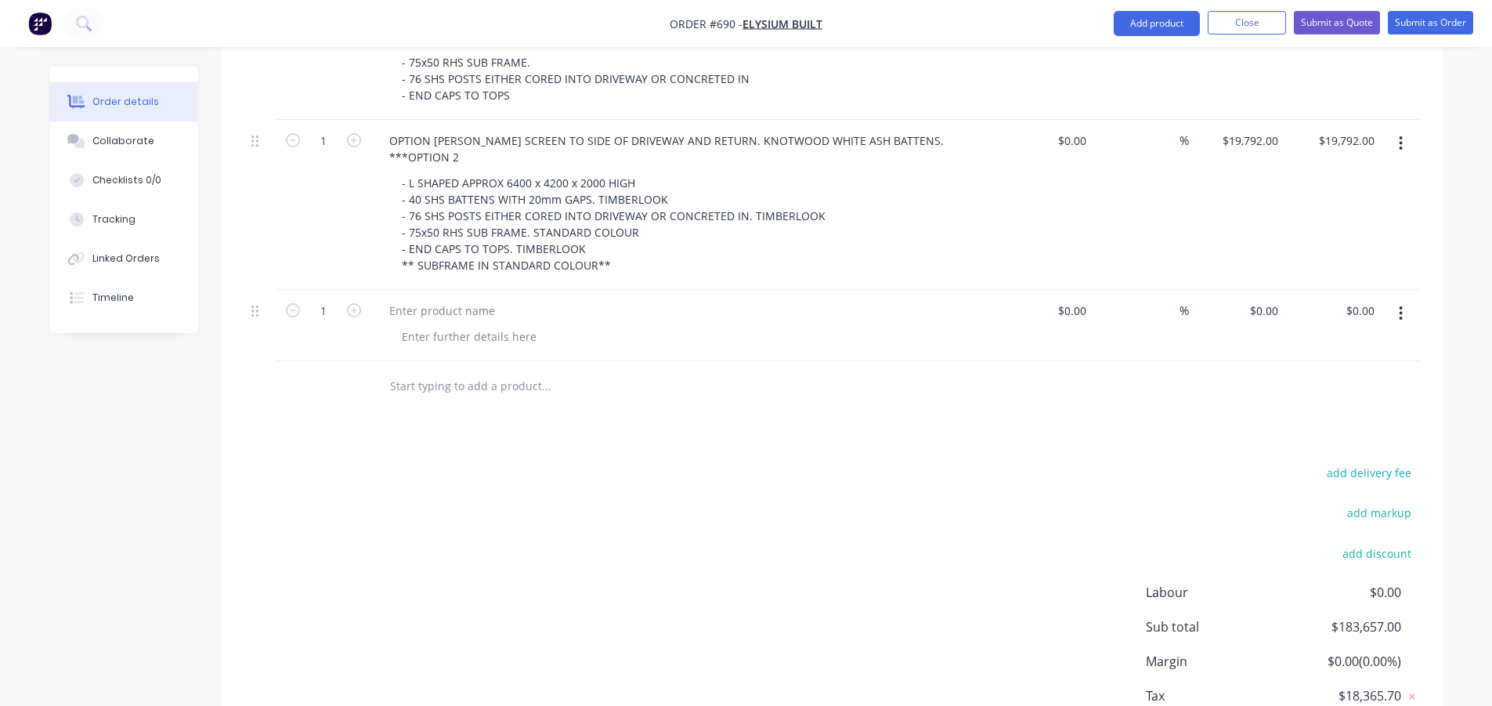
scroll to position [1802, 0]
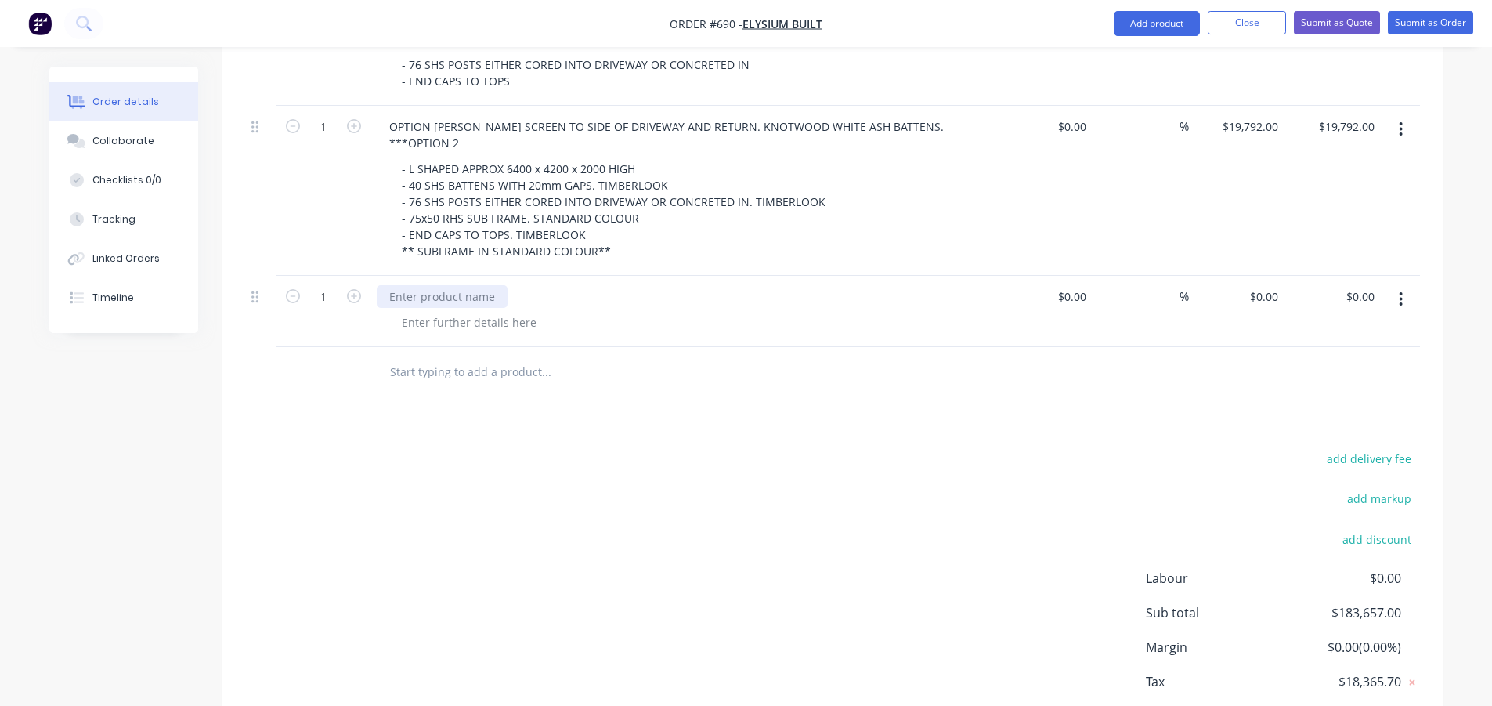
click at [455, 285] on div at bounding box center [442, 296] width 131 height 23
click at [457, 311] on div at bounding box center [469, 322] width 160 height 23
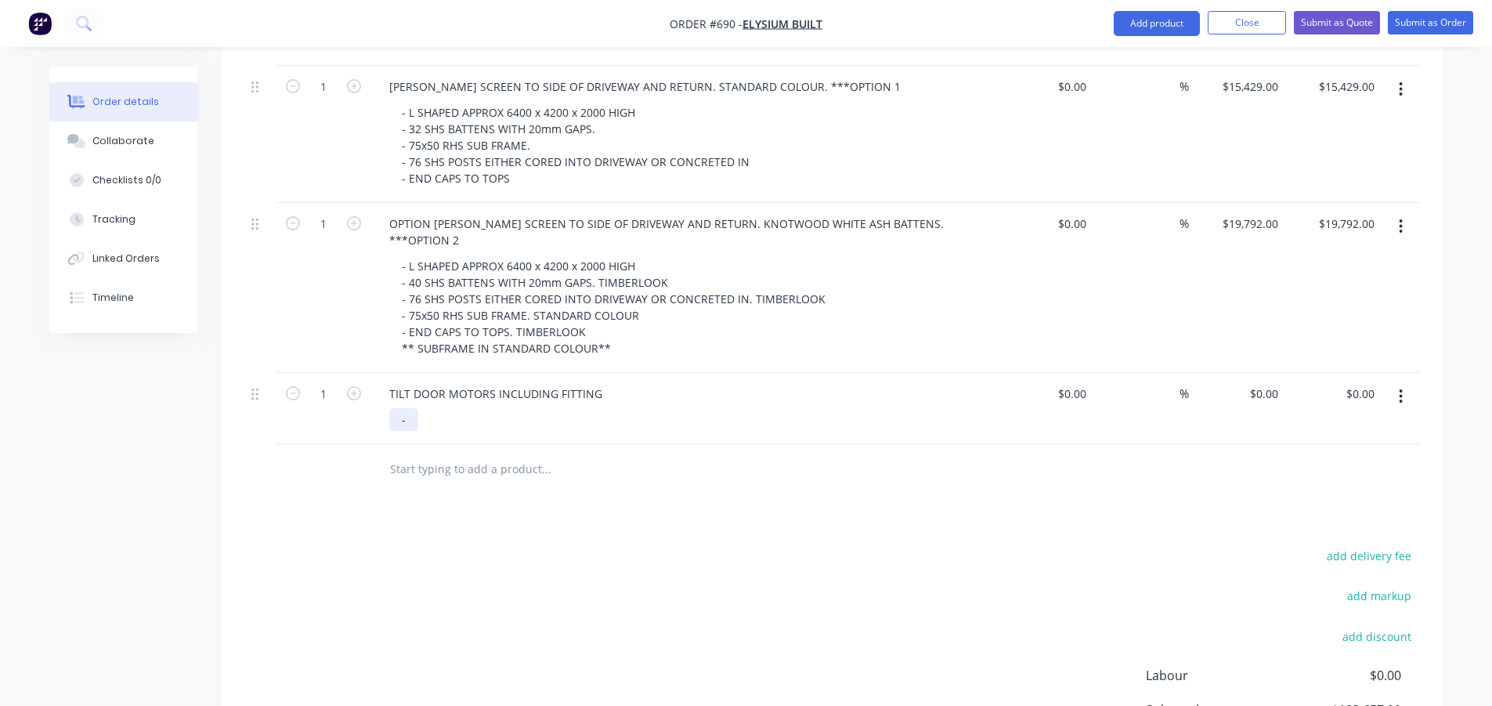
scroll to position [1733, 0]
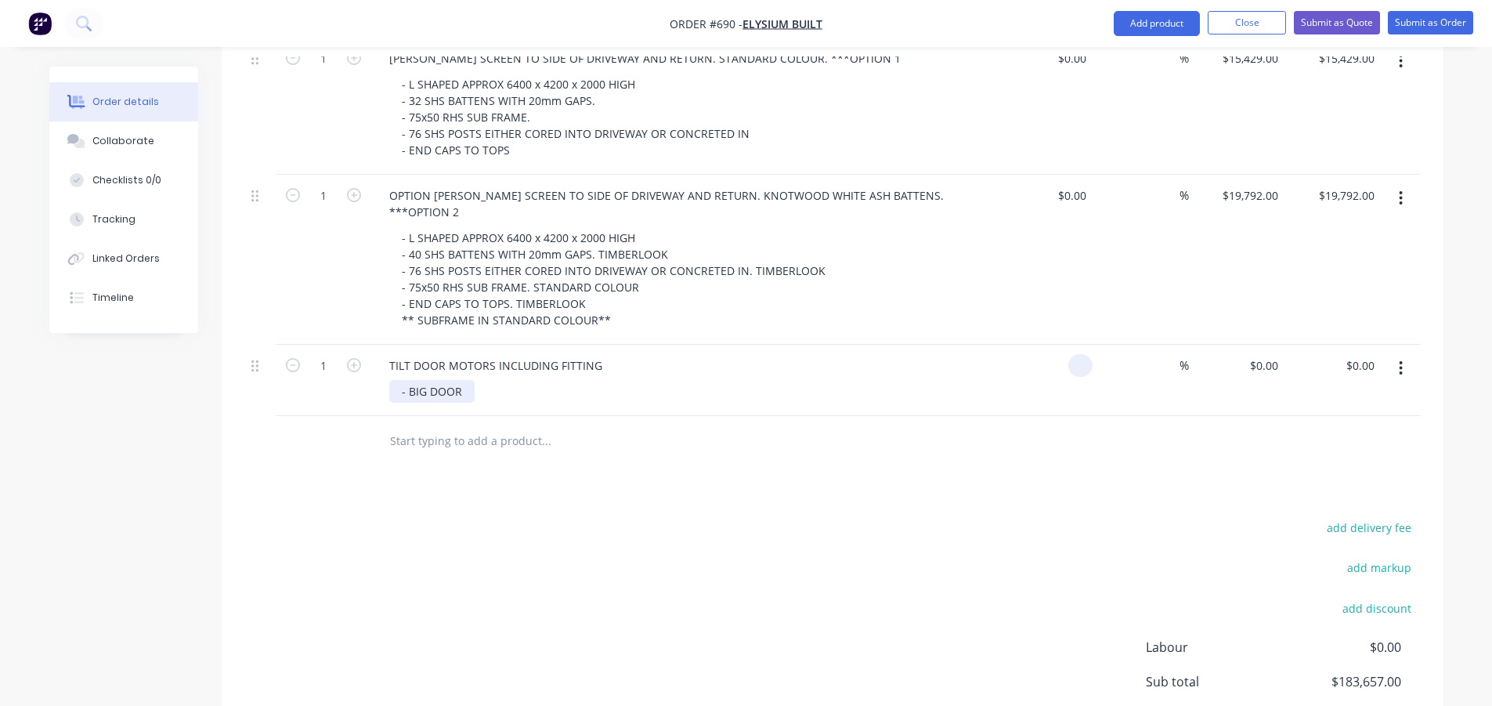
type input "$0.00"
drag, startPoint x: 470, startPoint y: 309, endPoint x: 408, endPoint y: 313, distance: 62.1
click at [408, 380] on div "- BIG DOOR" at bounding box center [431, 391] width 85 height 23
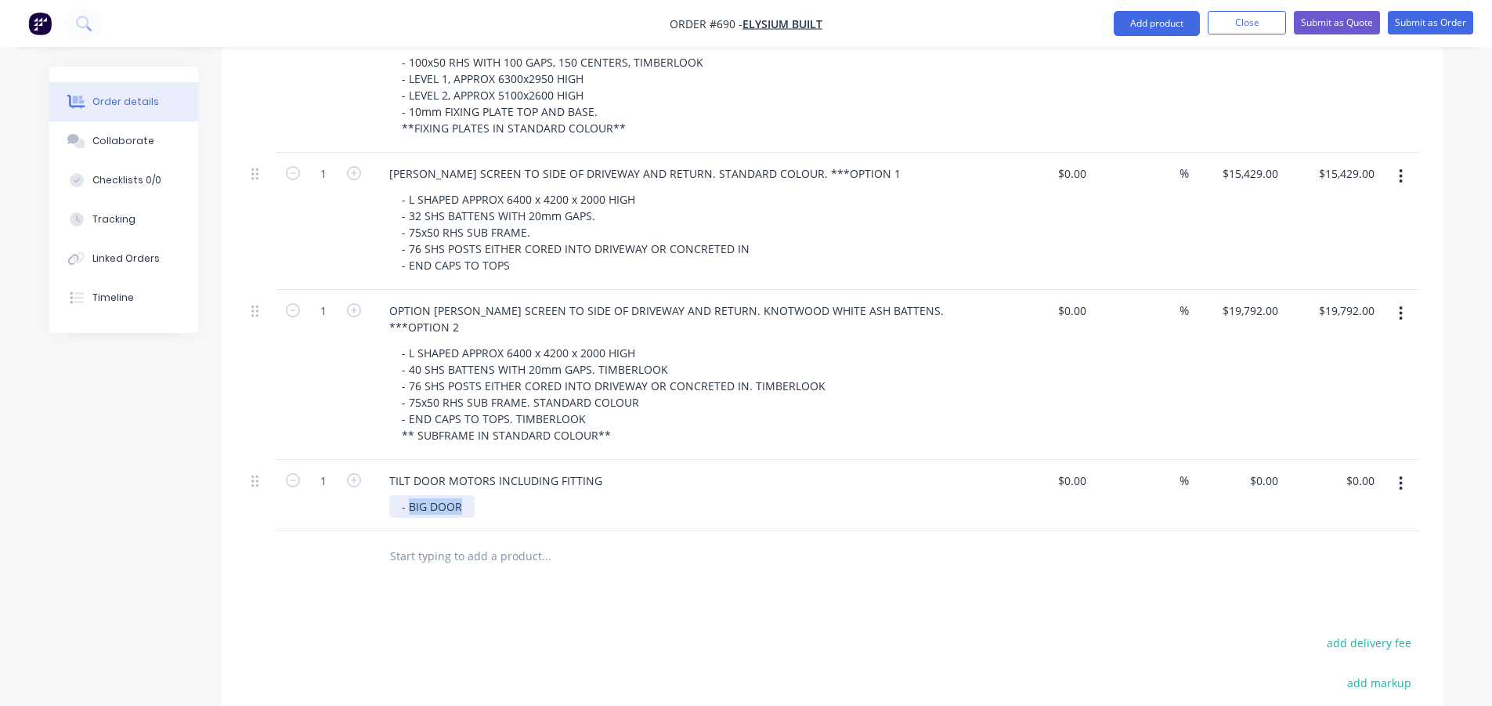
scroll to position [1655, 0]
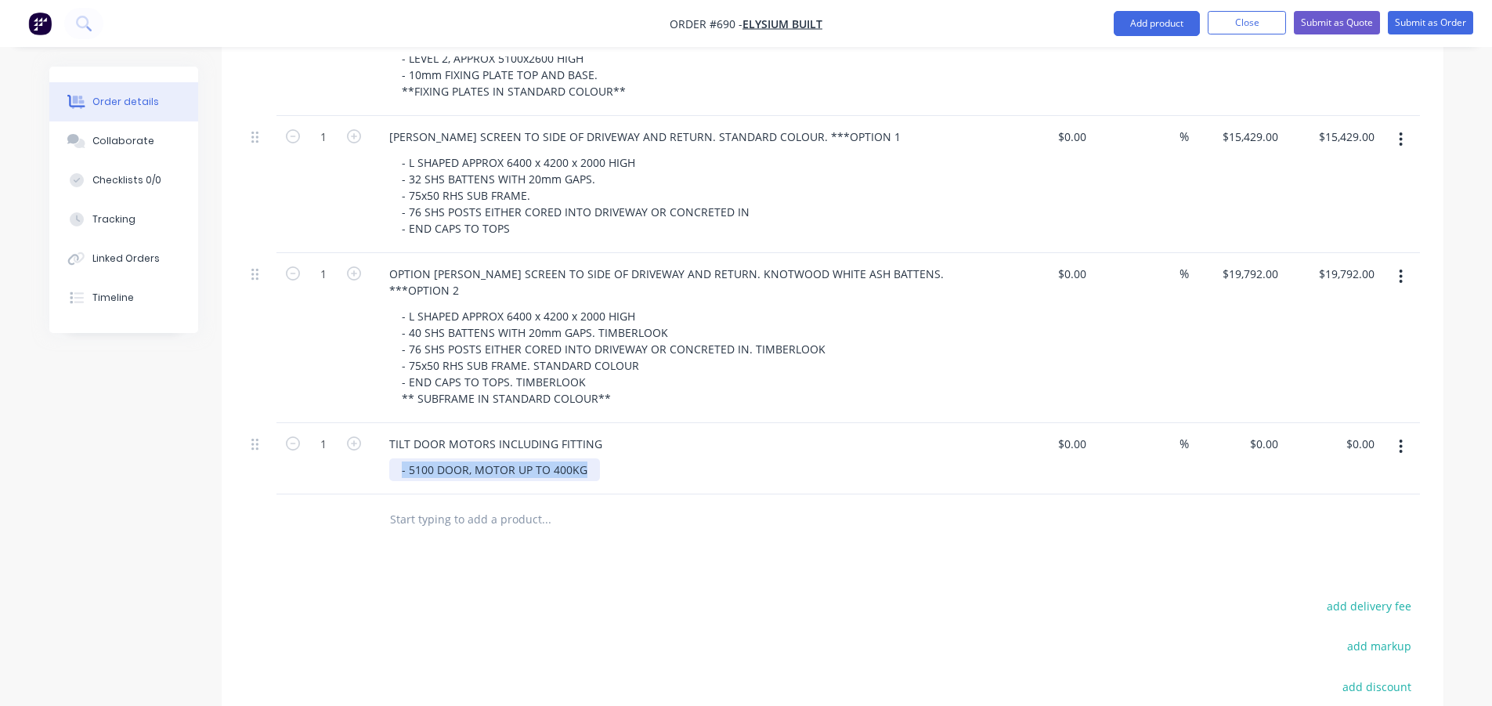
drag, startPoint x: 588, startPoint y: 390, endPoint x: 392, endPoint y: 389, distance: 195.9
click at [392, 458] on div "- 5100 DOOR, MOTOR UP TO 400KG" at bounding box center [494, 469] width 211 height 23
click at [590, 458] on div "- 5100 DOOR, MOTOR UP TO 400KG" at bounding box center [494, 469] width 211 height 23
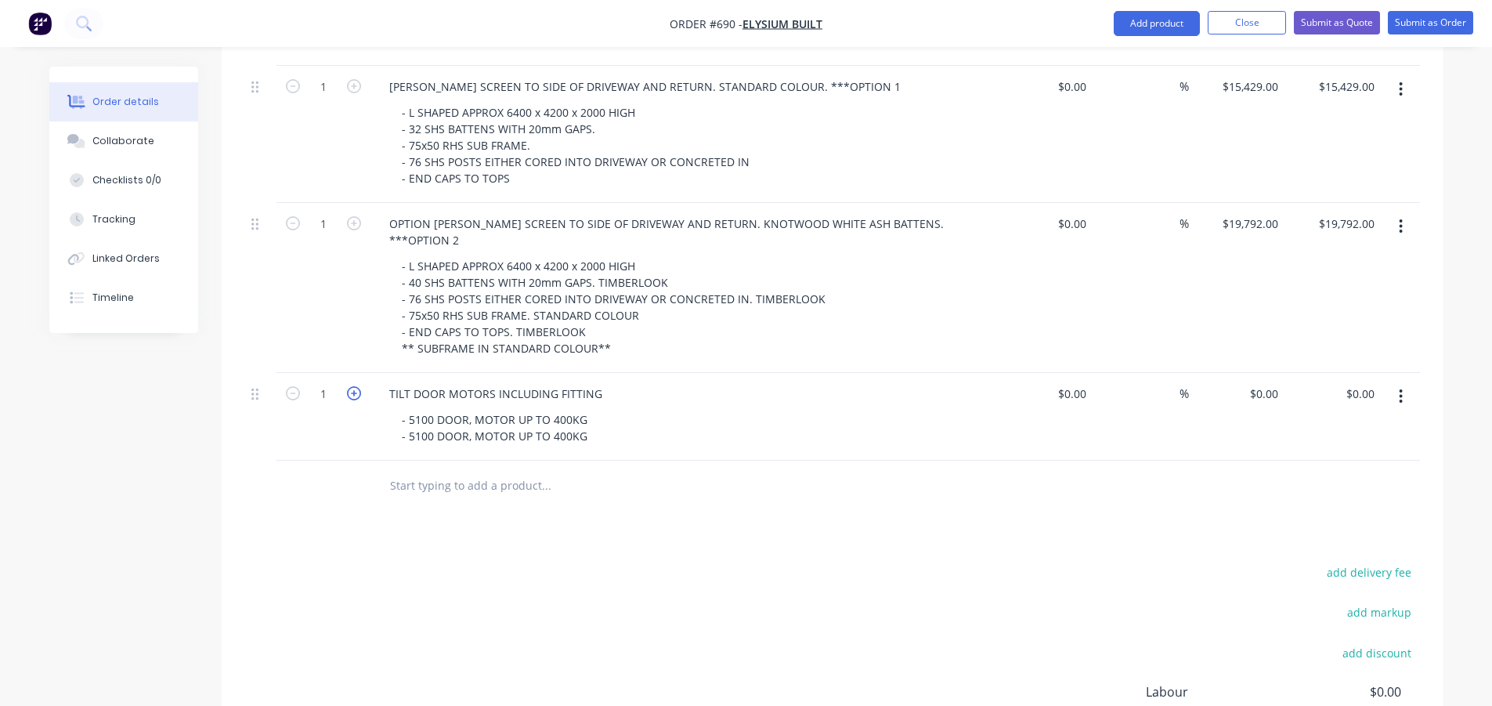
scroll to position [1593, 0]
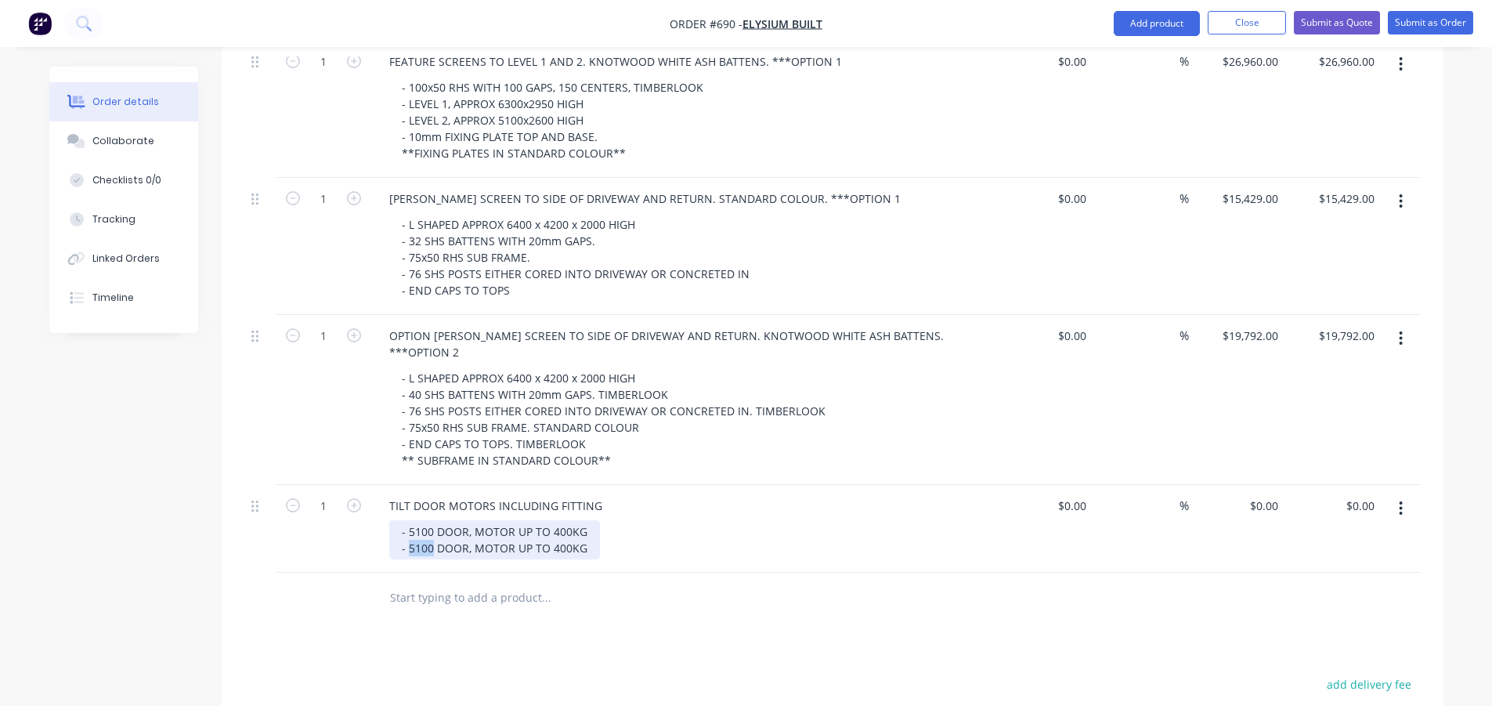
drag, startPoint x: 432, startPoint y: 466, endPoint x: 407, endPoint y: 468, distance: 25.2
click at [407, 520] on div "- 5100 DOOR, MOTOR UP TO 400KG - 5100 DOOR, MOTOR UP TO 400KG" at bounding box center [494, 539] width 211 height 39
click at [555, 520] on div "- 5100 DOOR, MOTOR UP TO 400KG - 3800 DOOR, MOTOR UP TO 400KG" at bounding box center [494, 539] width 211 height 39
click at [604, 573] on div at bounding box center [653, 598] width 564 height 51
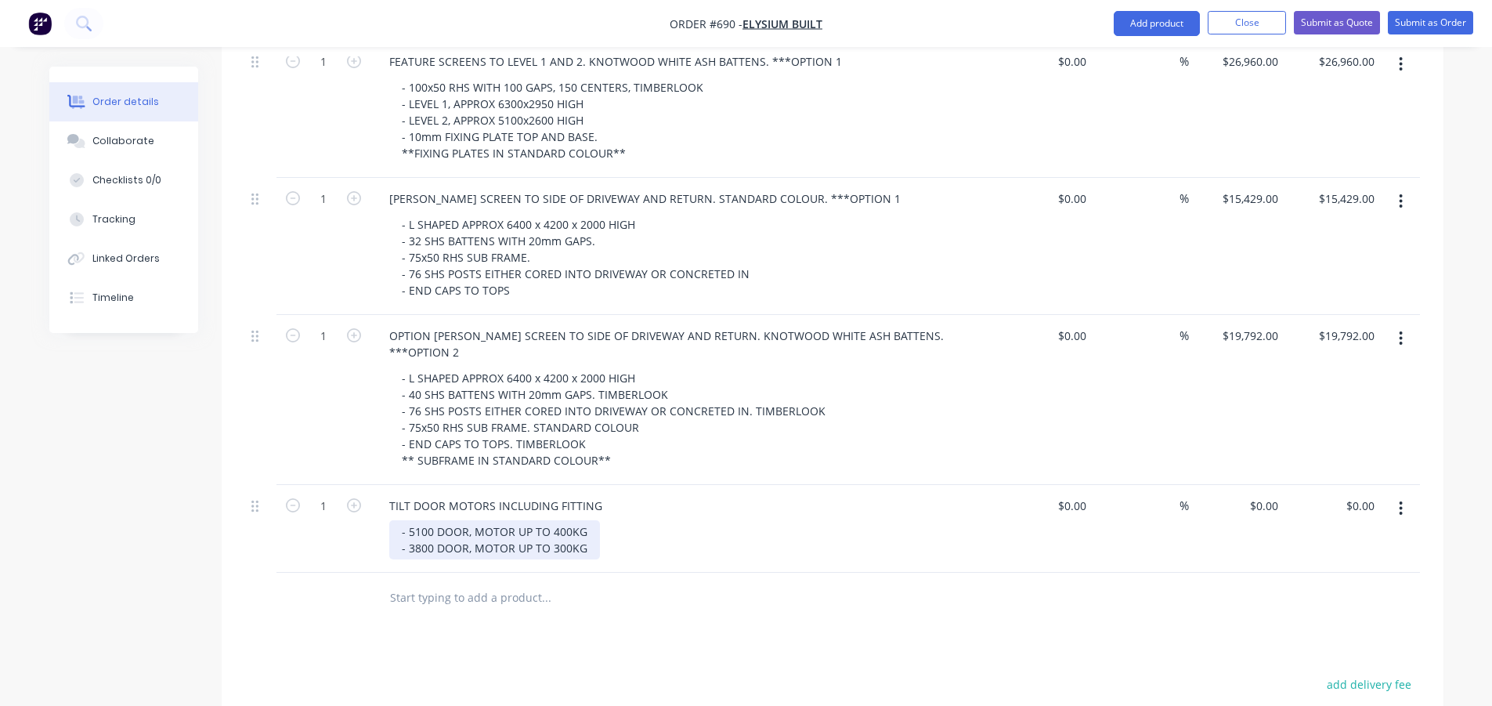
click at [588, 520] on div "- 5100 DOOR, MOTOR UP TO 400KG - 3800 DOOR, MOTOR UP TO 300KG" at bounding box center [494, 539] width 211 height 39
click at [1263, 485] on div "$0.00 $0.00" at bounding box center [1237, 529] width 96 height 88
click at [1264, 494] on div "0 $0.00" at bounding box center [1263, 505] width 42 height 23
type input "$14,443.00"
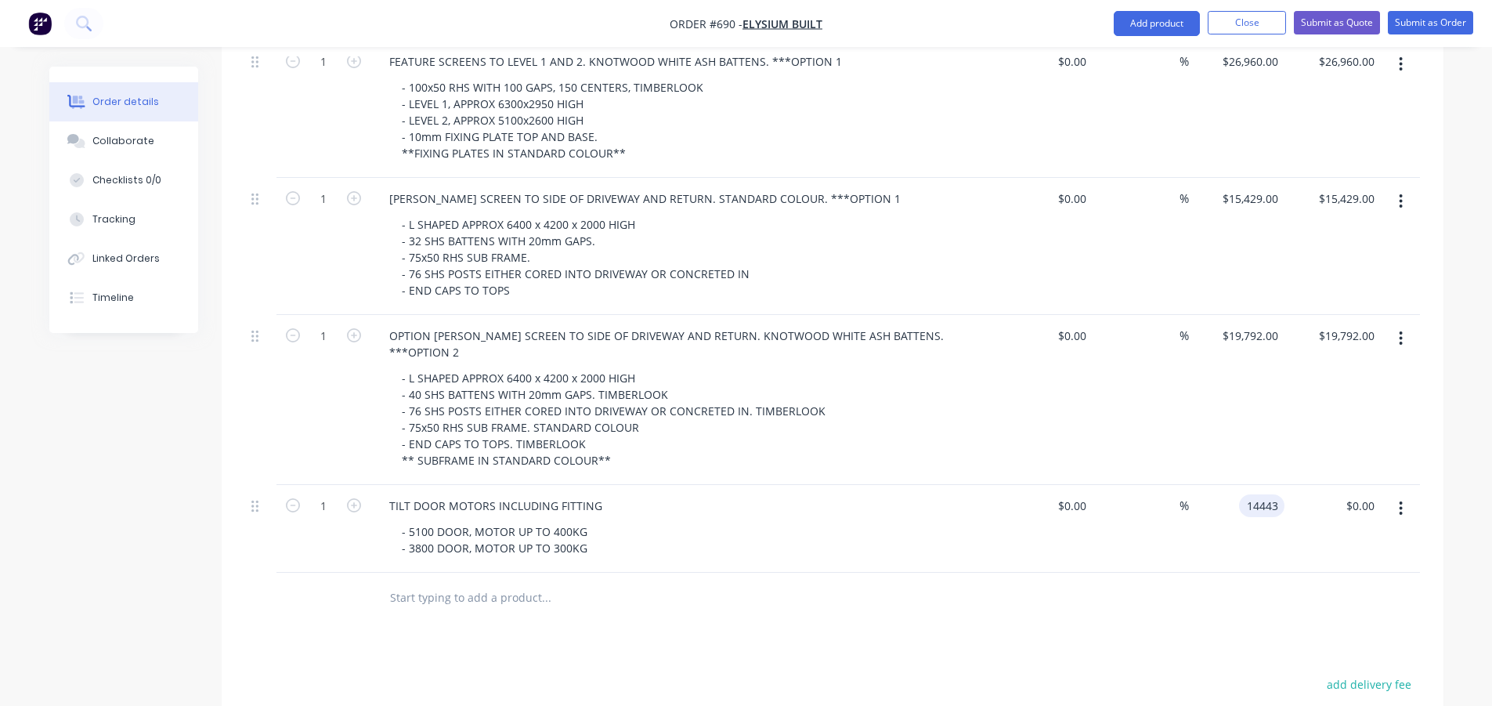
type input "$14,443.00"
click at [1279, 494] on input "14443" at bounding box center [1265, 505] width 39 height 23
type input "$14,092.00"
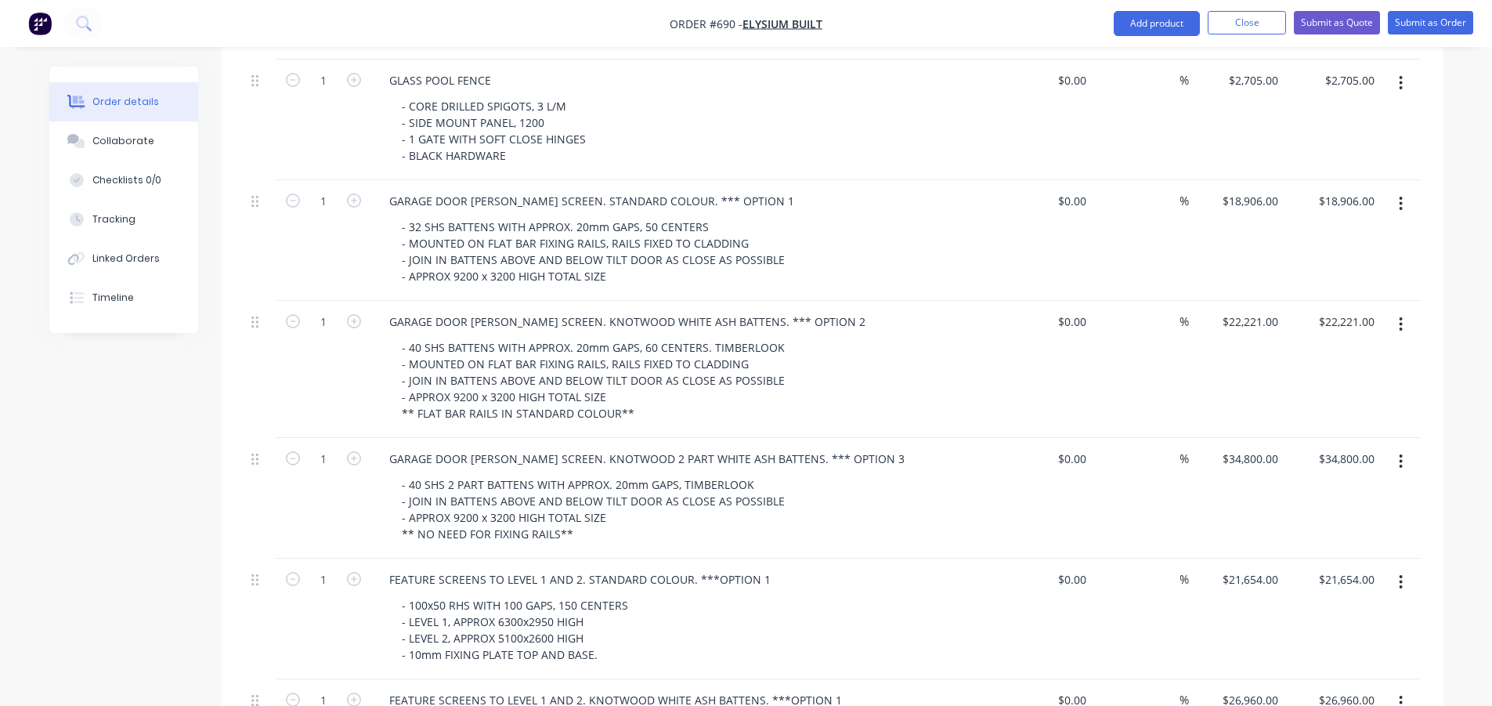
scroll to position [0, 0]
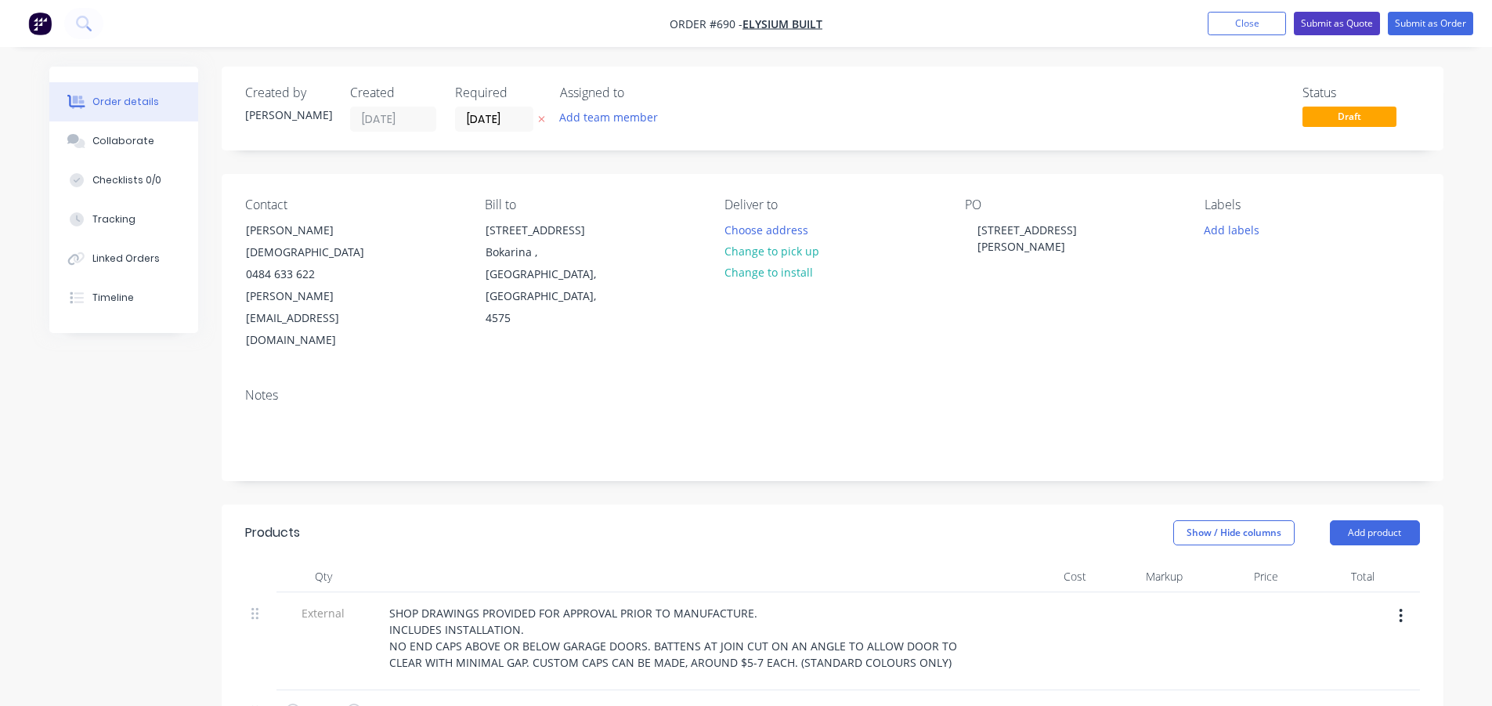
click at [1332, 24] on button "Submit as Quote" at bounding box center [1337, 24] width 86 height 24
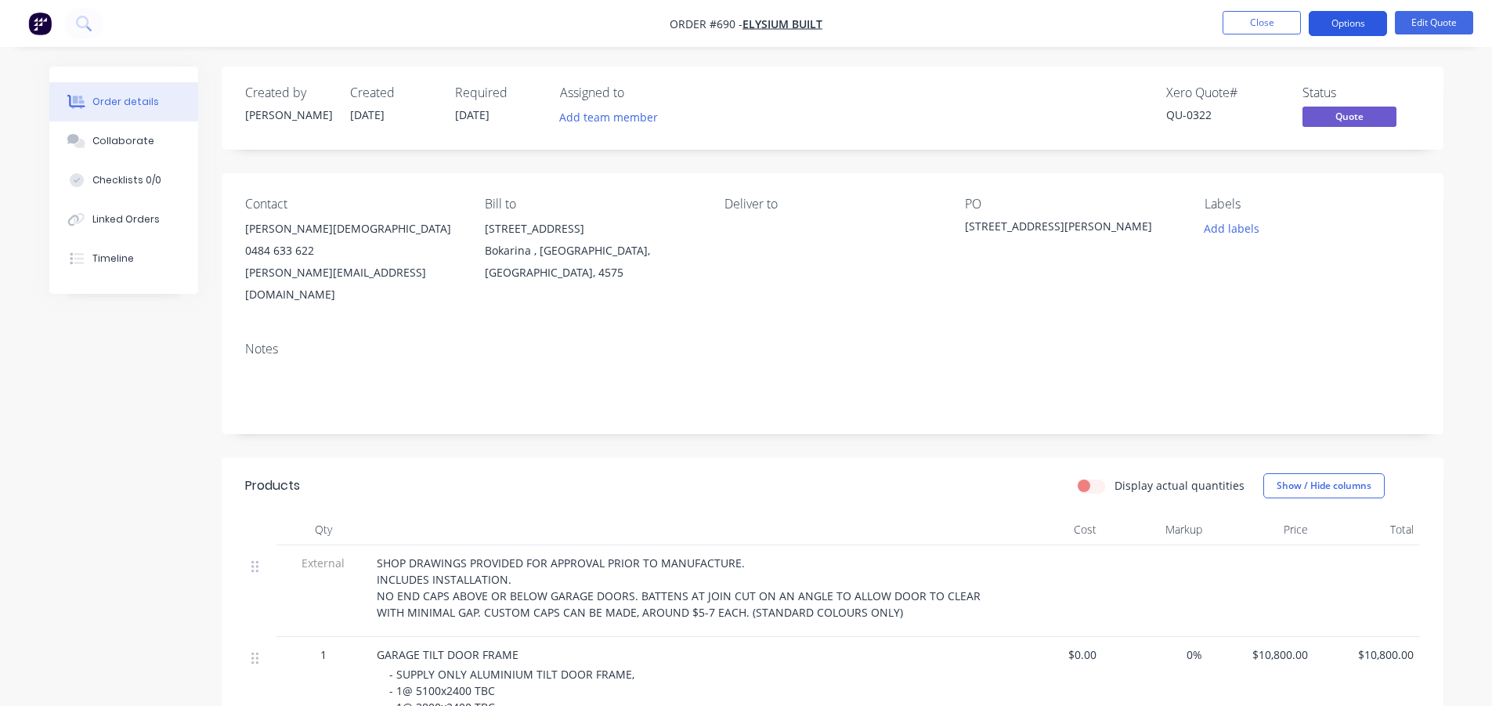
click at [1341, 28] on button "Options" at bounding box center [1348, 23] width 78 height 25
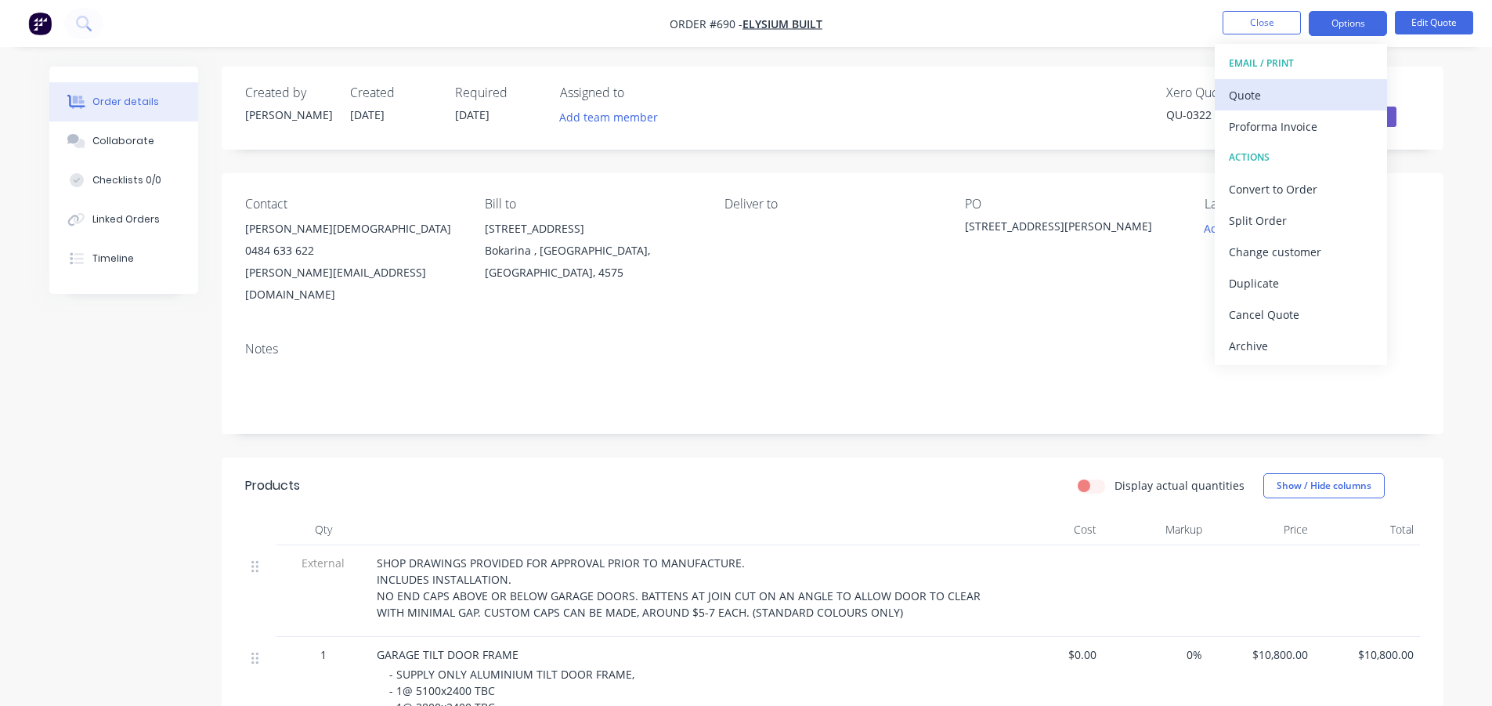
click at [1264, 94] on div "Quote" at bounding box center [1301, 95] width 144 height 23
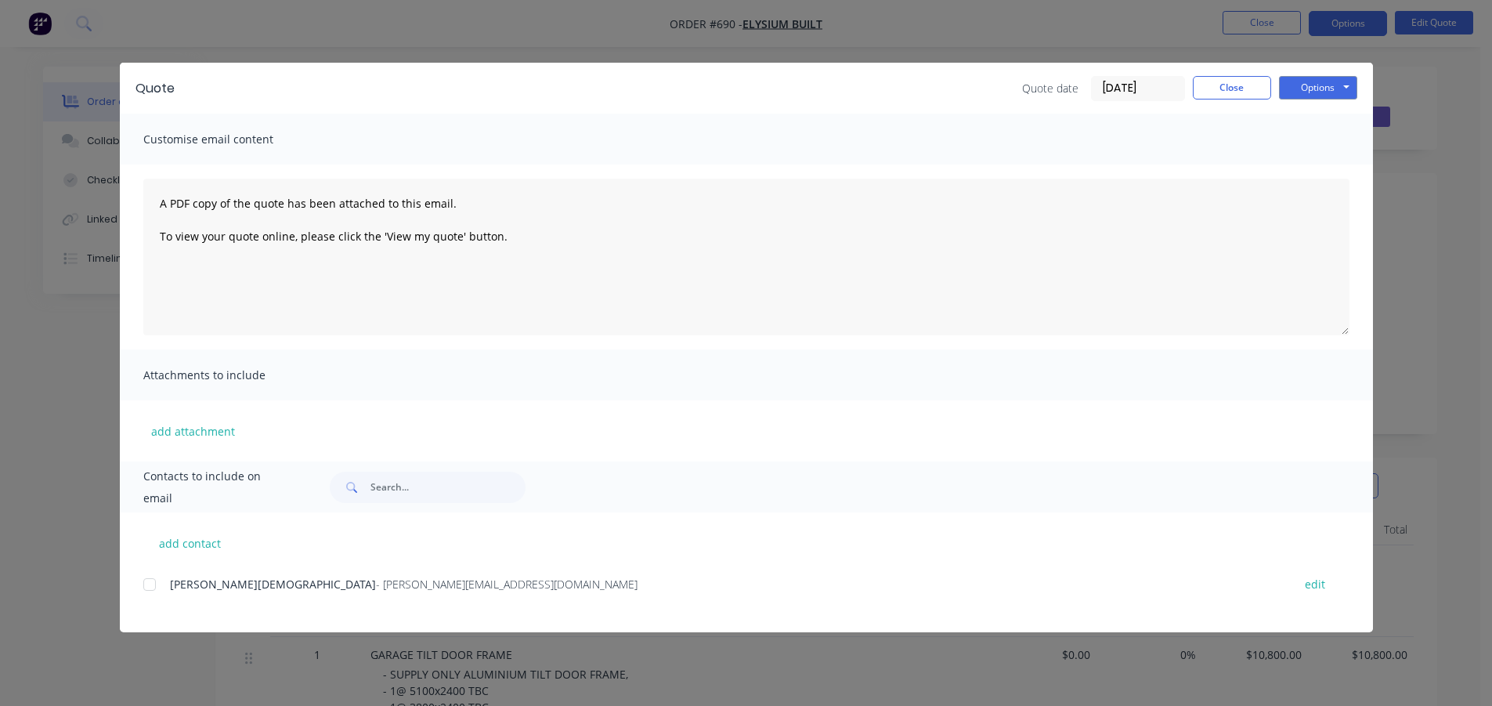
click at [148, 584] on div at bounding box center [149, 584] width 31 height 31
click at [1311, 79] on button "Options" at bounding box center [1318, 88] width 78 height 24
click at [1316, 165] on button "Email" at bounding box center [1329, 167] width 100 height 26
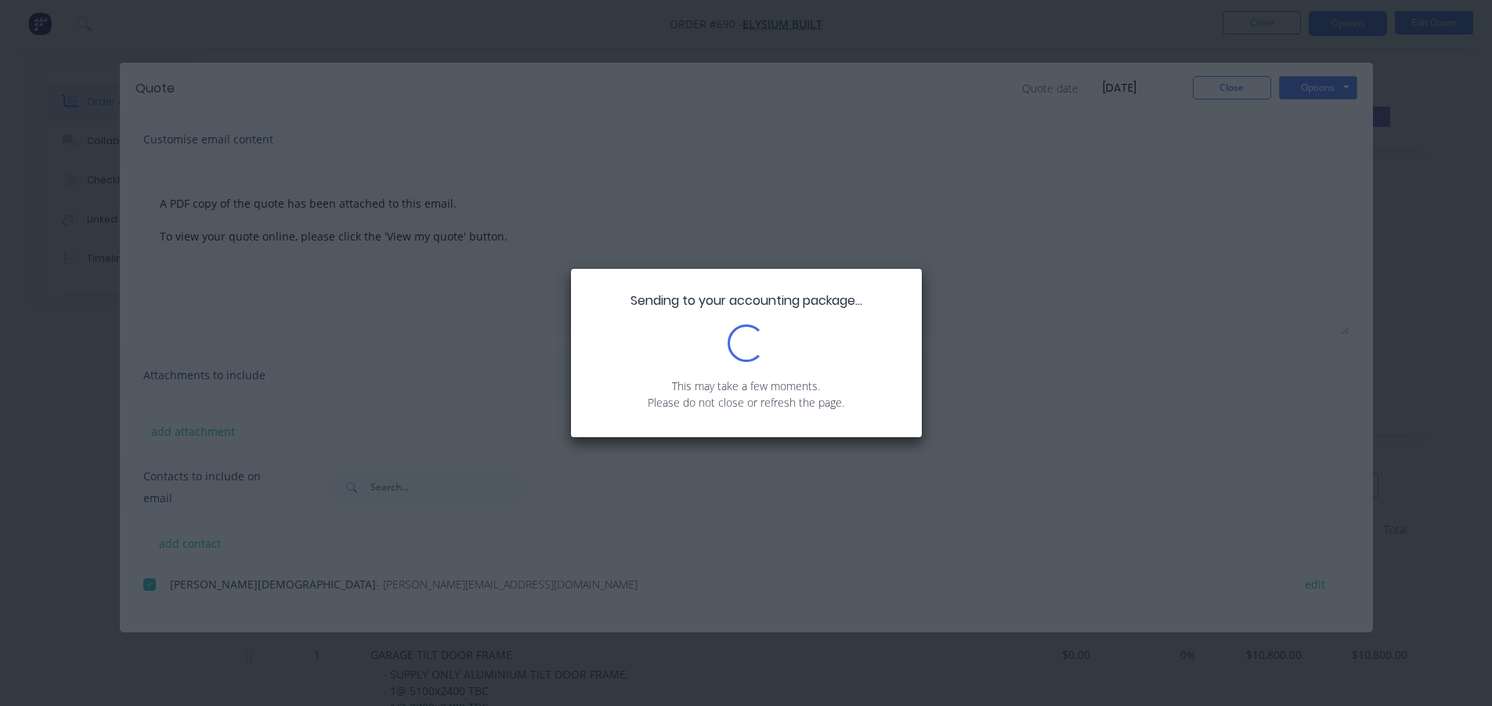
click at [650, 306] on span "Sending to your accounting package..." at bounding box center [747, 300] width 232 height 18
click at [668, 328] on div "Loading..." at bounding box center [747, 343] width 304 height 38
click at [713, 353] on div "Loading..." at bounding box center [747, 343] width 304 height 38
click at [711, 356] on div "Loading..." at bounding box center [747, 343] width 304 height 38
click at [593, 413] on div "Sending to your accounting package... Loading... This may take a few moments. P…" at bounding box center [746, 353] width 351 height 168
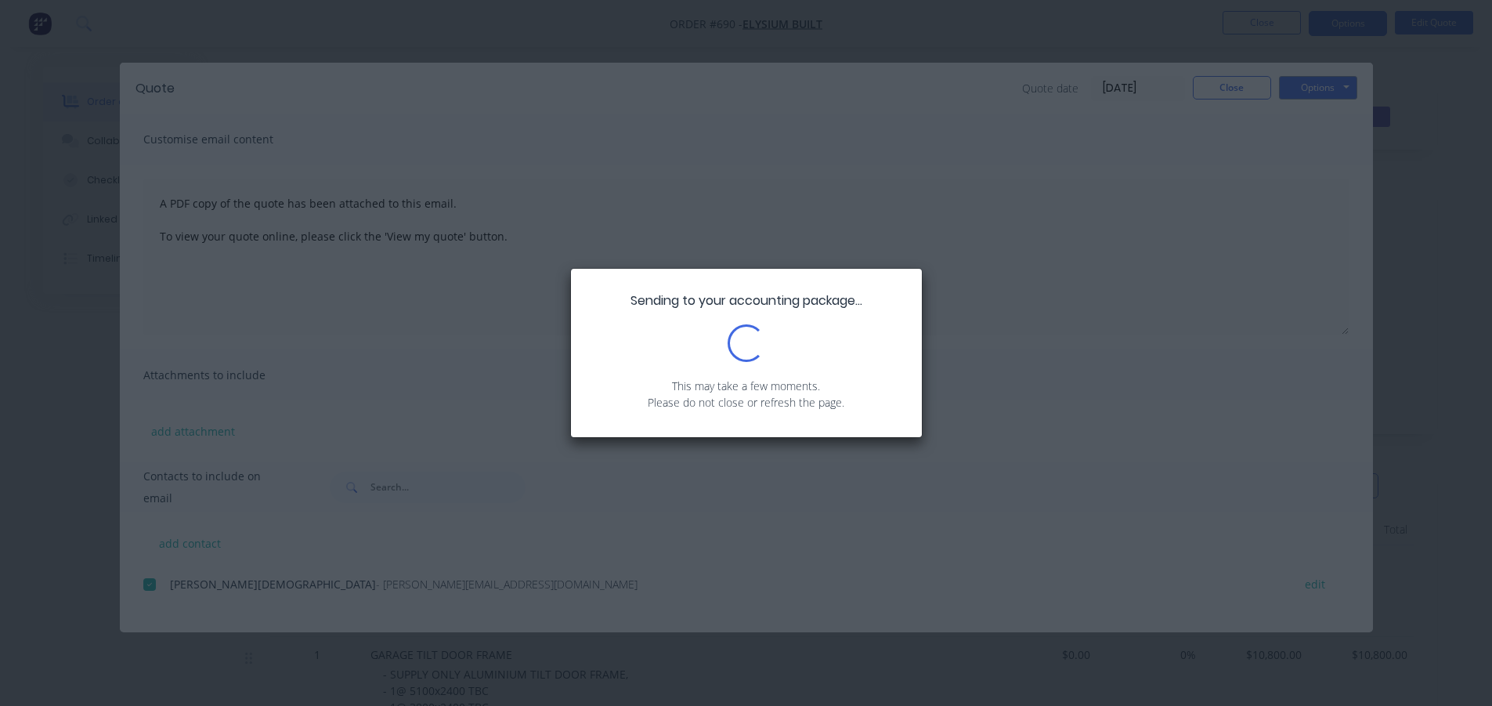
click at [493, 430] on div "Sending to your accounting package... Loading... This may take a few moments. P…" at bounding box center [746, 353] width 1492 height 706
click at [493, 429] on div "Sending to your accounting package... Loading... This may take a few moments. P…" at bounding box center [746, 353] width 1492 height 706
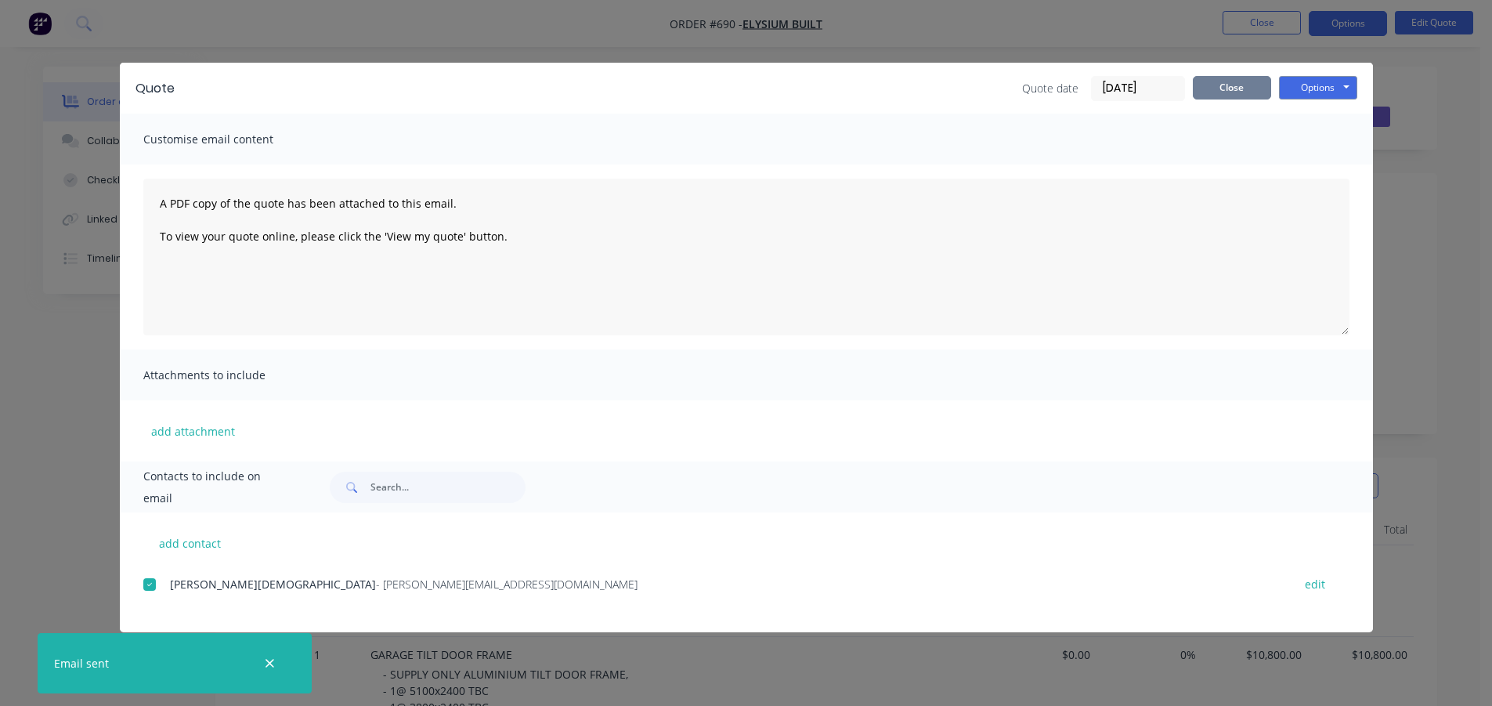
click at [1249, 85] on button "Close" at bounding box center [1232, 88] width 78 height 24
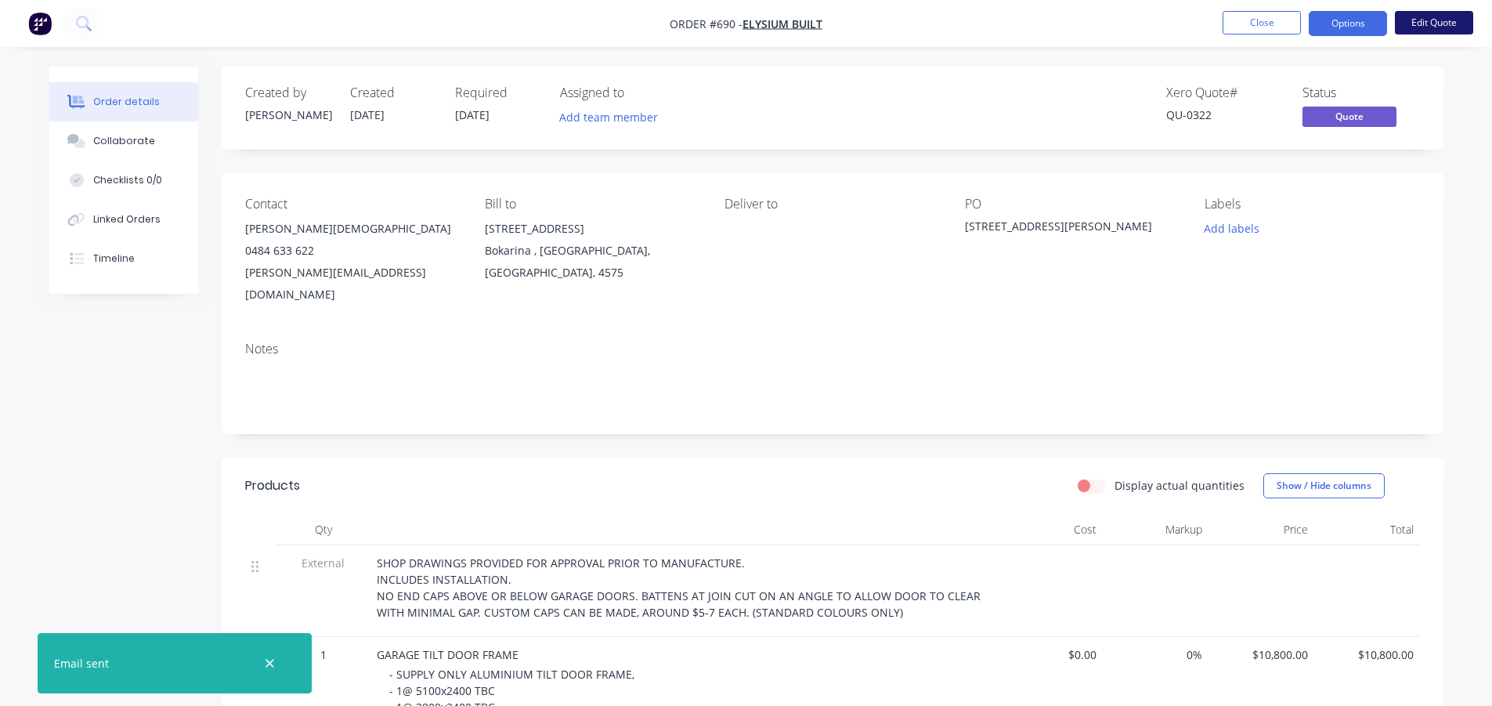
click at [1423, 27] on button "Edit Quote" at bounding box center [1434, 23] width 78 height 24
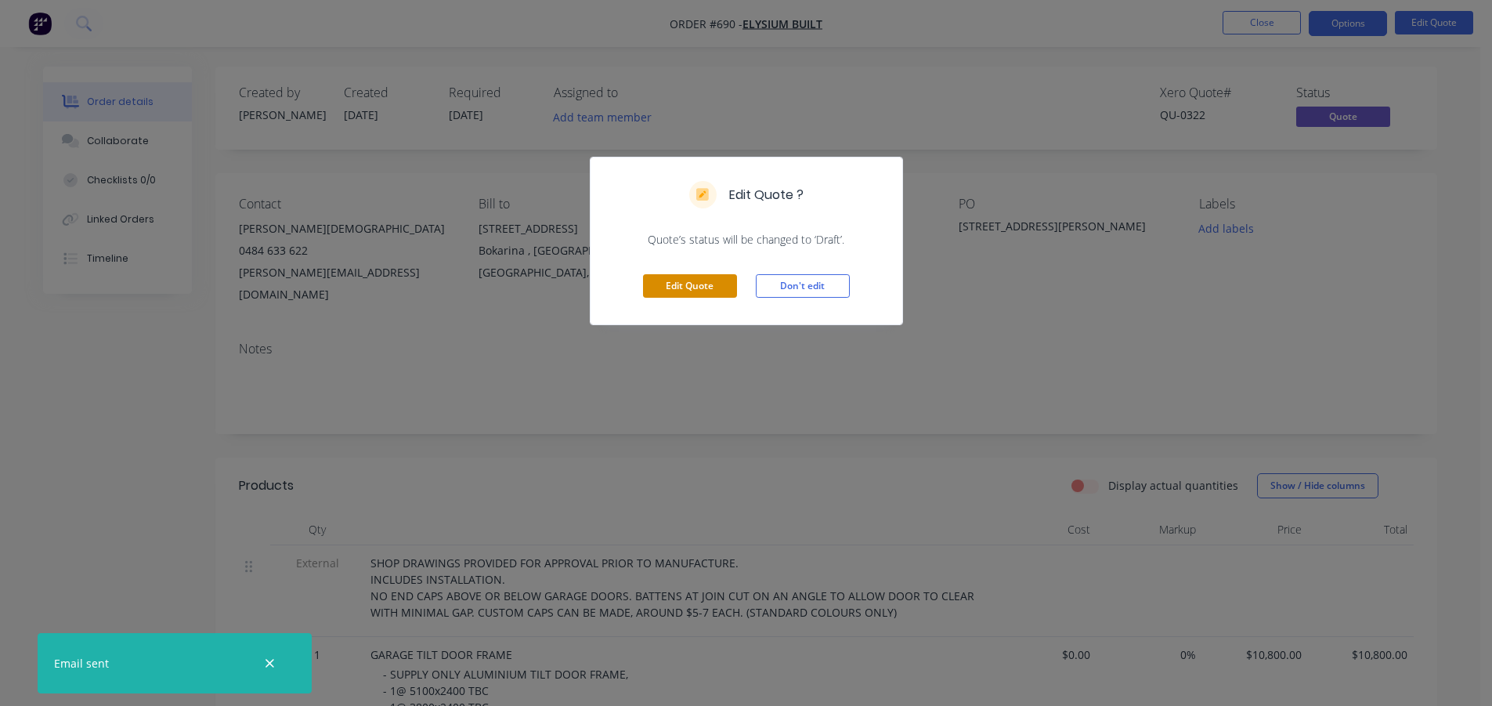
click at [681, 288] on button "Edit Quote" at bounding box center [690, 286] width 94 height 24
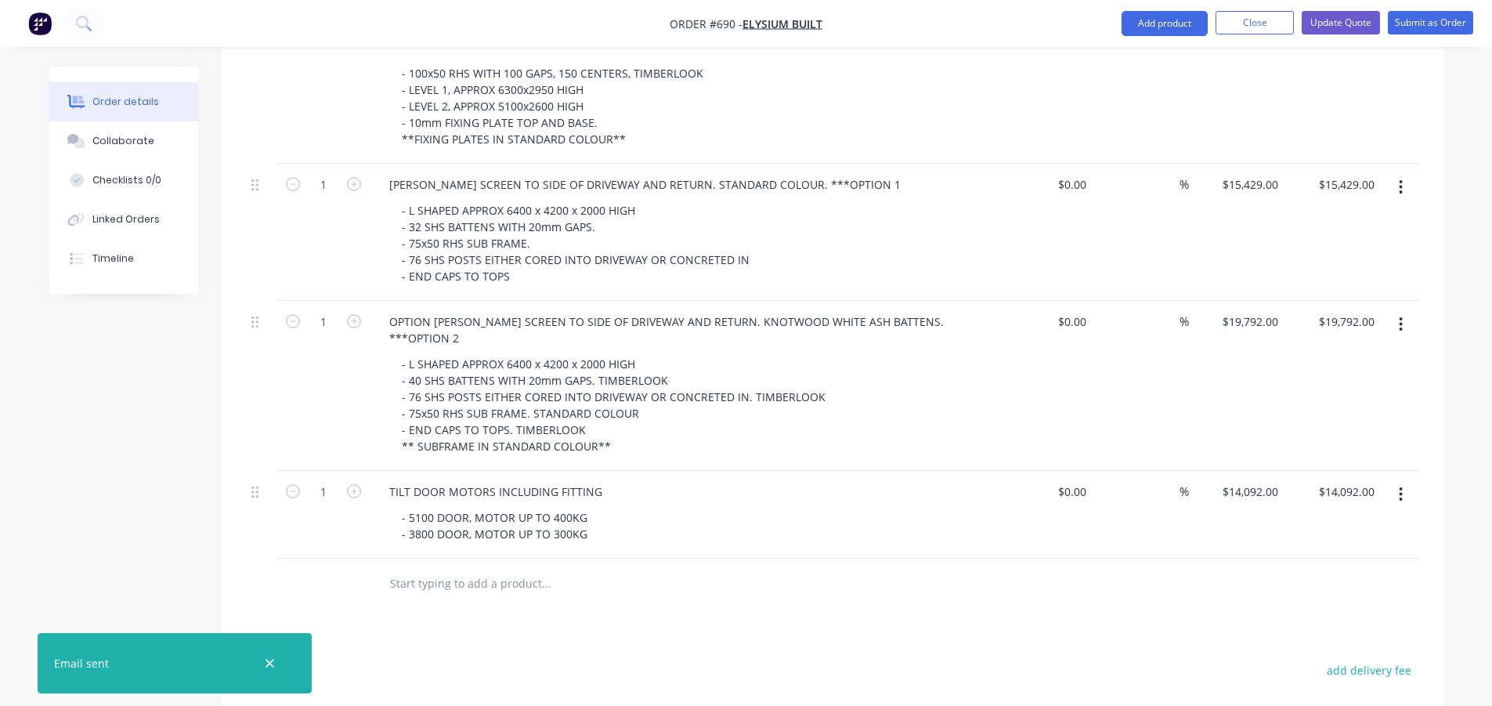
scroll to position [1645, 0]
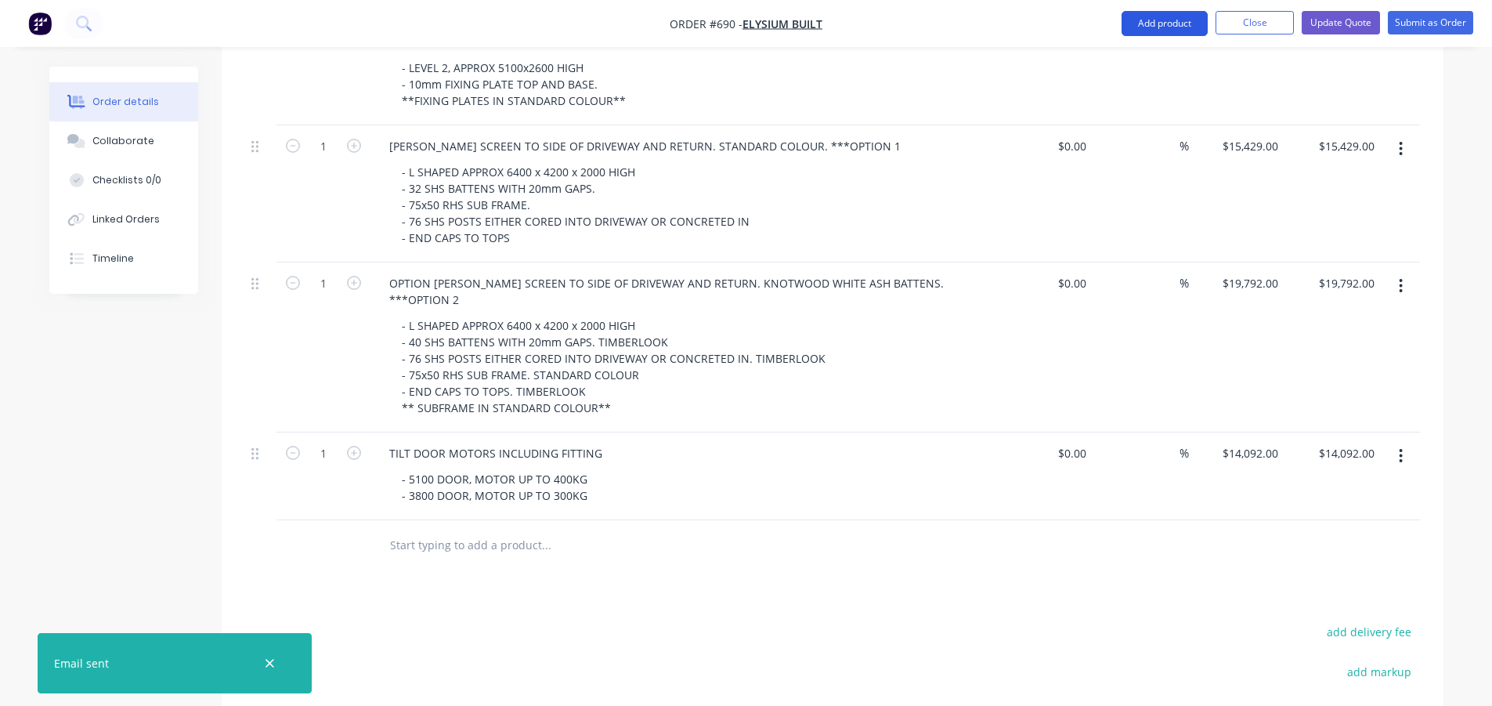
click at [1168, 17] on button "Add product" at bounding box center [1165, 23] width 86 height 25
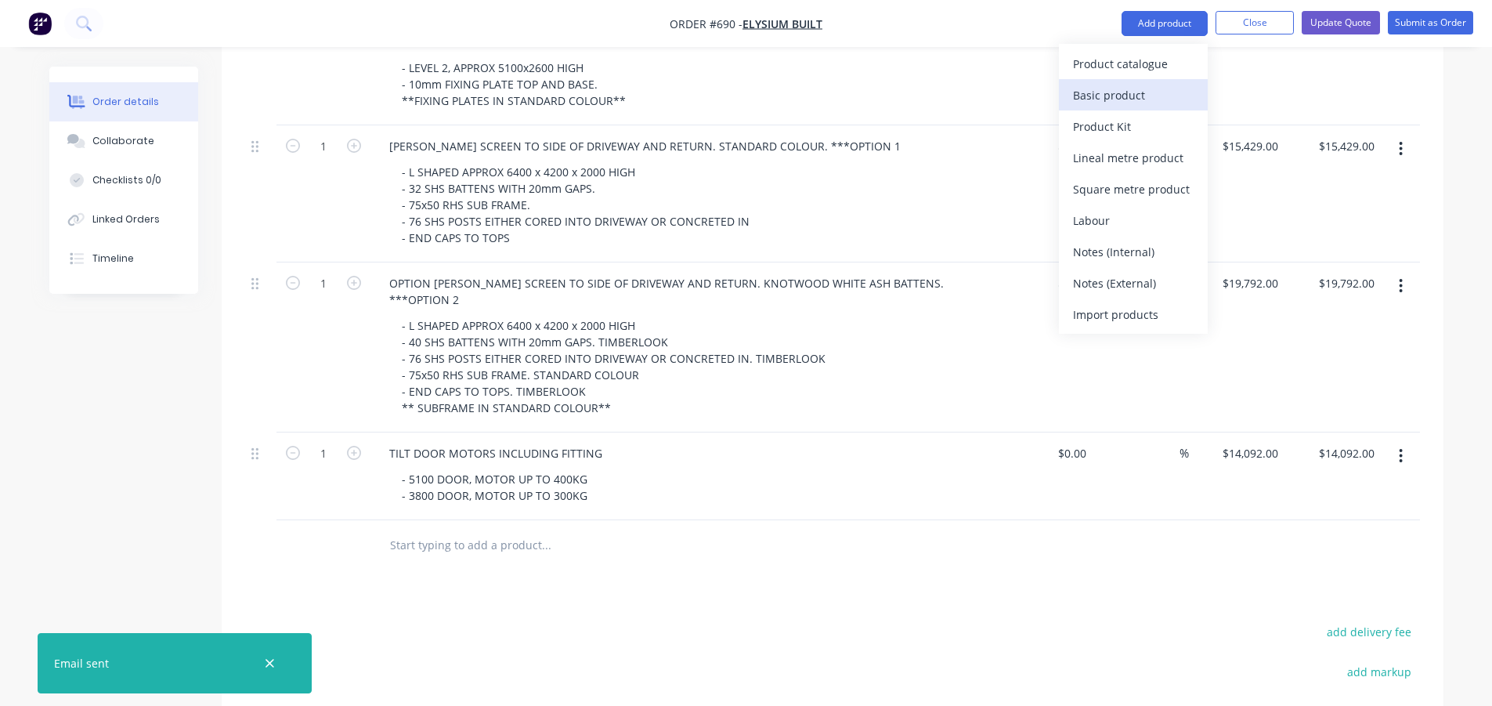
click at [1099, 96] on div "Basic product" at bounding box center [1133, 95] width 121 height 23
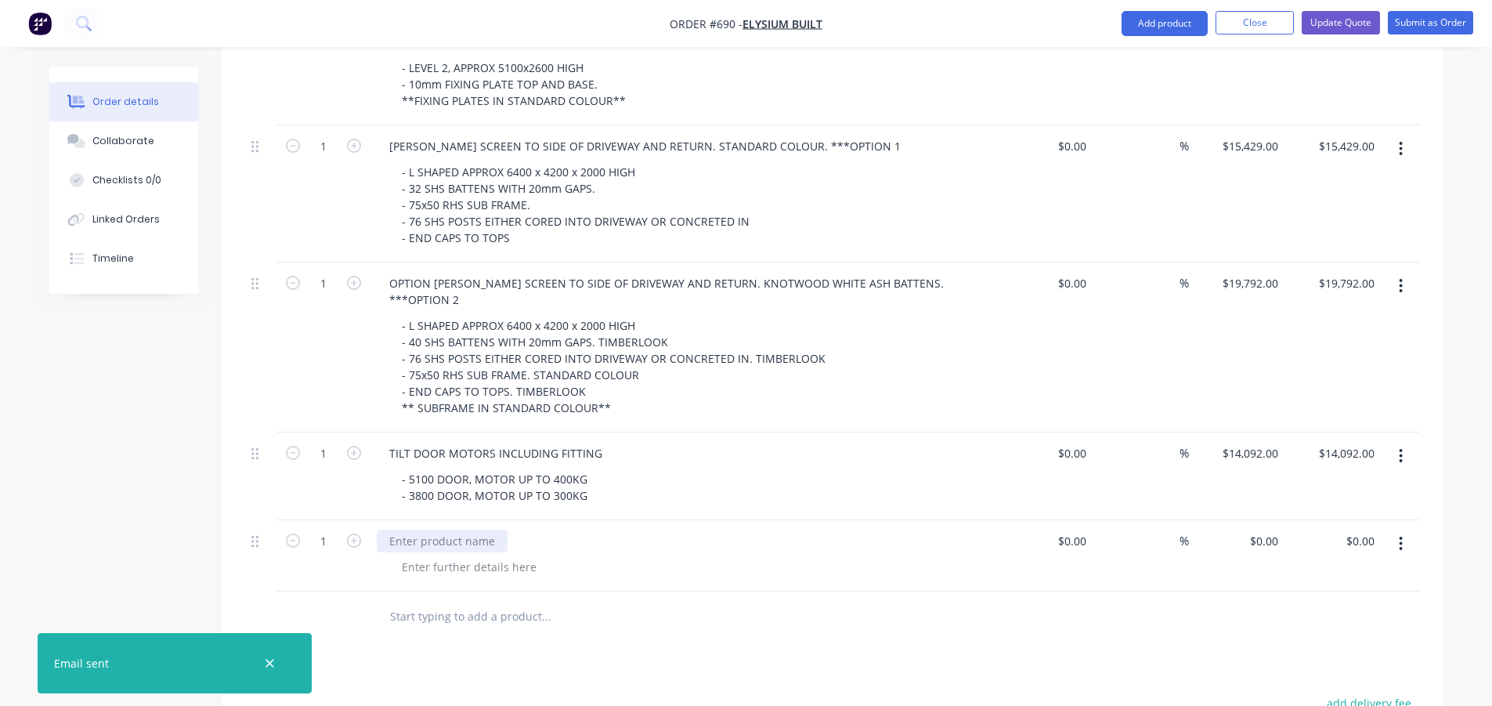
click at [473, 530] on div at bounding box center [442, 541] width 131 height 23
click at [1258, 520] on div "0 $0.00" at bounding box center [1237, 555] width 96 height 71
type input "$750.00"
click at [1164, 591] on div at bounding box center [832, 616] width 1175 height 51
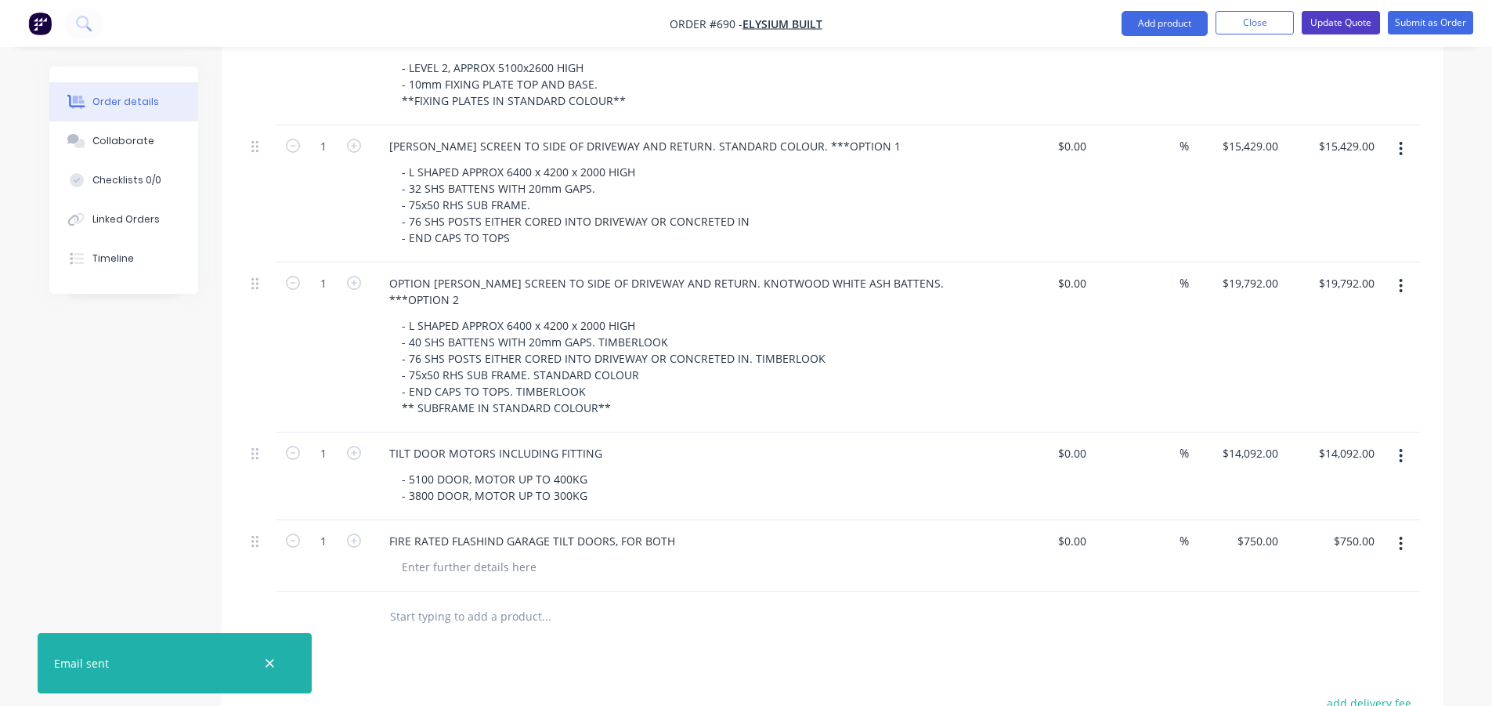
click at [1343, 15] on button "Update Quote" at bounding box center [1341, 23] width 78 height 24
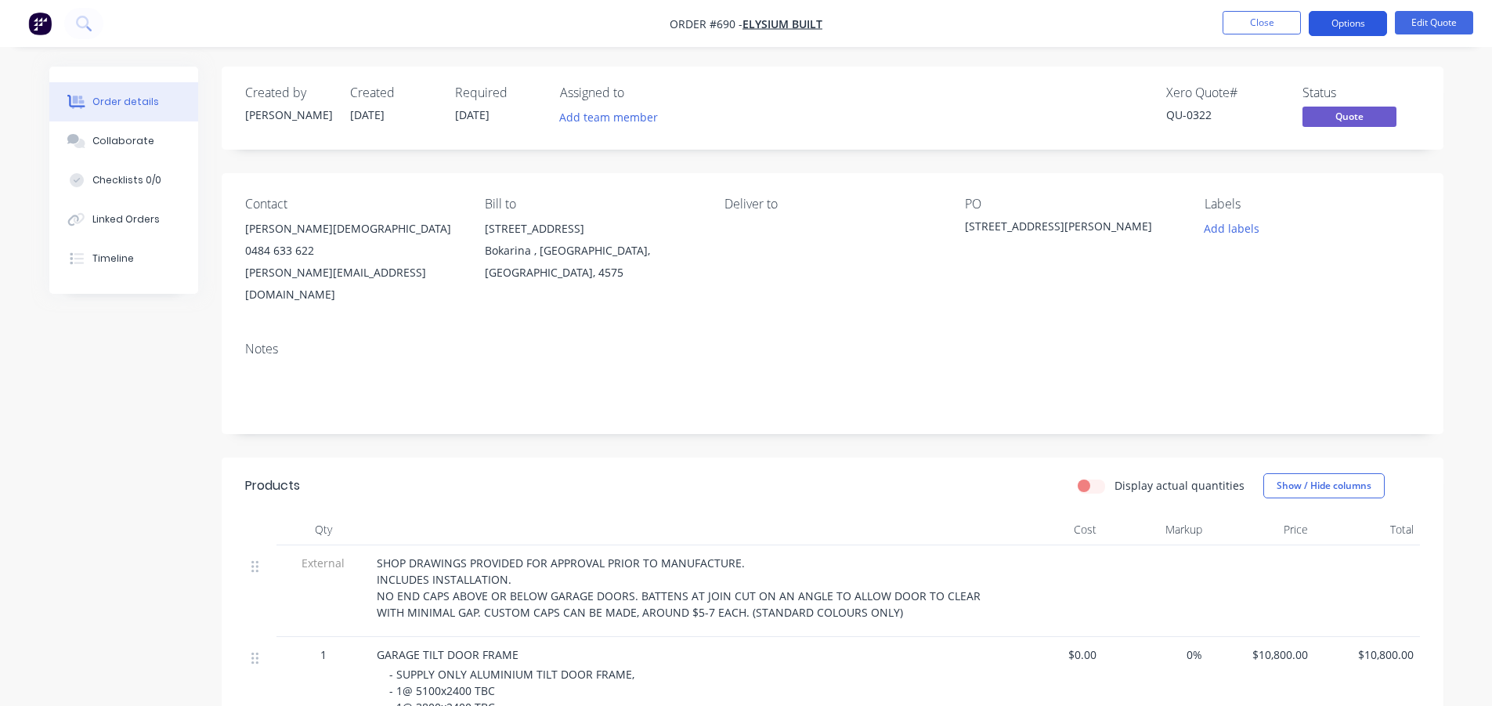
click at [1337, 24] on button "Options" at bounding box center [1348, 23] width 78 height 25
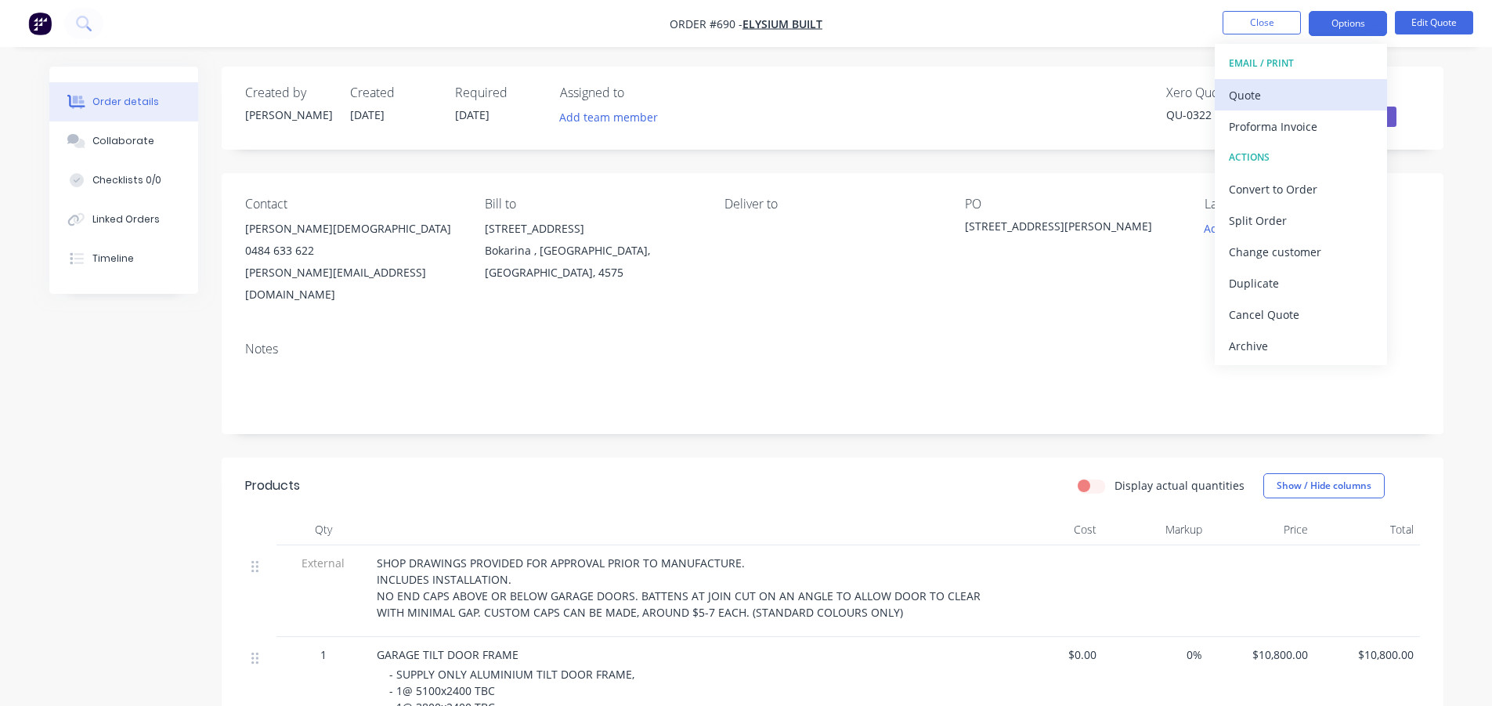
click at [1271, 92] on div "Quote" at bounding box center [1301, 95] width 144 height 23
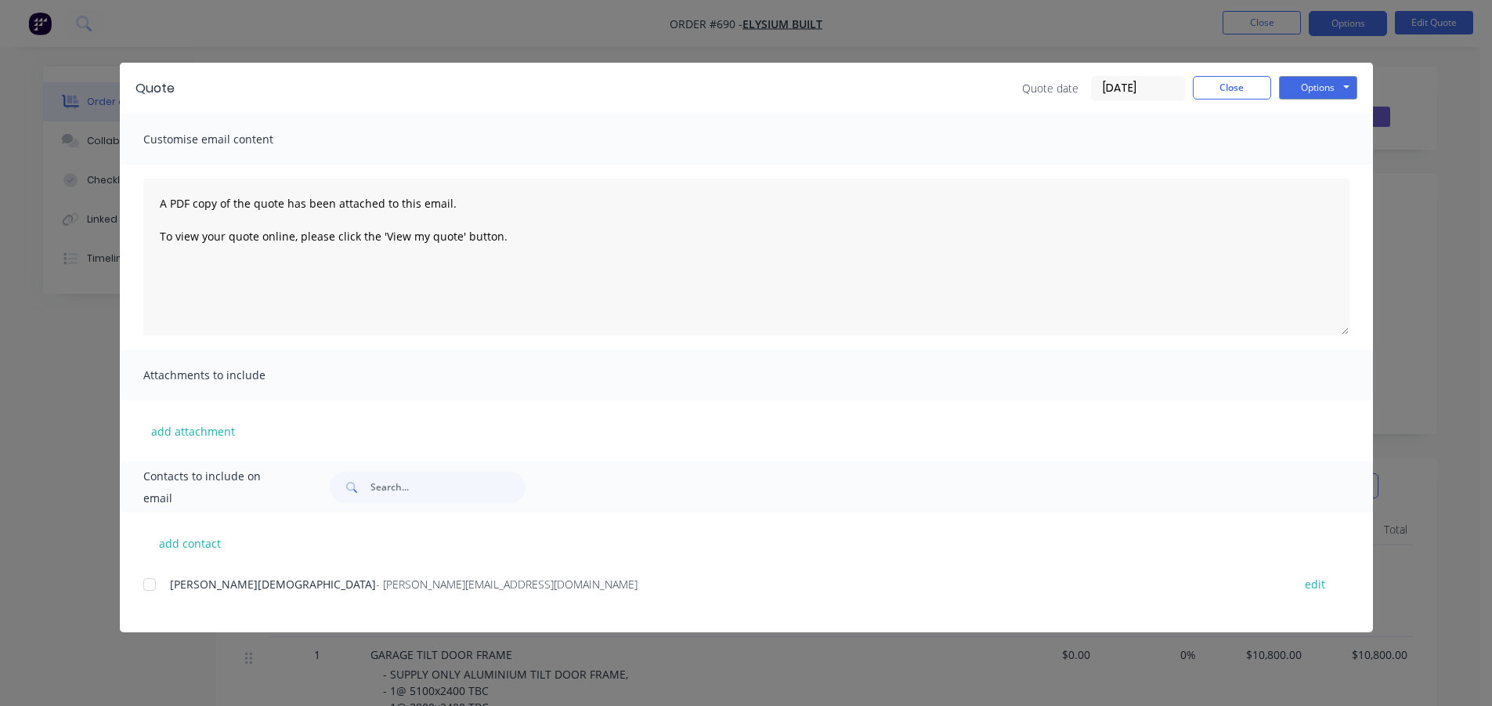
click at [148, 588] on div at bounding box center [149, 584] width 31 height 31
click at [1292, 81] on button "Options" at bounding box center [1318, 88] width 78 height 24
click at [1311, 172] on button "Email" at bounding box center [1329, 167] width 100 height 26
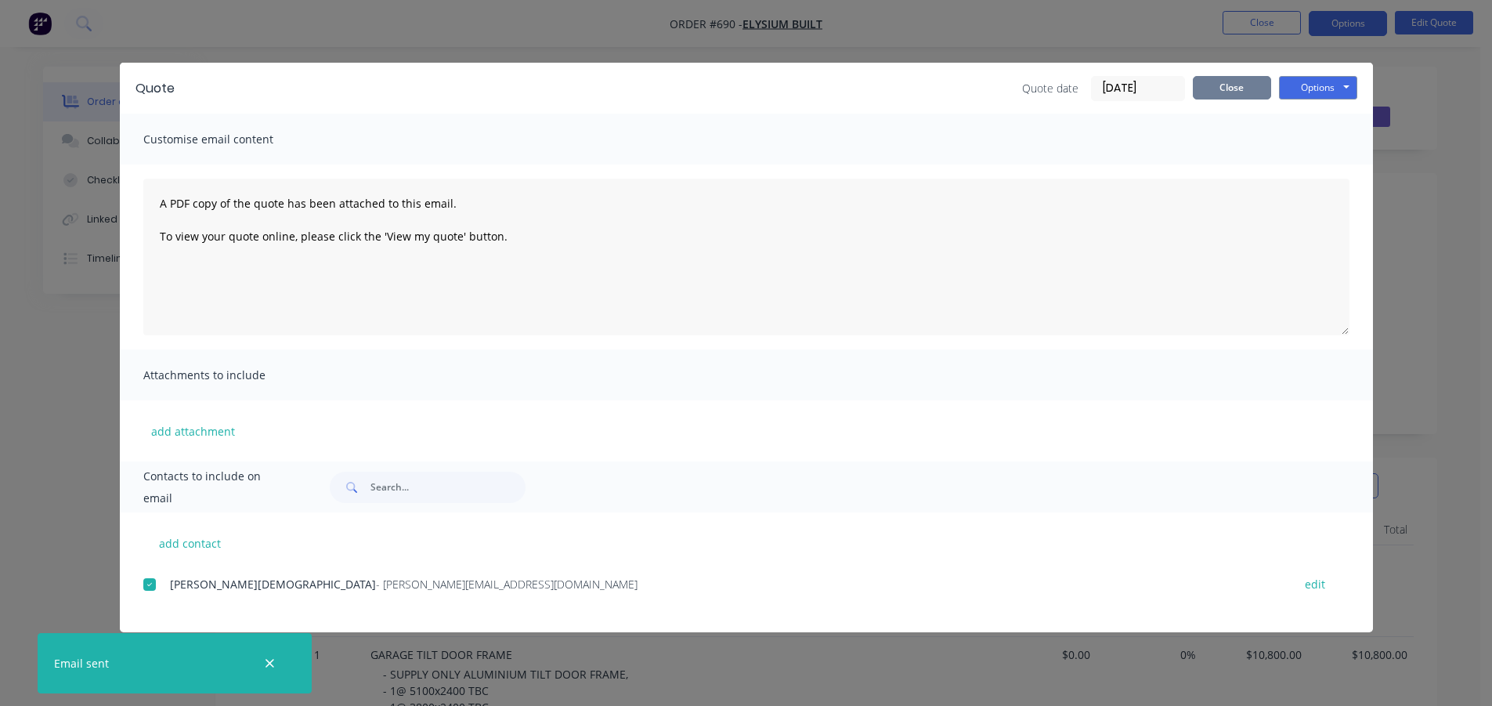
click at [1218, 84] on button "Close" at bounding box center [1232, 88] width 78 height 24
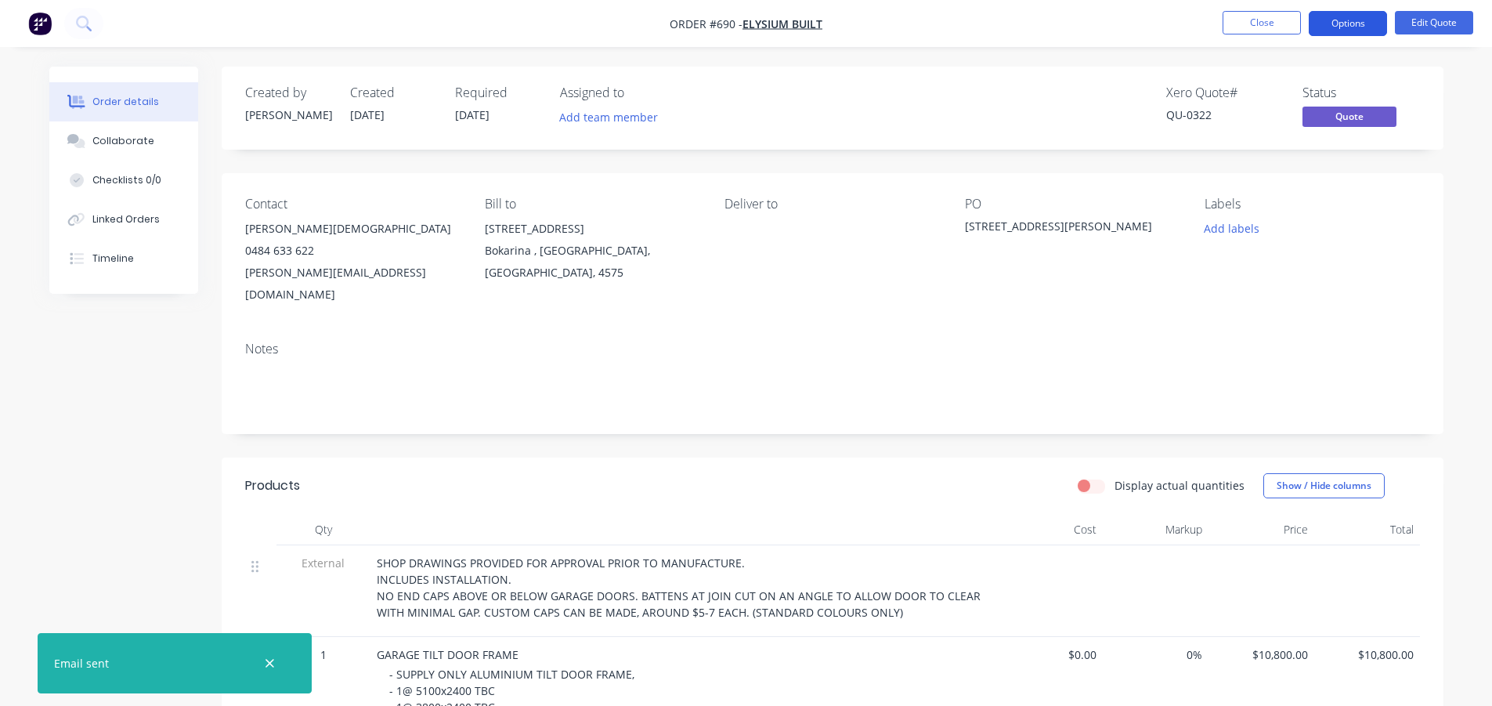
click at [1333, 21] on button "Options" at bounding box center [1348, 23] width 78 height 25
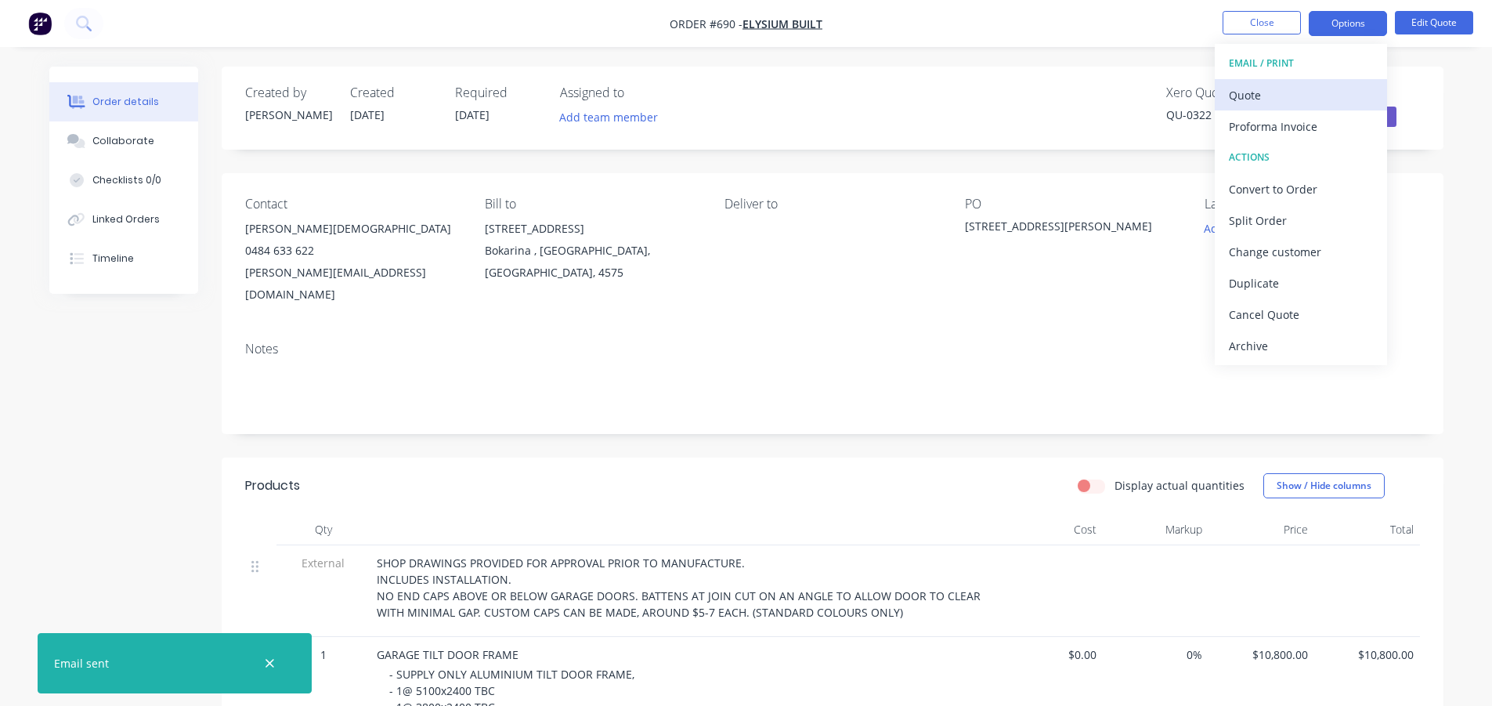
click at [1274, 89] on div "Quote" at bounding box center [1301, 95] width 144 height 23
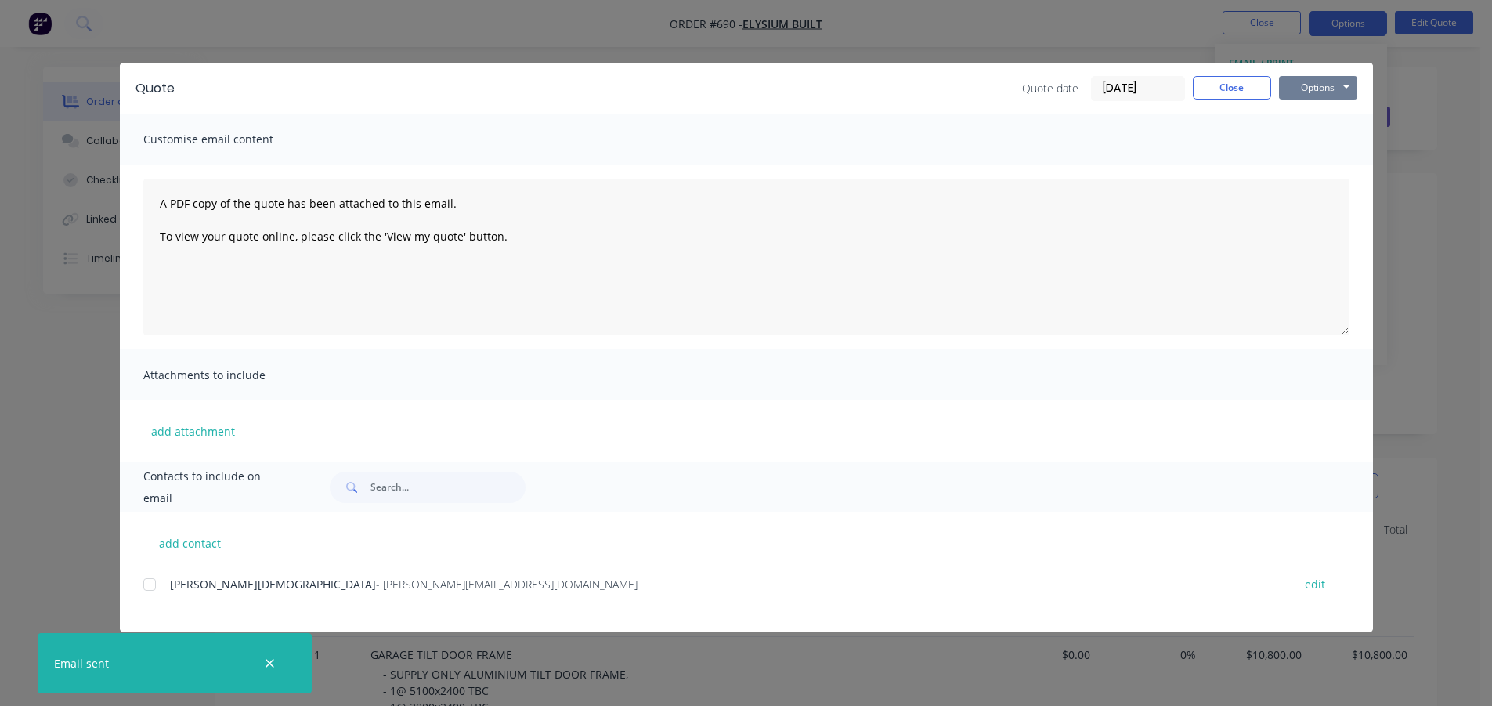
click at [1341, 92] on button "Options" at bounding box center [1318, 88] width 78 height 24
click at [1324, 137] on button "Print" at bounding box center [1329, 141] width 100 height 26
